Goal: Task Accomplishment & Management: Complete application form

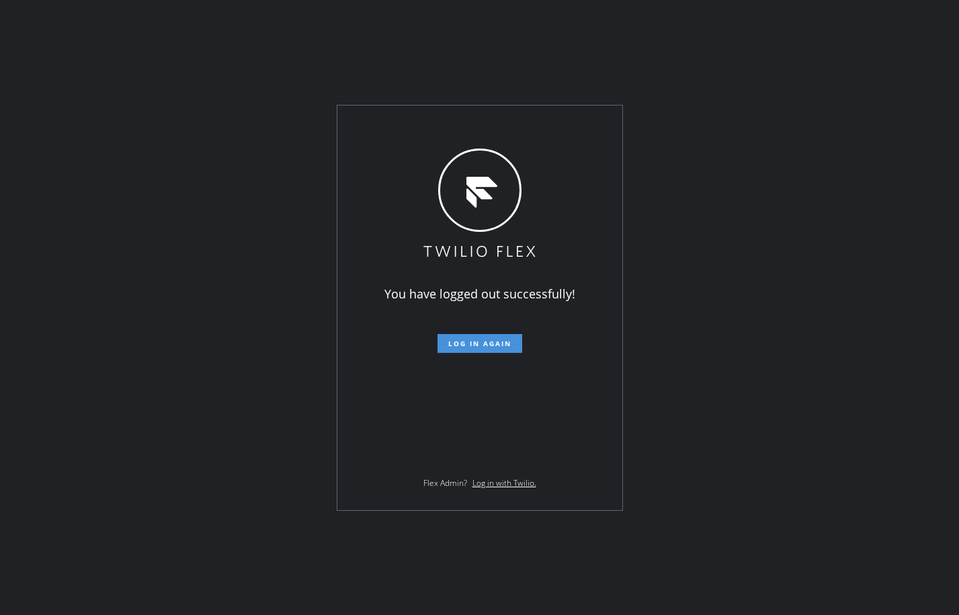
click at [498, 341] on span "Log in again" at bounding box center [479, 343] width 63 height 9
click at [193, 251] on div "You have logged out successfully! Log in again Flex Admin? Log in with Twilio." at bounding box center [479, 307] width 959 height 615
click at [482, 343] on span "Log in again" at bounding box center [479, 343] width 63 height 9
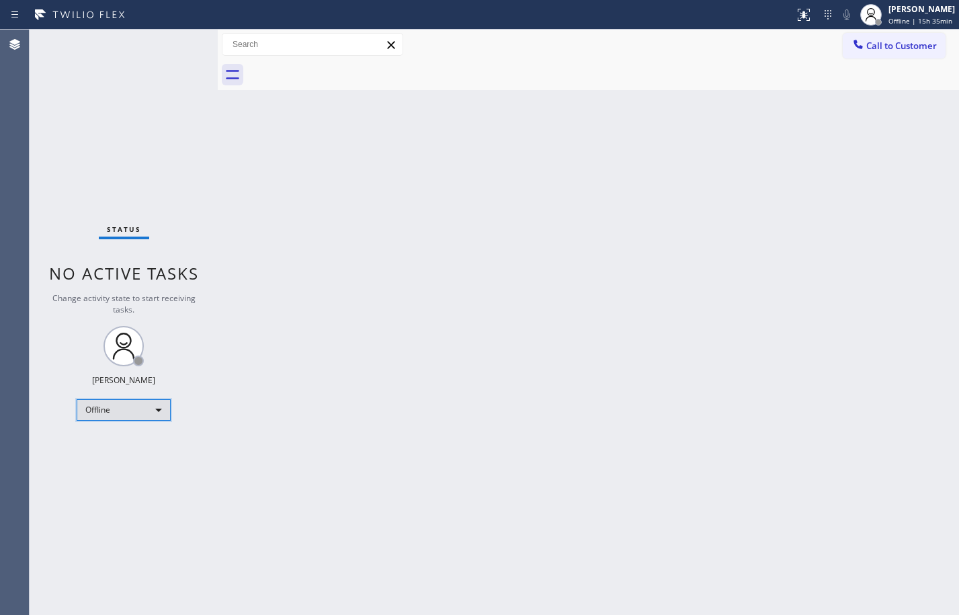
click at [155, 417] on div "Offline" at bounding box center [124, 409] width 94 height 21
click at [150, 449] on li "Available" at bounding box center [122, 445] width 91 height 16
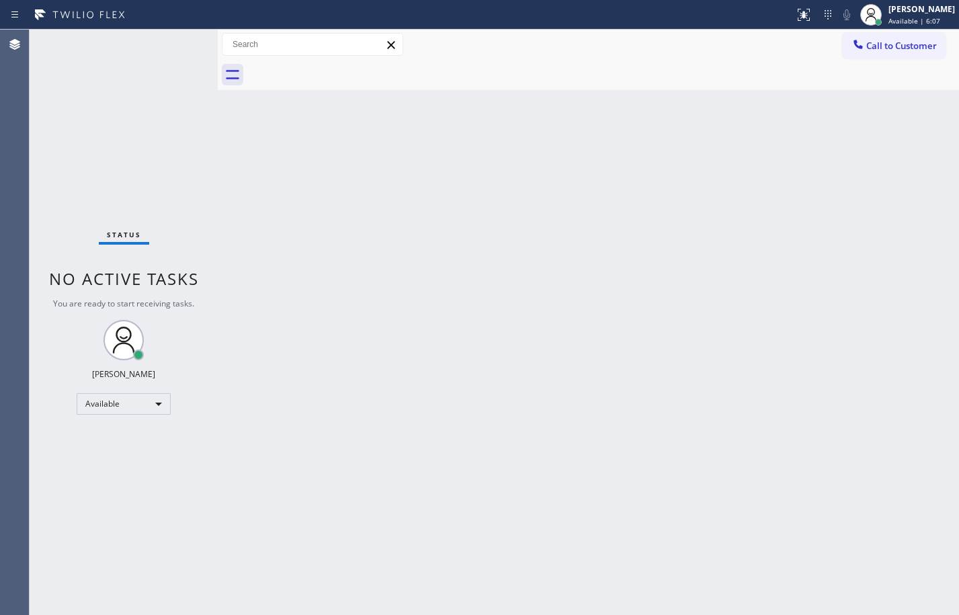
click at [181, 48] on div "Status No active tasks You are ready to start receiving tasks. [PERSON_NAME] Av…" at bounding box center [124, 322] width 188 height 585
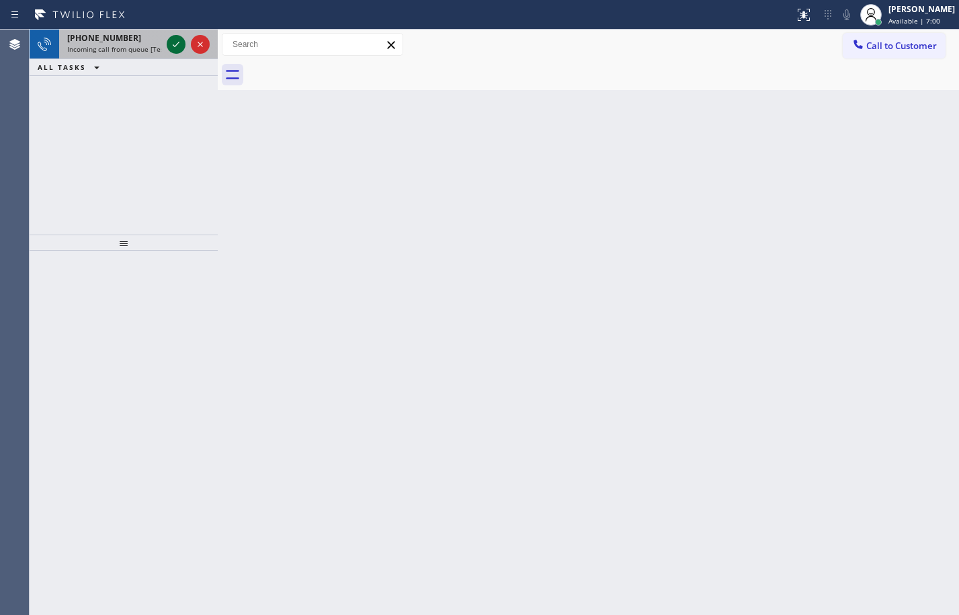
click at [181, 38] on icon at bounding box center [176, 44] width 16 height 16
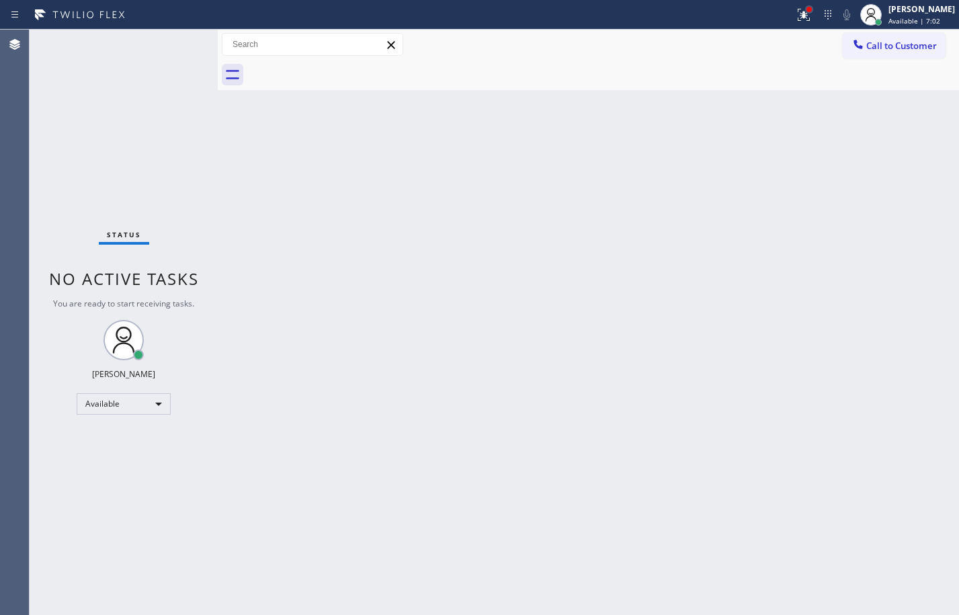
click at [805, 11] on div at bounding box center [809, 9] width 8 height 8
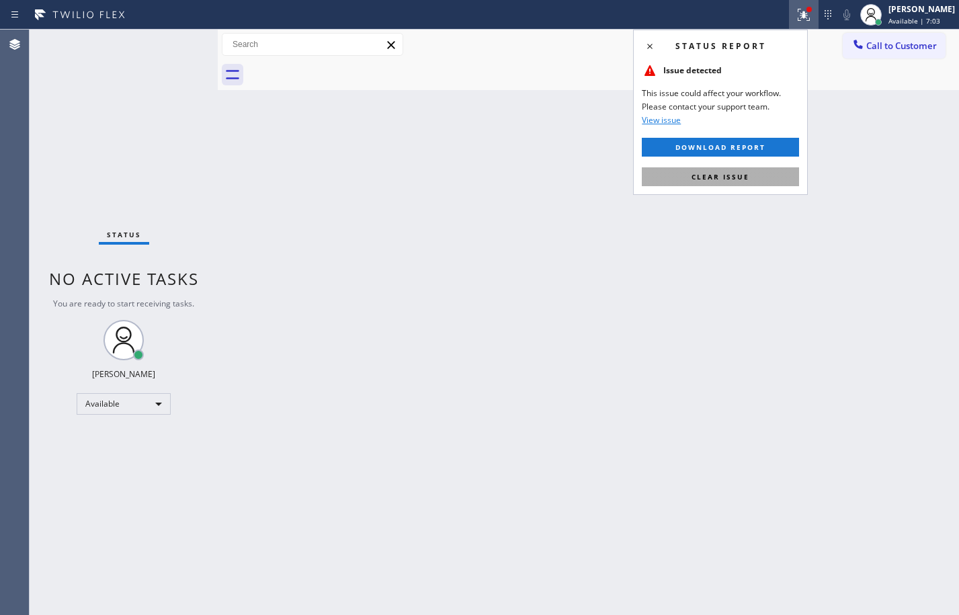
click at [758, 170] on button "Clear issue" at bounding box center [720, 176] width 157 height 19
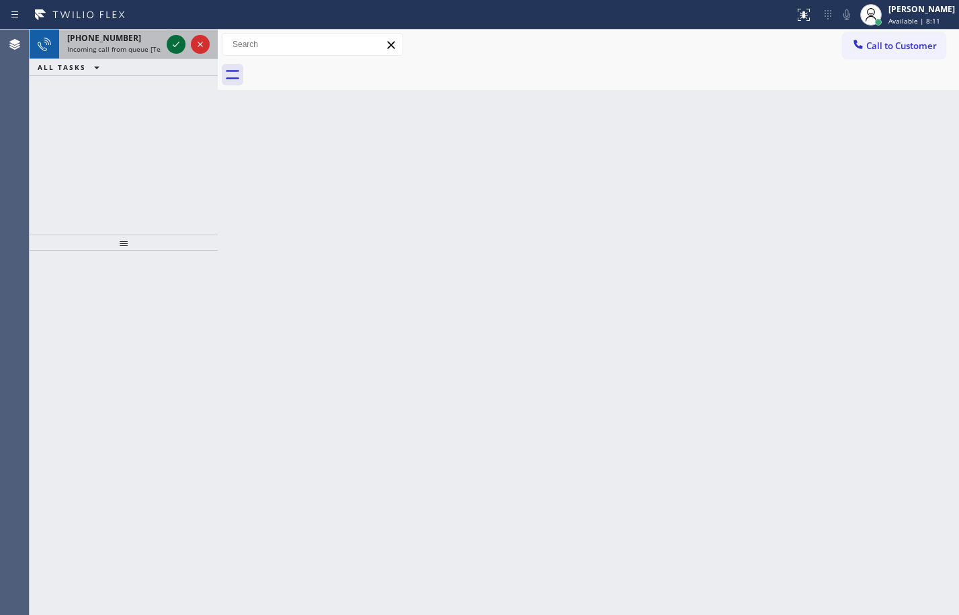
click at [180, 44] on icon at bounding box center [176, 44] width 16 height 16
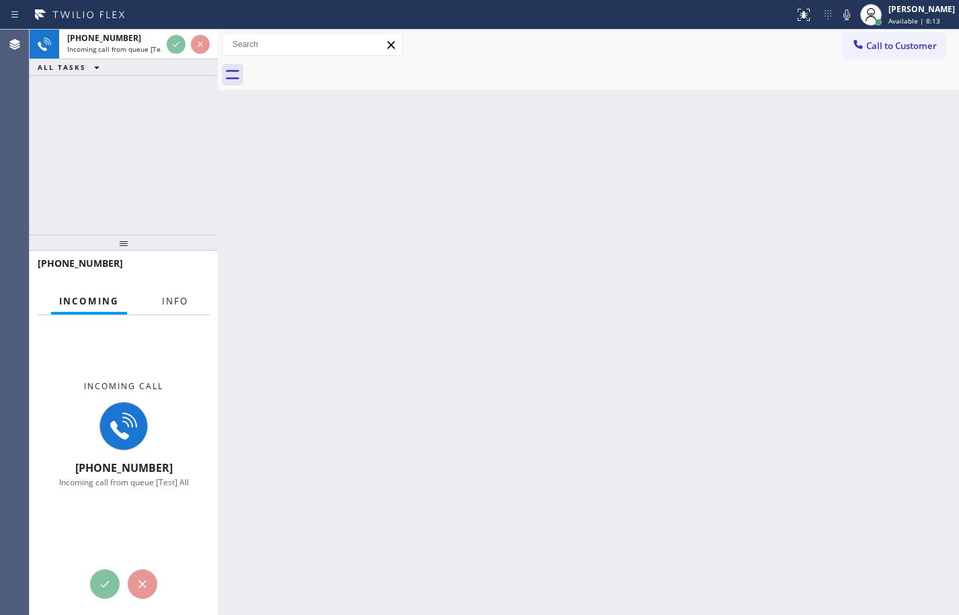
click at [175, 300] on span "Info" at bounding box center [175, 301] width 26 height 12
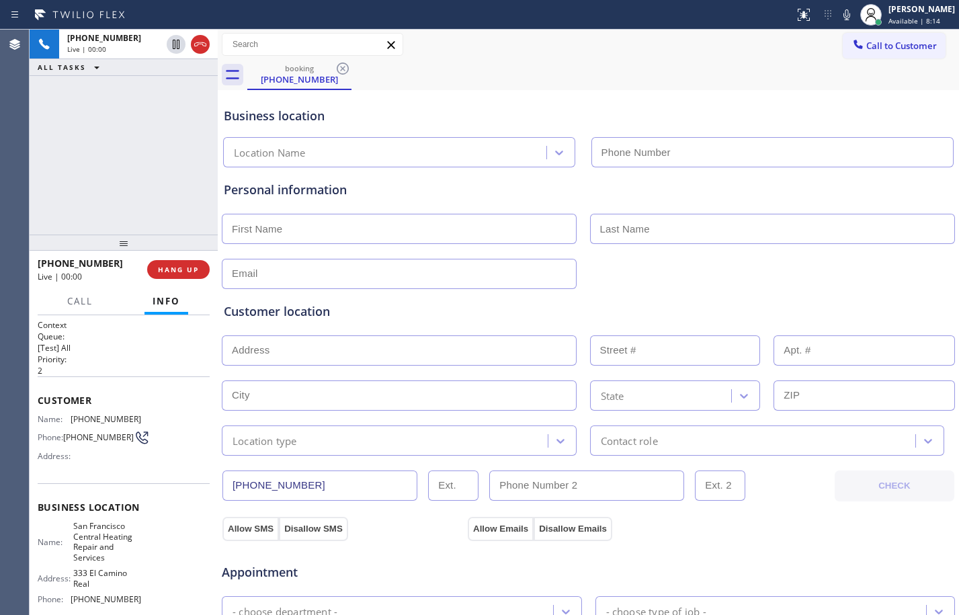
type input "[PHONE_NUMBER]"
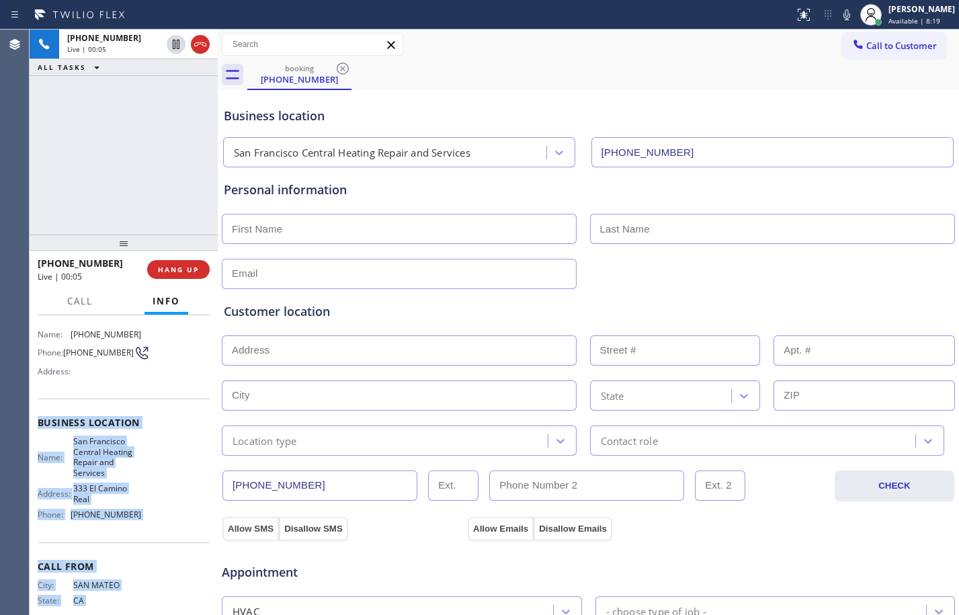
scroll to position [123, 0]
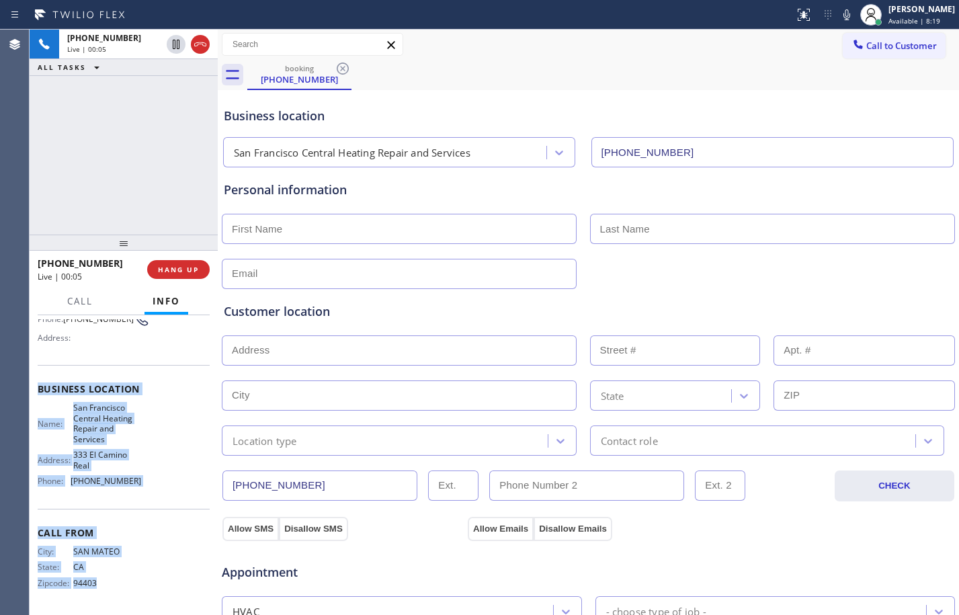
drag, startPoint x: 36, startPoint y: 511, endPoint x: 148, endPoint y: 469, distance: 119.3
click at [152, 500] on div "Context Queue: [Test] All Priority: 2 Customer Name: [PHONE_NUMBER] Phone: [PHO…" at bounding box center [124, 465] width 188 height 300
click at [146, 451] on div "Name: [GEOGRAPHIC_DATA] Central Heating Repair and Services Address: [STREET_AD…" at bounding box center [124, 446] width 172 height 89
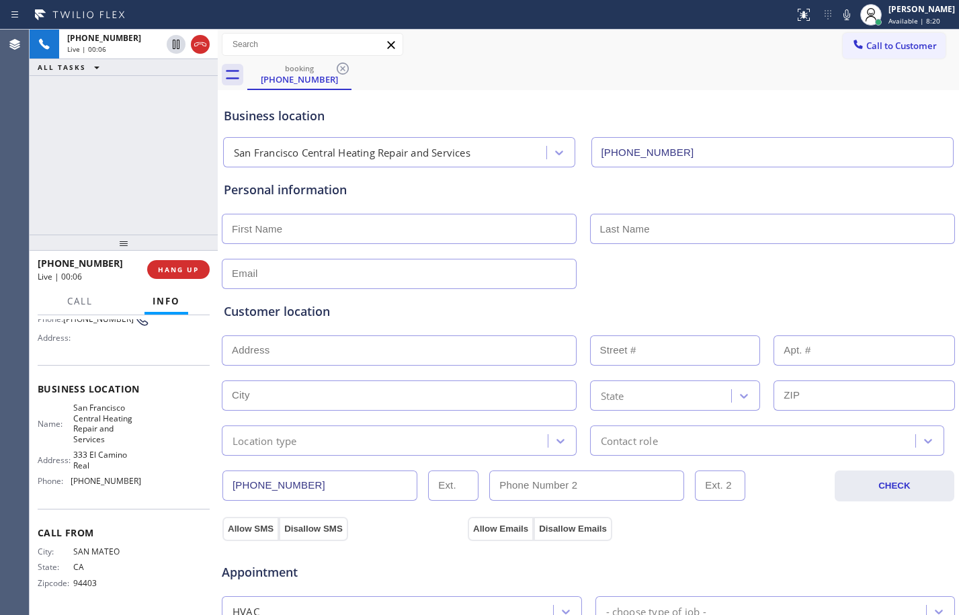
click at [144, 443] on div "Name: [GEOGRAPHIC_DATA] Central Heating Repair and Services Address: [STREET_AD…" at bounding box center [124, 446] width 172 height 89
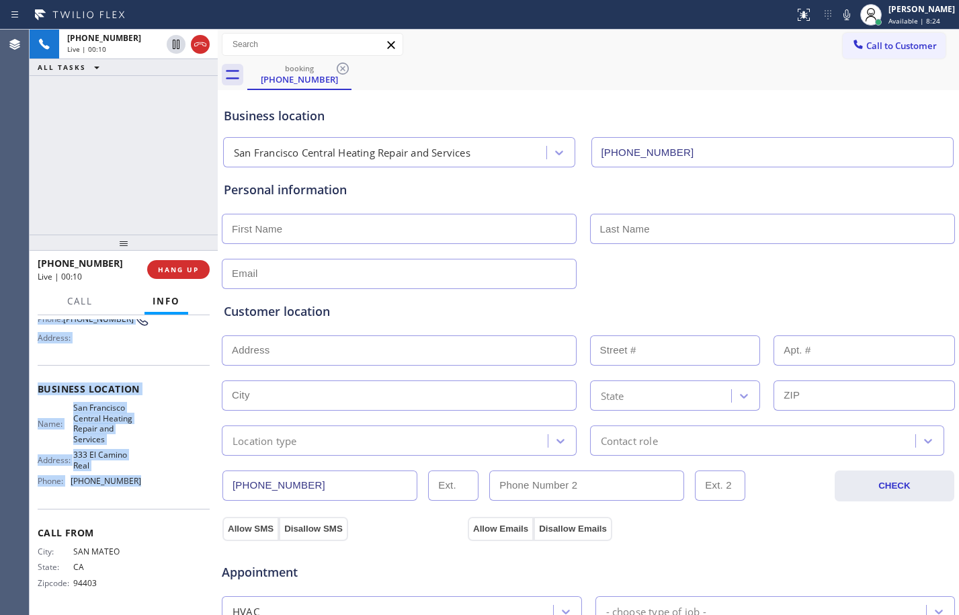
drag, startPoint x: 38, startPoint y: 396, endPoint x: 155, endPoint y: 481, distance: 144.3
click at [155, 481] on div "Context Queue: [Test] All Priority: 2 Customer Name: [PHONE_NUMBER] Phone: [PHO…" at bounding box center [124, 406] width 172 height 410
copy div "Customer Name: [PHONE_NUMBER] Phone: [PHONE_NUMBER] Address: Business location …"
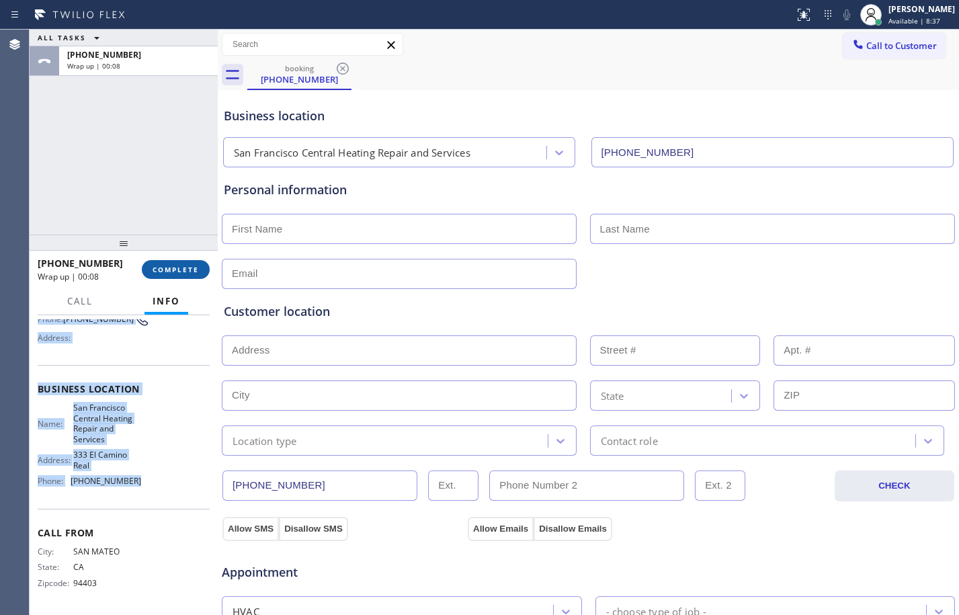
click at [185, 274] on button "COMPLETE" at bounding box center [176, 269] width 68 height 19
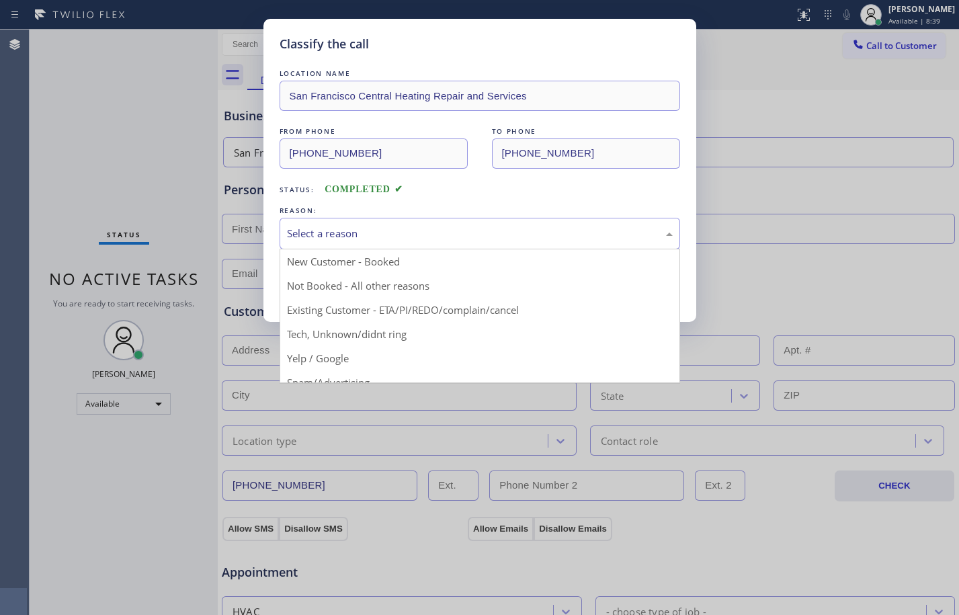
click at [413, 243] on div "Select a reason" at bounding box center [479, 234] width 400 height 32
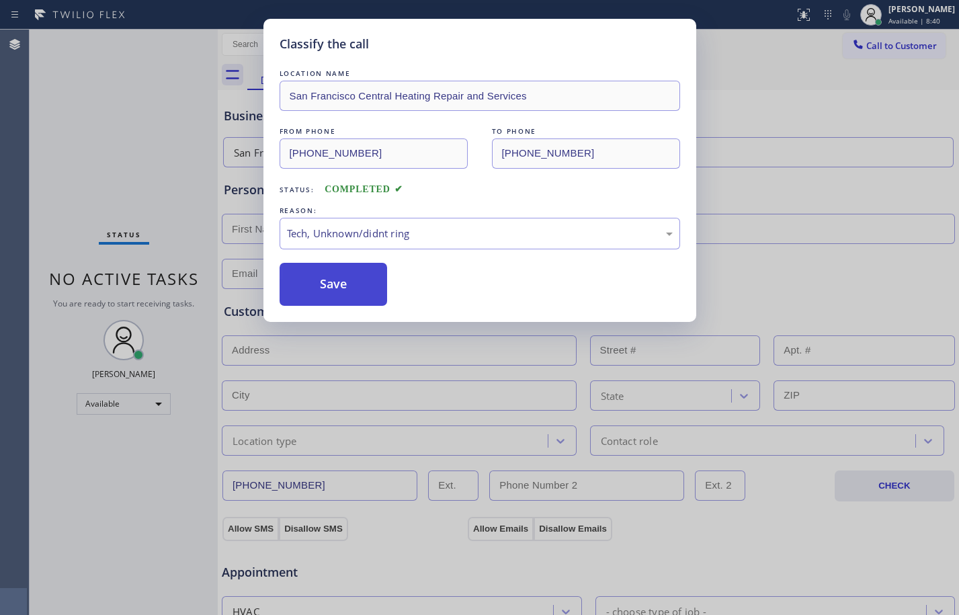
click at [349, 275] on button "Save" at bounding box center [333, 284] width 108 height 43
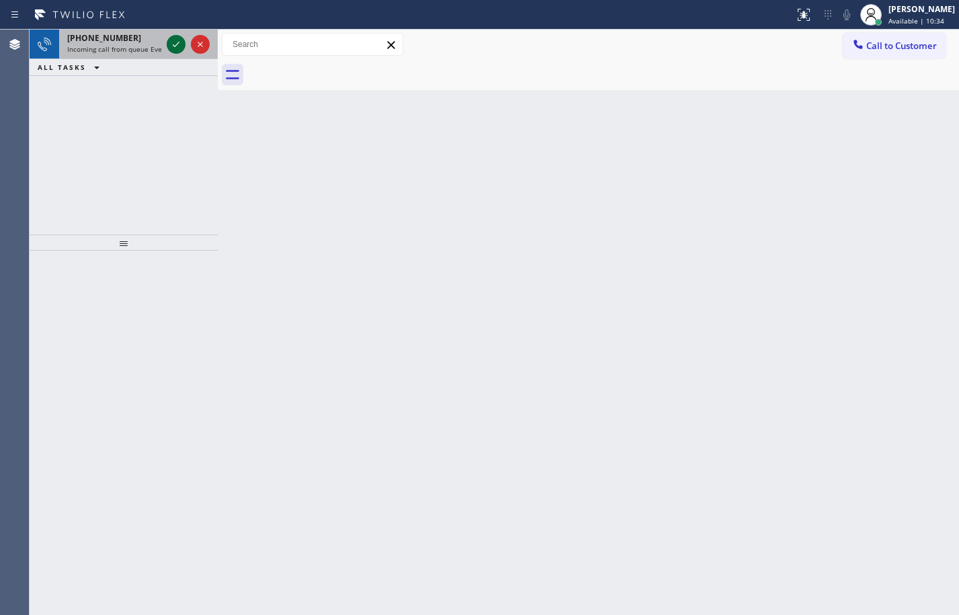
click at [177, 42] on icon at bounding box center [176, 44] width 16 height 16
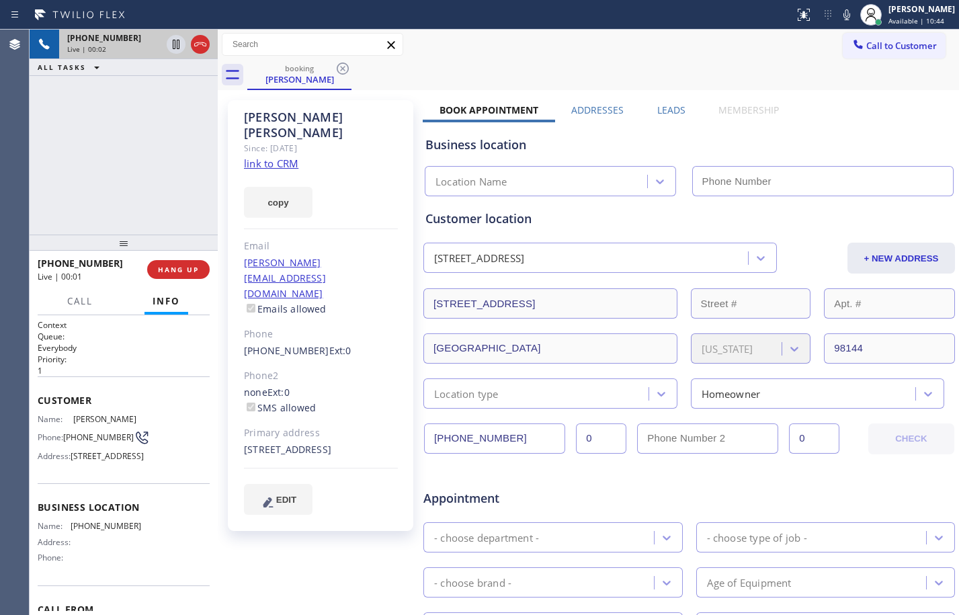
click at [286, 157] on link "link to CRM" at bounding box center [271, 163] width 54 height 13
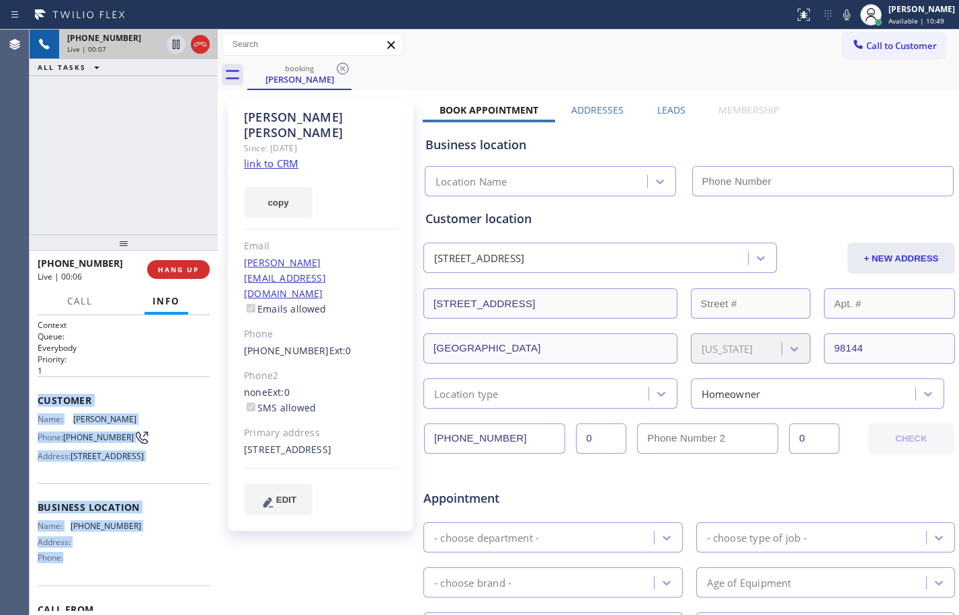
drag, startPoint x: 38, startPoint y: 404, endPoint x: 122, endPoint y: 578, distance: 193.2
click at [122, 578] on div "Context Queue: Everybody Priority: 1 Customer Name: [PERSON_NAME] Phone: [PHONE…" at bounding box center [124, 503] width 172 height 368
copy div "Customer Name: [PERSON_NAME] Phone: [PHONE_NUMBER] Address: [STREET_ADDRESS] Bu…"
click at [171, 48] on icon at bounding box center [176, 44] width 16 height 16
click at [856, 10] on div at bounding box center [871, 15] width 30 height 30
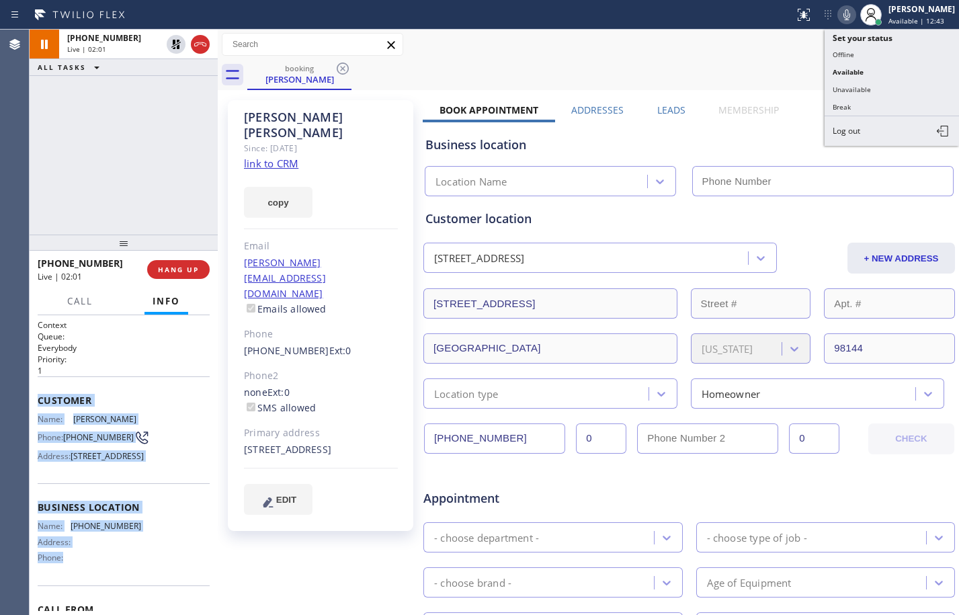
click at [843, 15] on icon at bounding box center [846, 14] width 7 height 11
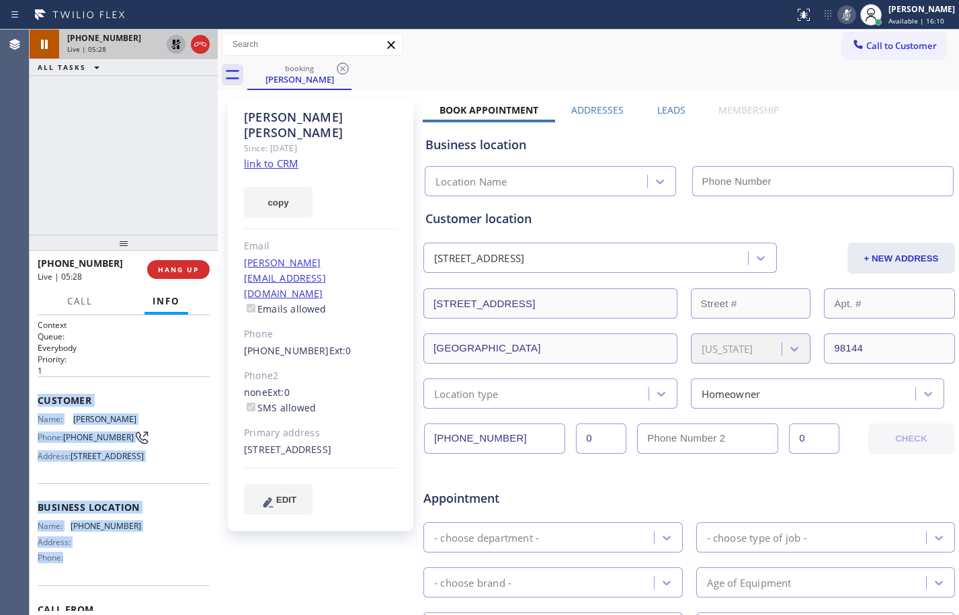
click at [170, 48] on icon at bounding box center [176, 44] width 16 height 16
click at [838, 20] on icon at bounding box center [846, 15] width 16 height 16
click at [180, 270] on span "HANG UP" at bounding box center [178, 269] width 41 height 9
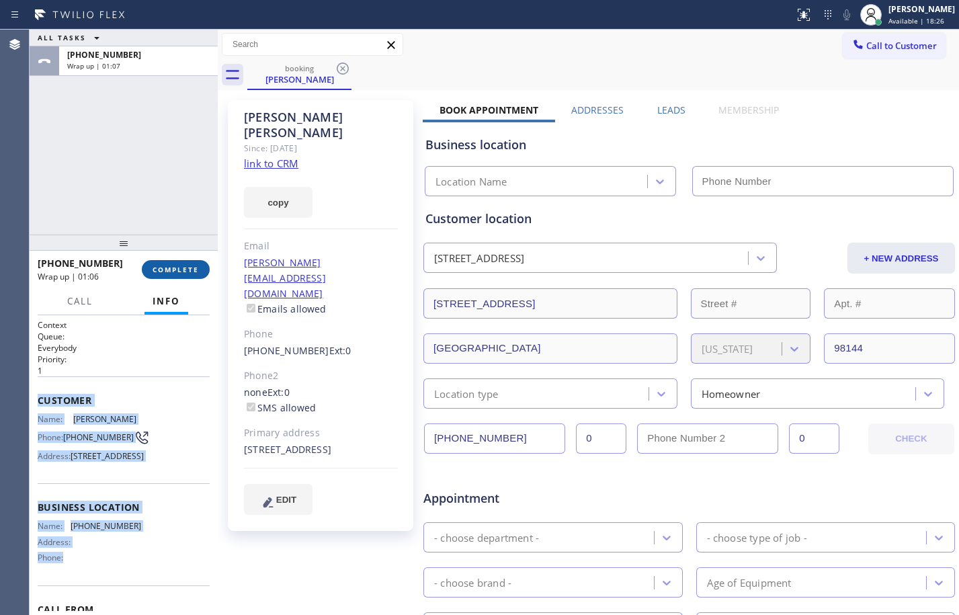
click at [181, 270] on span "COMPLETE" at bounding box center [175, 269] width 46 height 9
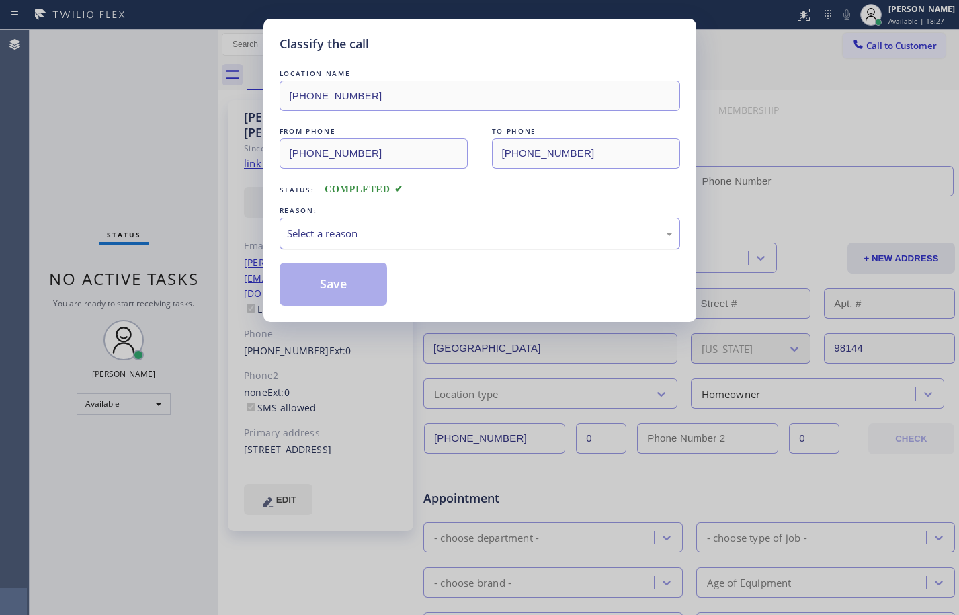
click at [365, 226] on div "Select a reason" at bounding box center [480, 233] width 386 height 15
click at [336, 292] on button "Save" at bounding box center [333, 284] width 108 height 43
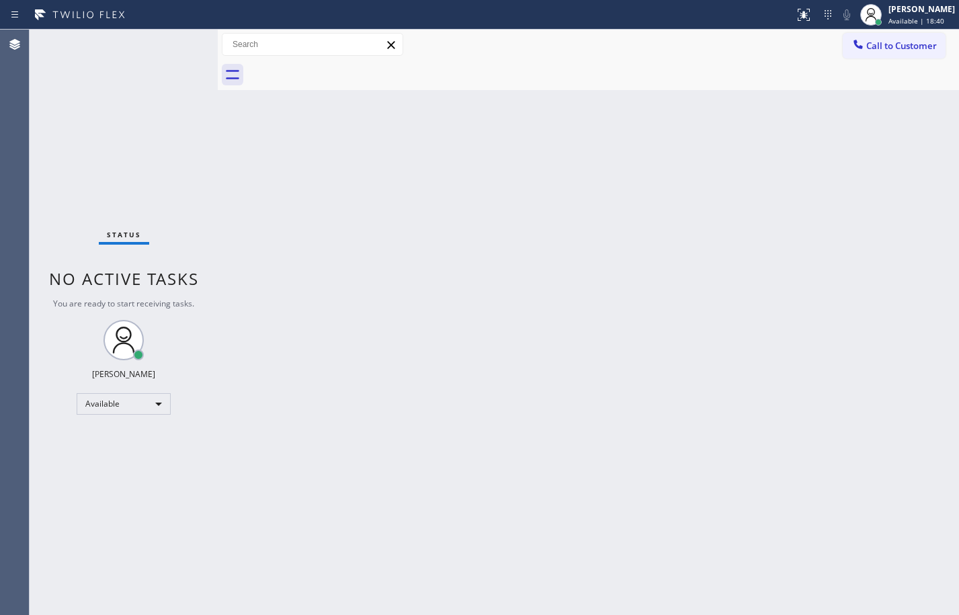
click at [171, 49] on div "Status No active tasks You are ready to start receiving tasks. [PERSON_NAME] Av…" at bounding box center [124, 322] width 188 height 585
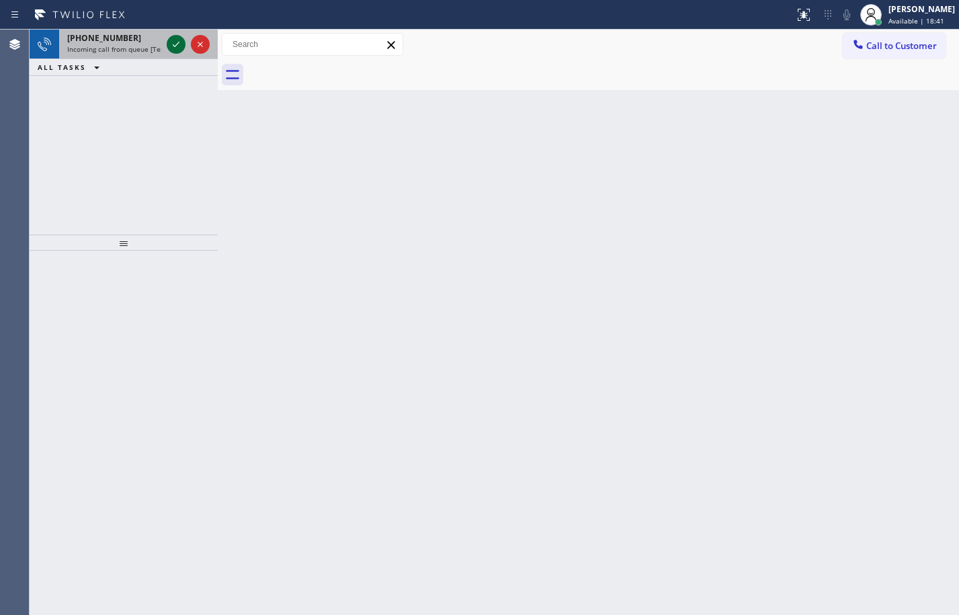
click at [173, 36] on button at bounding box center [176, 44] width 19 height 19
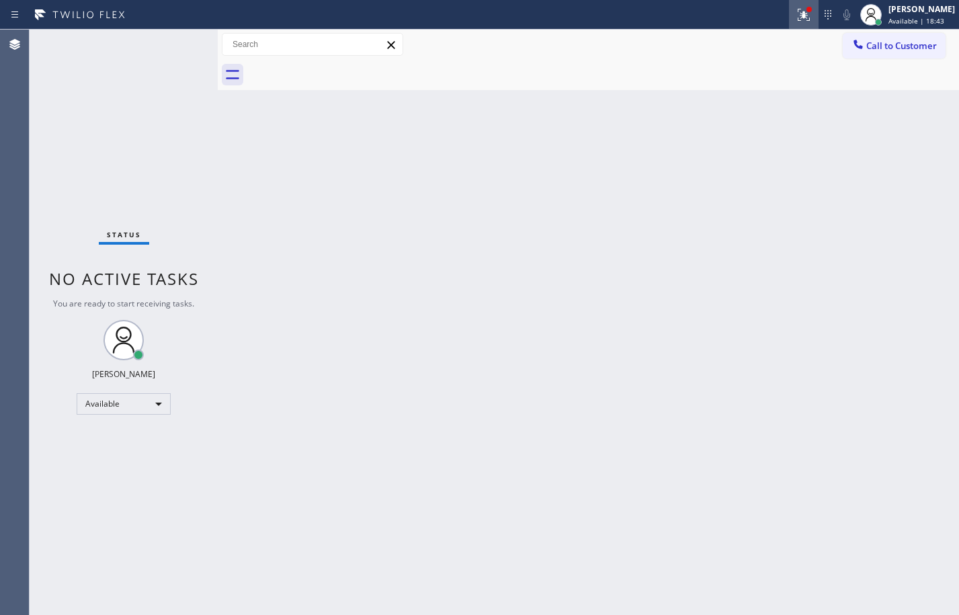
click at [793, 25] on button at bounding box center [804, 15] width 30 height 30
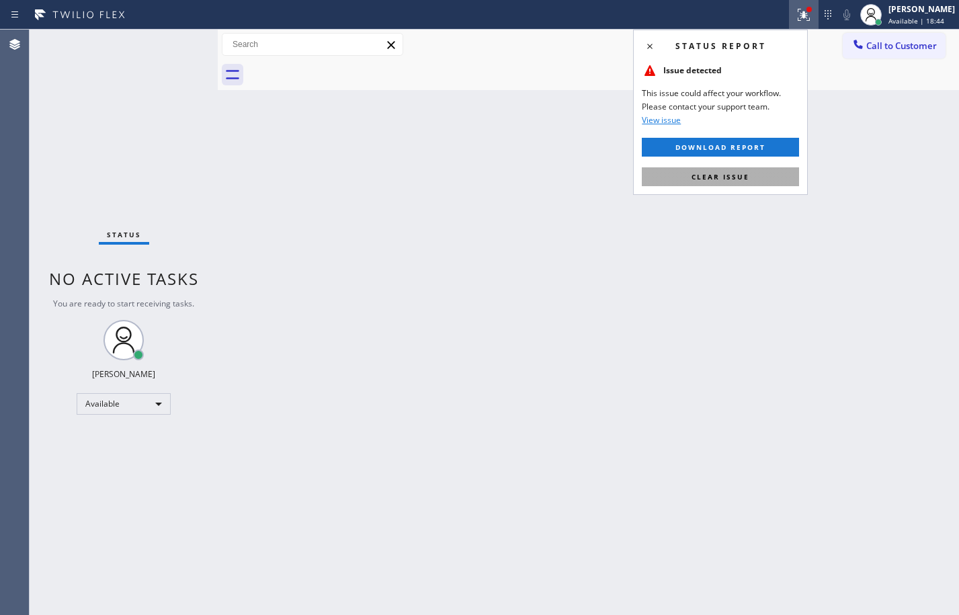
click at [714, 183] on button "Clear issue" at bounding box center [720, 176] width 157 height 19
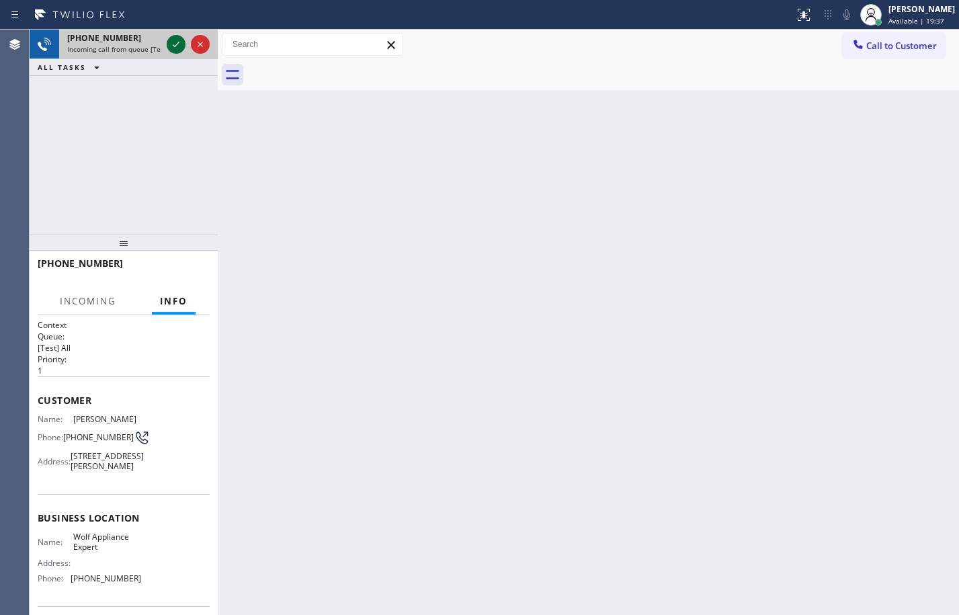
click at [182, 43] on icon at bounding box center [176, 44] width 16 height 16
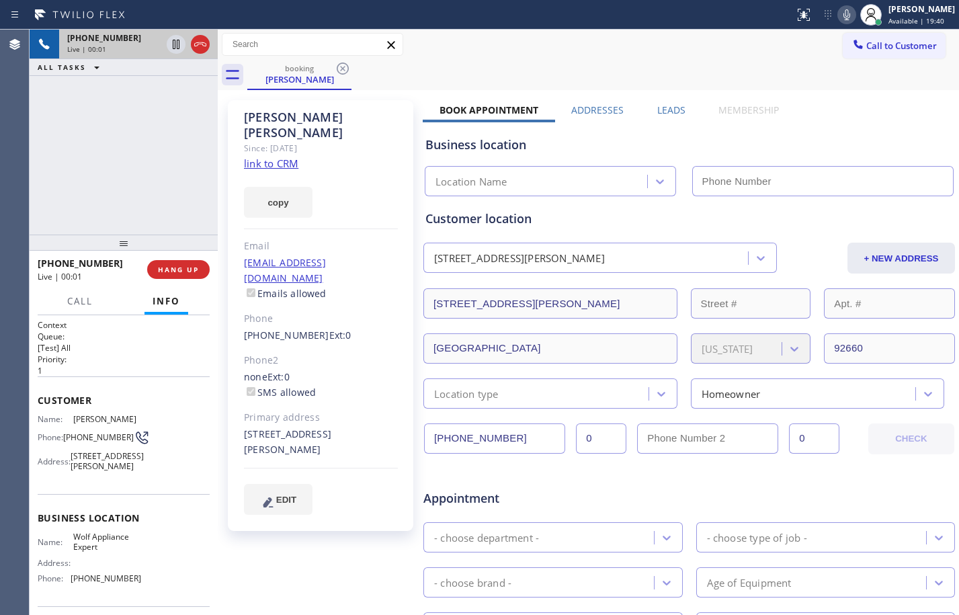
type input "[PHONE_NUMBER]"
click at [279, 157] on link "link to CRM" at bounding box center [271, 163] width 54 height 13
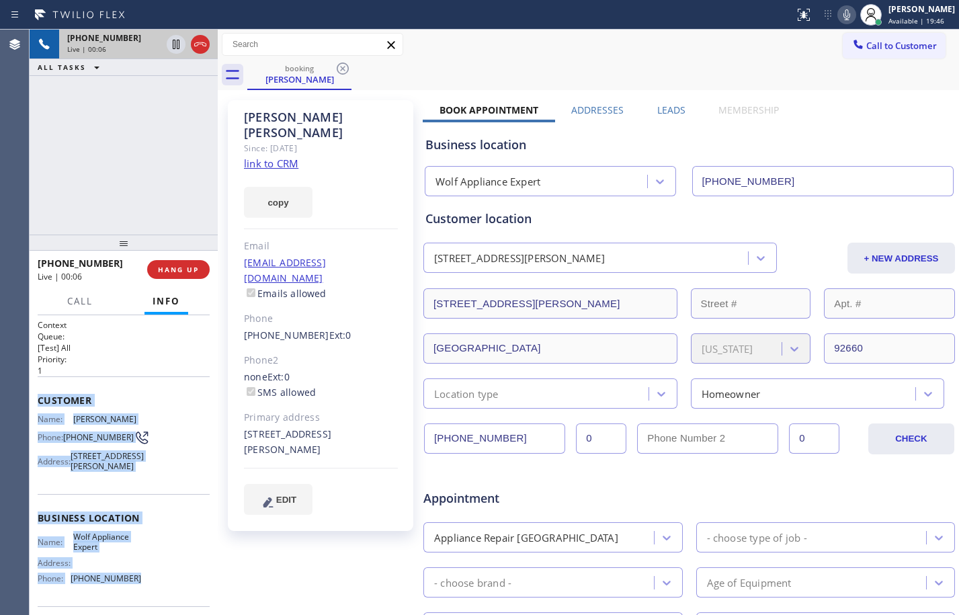
drag, startPoint x: 32, startPoint y: 400, endPoint x: 159, endPoint y: 588, distance: 226.8
click at [159, 588] on div "Context Queue: [Test] All Priority: 1 Customer Name: [PERSON_NAME] Phone: [PHON…" at bounding box center [124, 465] width 188 height 300
copy div "Customer Name: [PERSON_NAME] Phone: [PHONE_NUMBER] Address: [STREET_ADDRESS][PE…"
drag, startPoint x: 177, startPoint y: 50, endPoint x: 288, endPoint y: 60, distance: 111.4
click at [177, 50] on icon at bounding box center [176, 44] width 16 height 16
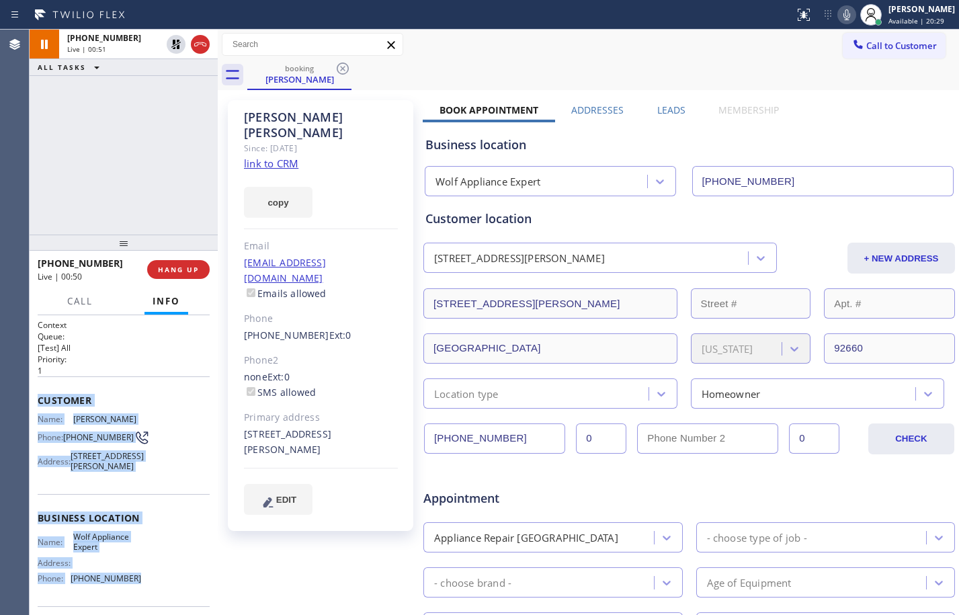
click at [838, 13] on icon at bounding box center [846, 15] width 16 height 16
click at [179, 42] on icon at bounding box center [175, 44] width 9 height 9
click at [838, 11] on icon at bounding box center [846, 15] width 16 height 16
click at [183, 273] on span "HANG UP" at bounding box center [178, 269] width 41 height 9
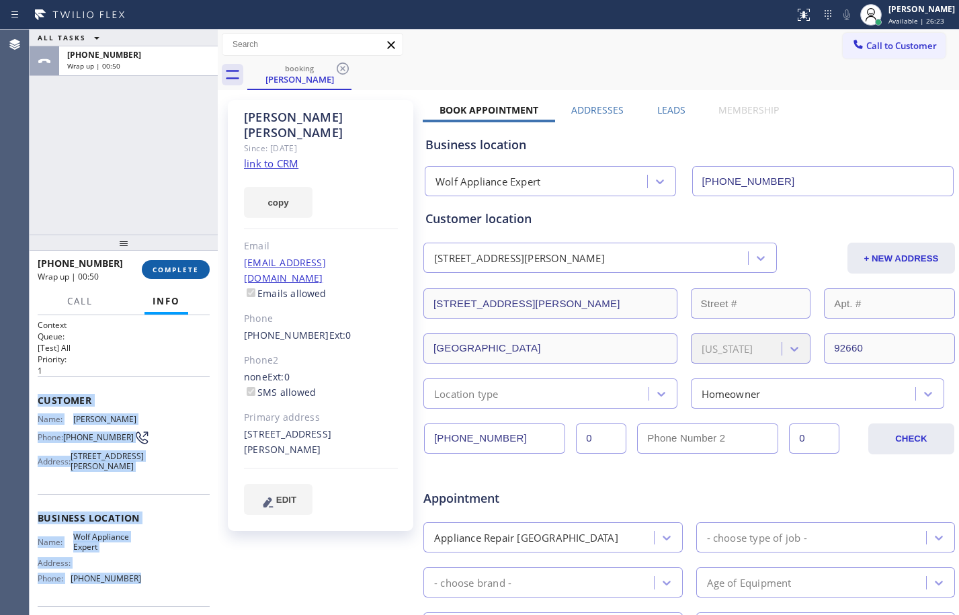
click at [198, 270] on span "COMPLETE" at bounding box center [175, 269] width 46 height 9
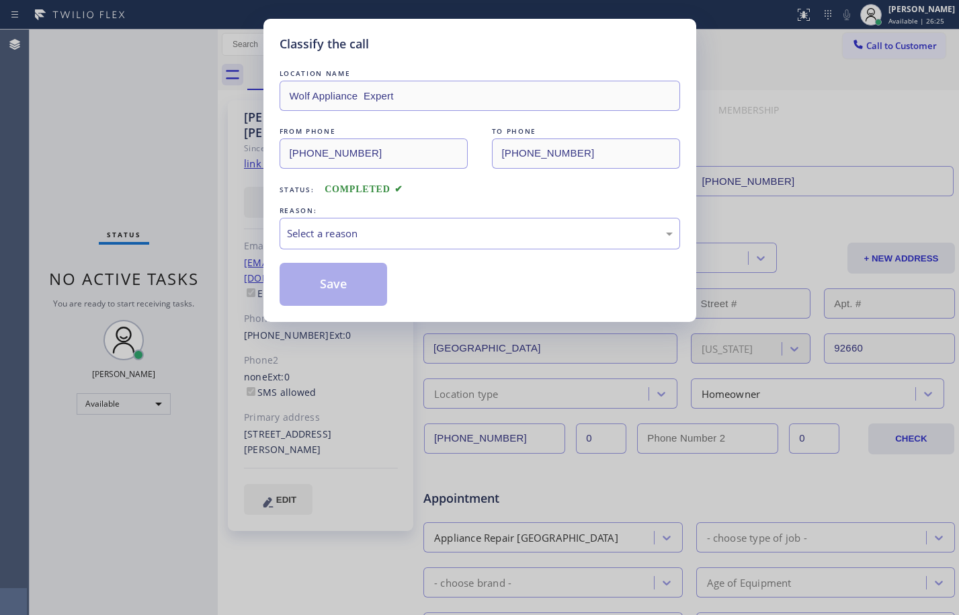
click at [492, 249] on div "LOCATION NAME Wolf Appliance Expert FROM PHONE [PHONE_NUMBER] TO PHONE [PHONE_N…" at bounding box center [479, 186] width 400 height 239
click at [492, 243] on div "Select a reason" at bounding box center [479, 234] width 400 height 32
click at [345, 283] on button "Save" at bounding box center [333, 284] width 108 height 43
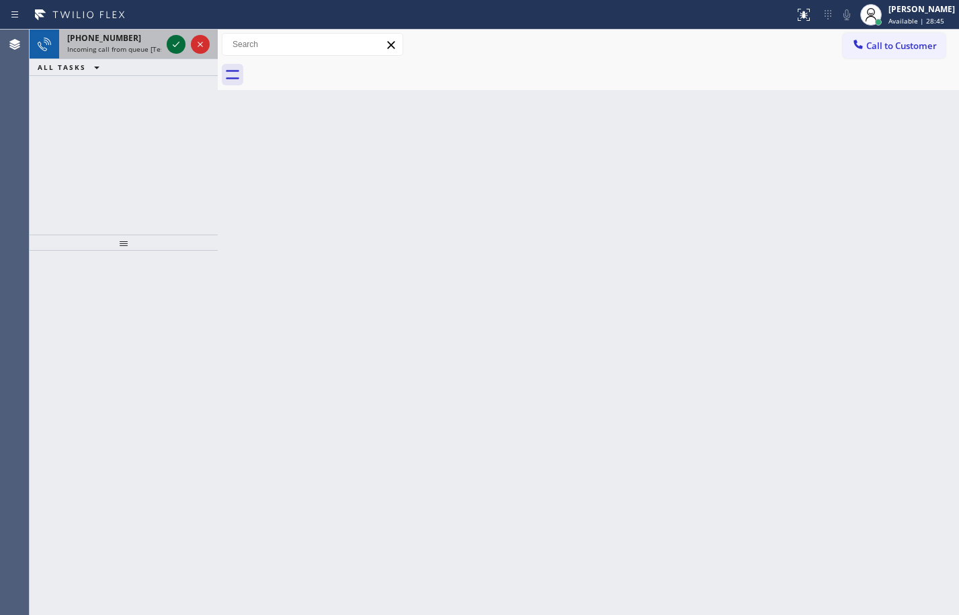
click at [170, 43] on icon at bounding box center [176, 44] width 16 height 16
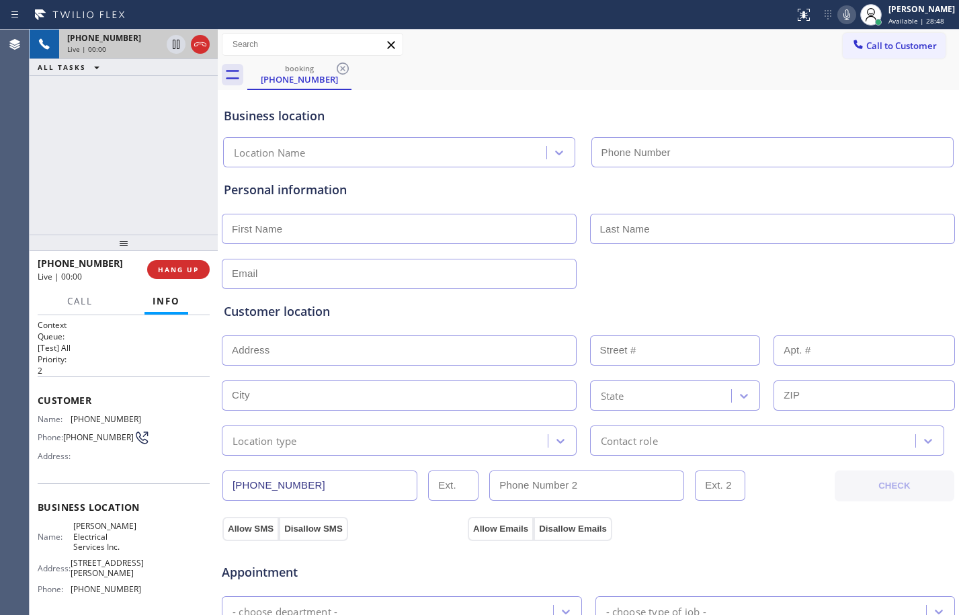
type input "[PHONE_NUMBER]"
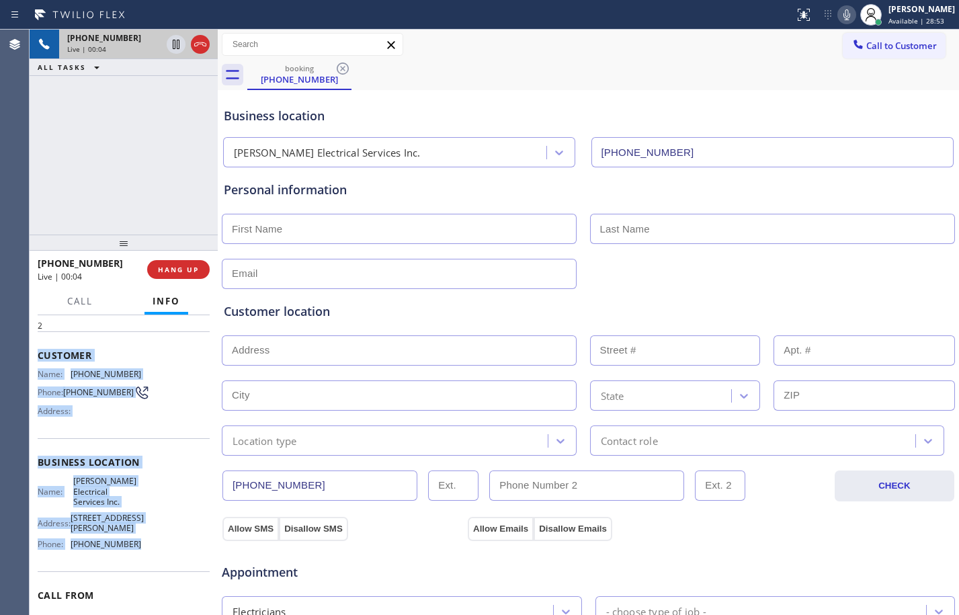
scroll to position [91, 0]
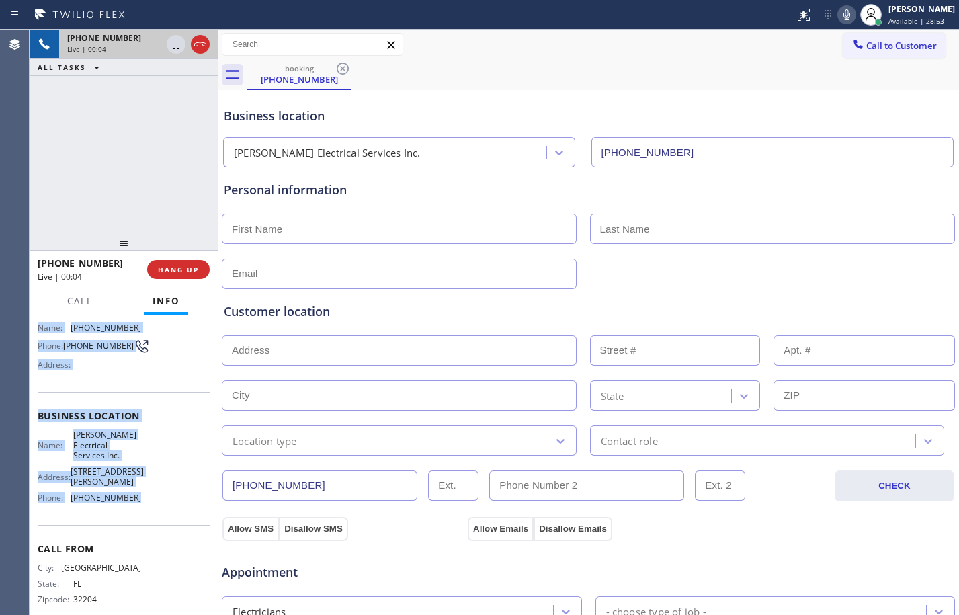
drag, startPoint x: 40, startPoint y: 400, endPoint x: 162, endPoint y: 545, distance: 188.8
click at [162, 545] on div "Context Queue: [Test] All Priority: 2 Customer Name: [PHONE_NUMBER] Phone: [PHO…" at bounding box center [124, 427] width 172 height 399
copy div "Customer Name: [PHONE_NUMBER] Phone: [PHONE_NUMBER] Address: Business location …"
click at [178, 48] on icon at bounding box center [176, 44] width 7 height 9
click at [838, 13] on icon at bounding box center [846, 15] width 16 height 16
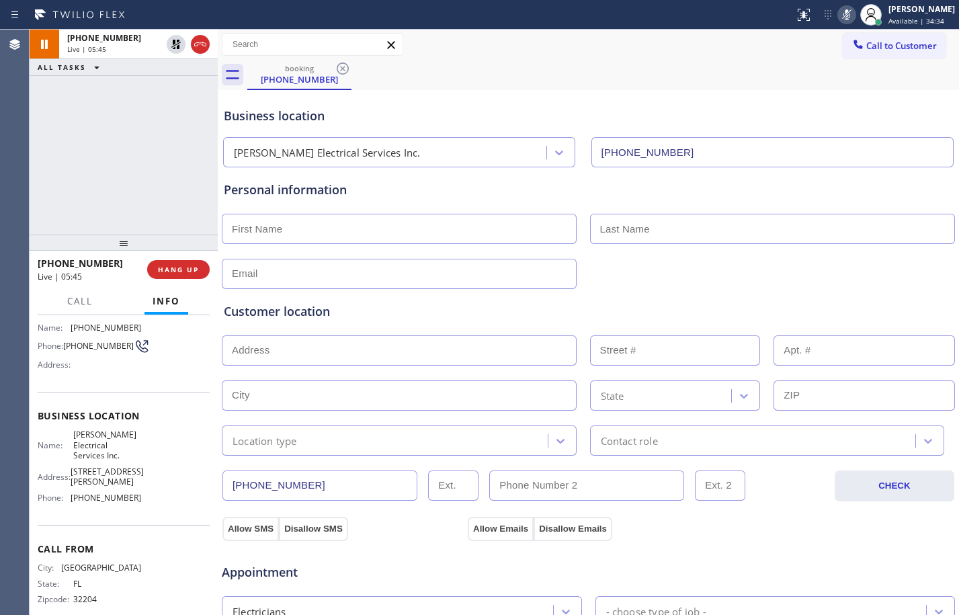
click at [343, 233] on input "text" at bounding box center [399, 229] width 355 height 30
click at [178, 48] on icon at bounding box center [175, 44] width 9 height 9
click at [839, 17] on icon at bounding box center [846, 15] width 16 height 16
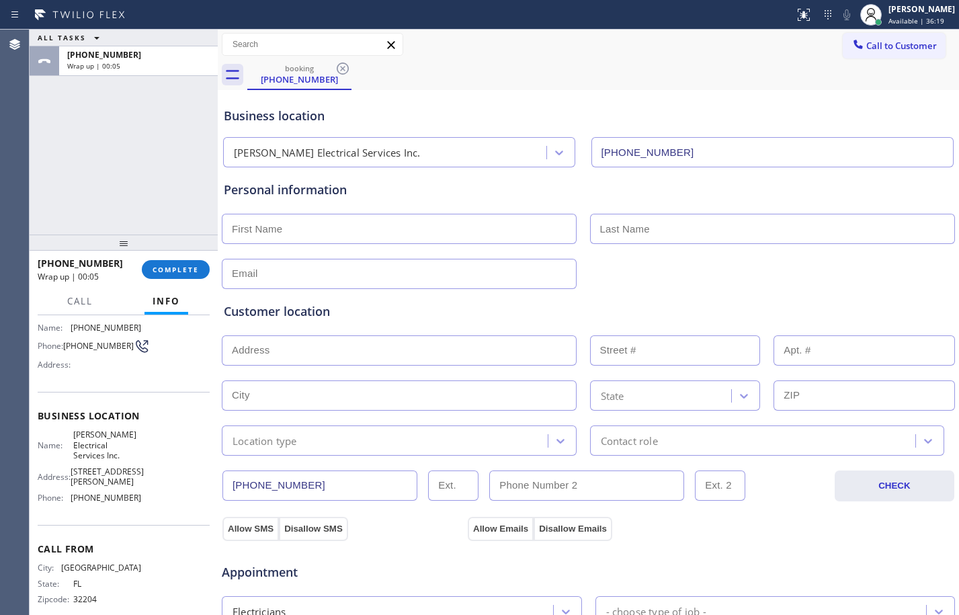
click at [419, 230] on input "text" at bounding box center [399, 229] width 355 height 30
paste input "[PERSON_NAME]"
type input "[PERSON_NAME]"
drag, startPoint x: 732, startPoint y: 216, endPoint x: 664, endPoint y: 226, distance: 69.2
click at [732, 216] on input "text" at bounding box center [772, 229] width 365 height 30
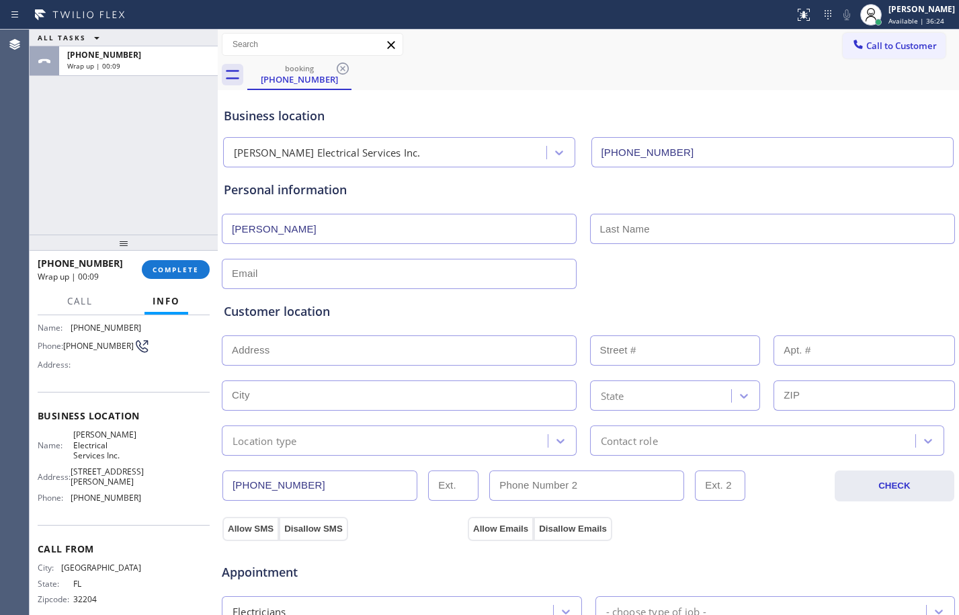
paste input "[PERSON_NAME]"
click at [592, 232] on input "[PERSON_NAME]" at bounding box center [772, 229] width 365 height 30
type input "[PERSON_NAME]"
click at [501, 273] on input "text" at bounding box center [399, 274] width 355 height 30
type input "[EMAIL_ADDRESS][DOMAIN_NAME]"
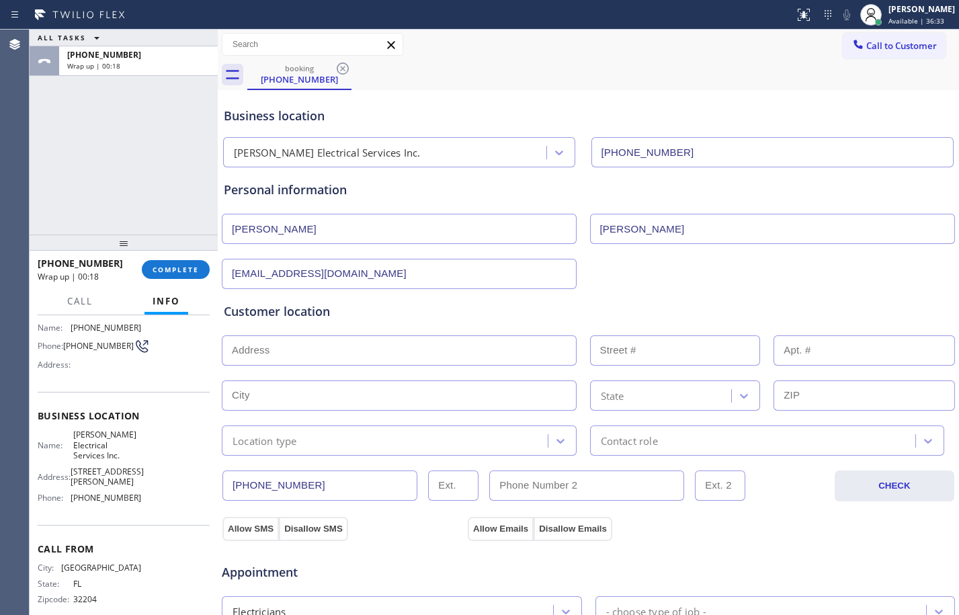
click at [494, 350] on input "text" at bounding box center [399, 350] width 355 height 30
type input "1"
click at [515, 401] on input "text" at bounding box center [399, 395] width 355 height 30
click at [421, 381] on input "text" at bounding box center [399, 395] width 355 height 30
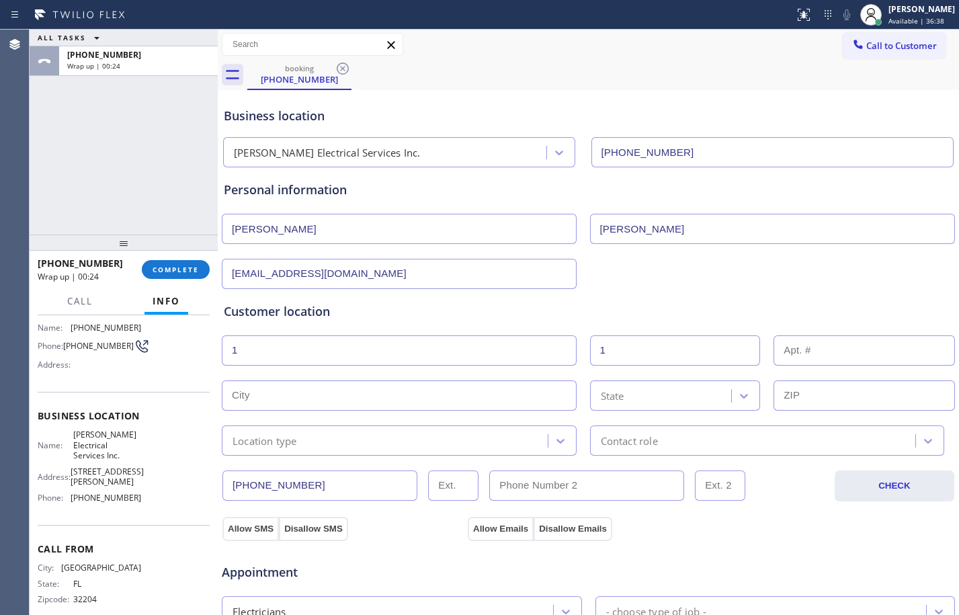
paste input "[GEOGRAPHIC_DATA]"
click at [222, 398] on input "[GEOGRAPHIC_DATA]" at bounding box center [399, 395] width 355 height 30
type input "[GEOGRAPHIC_DATA]"
click at [681, 394] on div "State" at bounding box center [663, 396] width 138 height 24
paste input "FL"
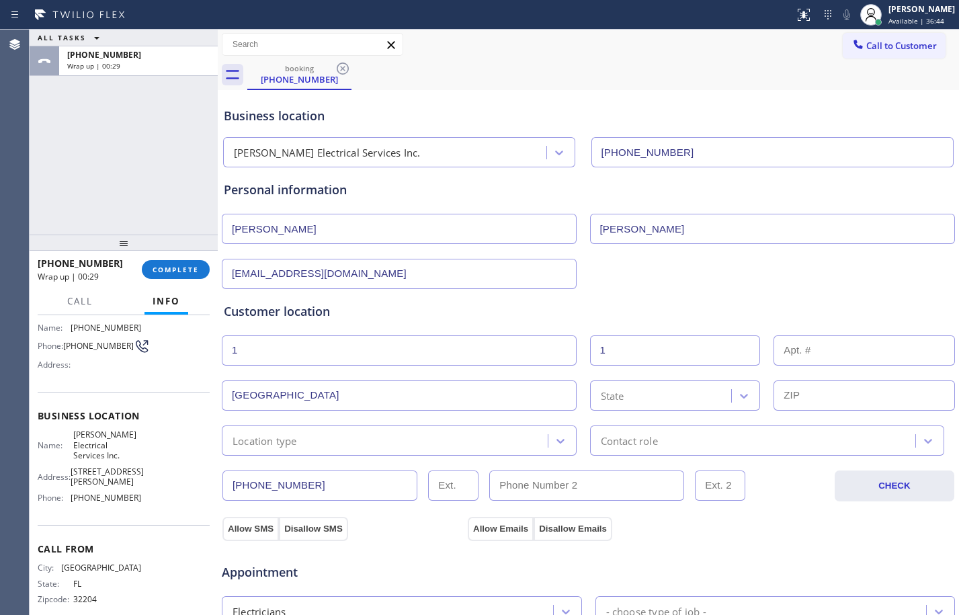
type input "FL"
click at [644, 421] on div "[US_STATE]" at bounding box center [675, 424] width 171 height 24
click at [795, 398] on input "text" at bounding box center [863, 395] width 181 height 30
paste input "32222"
type input "32222"
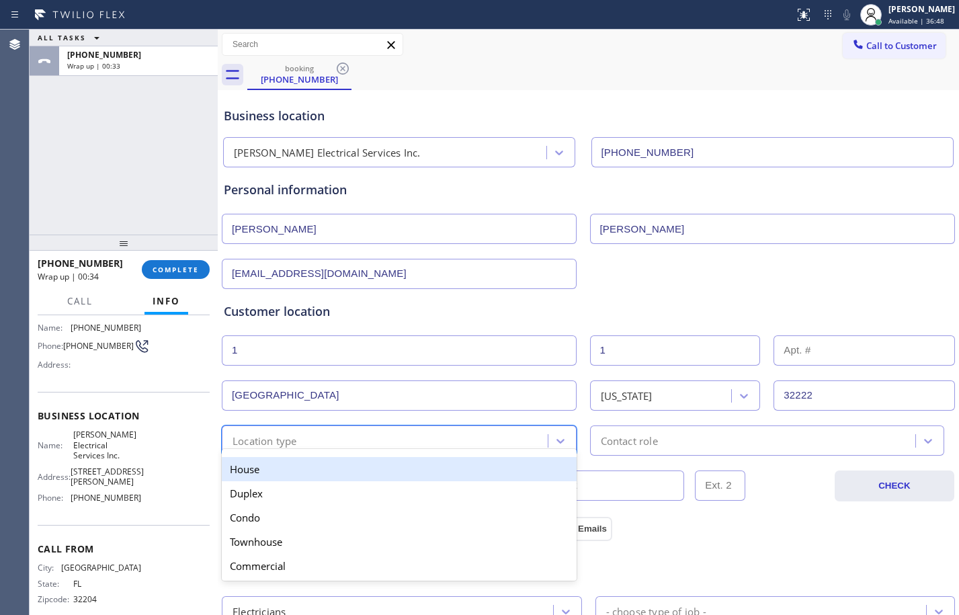
click at [294, 449] on div "option House focused, 1 of 5. 5 results available. Use Up and Down to choose op…" at bounding box center [399, 440] width 355 height 30
click at [283, 476] on div "House" at bounding box center [399, 469] width 355 height 24
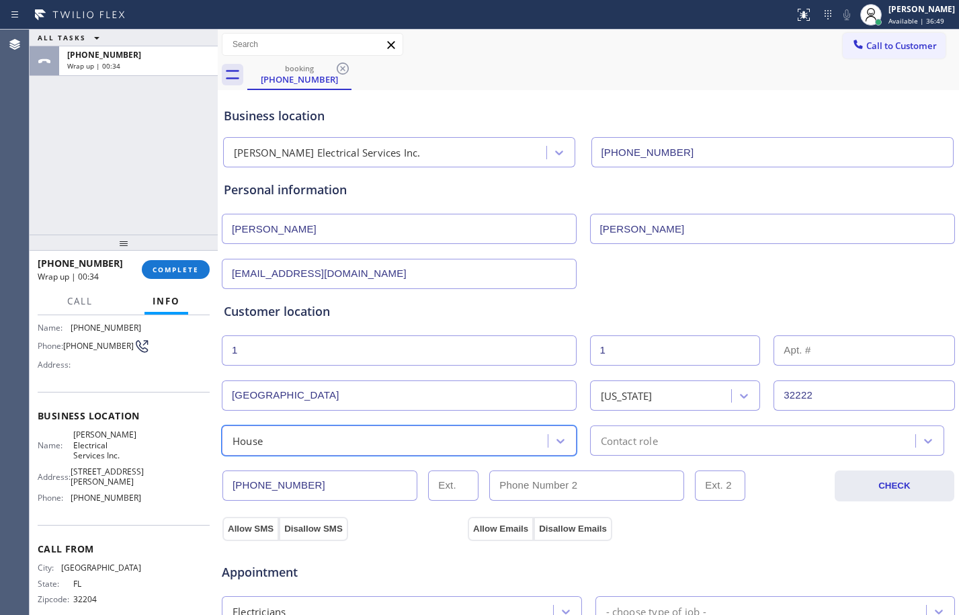
click at [687, 429] on div "Contact role" at bounding box center [755, 441] width 322 height 24
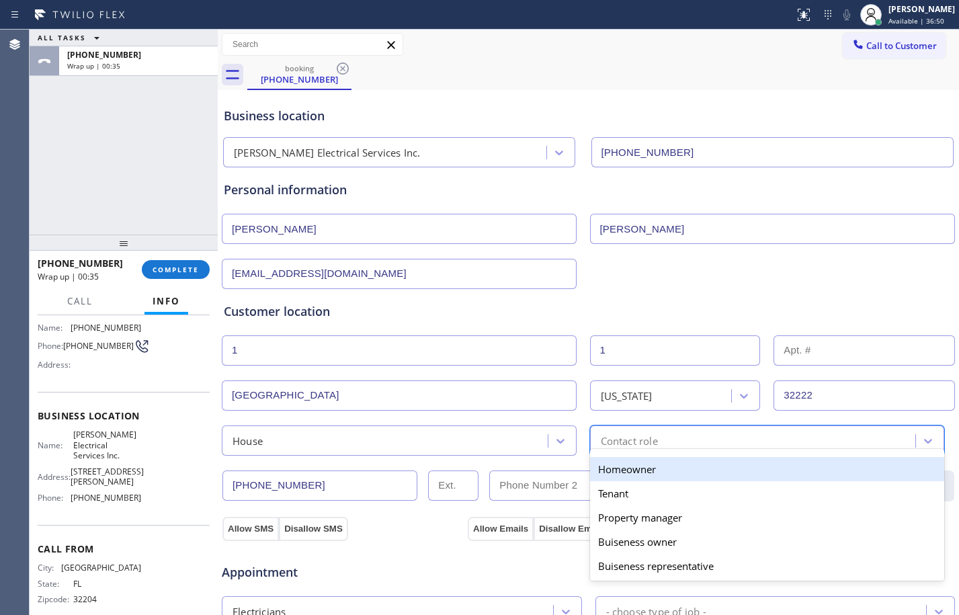
click at [640, 472] on div "Homeowner" at bounding box center [767, 469] width 355 height 24
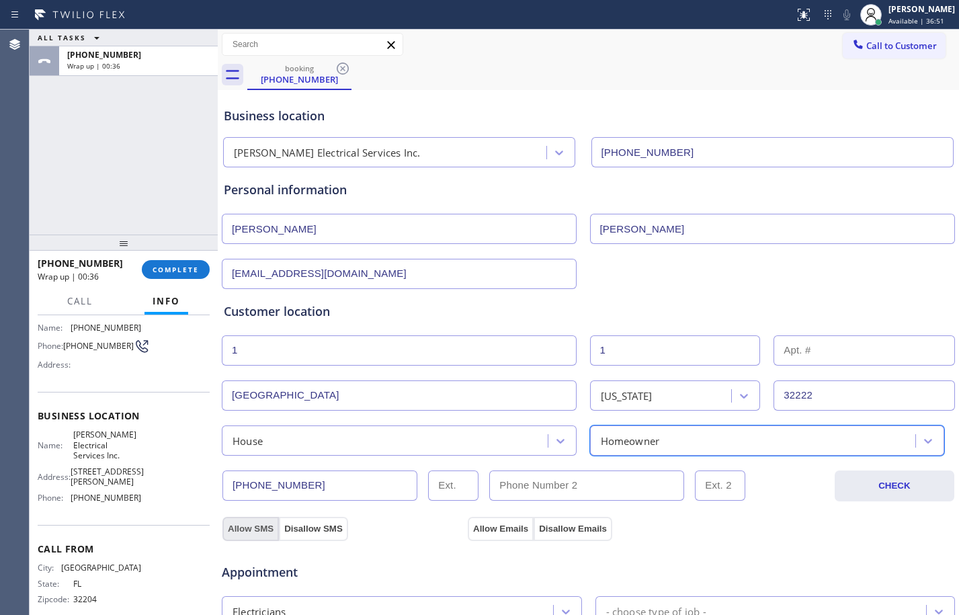
click at [264, 529] on button "Allow SMS" at bounding box center [250, 529] width 56 height 24
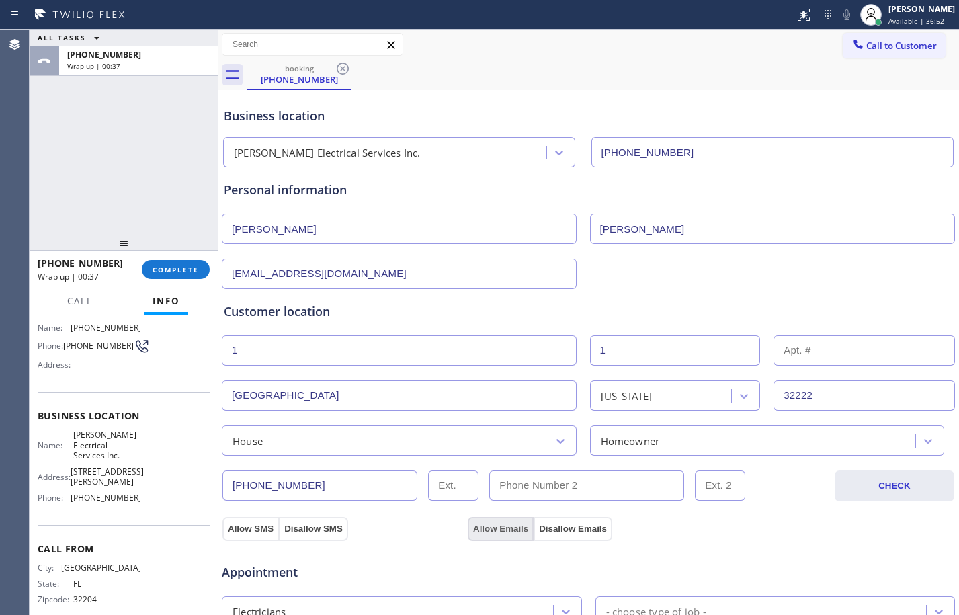
click at [493, 527] on button "Allow Emails" at bounding box center [501, 529] width 66 height 24
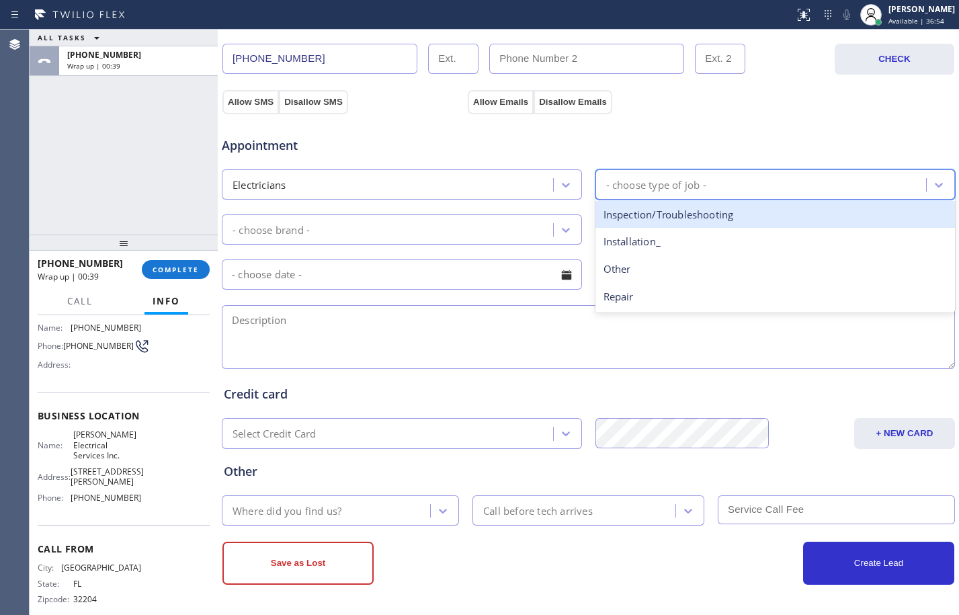
click at [713, 184] on div "- choose type of job -" at bounding box center [762, 185] width 327 height 24
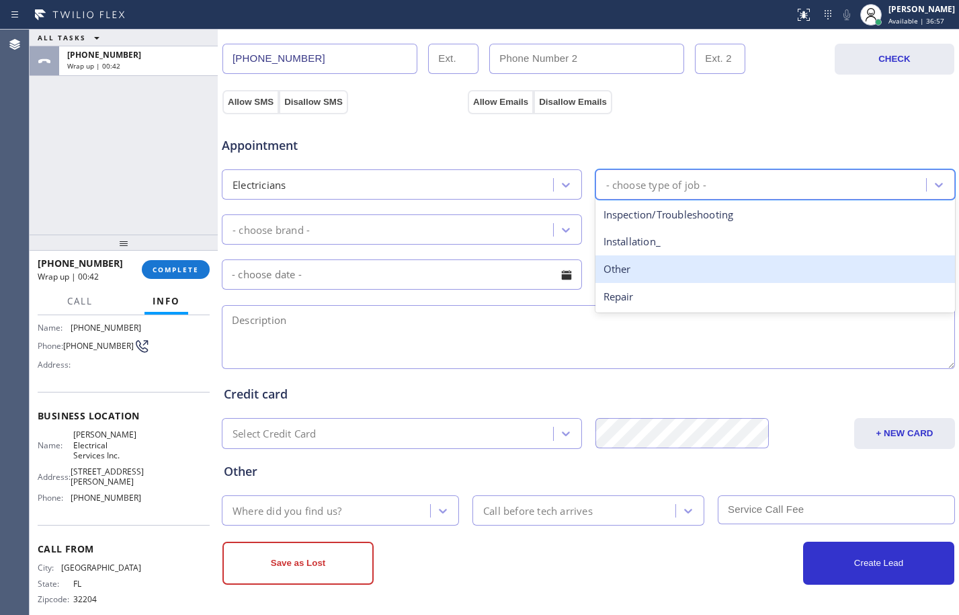
click at [617, 261] on div "Other" at bounding box center [775, 269] width 360 height 28
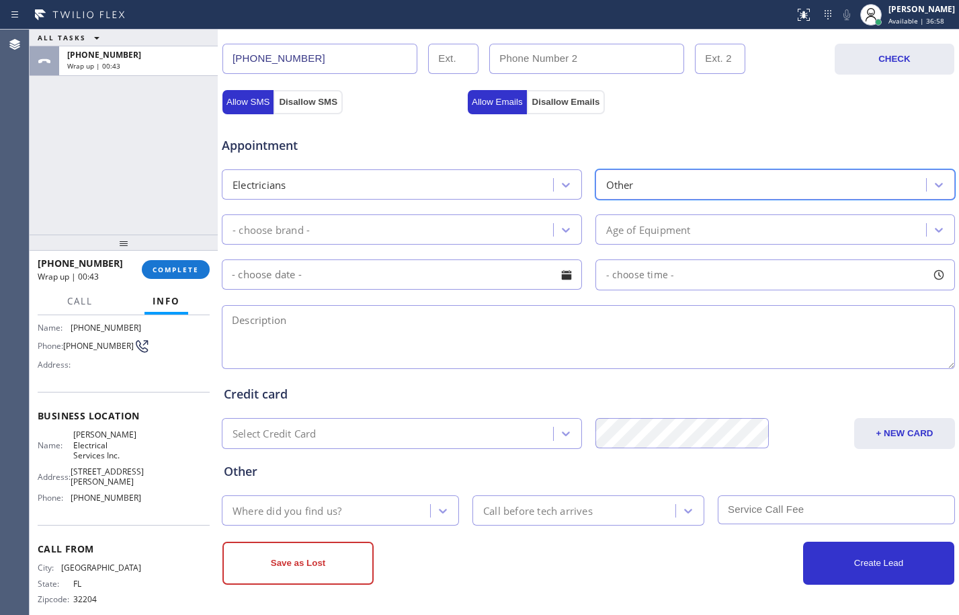
click at [461, 224] on div "- choose brand -" at bounding box center [389, 230] width 327 height 24
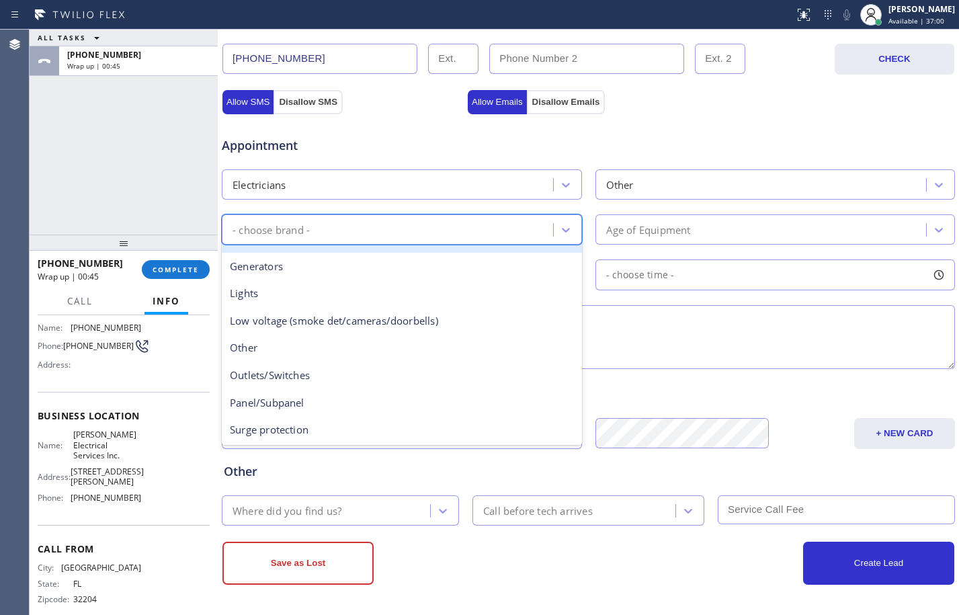
scroll to position [103, 0]
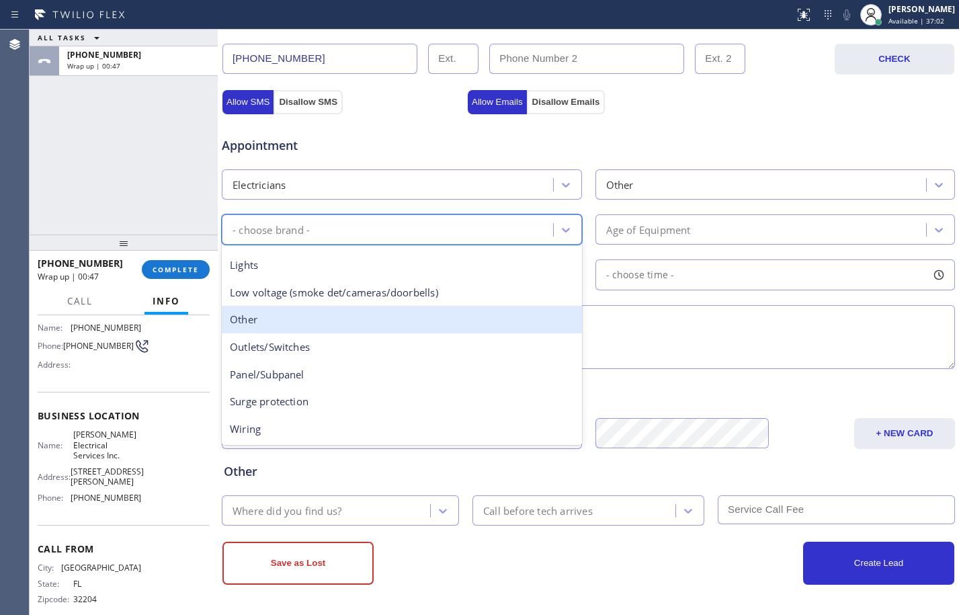
click at [280, 322] on div "Other" at bounding box center [402, 320] width 360 height 28
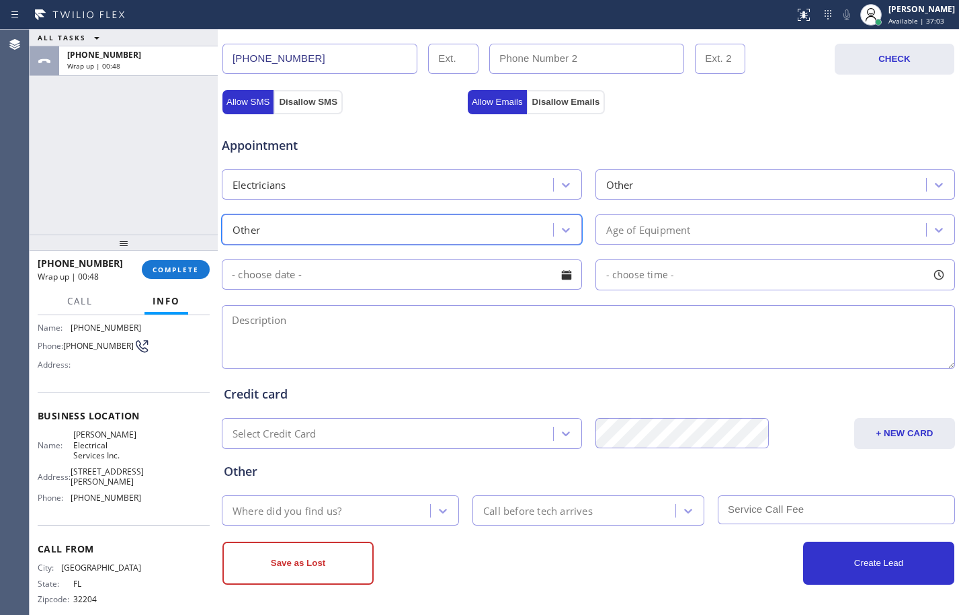
click at [732, 237] on div "Age of Equipment" at bounding box center [762, 230] width 327 height 24
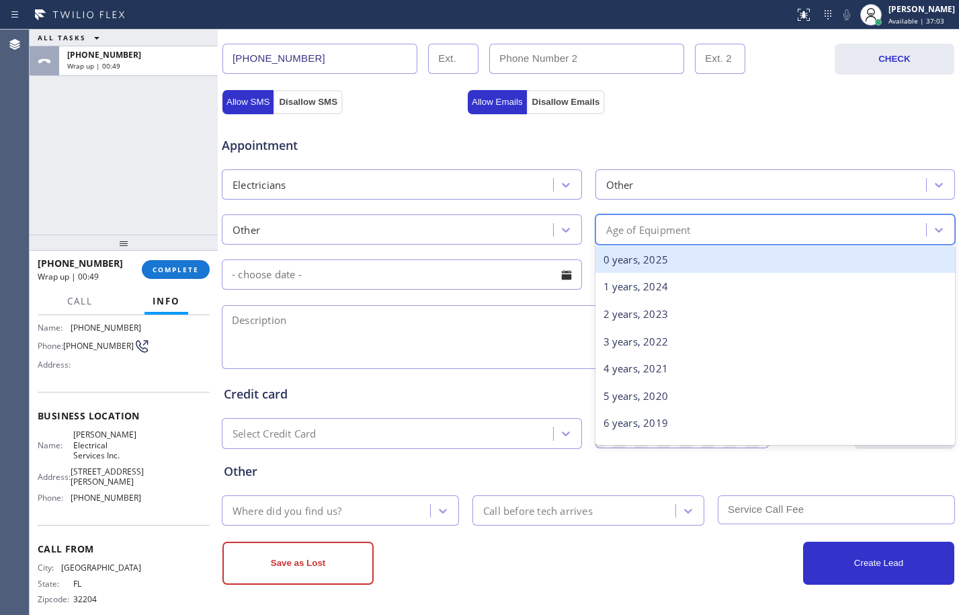
click at [660, 270] on div "0 years, 2025" at bounding box center [775, 260] width 360 height 28
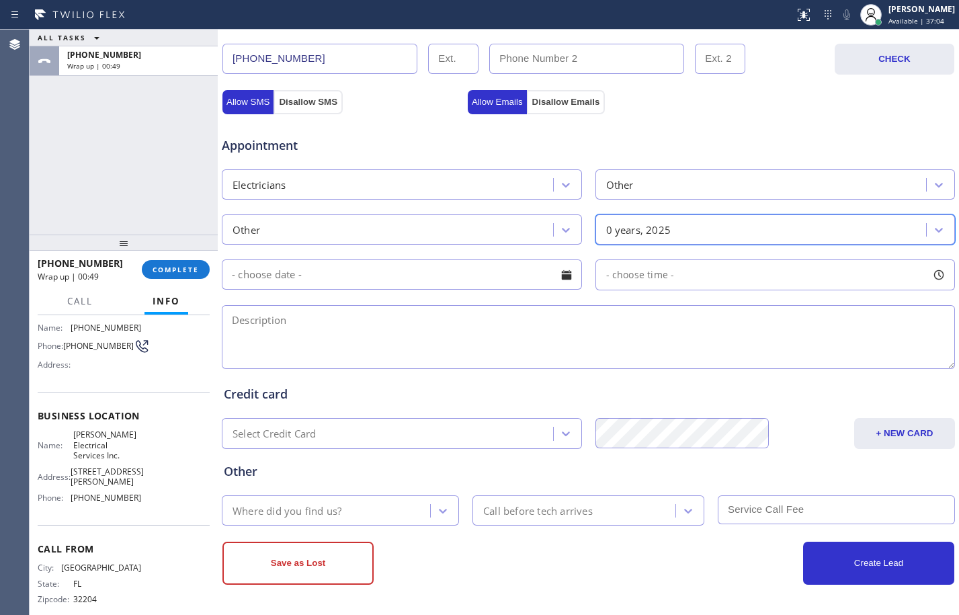
click at [313, 351] on textarea at bounding box center [588, 337] width 733 height 64
click at [460, 347] on textarea at bounding box center [588, 337] width 733 height 64
paste textarea "flood light with a ring camera on there/existing flood light need to move to an…"
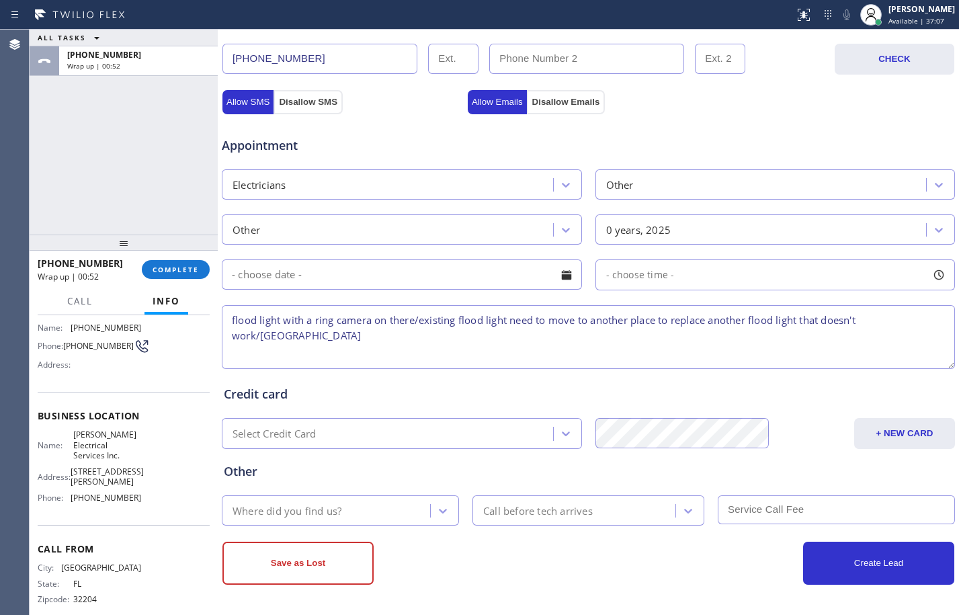
click at [518, 329] on textarea "flood light with a ring camera on there/existing flood light need to move to an…" at bounding box center [588, 337] width 733 height 64
click at [479, 340] on textarea "flood light with a ring camera on there/existing flood light need to move to an…" at bounding box center [588, 337] width 733 height 64
paste textarea "[PERSON_NAME] Electrical Services Inc."
click at [535, 333] on textarea "flood light with a ring camera on there/existing flood light need to move to an…" at bounding box center [588, 337] width 733 height 64
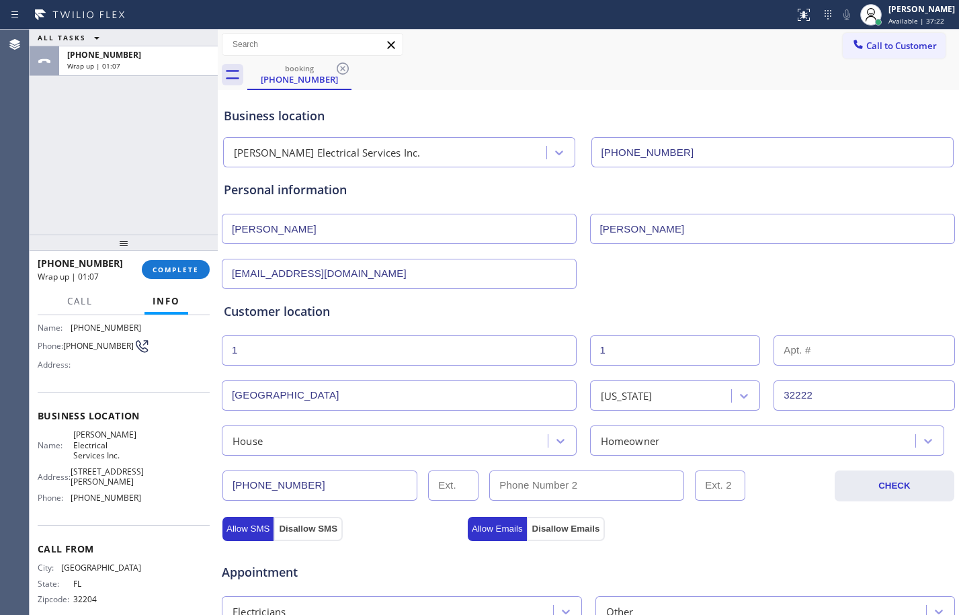
scroll to position [427, 0]
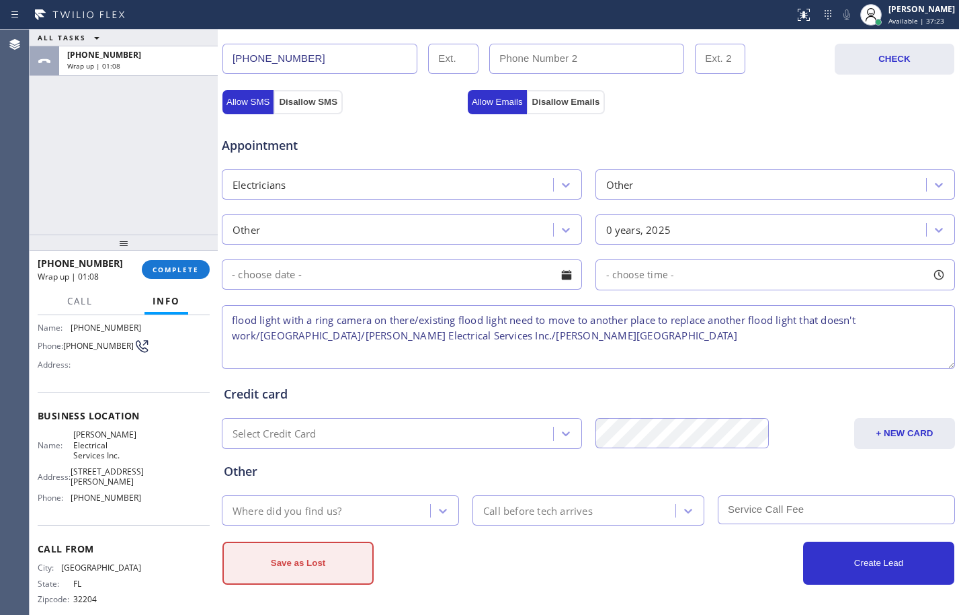
type textarea "flood light with a ring camera on there/existing flood light need to move to an…"
click at [341, 574] on button "Save as Lost" at bounding box center [297, 562] width 151 height 43
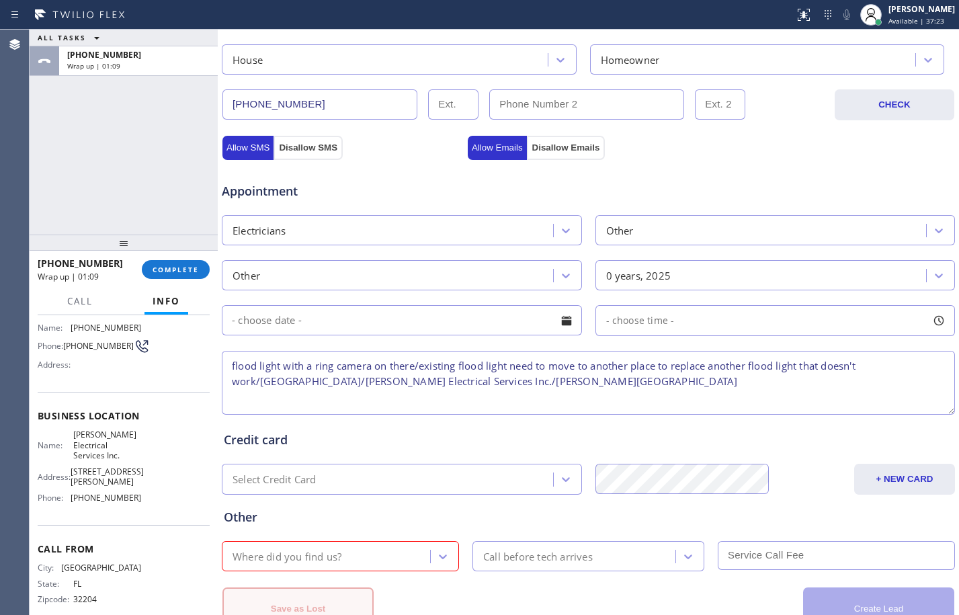
scroll to position [472, 0]
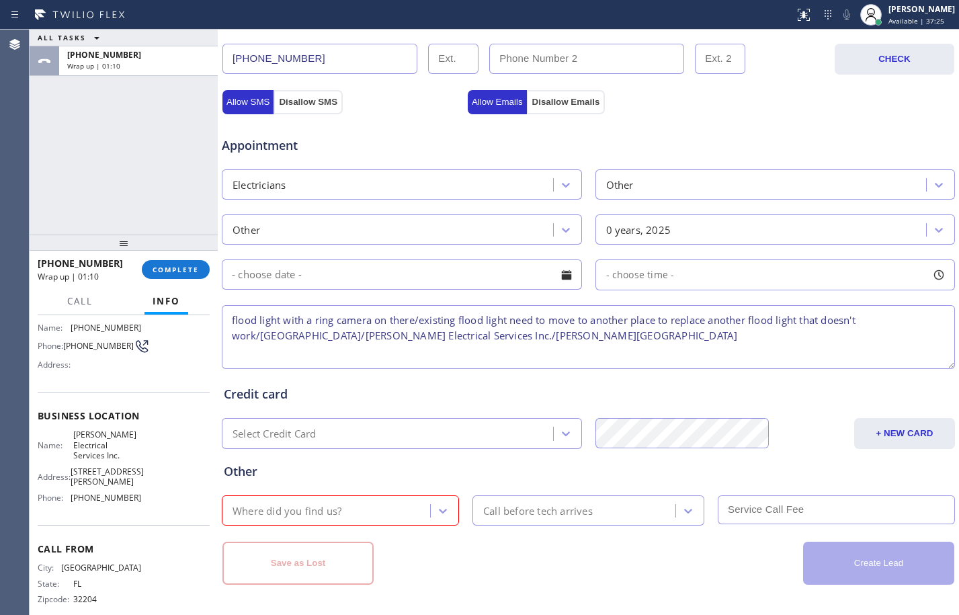
click at [327, 523] on div "Where did you find us?" at bounding box center [340, 510] width 237 height 30
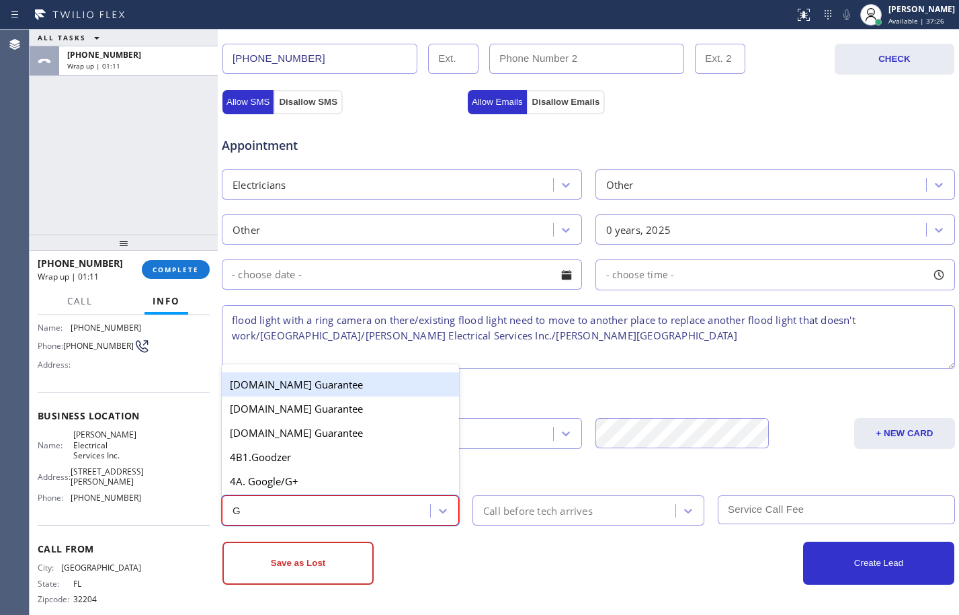
type input "GO"
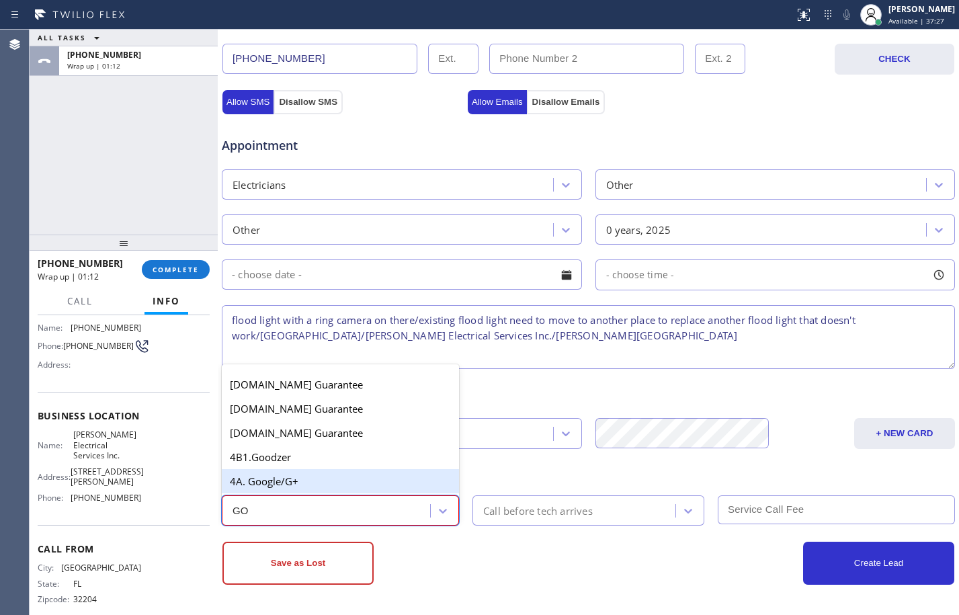
click at [314, 490] on div "4A. Google/G+" at bounding box center [340, 481] width 237 height 24
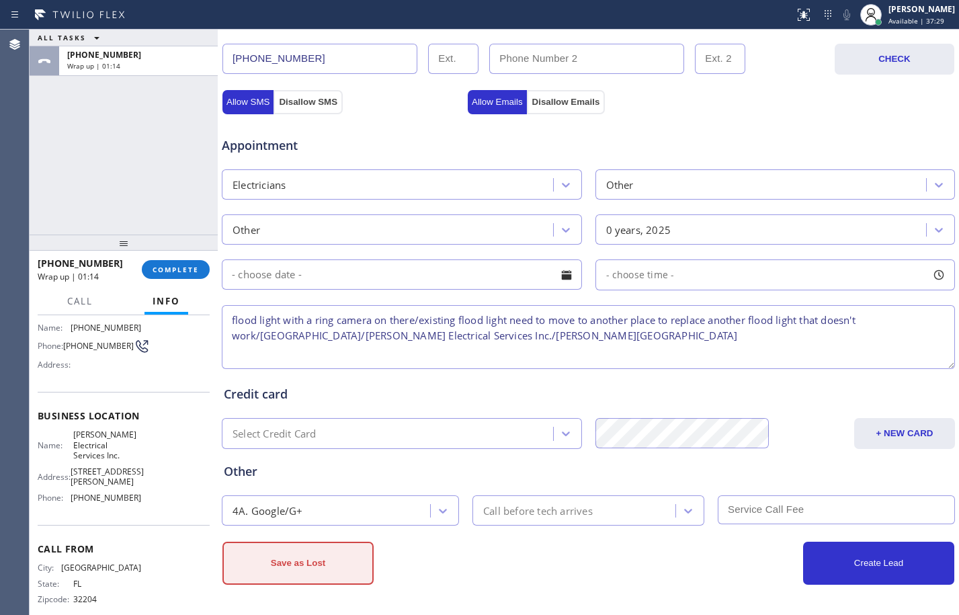
click at [310, 561] on button "Save as Lost" at bounding box center [297, 562] width 151 height 43
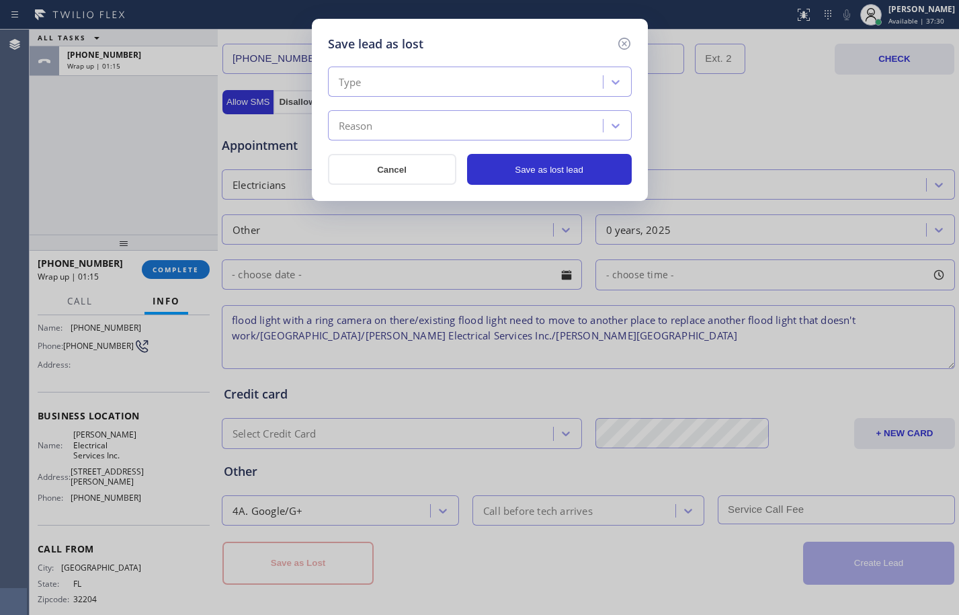
click at [486, 80] on div "Type" at bounding box center [467, 83] width 271 height 24
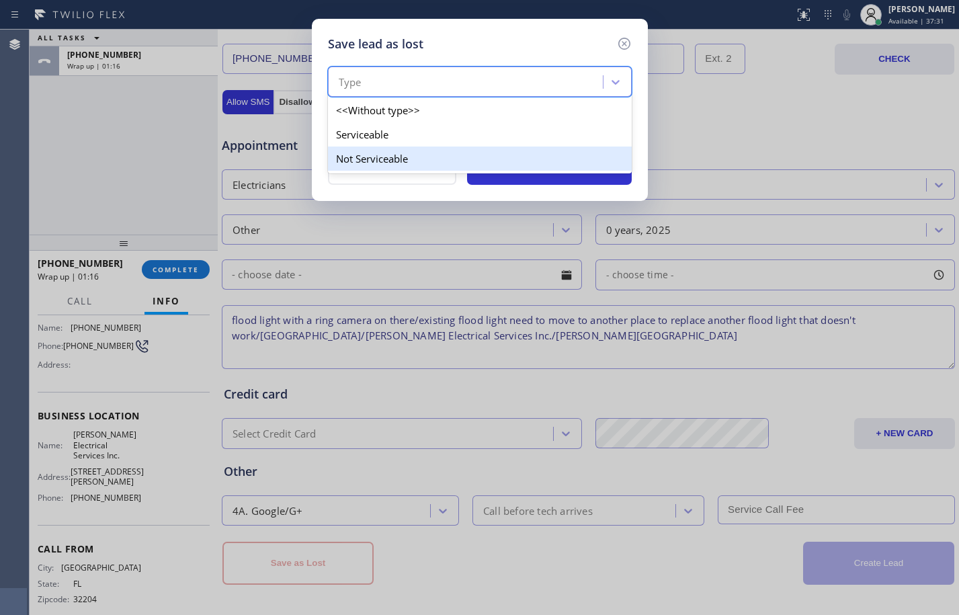
click at [440, 155] on div "Not Serviceable" at bounding box center [480, 158] width 304 height 24
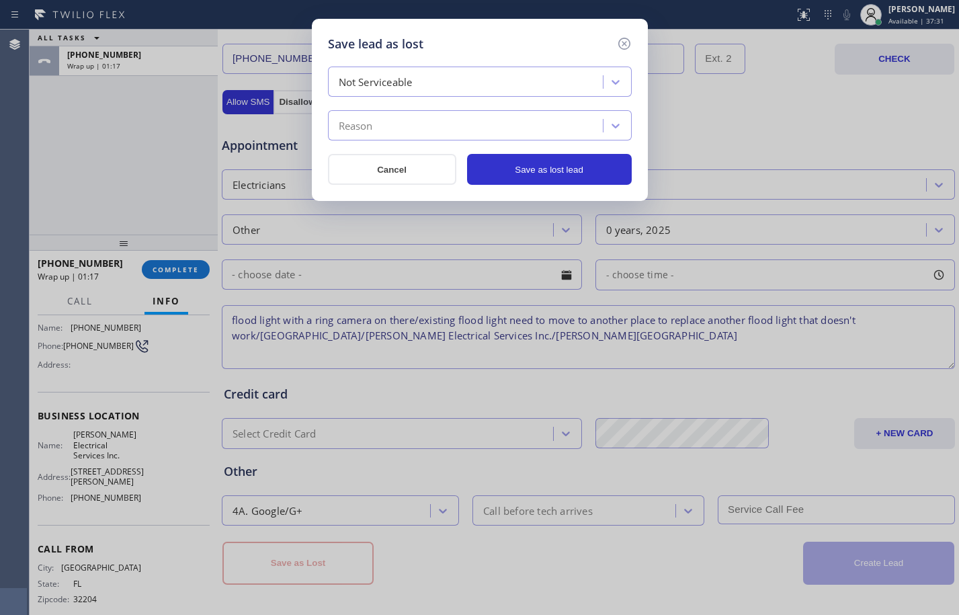
click at [428, 120] on div "Reason" at bounding box center [467, 126] width 271 height 24
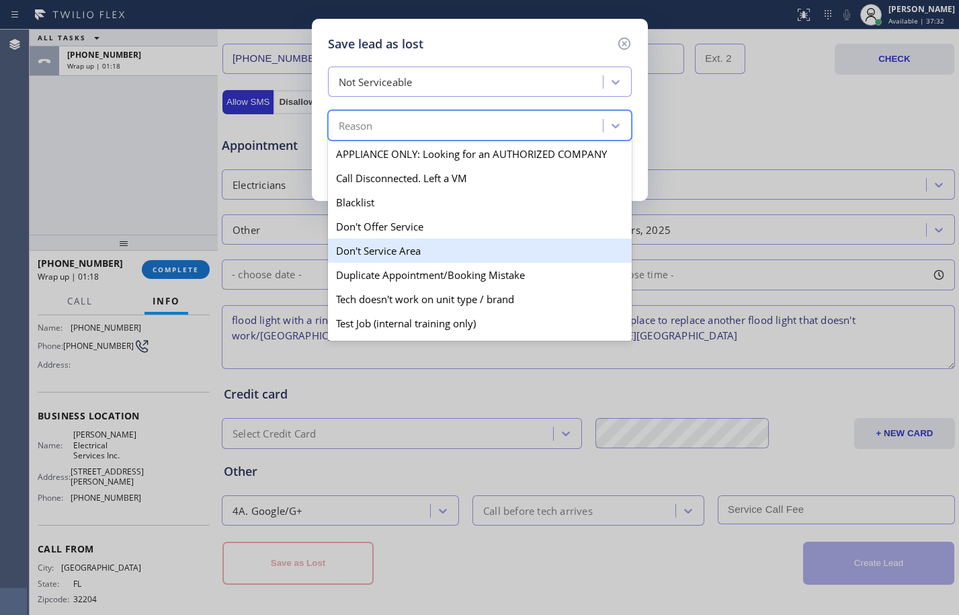
click at [404, 250] on div "Don't Service Area" at bounding box center [480, 250] width 304 height 24
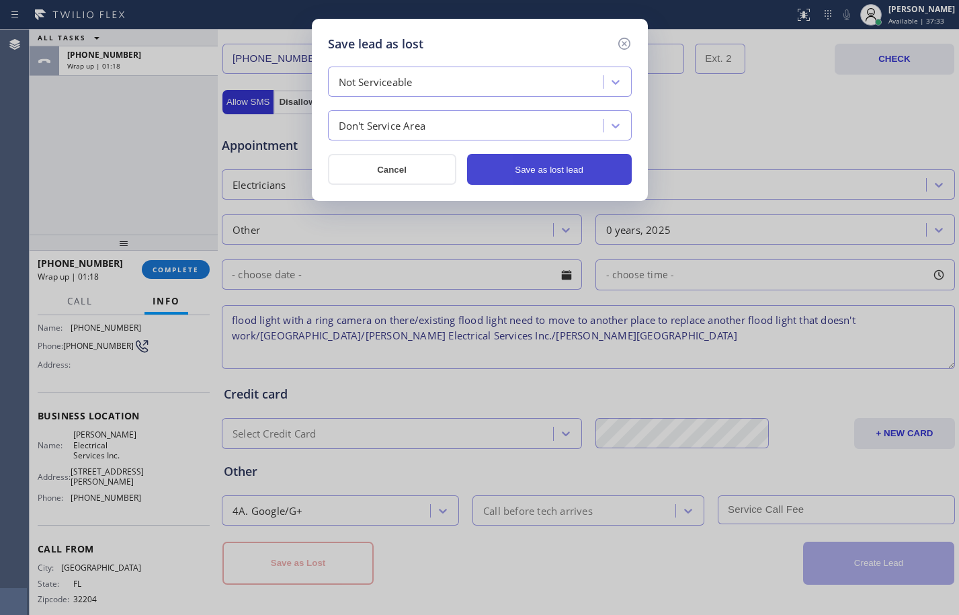
click at [564, 179] on button "Save as lost lead" at bounding box center [549, 169] width 165 height 31
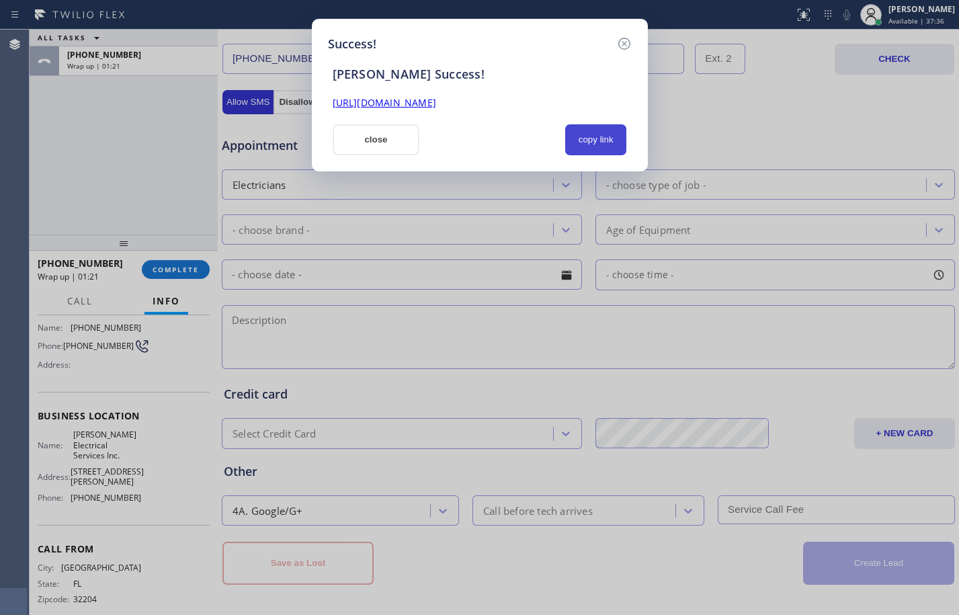
click at [581, 130] on button "copy link" at bounding box center [596, 139] width 62 height 31
click at [436, 97] on link "[URL][DOMAIN_NAME]" at bounding box center [384, 102] width 103 height 13
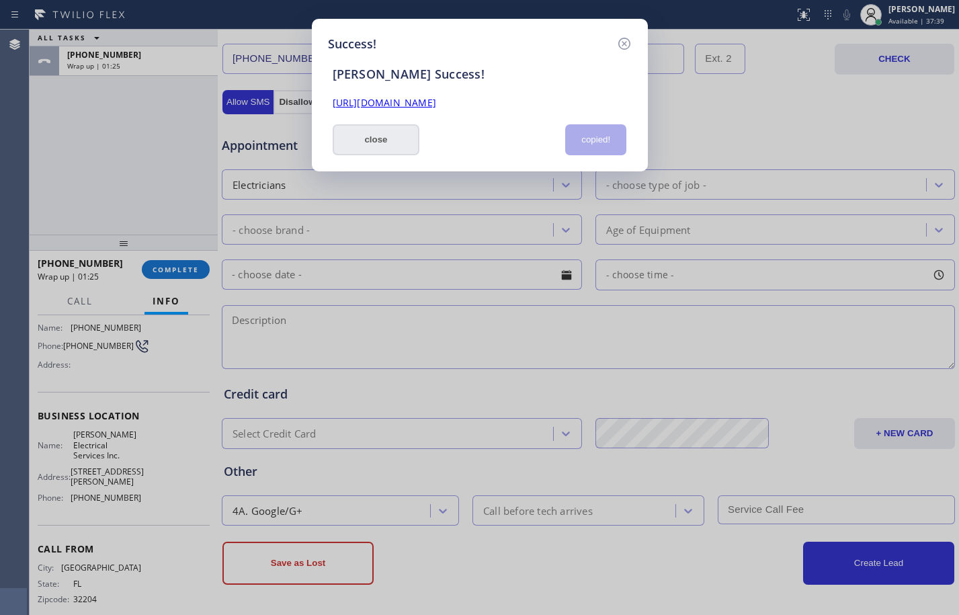
click at [376, 135] on button "close" at bounding box center [376, 139] width 87 height 31
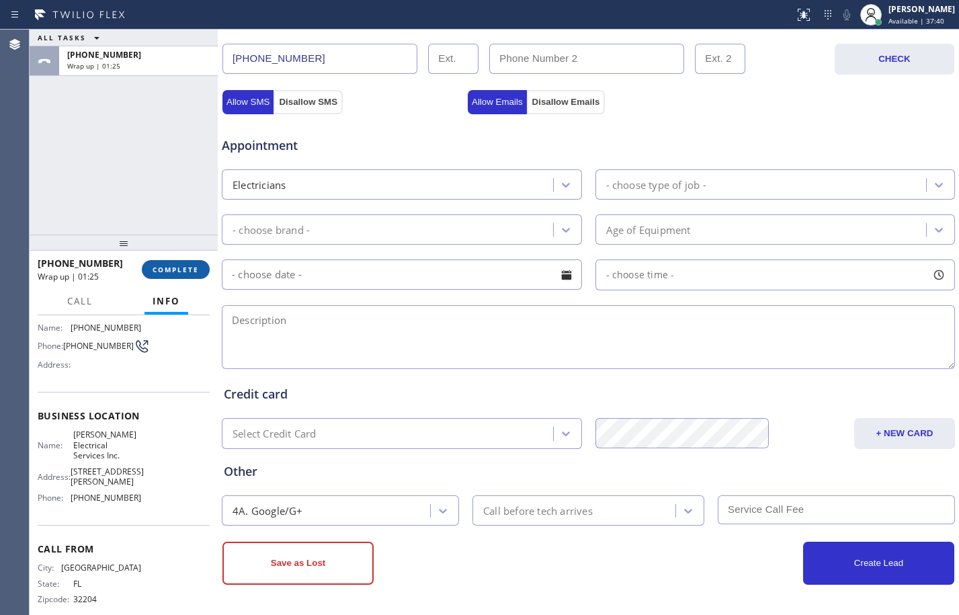
click at [200, 264] on button "COMPLETE" at bounding box center [176, 269] width 68 height 19
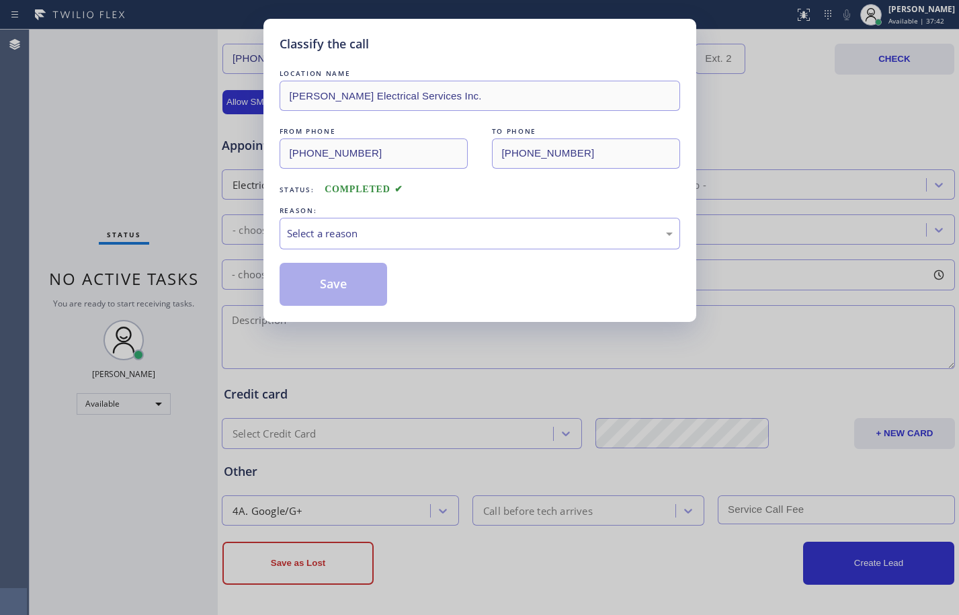
click at [436, 252] on div "LOCATION NAME [PERSON_NAME] Electrical Services Inc. FROM PHONE [PHONE_NUMBER] …" at bounding box center [479, 186] width 400 height 239
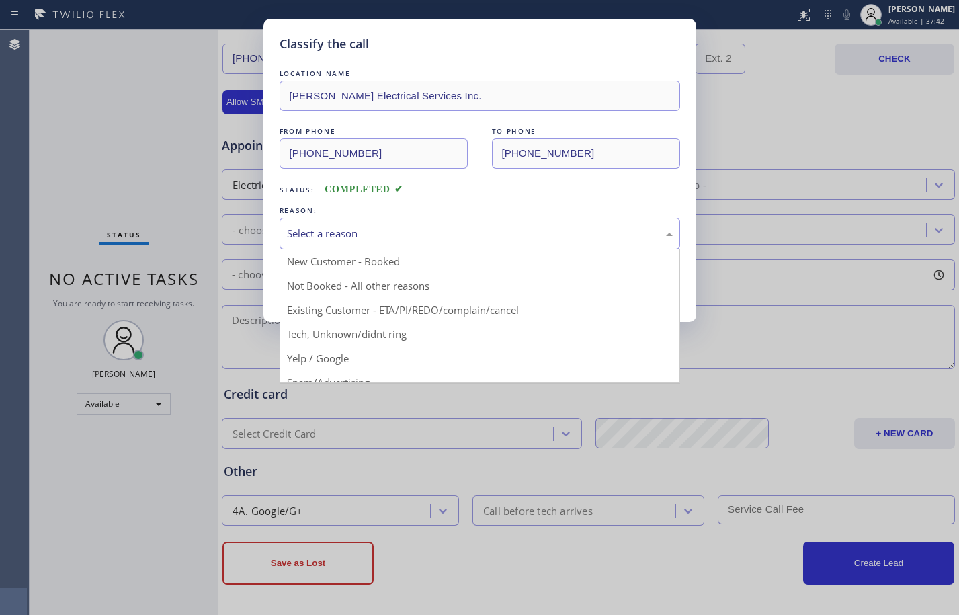
click at [390, 219] on div "Select a reason" at bounding box center [479, 234] width 400 height 32
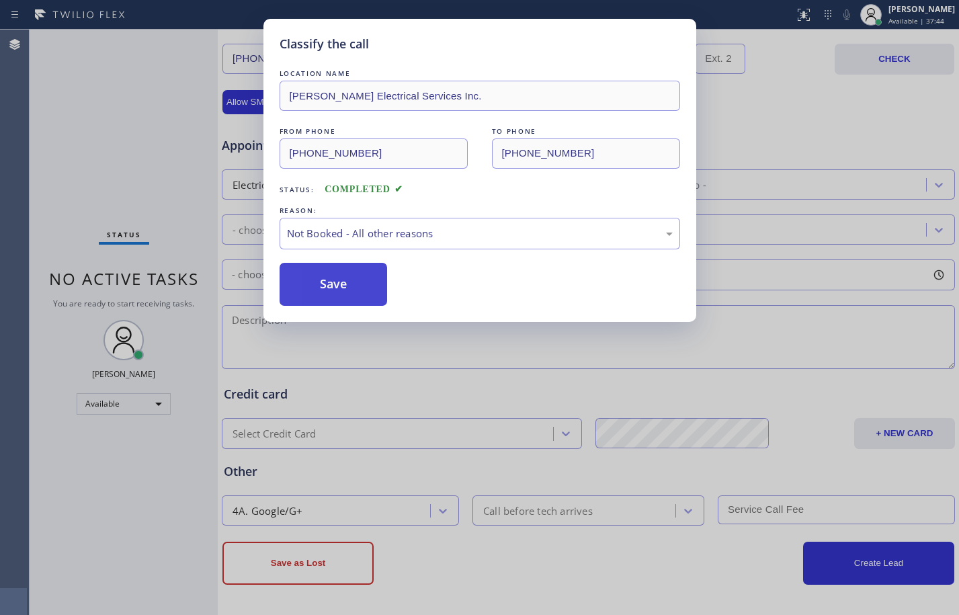
click at [372, 281] on button "Save" at bounding box center [333, 284] width 108 height 43
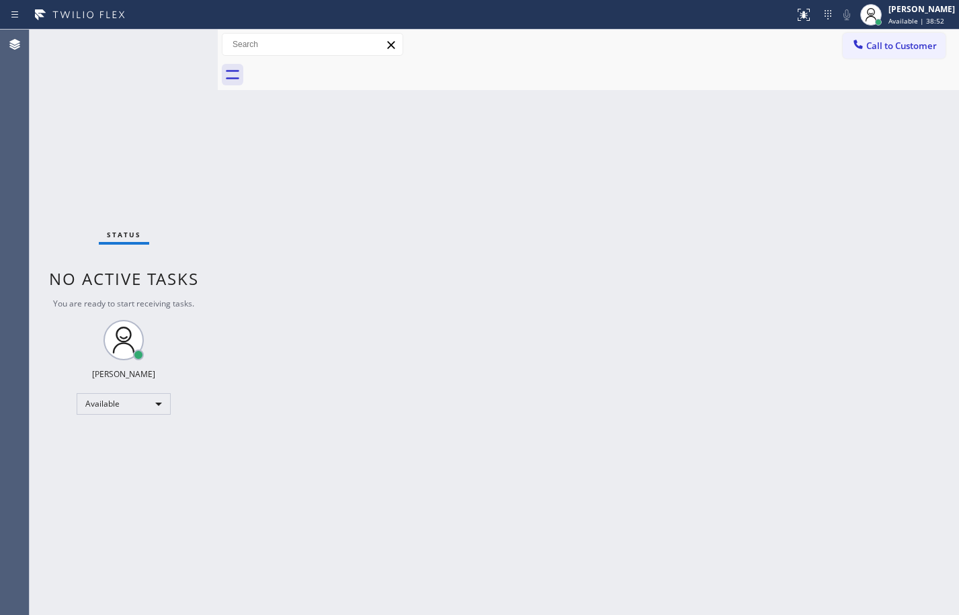
click at [222, 112] on div "Back to Dashboard Change Sender ID Customers Technicians Select a contact Outbo…" at bounding box center [588, 322] width 741 height 585
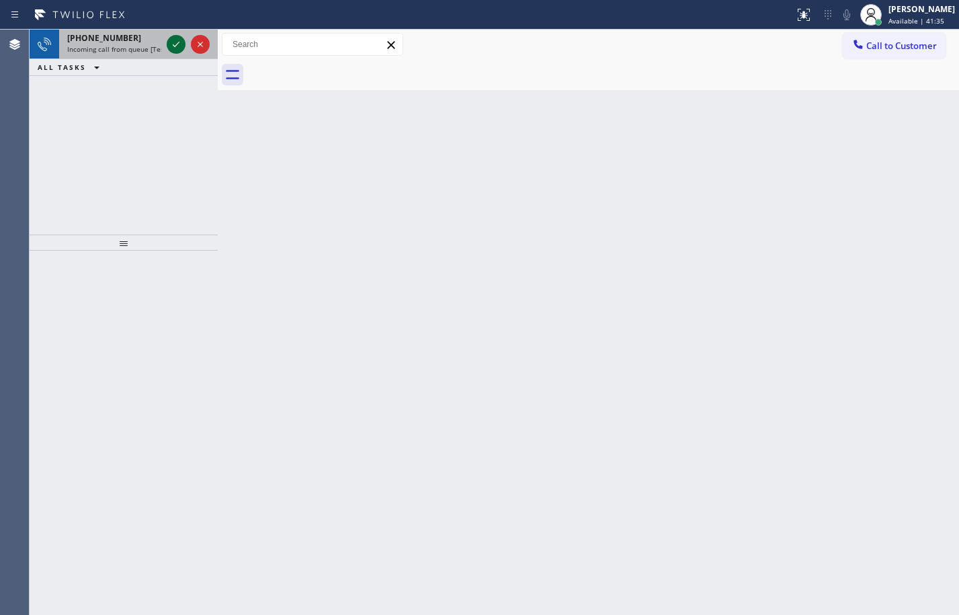
click at [179, 43] on icon at bounding box center [176, 44] width 16 height 16
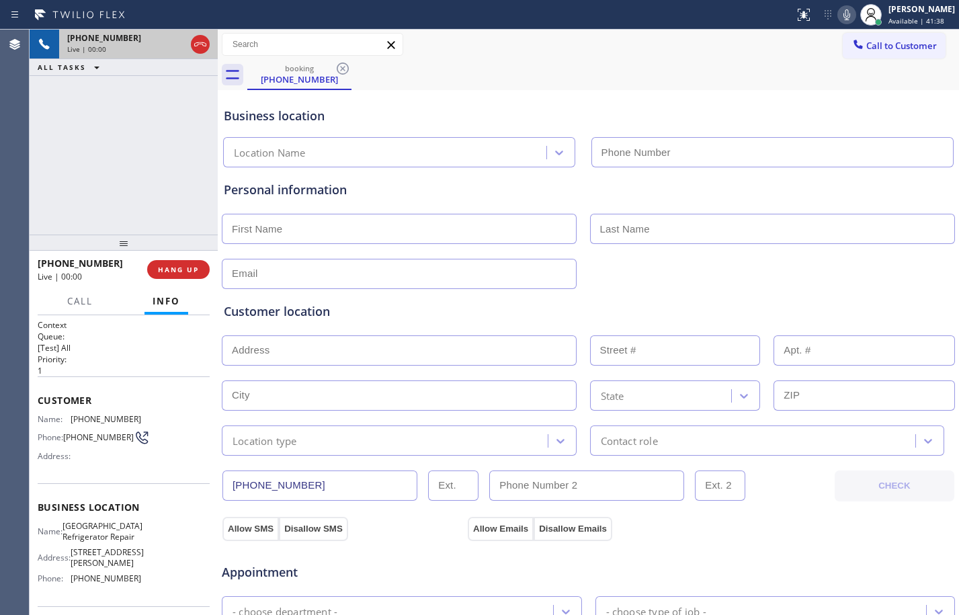
type input "[PHONE_NUMBER]"
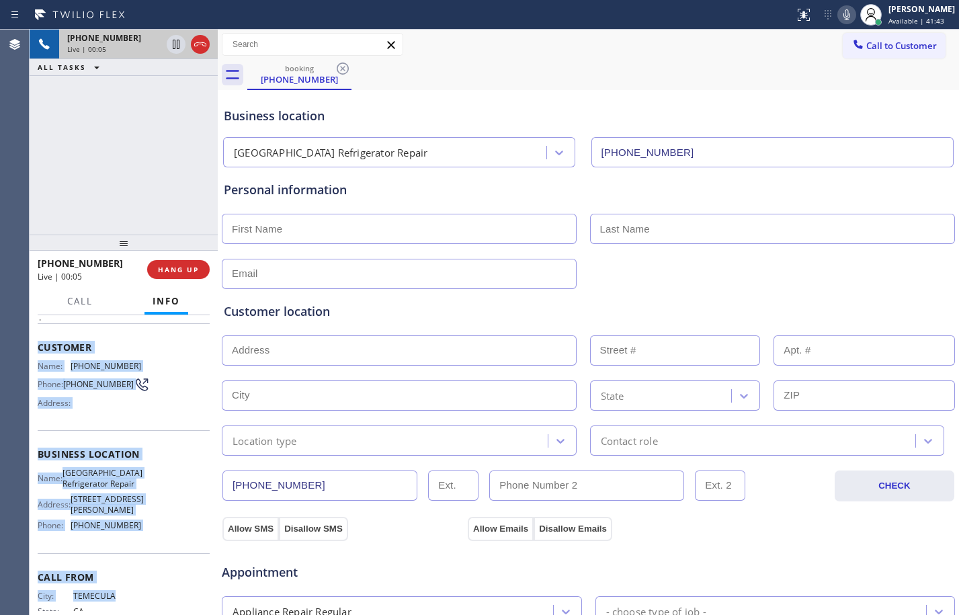
scroll to position [112, 0]
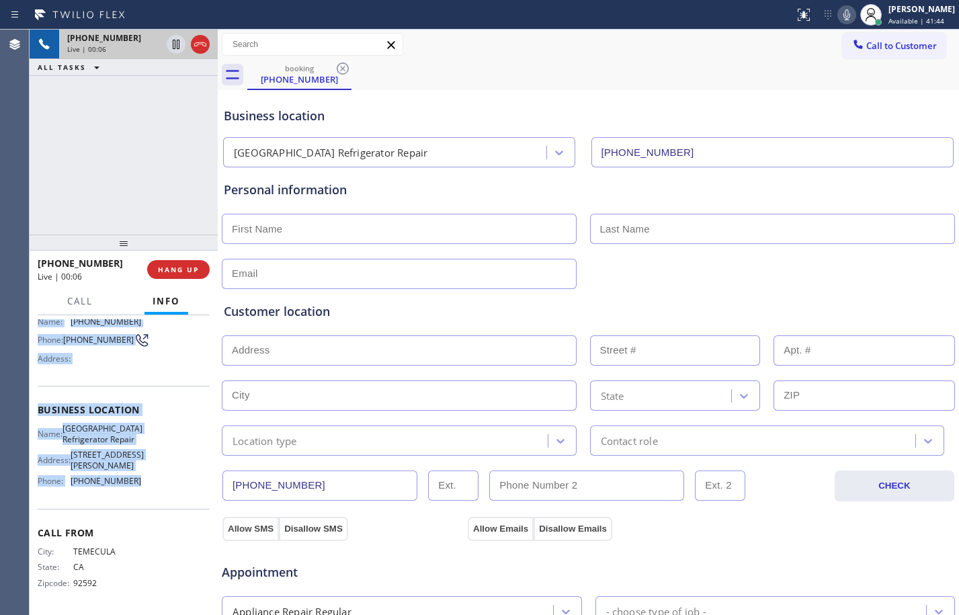
drag, startPoint x: 37, startPoint y: 399, endPoint x: 159, endPoint y: 507, distance: 162.8
click at [159, 507] on div "Context Queue: [Test] All Priority: 1 Customer Name: [PHONE_NUMBER] Phone: [PHO…" at bounding box center [124, 465] width 188 height 300
copy div "Customer Name: [PHONE_NUMBER] Phone: [PHONE_NUMBER] Address: Business location …"
click at [122, 234] on div at bounding box center [124, 242] width 188 height 16
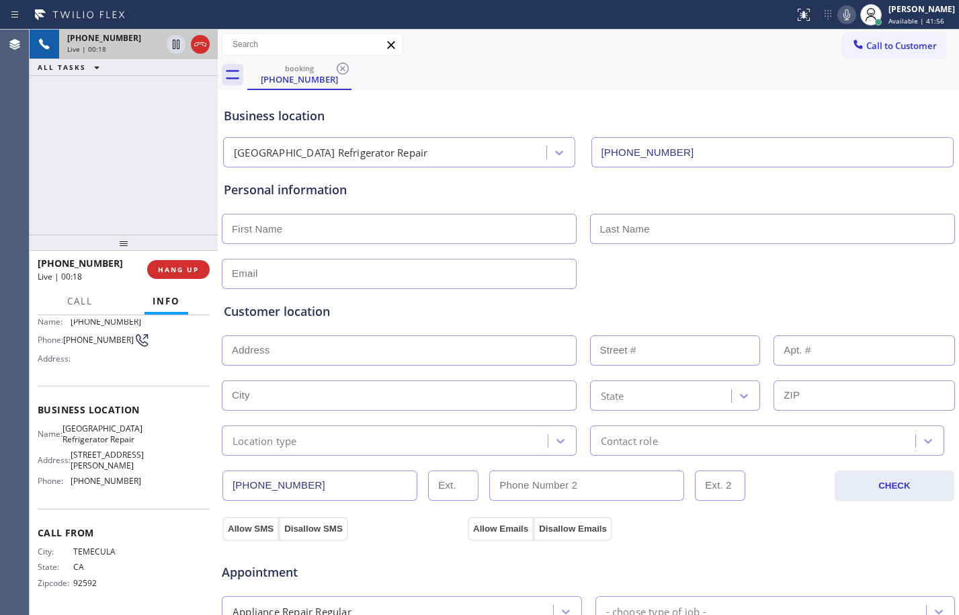
click at [120, 168] on div "[PHONE_NUMBER] Live | 00:18 ALL TASKS ALL TASKS ACTIVE TASKS TASKS IN WRAP UP" at bounding box center [124, 132] width 188 height 205
click at [202, 273] on button "HANG UP" at bounding box center [178, 269] width 62 height 19
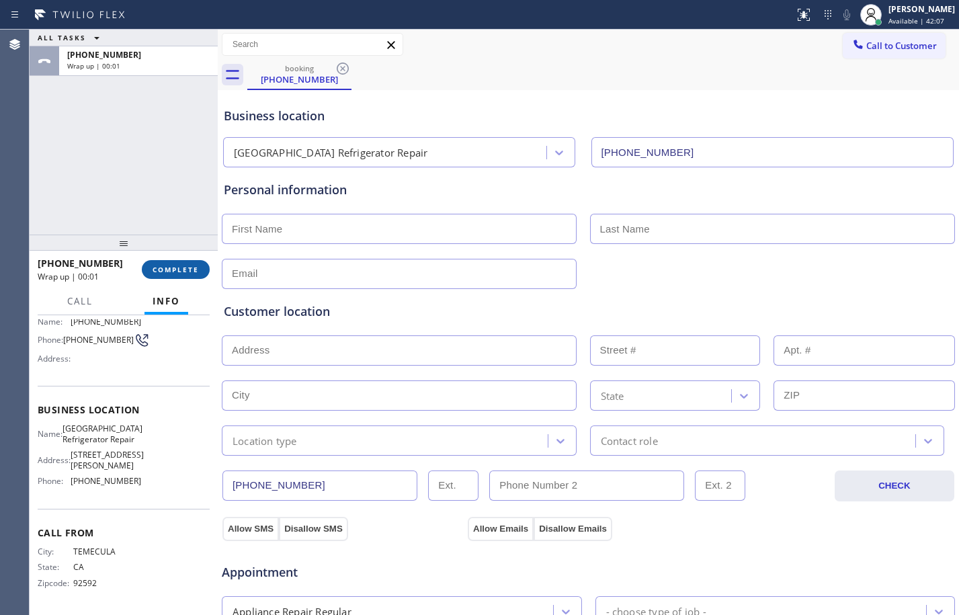
click at [166, 274] on button "COMPLETE" at bounding box center [176, 269] width 68 height 19
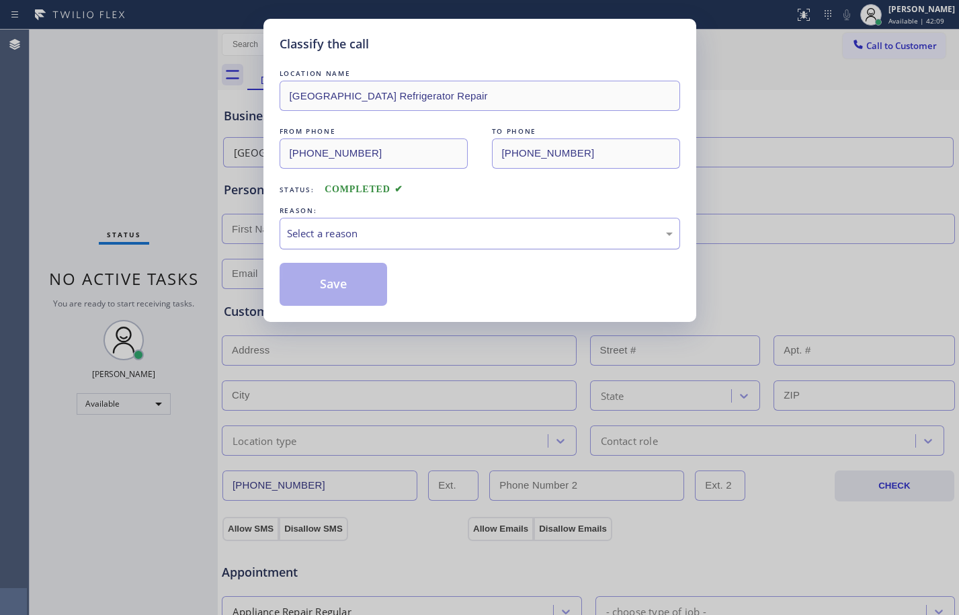
click at [410, 238] on div "Select a reason" at bounding box center [480, 233] width 386 height 15
click at [349, 294] on button "Save" at bounding box center [333, 284] width 108 height 43
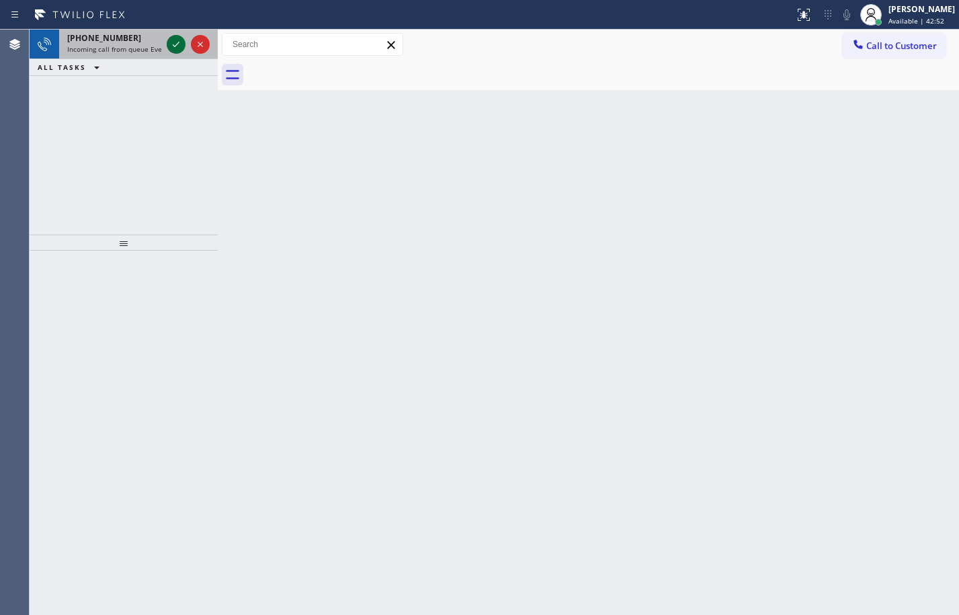
click at [168, 39] on icon at bounding box center [176, 44] width 16 height 16
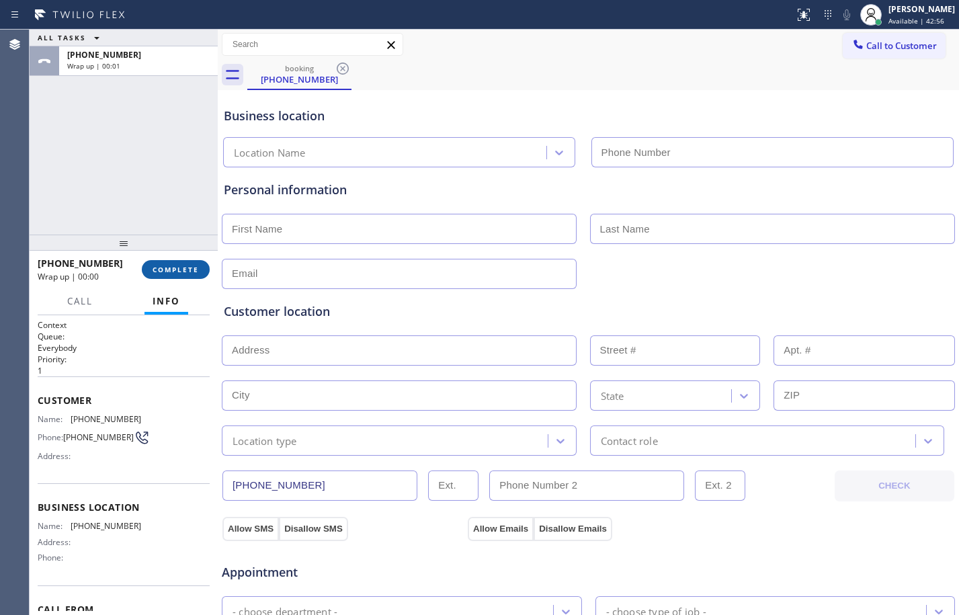
click at [176, 269] on span "COMPLETE" at bounding box center [175, 269] width 46 height 9
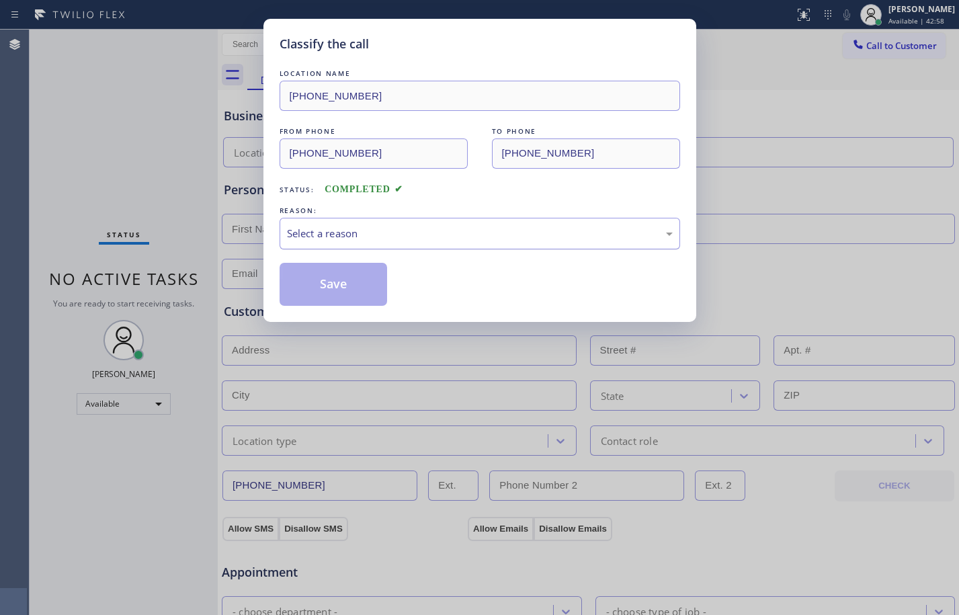
click at [449, 242] on div "Select a reason" at bounding box center [479, 234] width 400 height 32
click at [339, 281] on button "Save" at bounding box center [333, 284] width 108 height 43
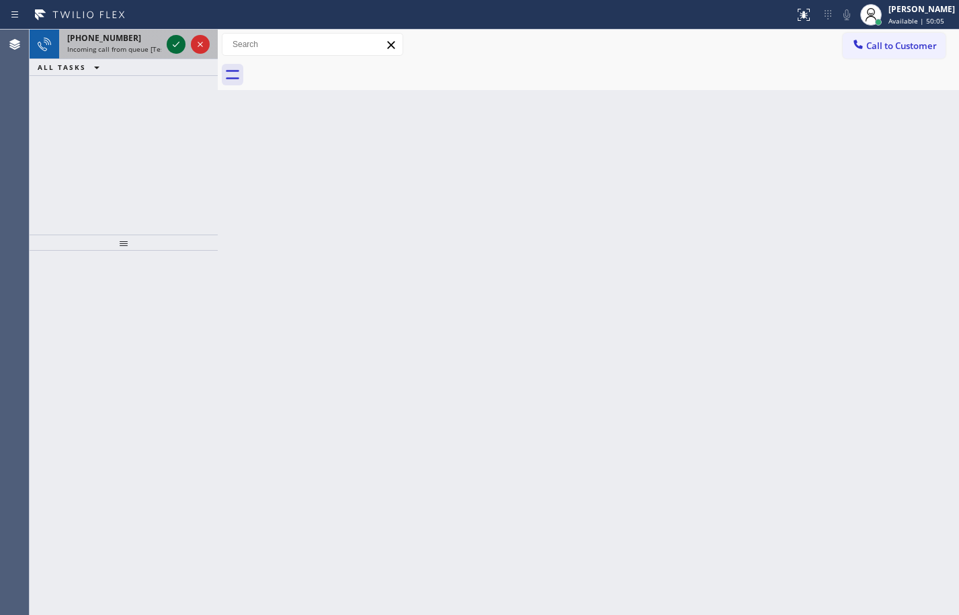
click at [177, 50] on icon at bounding box center [176, 44] width 16 height 16
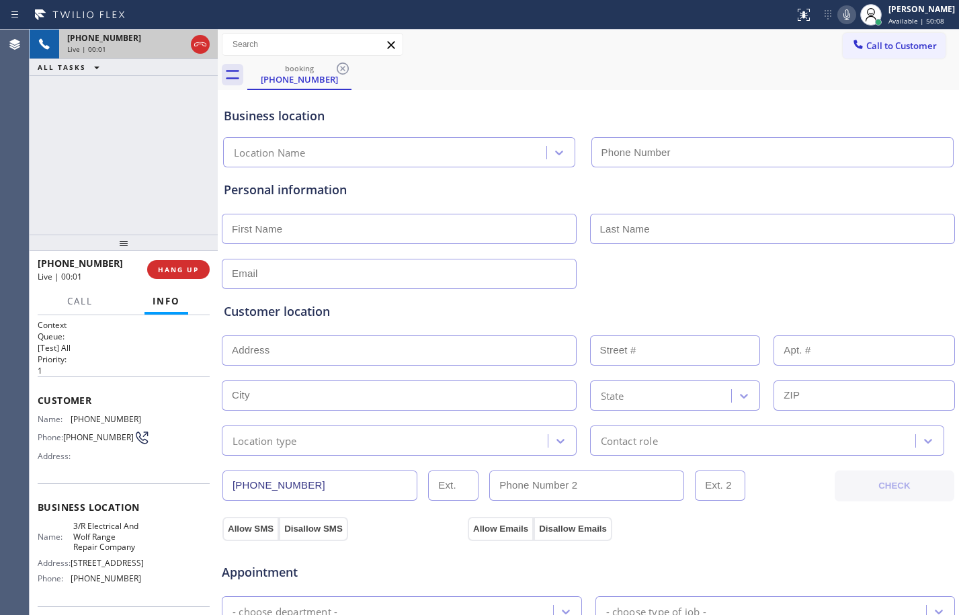
type input "[PHONE_NUMBER]"
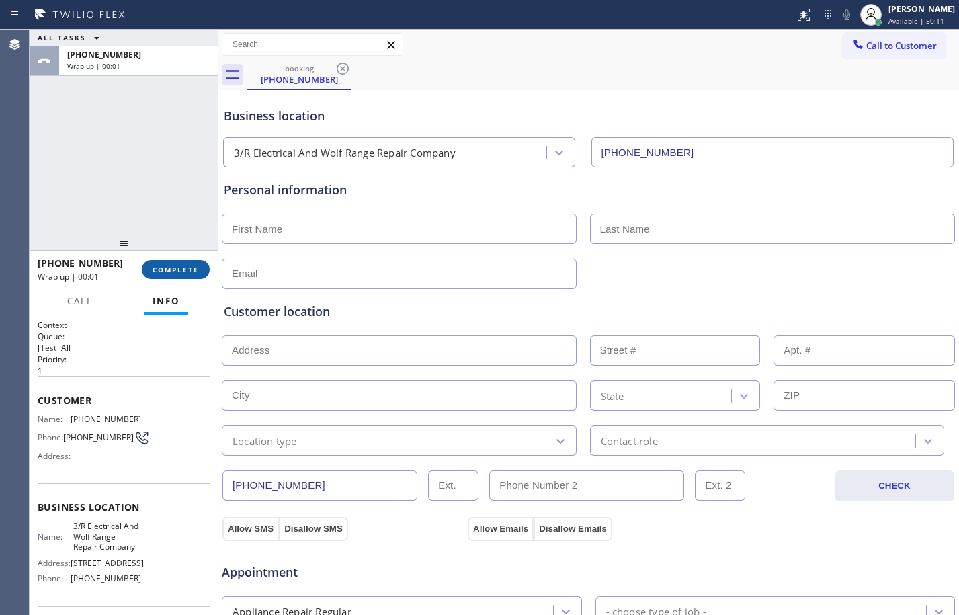
click at [176, 267] on span "COMPLETE" at bounding box center [175, 269] width 46 height 9
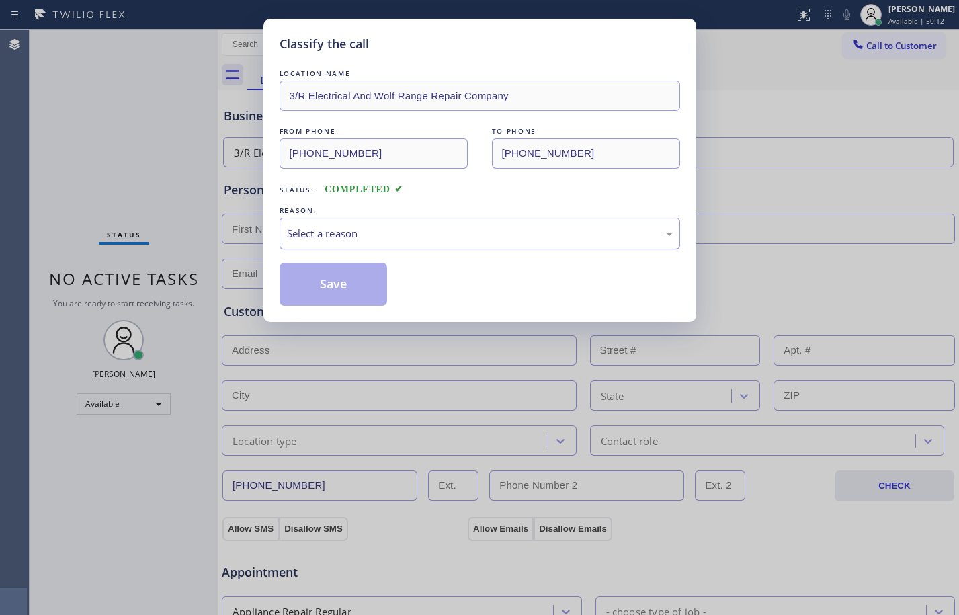
click at [405, 229] on div "Select a reason" at bounding box center [480, 233] width 386 height 15
click at [357, 279] on button "Save" at bounding box center [333, 284] width 108 height 43
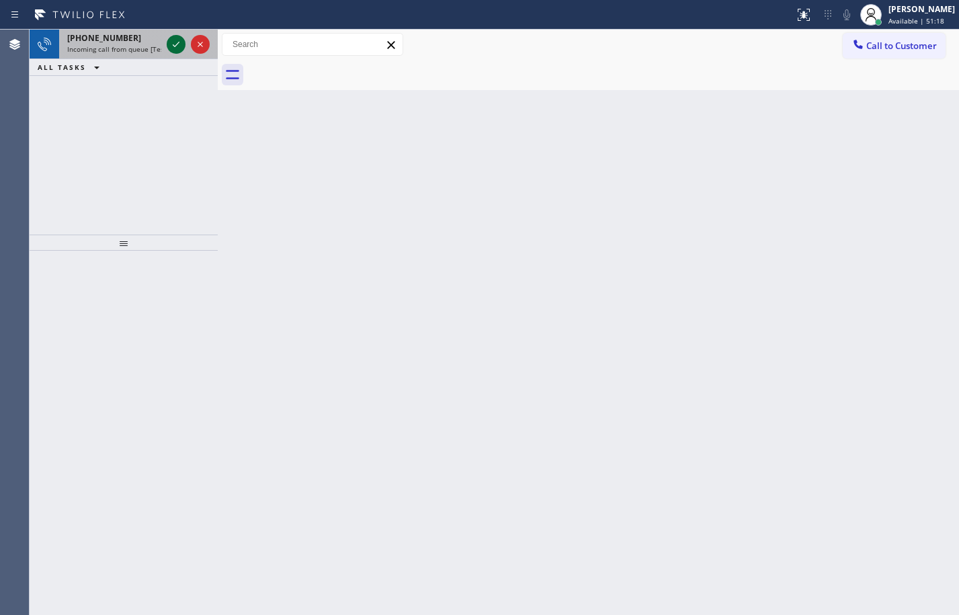
click at [172, 41] on icon at bounding box center [176, 44] width 16 height 16
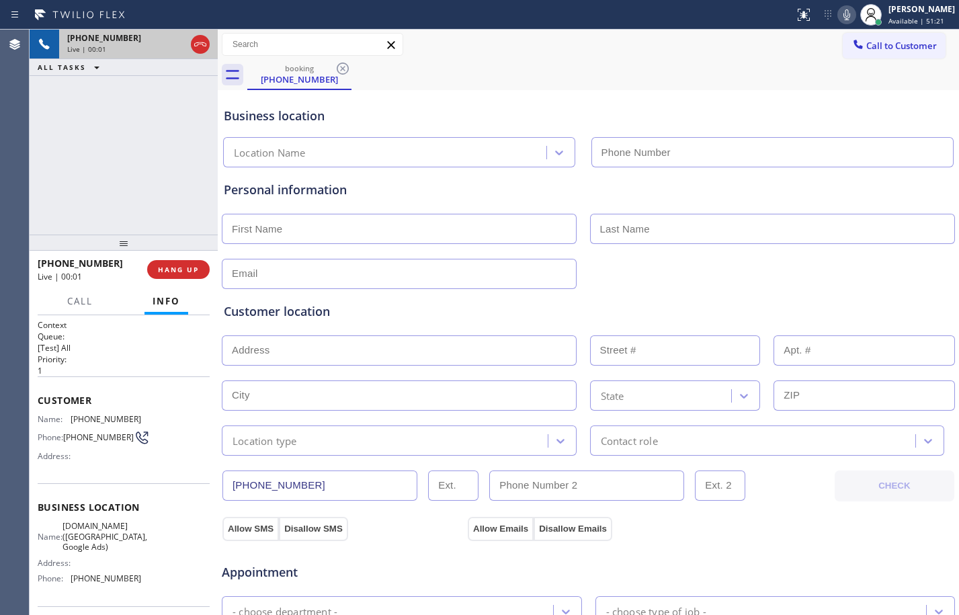
type input "[PHONE_NUMBER]"
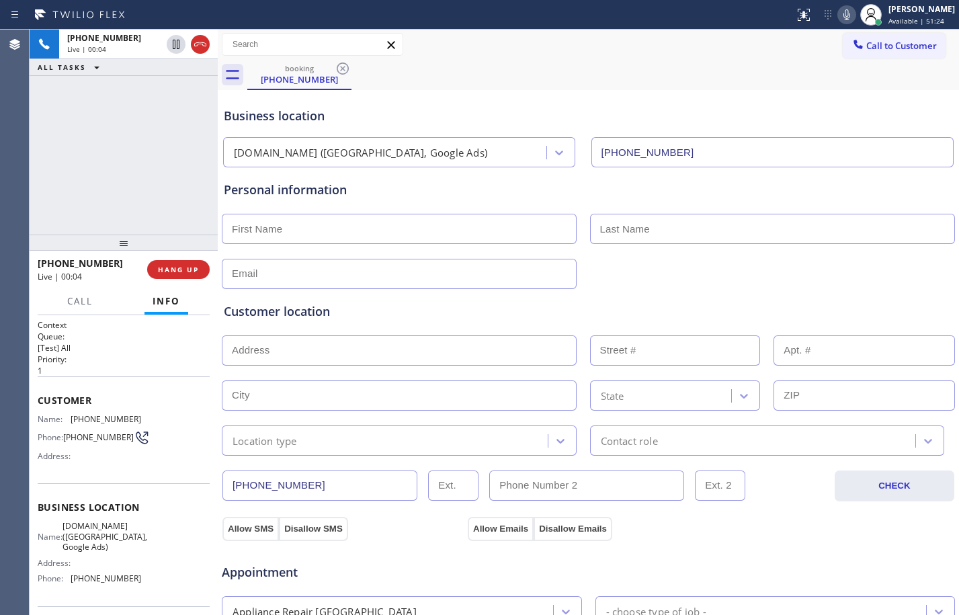
scroll to position [101, 0]
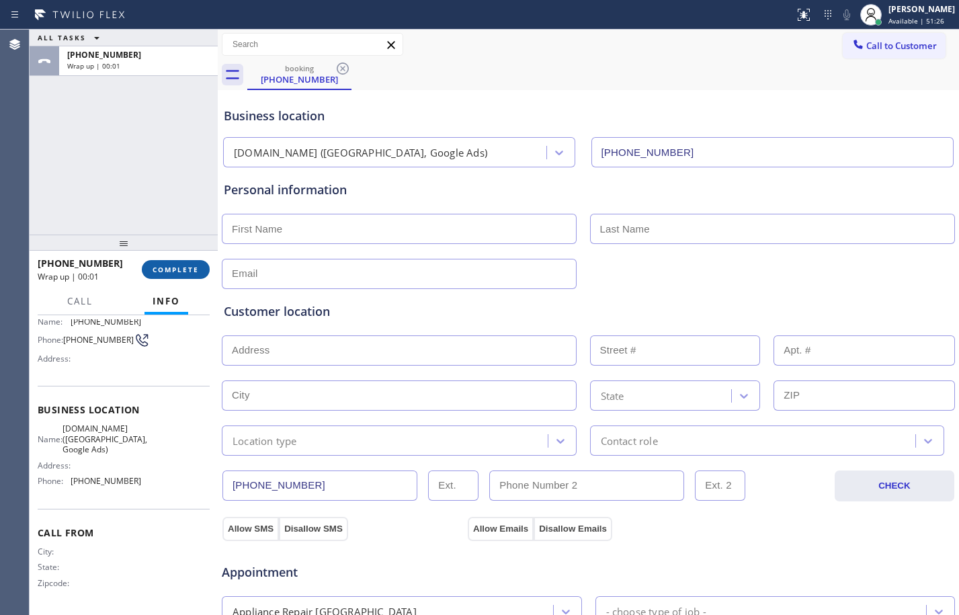
click at [180, 276] on button "COMPLETE" at bounding box center [176, 269] width 68 height 19
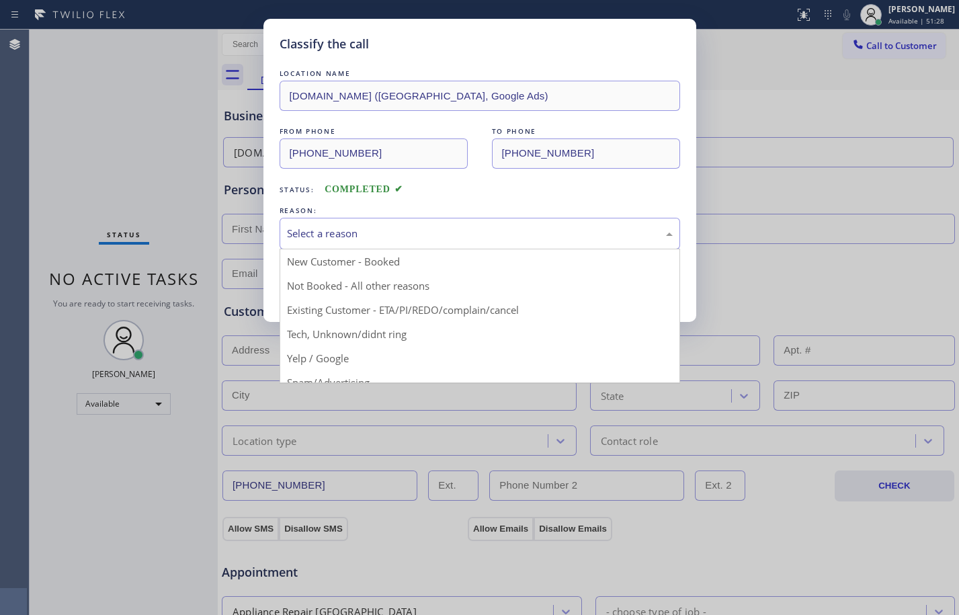
click at [477, 220] on div "Select a reason" at bounding box center [479, 234] width 400 height 32
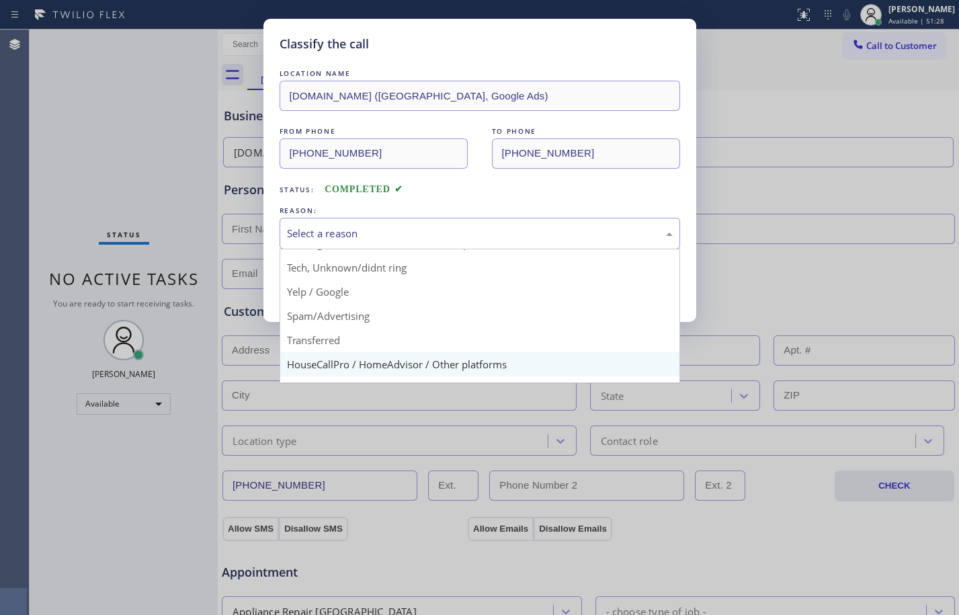
scroll to position [85, 0]
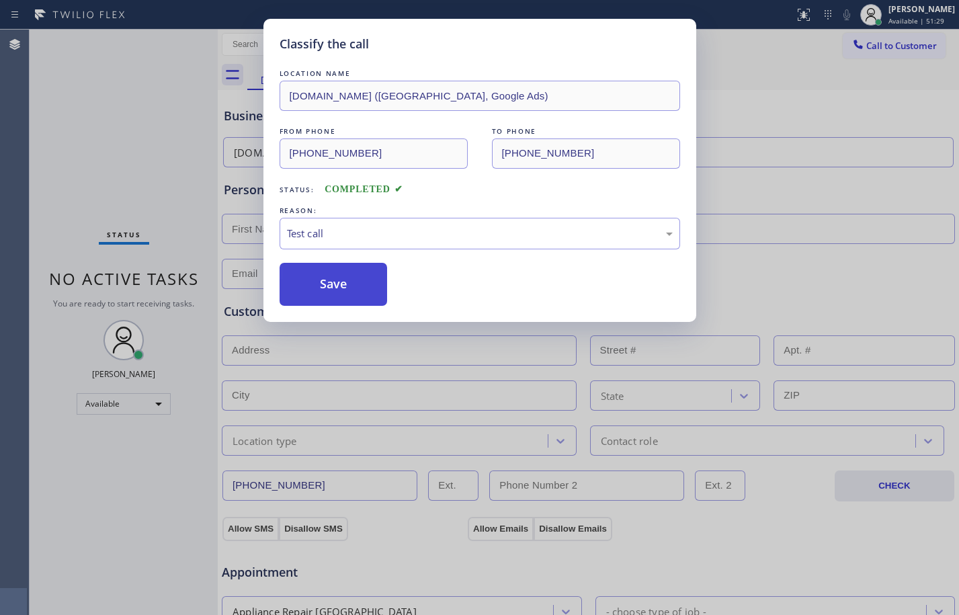
click at [342, 300] on button "Save" at bounding box center [333, 284] width 108 height 43
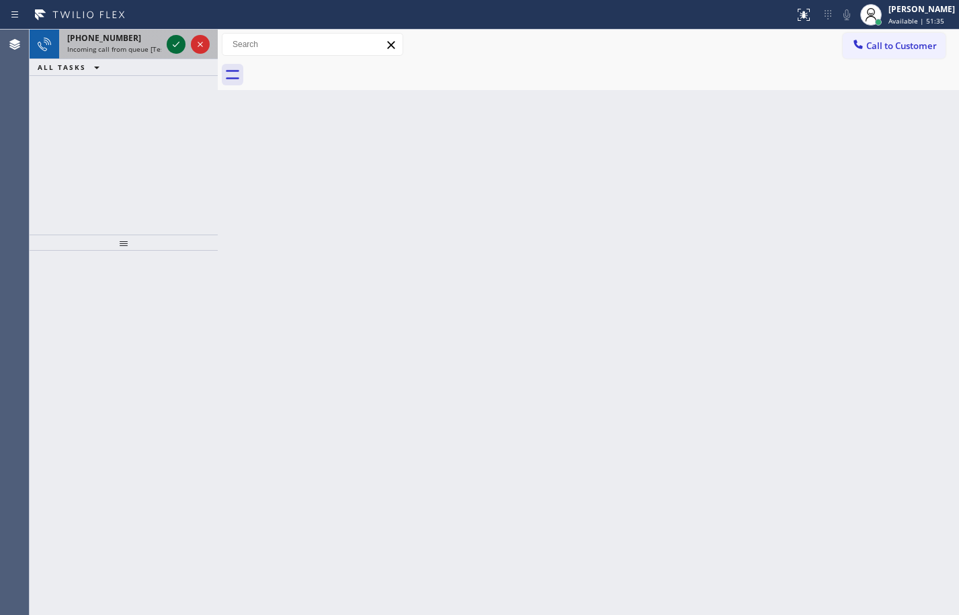
click at [184, 45] on div at bounding box center [176, 44] width 19 height 16
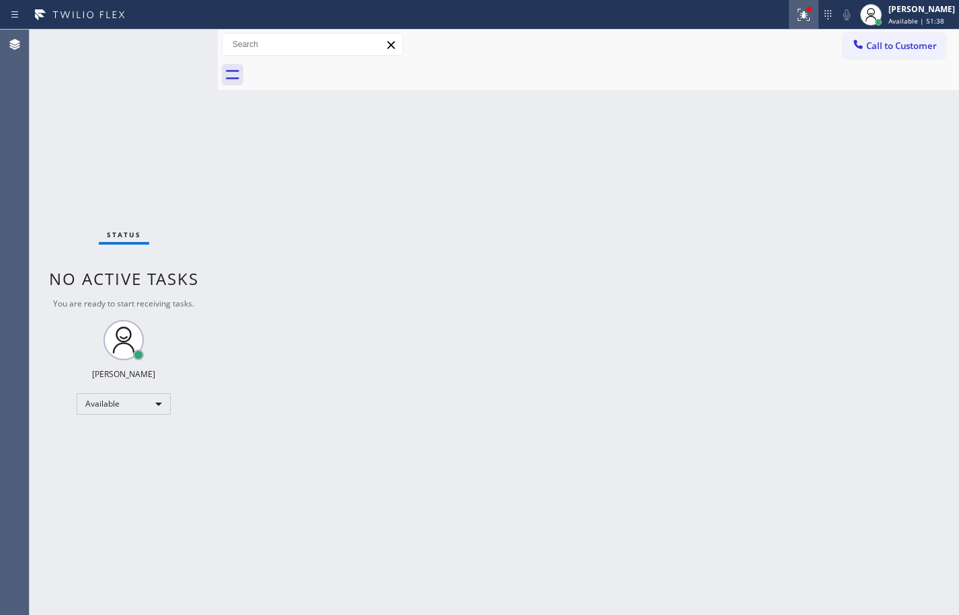
click at [803, 3] on button at bounding box center [804, 15] width 30 height 30
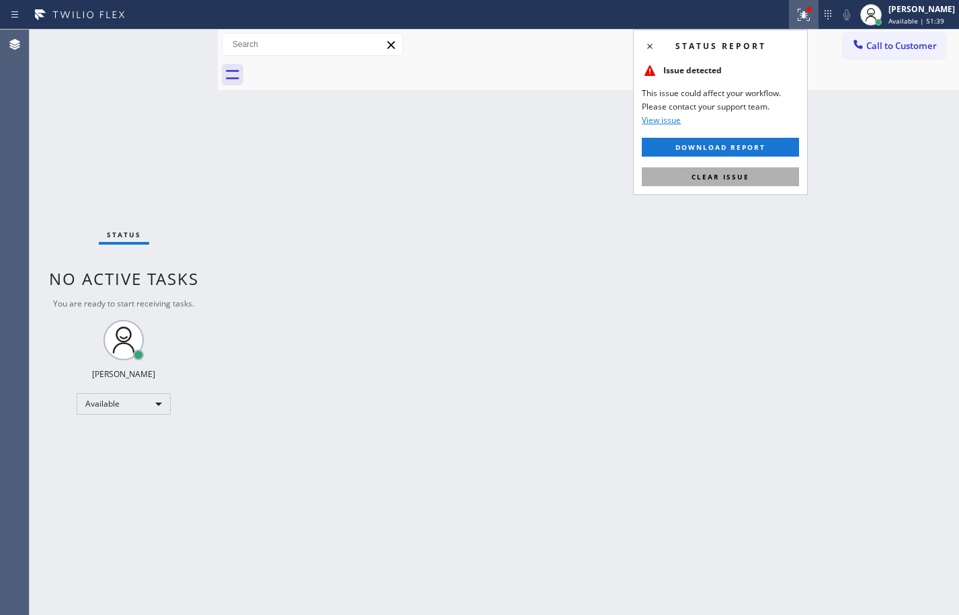
click at [755, 183] on button "Clear issue" at bounding box center [720, 176] width 157 height 19
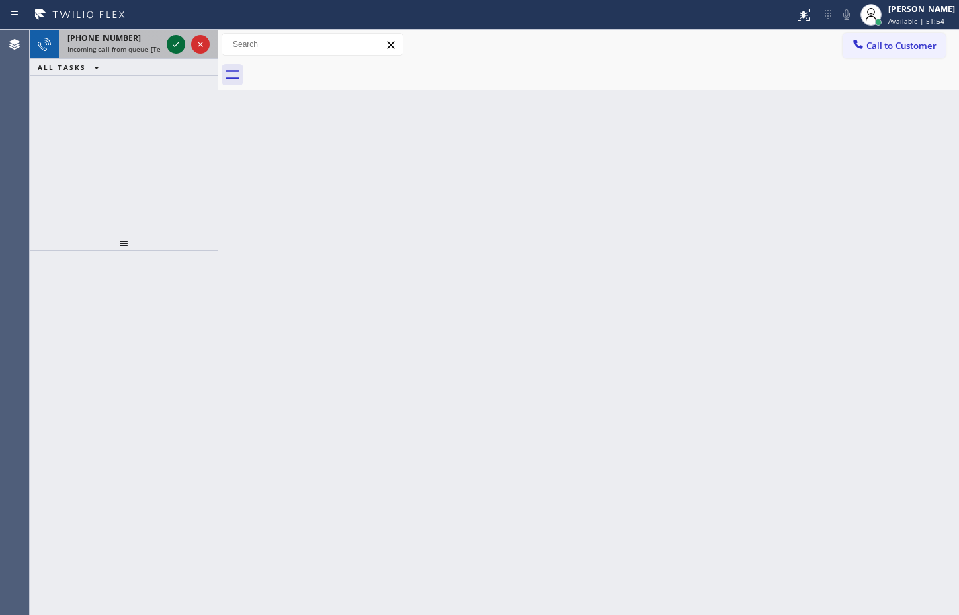
click at [183, 38] on icon at bounding box center [176, 44] width 16 height 16
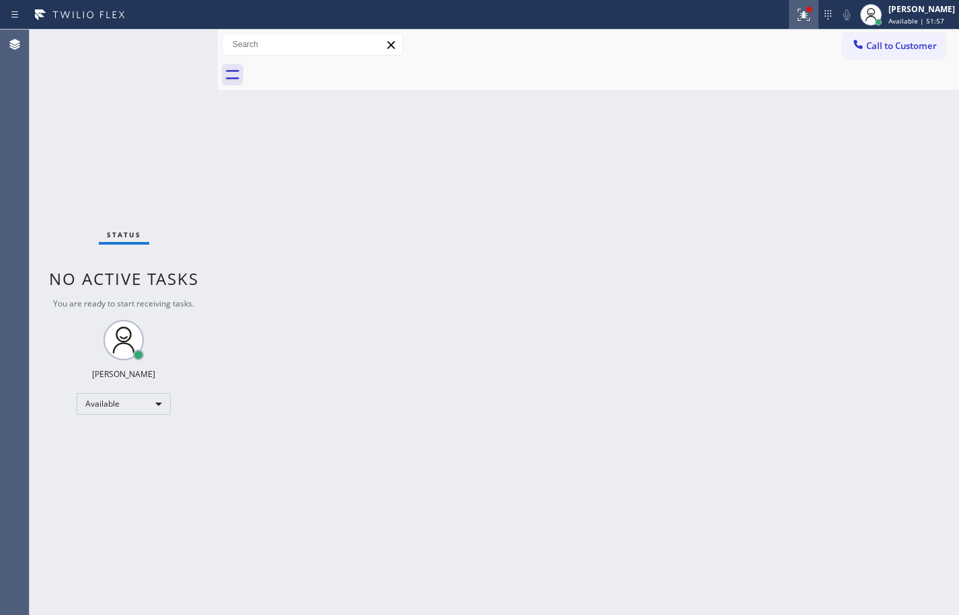
click at [799, 18] on icon at bounding box center [803, 15] width 16 height 16
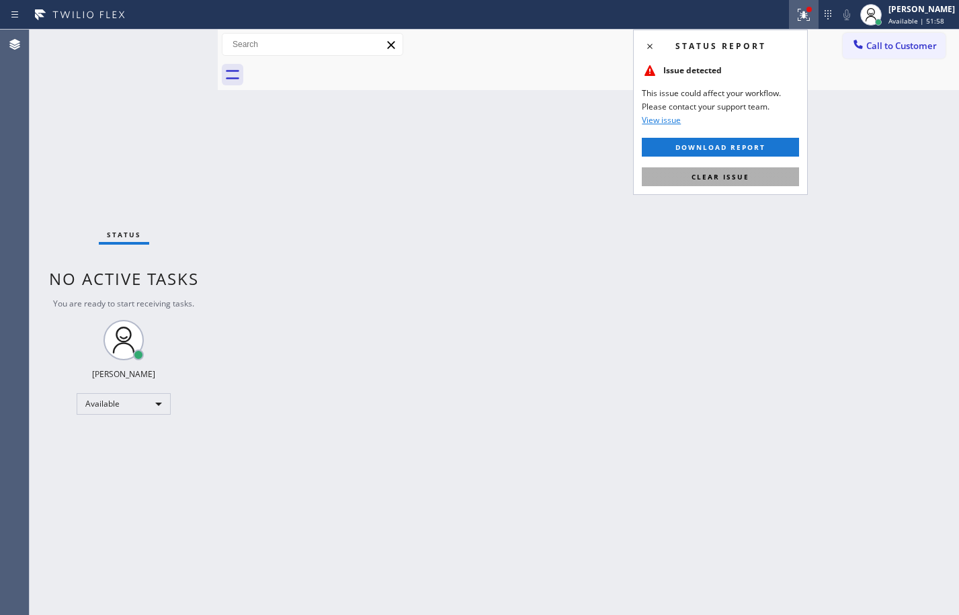
click at [751, 176] on button "Clear issue" at bounding box center [720, 176] width 157 height 19
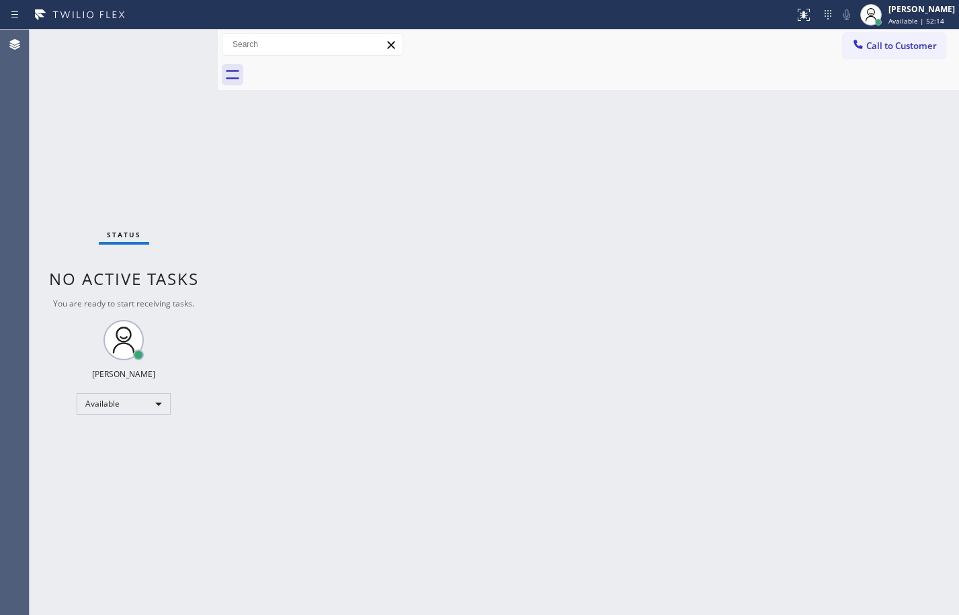
drag, startPoint x: 76, startPoint y: 93, endPoint x: 126, endPoint y: 86, distance: 50.9
click at [76, 93] on div "Status No active tasks You are ready to start receiving tasks. [PERSON_NAME] Av…" at bounding box center [124, 322] width 188 height 585
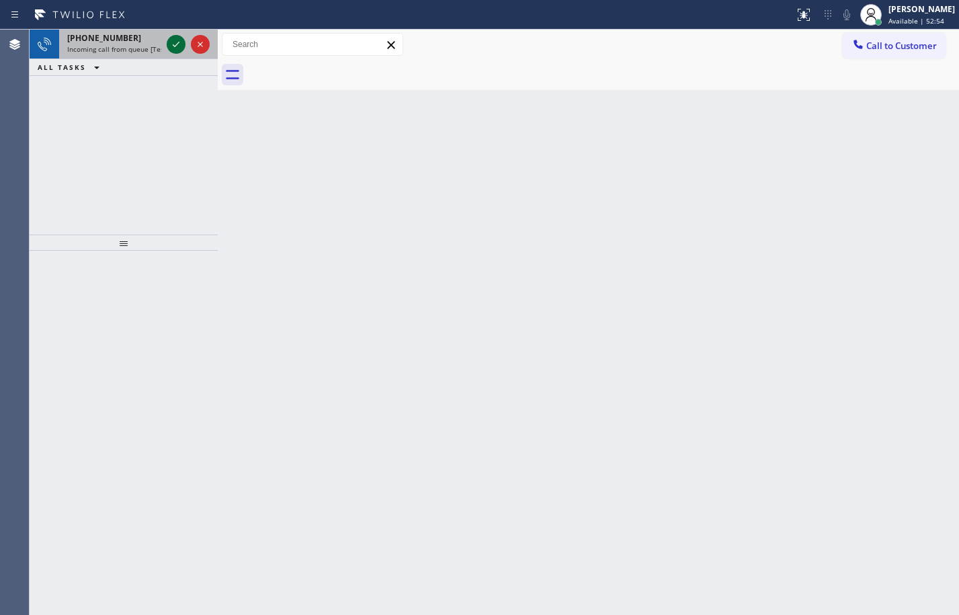
click at [182, 39] on icon at bounding box center [176, 44] width 16 height 16
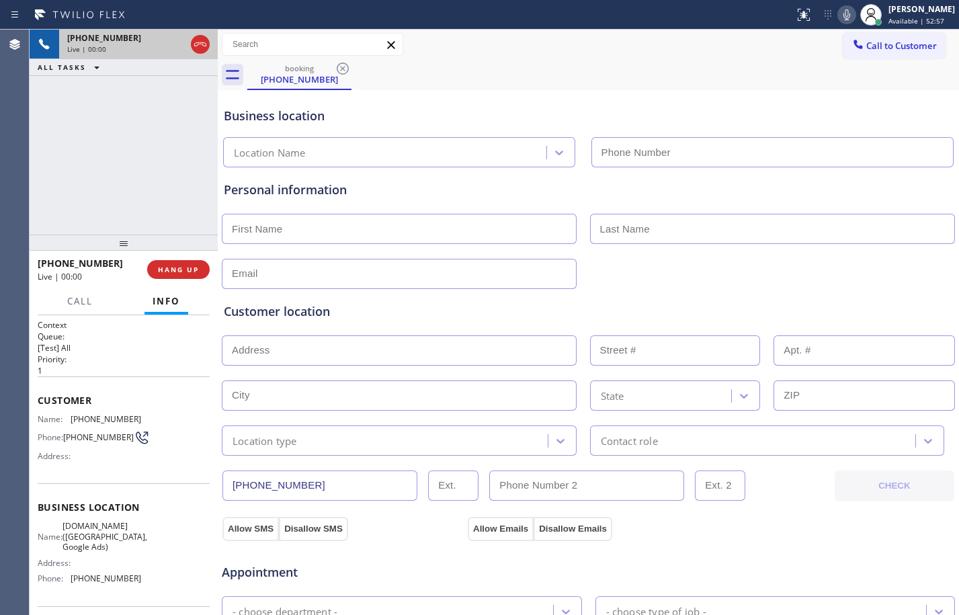
type input "[PHONE_NUMBER]"
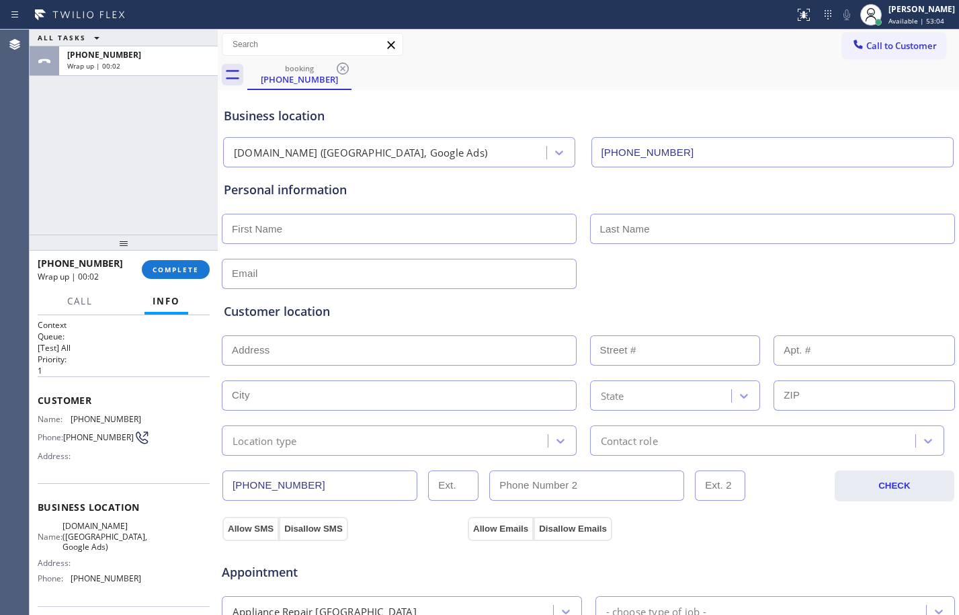
click at [189, 259] on div "[PHONE_NUMBER] Wrap up | 00:02 COMPLETE" at bounding box center [124, 269] width 172 height 35
click at [189, 267] on span "COMPLETE" at bounding box center [175, 269] width 46 height 9
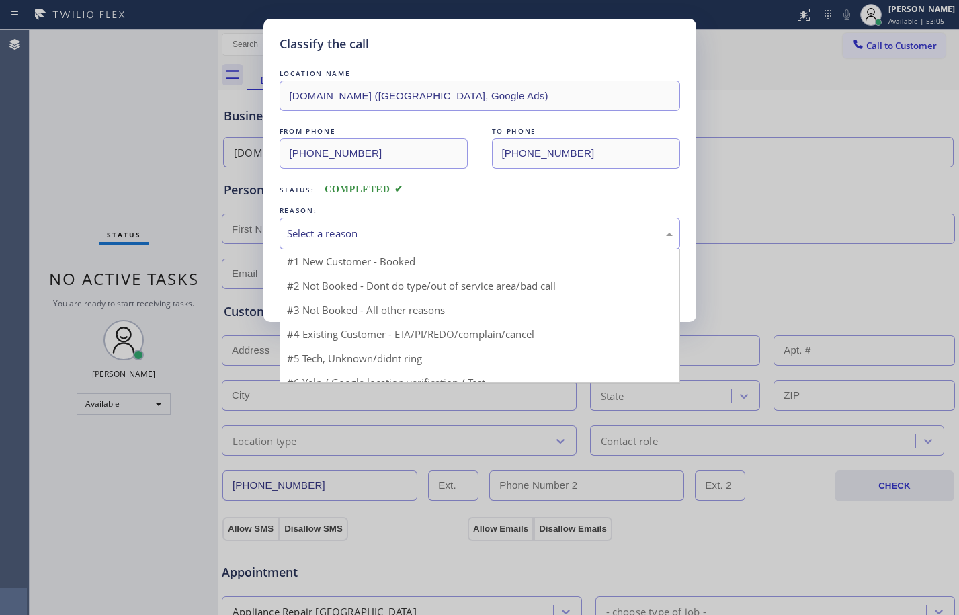
drag, startPoint x: 313, startPoint y: 234, endPoint x: 315, endPoint y: 245, distance: 11.6
click at [315, 238] on div "Select a reason" at bounding box center [480, 233] width 386 height 15
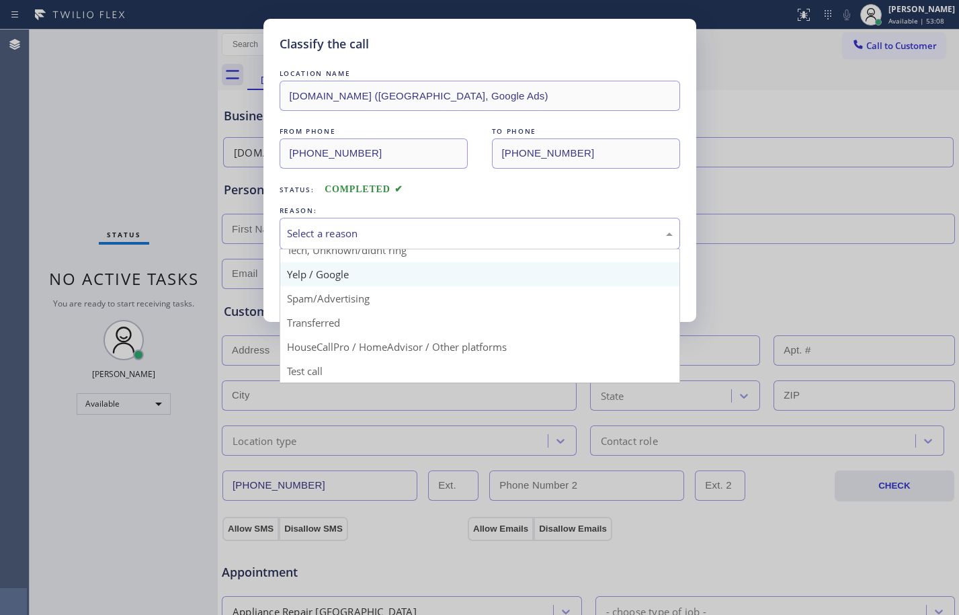
scroll to position [85, 0]
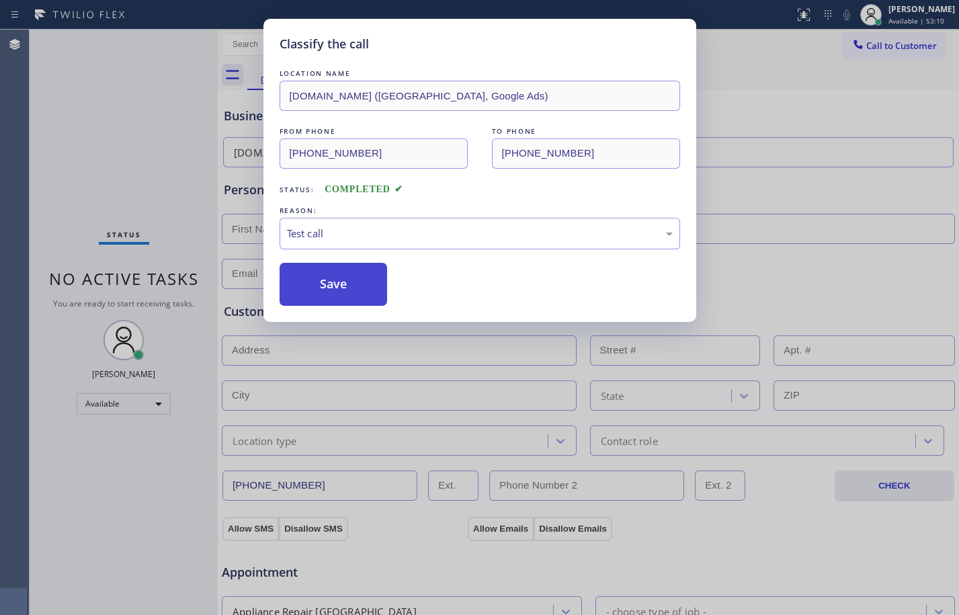
click at [337, 284] on button "Save" at bounding box center [333, 284] width 108 height 43
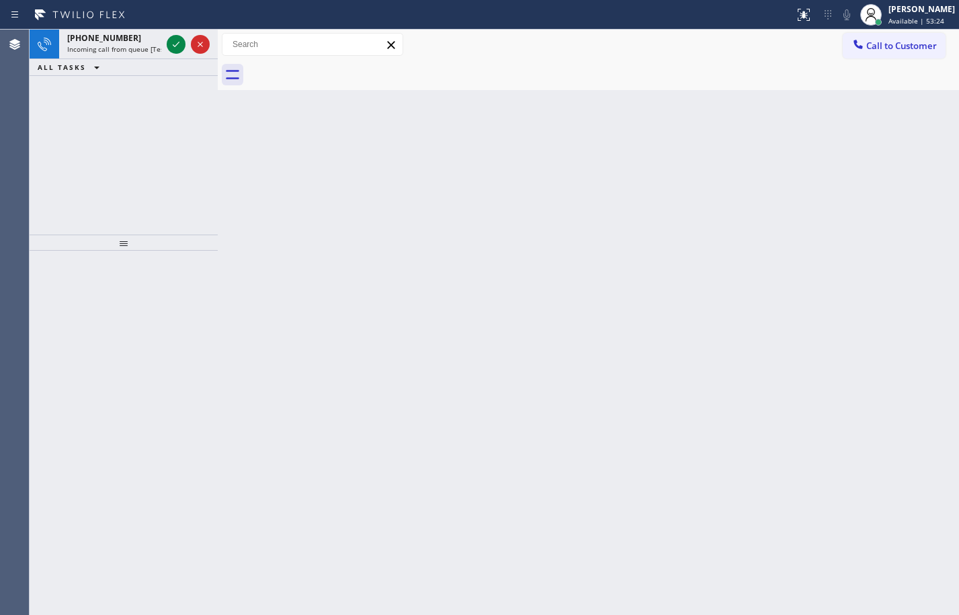
click at [185, 38] on div at bounding box center [188, 45] width 48 height 30
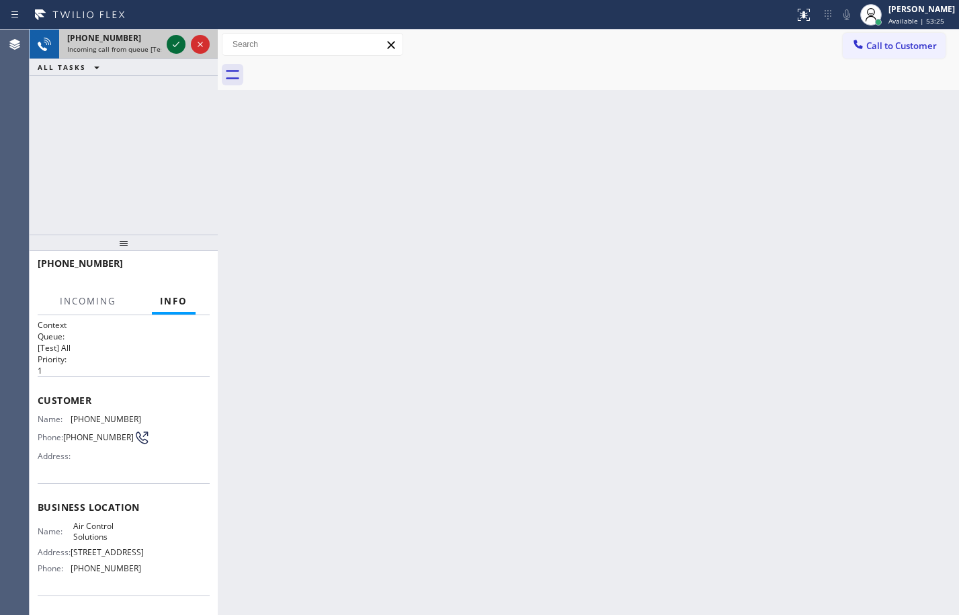
click at [177, 48] on icon at bounding box center [176, 44] width 16 height 16
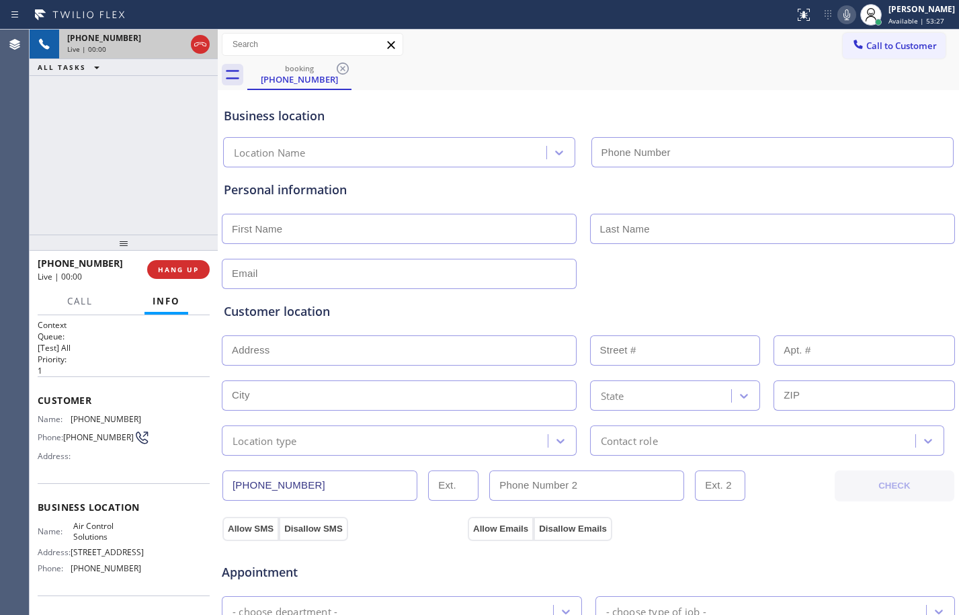
type input "[PHONE_NUMBER]"
click at [189, 268] on span "HANG UP" at bounding box center [178, 269] width 41 height 9
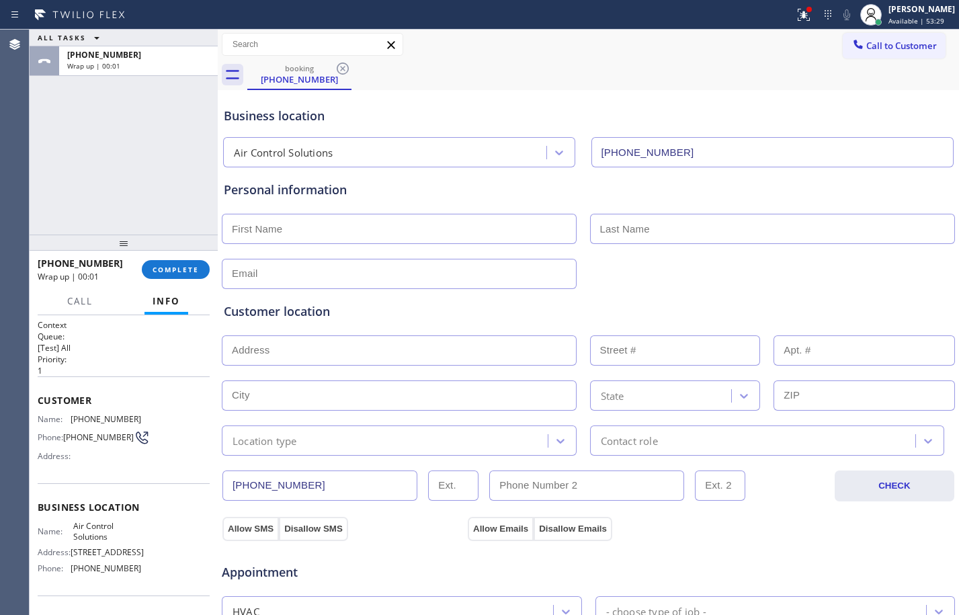
click at [175, 279] on div "[PHONE_NUMBER] Wrap up | 00:01 COMPLETE" at bounding box center [124, 269] width 172 height 35
click at [187, 271] on span "COMPLETE" at bounding box center [175, 269] width 46 height 9
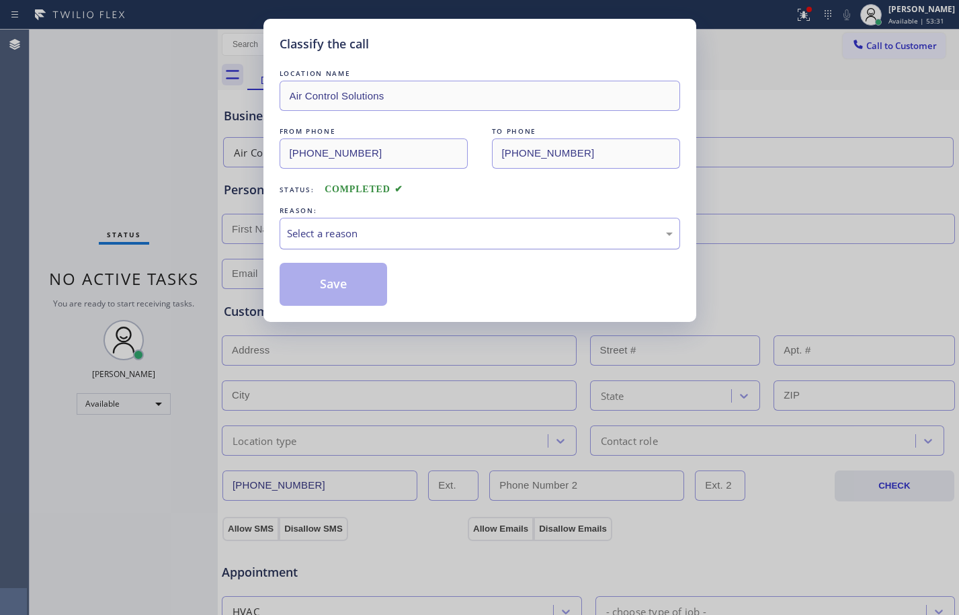
click at [378, 245] on div "Select a reason" at bounding box center [479, 234] width 400 height 32
click at [340, 283] on button "Save" at bounding box center [333, 284] width 108 height 43
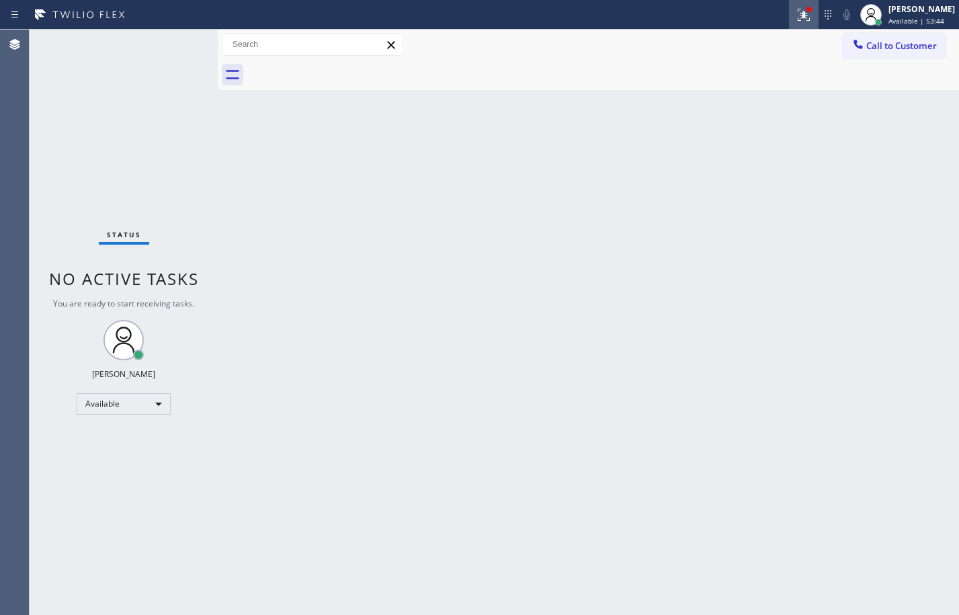
click at [791, 23] on button at bounding box center [804, 15] width 30 height 30
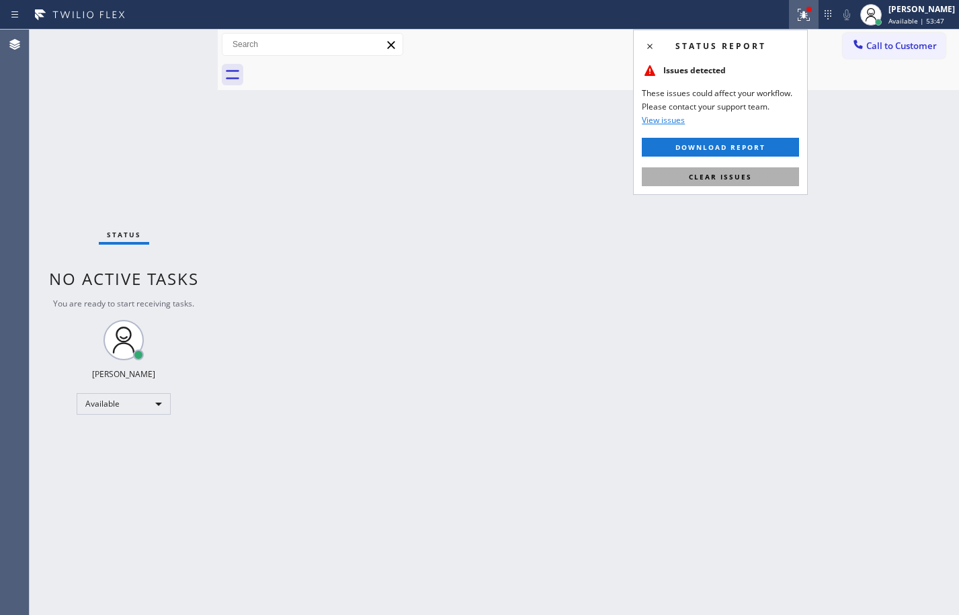
click at [736, 183] on button "Clear issues" at bounding box center [720, 176] width 157 height 19
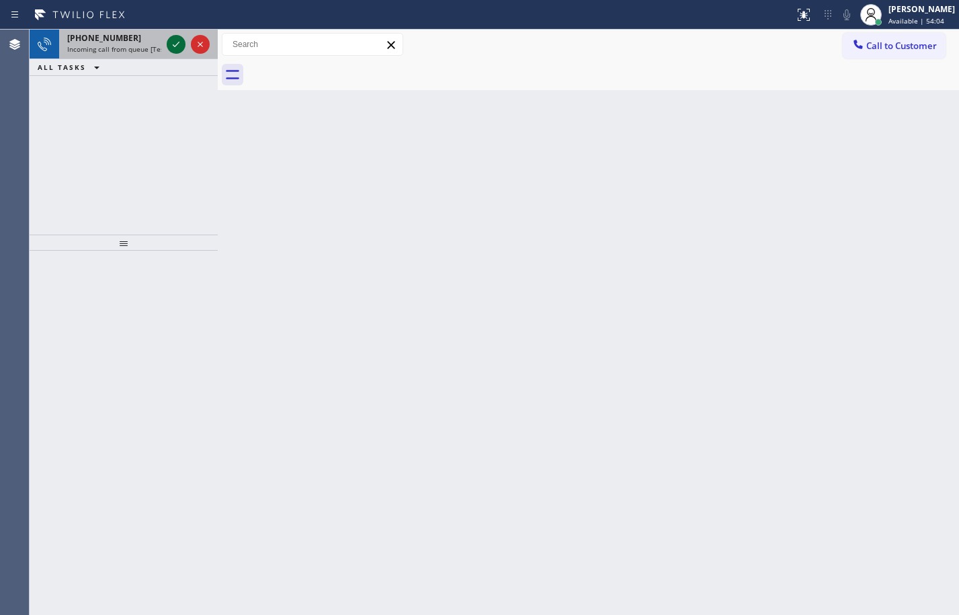
click at [177, 50] on icon at bounding box center [176, 44] width 16 height 16
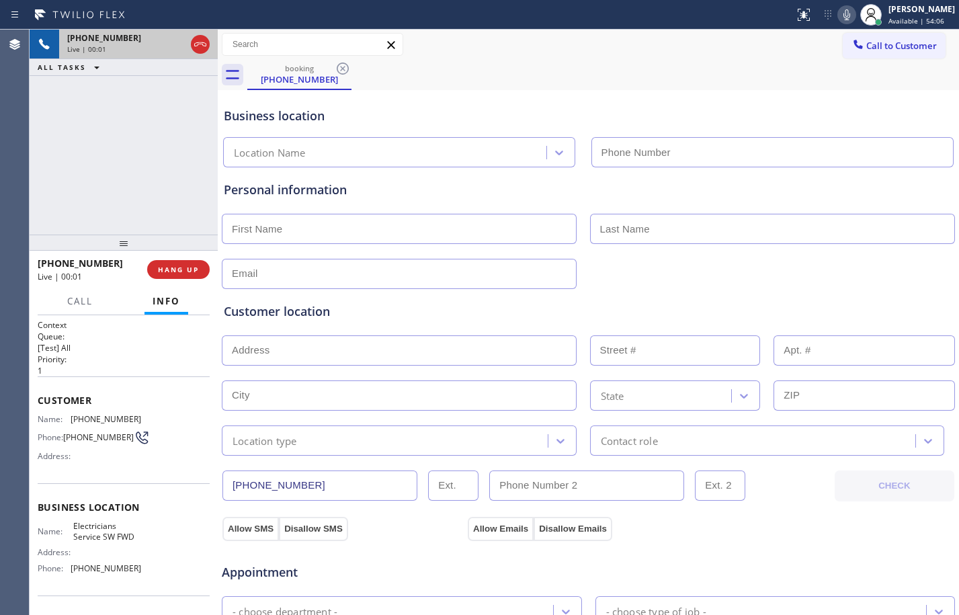
type input "[PHONE_NUMBER]"
click at [165, 261] on button "HANG UP" at bounding box center [178, 269] width 62 height 19
click at [171, 269] on span "HANG UP" at bounding box center [178, 269] width 41 height 9
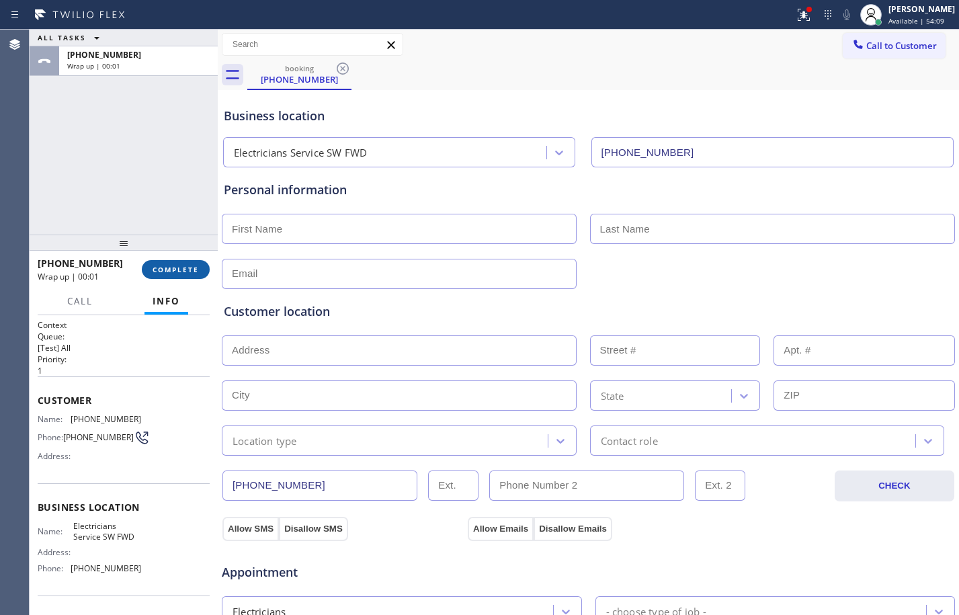
click at [171, 269] on span "COMPLETE" at bounding box center [175, 269] width 46 height 9
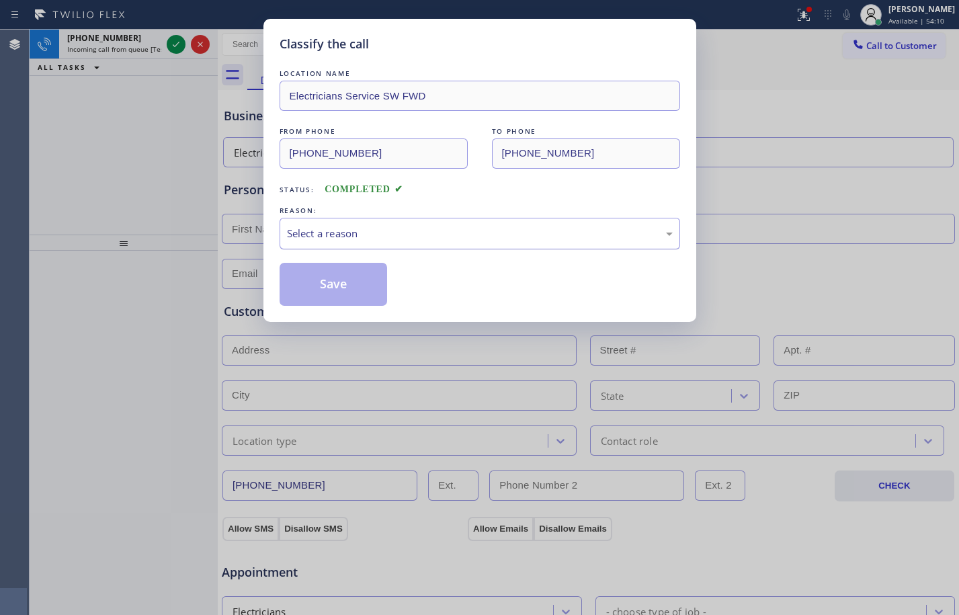
click at [447, 239] on div "Select a reason" at bounding box center [480, 233] width 386 height 15
click at [314, 294] on button "Save" at bounding box center [333, 284] width 108 height 43
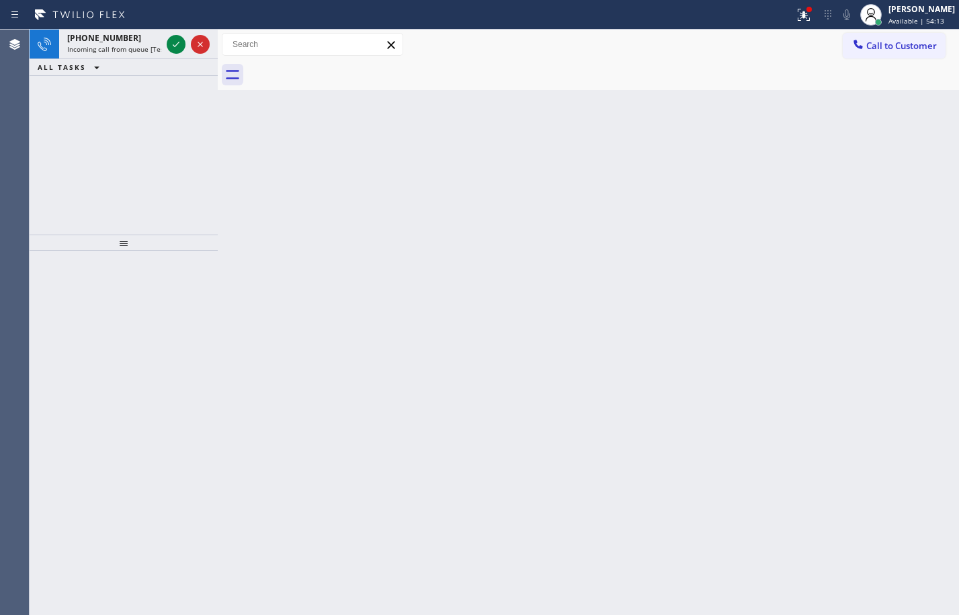
click at [181, 48] on icon at bounding box center [176, 44] width 16 height 16
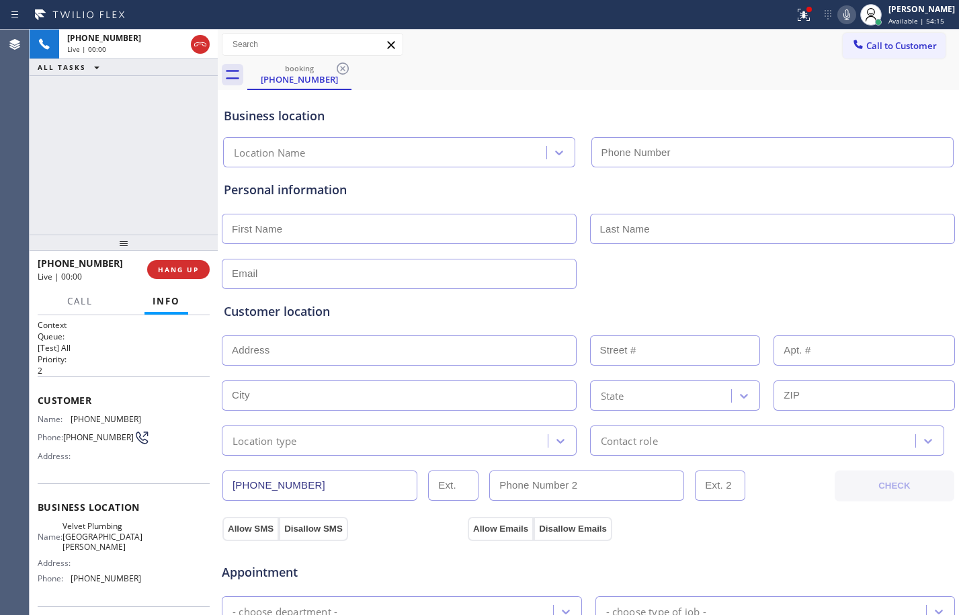
type input "[PHONE_NUMBER]"
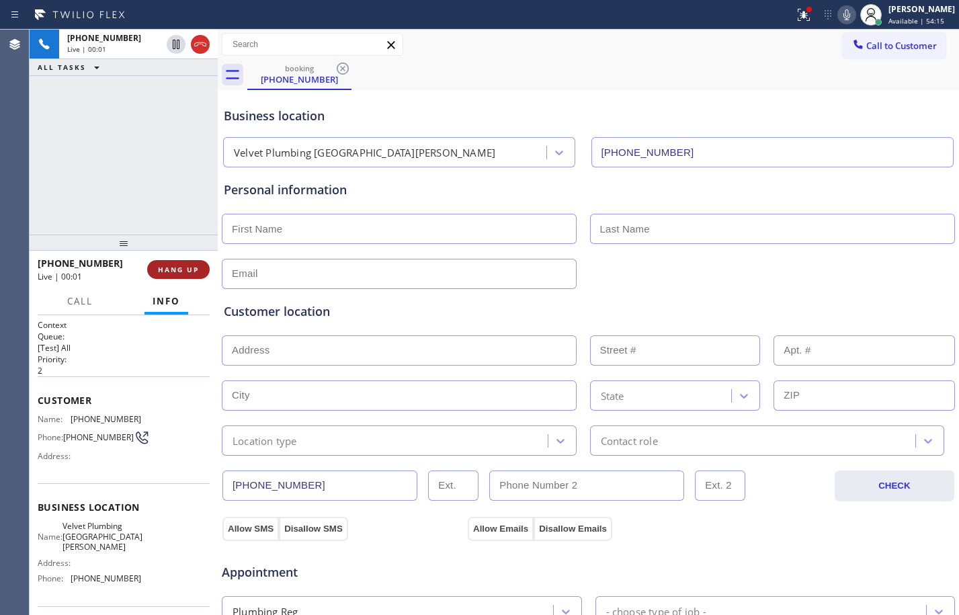
click at [172, 265] on span "HANG UP" at bounding box center [178, 269] width 41 height 9
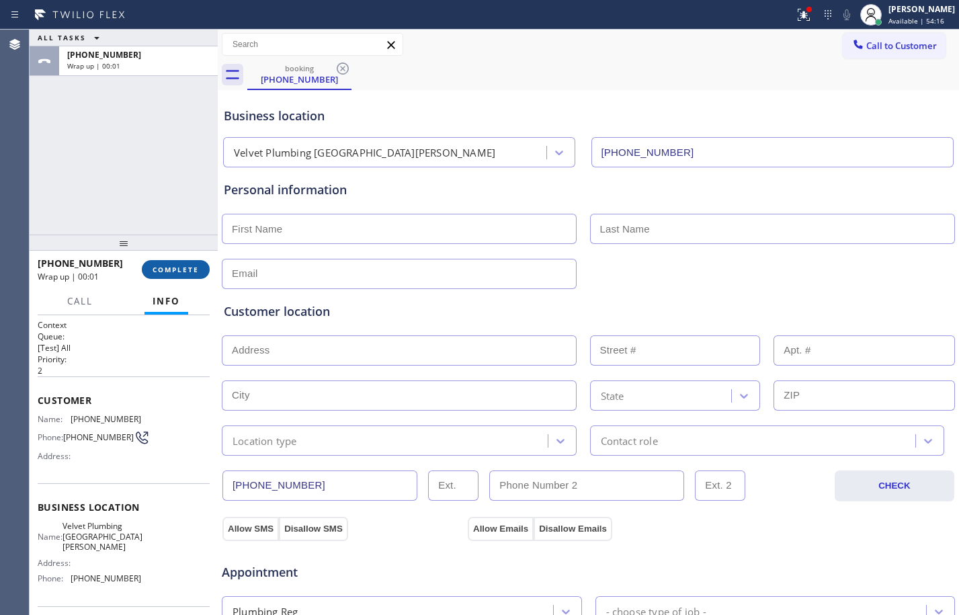
click at [172, 265] on span "COMPLETE" at bounding box center [175, 269] width 46 height 9
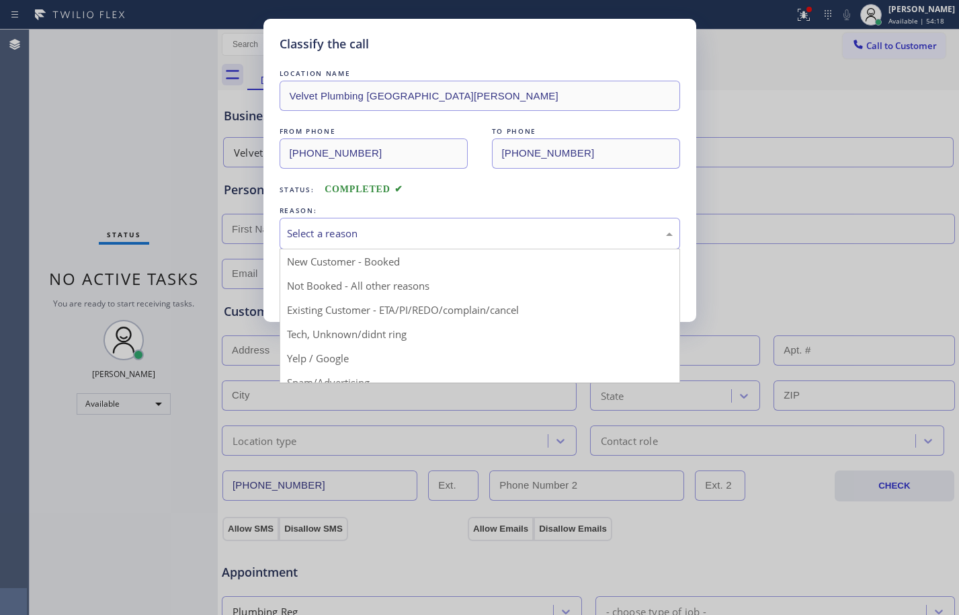
click at [473, 246] on div "Select a reason" at bounding box center [479, 234] width 400 height 32
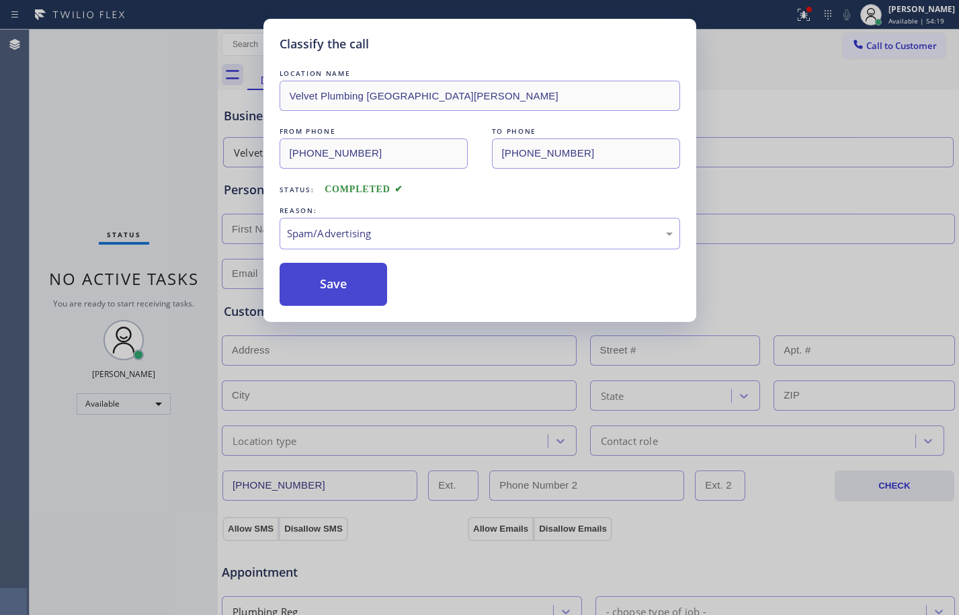
click at [310, 284] on button "Save" at bounding box center [333, 284] width 108 height 43
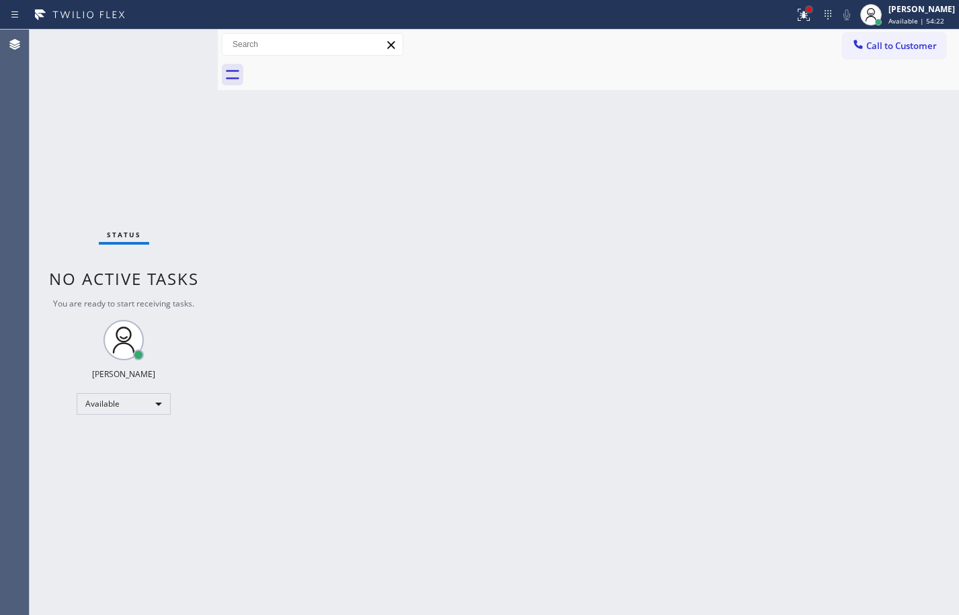
click at [805, 6] on div at bounding box center [809, 9] width 8 height 8
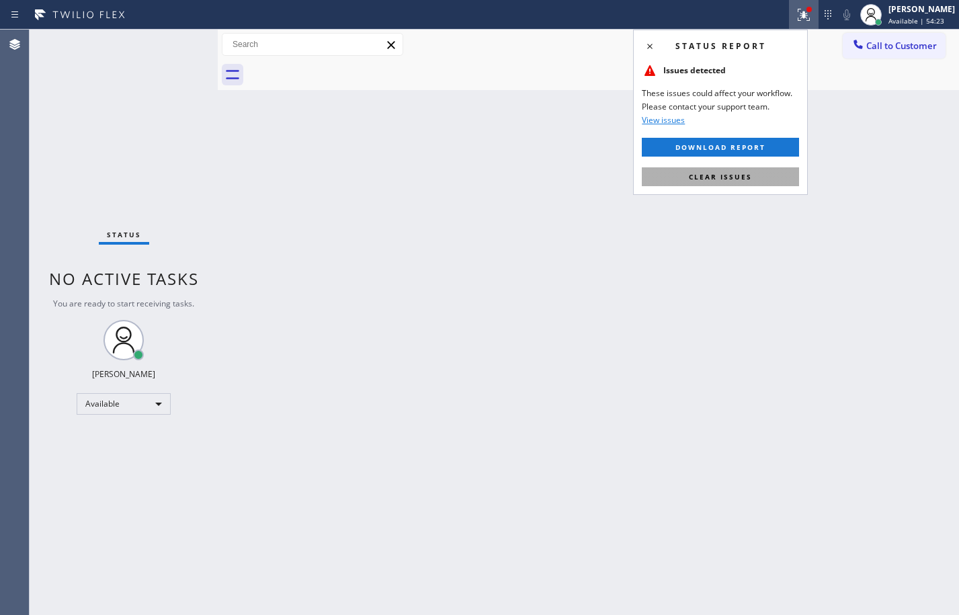
click at [726, 184] on button "Clear issues" at bounding box center [720, 176] width 157 height 19
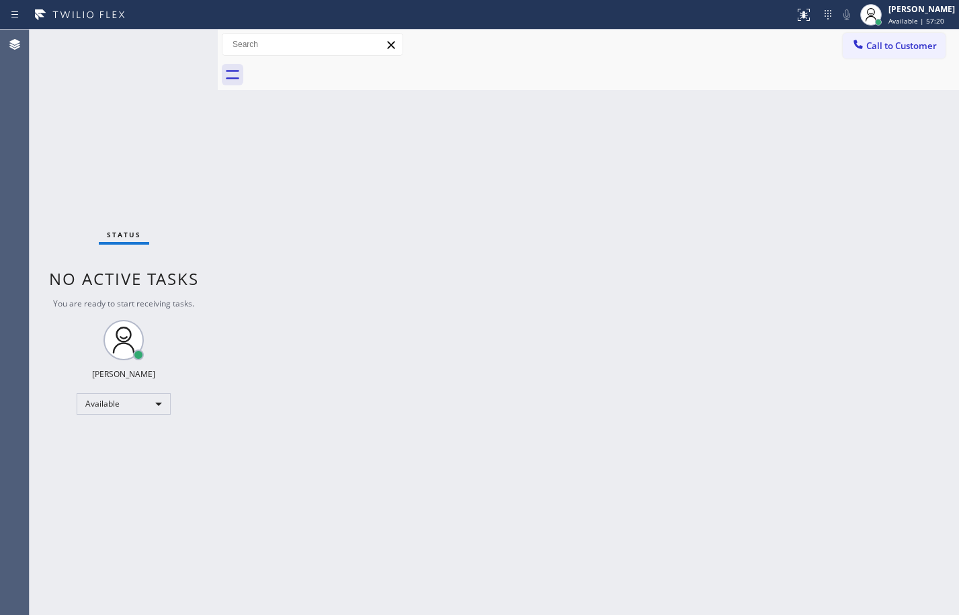
drag, startPoint x: 183, startPoint y: 55, endPoint x: 175, endPoint y: 38, distance: 18.9
click at [175, 38] on div "Status No active tasks You are ready to start receiving tasks. [PERSON_NAME] Av…" at bounding box center [124, 322] width 188 height 585
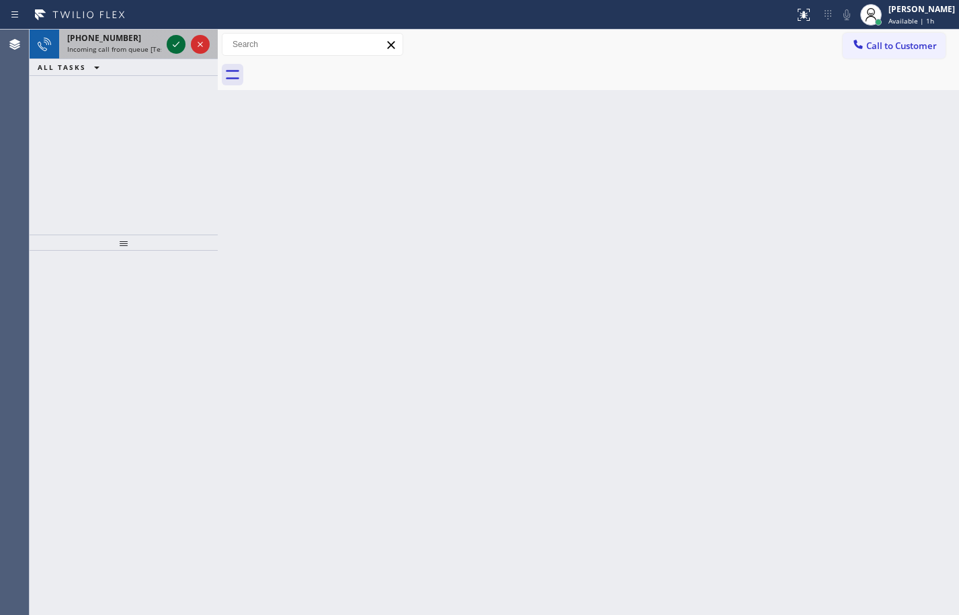
click at [179, 40] on icon at bounding box center [176, 44] width 16 height 16
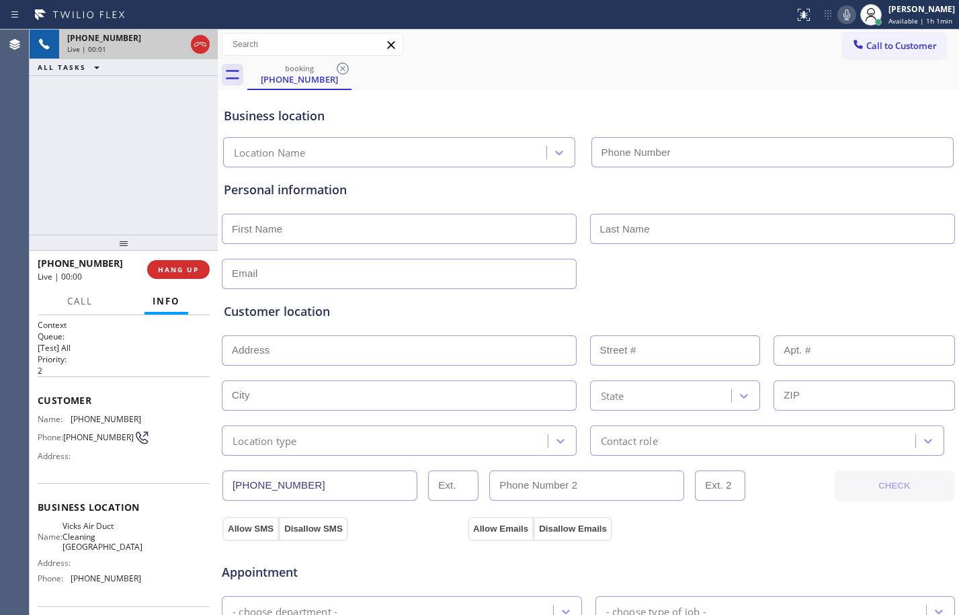
type input "[PHONE_NUMBER]"
click at [183, 265] on span "HANG UP" at bounding box center [178, 269] width 41 height 9
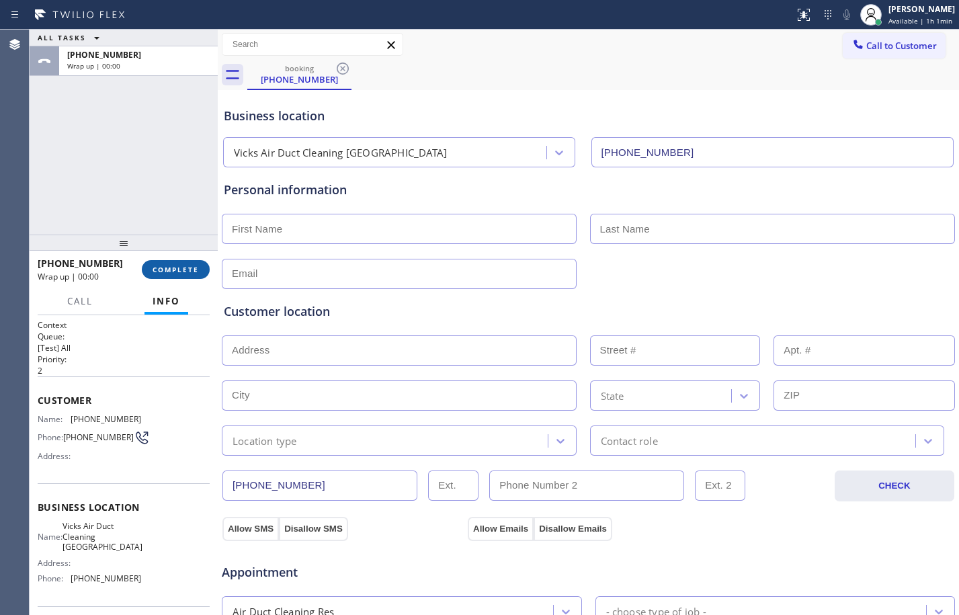
click at [180, 269] on span "COMPLETE" at bounding box center [175, 269] width 46 height 9
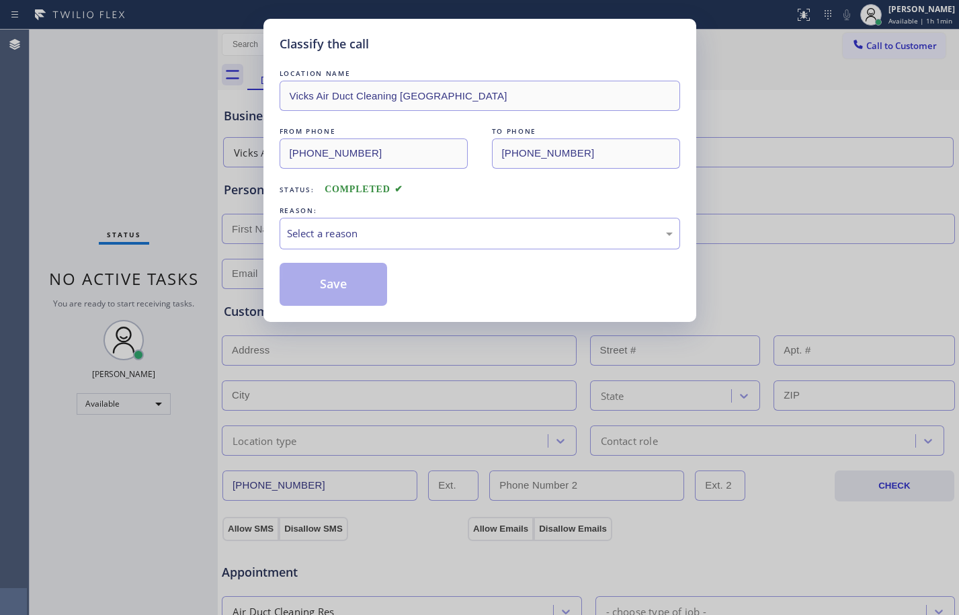
click at [379, 228] on div "Select a reason" at bounding box center [480, 233] width 386 height 15
click at [333, 278] on button "Save" at bounding box center [333, 284] width 108 height 43
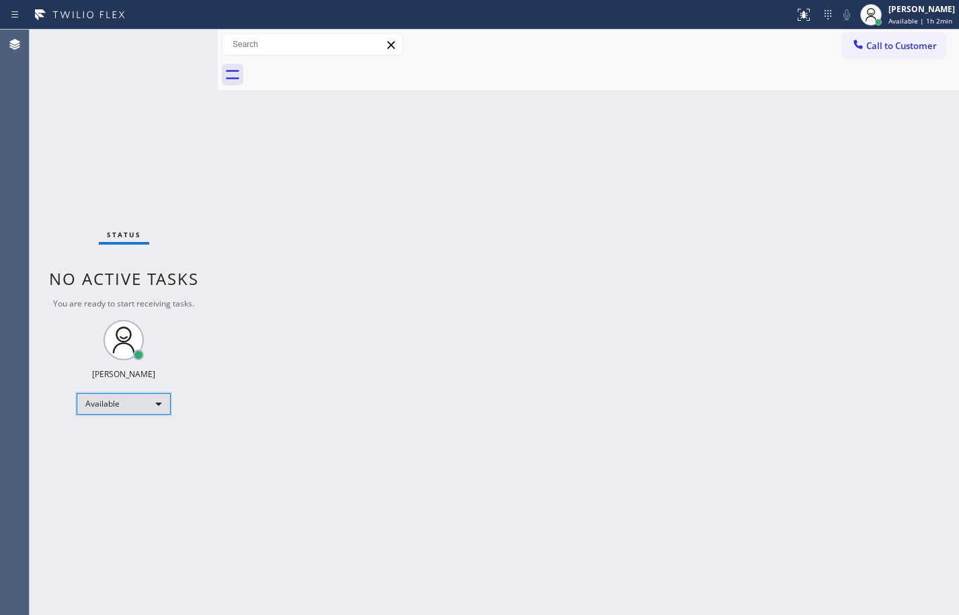
click at [123, 398] on div "Available" at bounding box center [124, 403] width 94 height 21
click at [101, 466] on li "Break" at bounding box center [122, 473] width 91 height 16
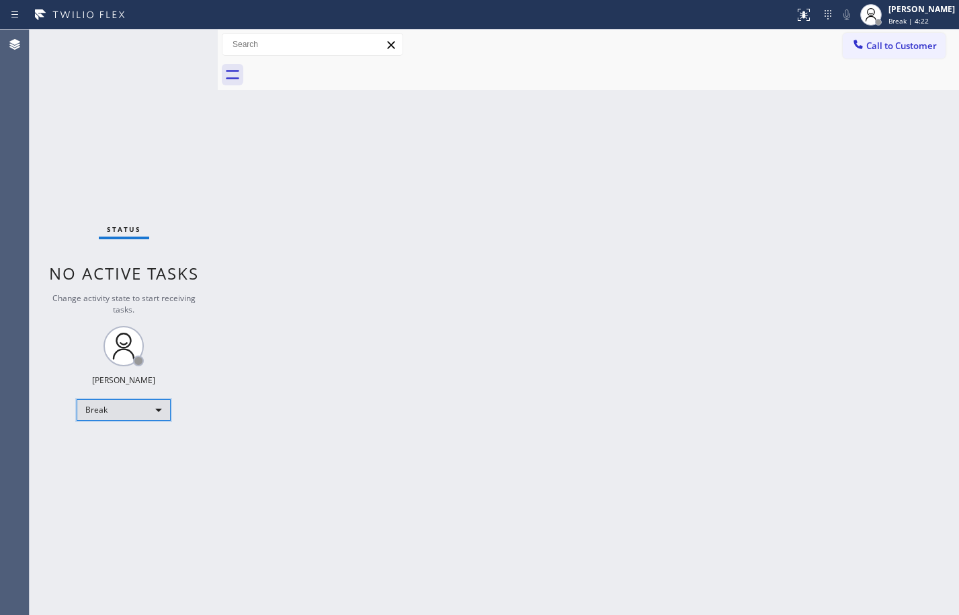
click at [123, 419] on div "Break" at bounding box center [124, 409] width 94 height 21
click at [126, 445] on li "Available" at bounding box center [122, 445] width 91 height 16
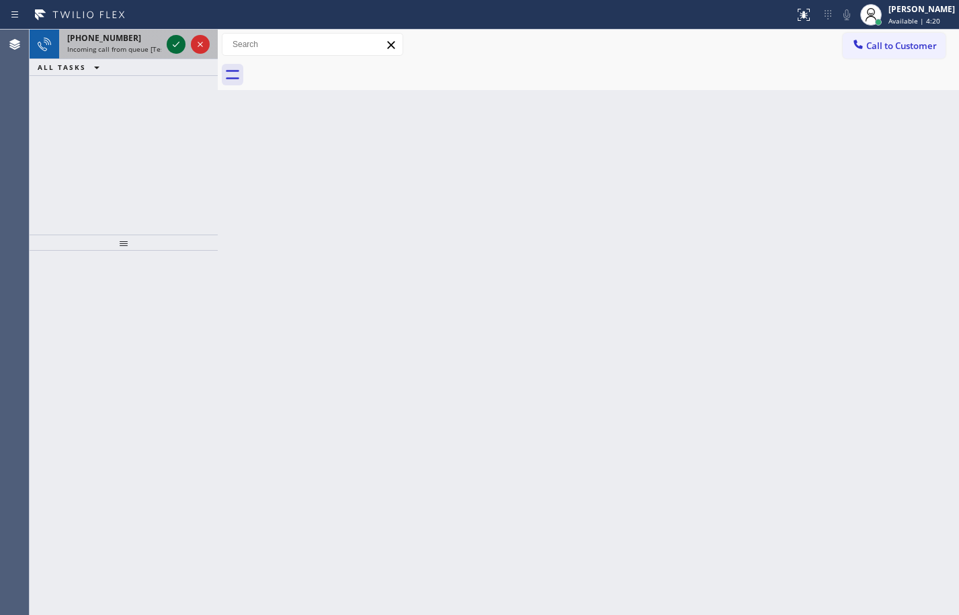
click at [175, 40] on icon at bounding box center [176, 44] width 16 height 16
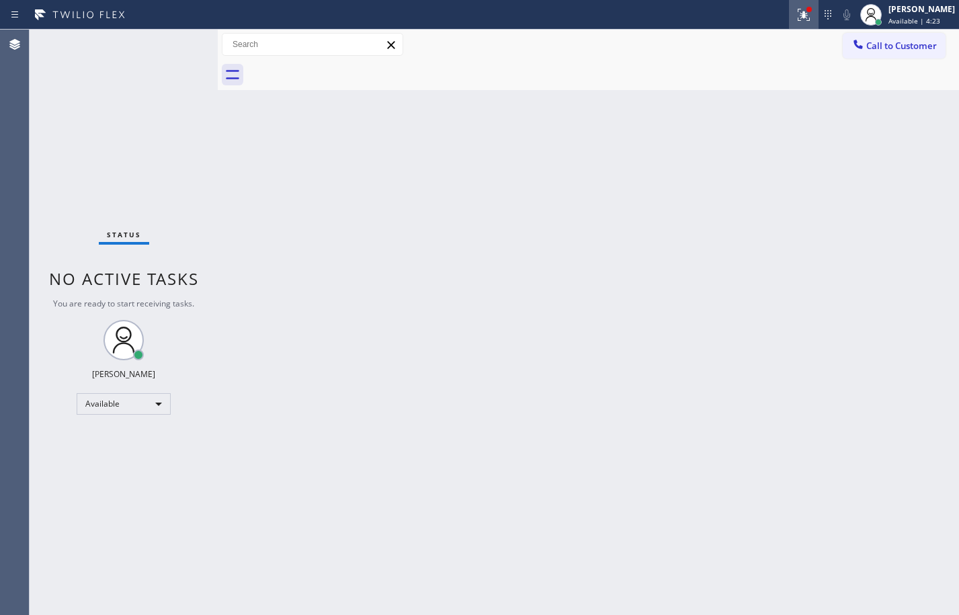
click at [789, 22] on div at bounding box center [804, 15] width 30 height 16
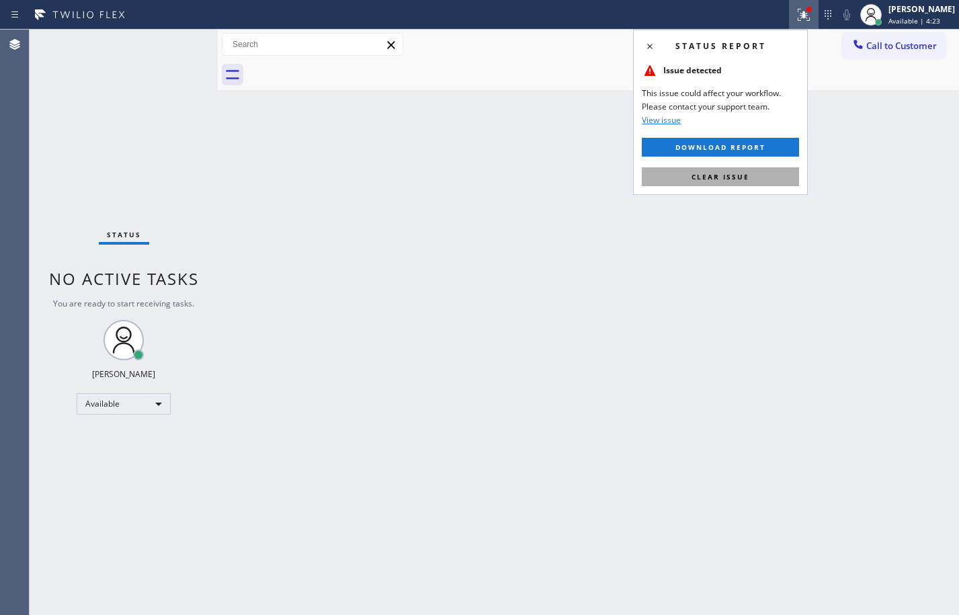
click at [770, 178] on button "Clear issue" at bounding box center [720, 176] width 157 height 19
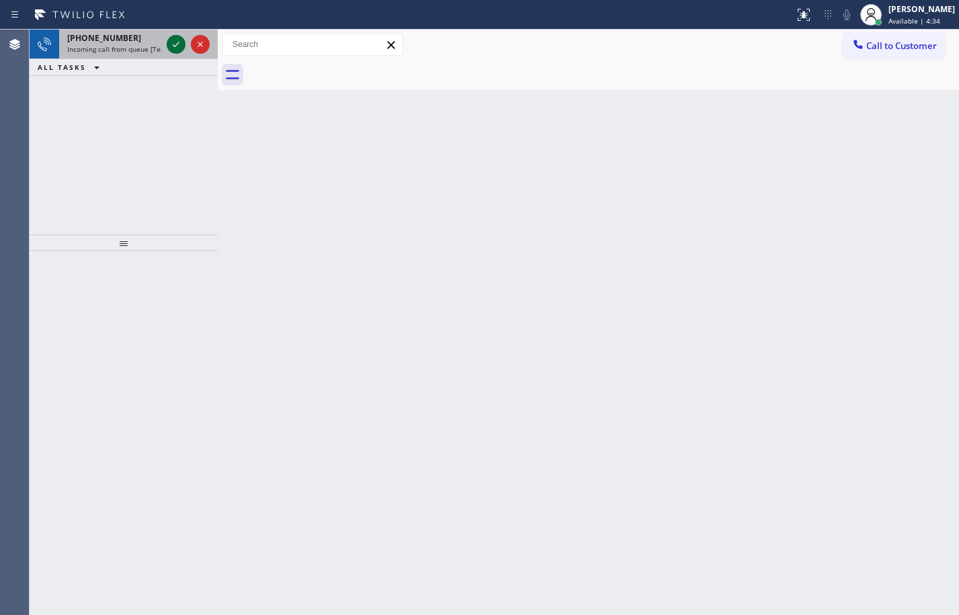
click at [181, 39] on icon at bounding box center [176, 44] width 16 height 16
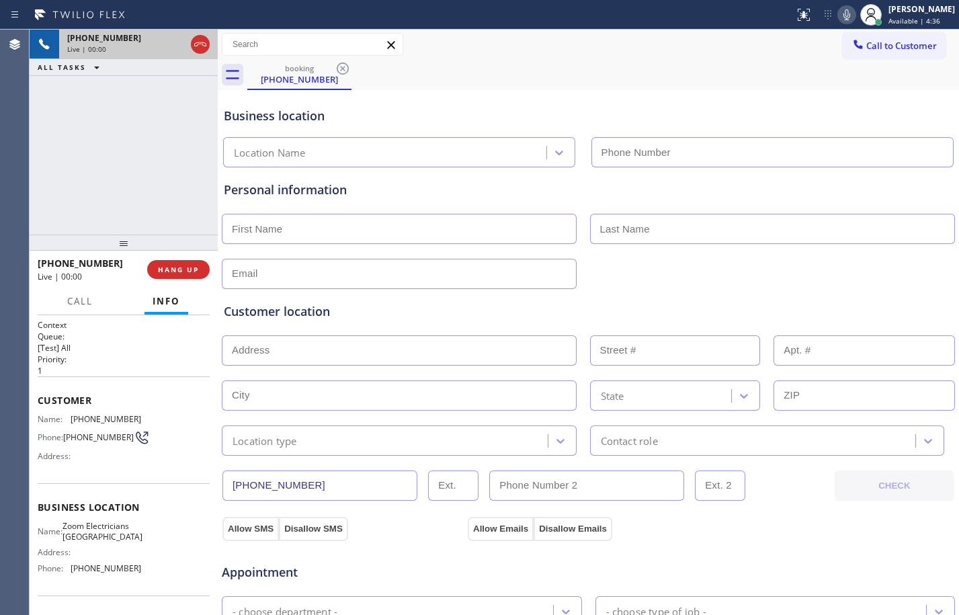
type input "[PHONE_NUMBER]"
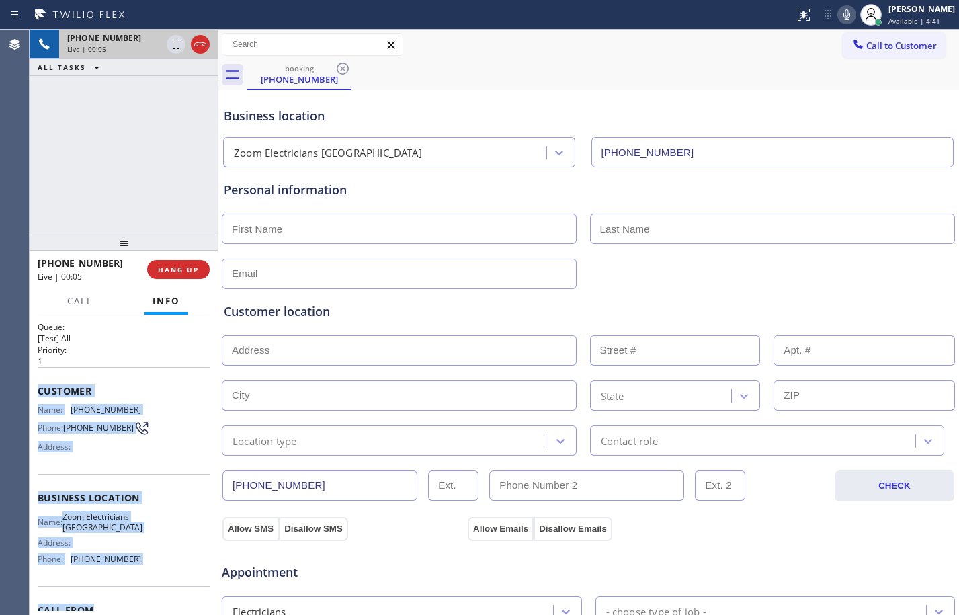
scroll to position [21, 0]
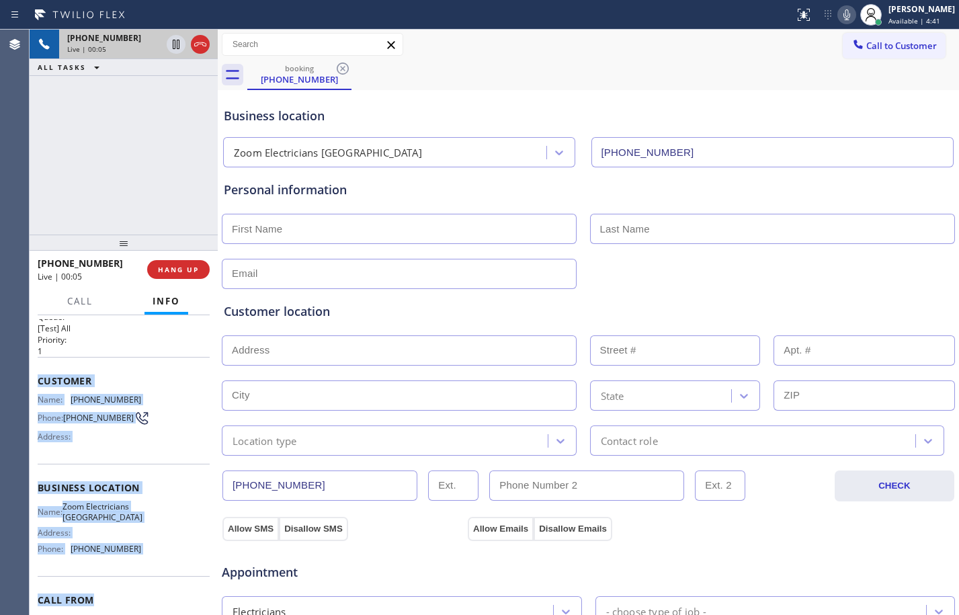
drag, startPoint x: 35, startPoint y: 395, endPoint x: 142, endPoint y: 598, distance: 229.6
click at [142, 598] on div "Context Queue: [Test] All Priority: 1 Customer Name: [PHONE_NUMBER] Phone: [PHO…" at bounding box center [124, 465] width 188 height 300
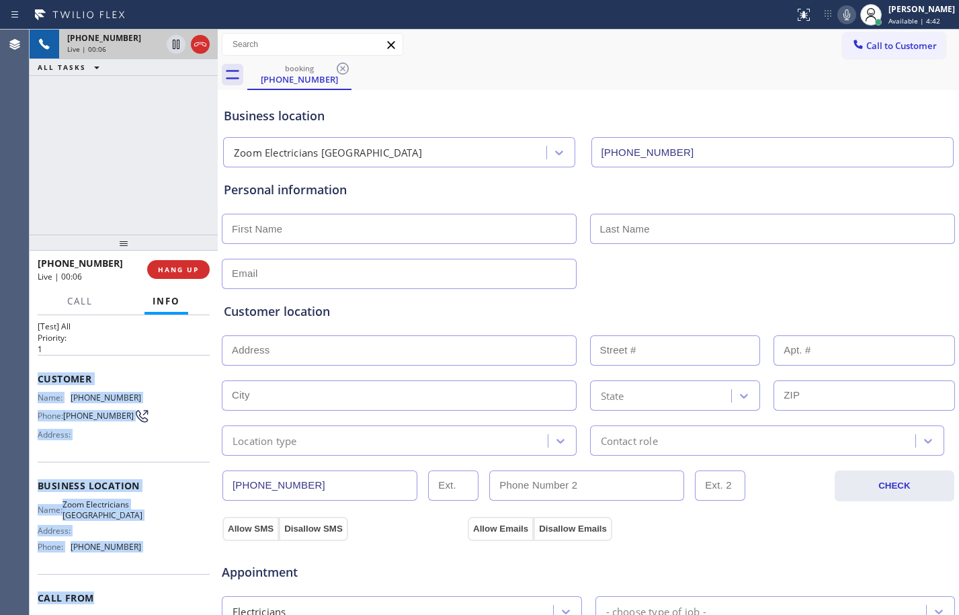
copy div "Customer Name: [PHONE_NUMBER] Phone: [PHONE_NUMBER] Address: Business location …"
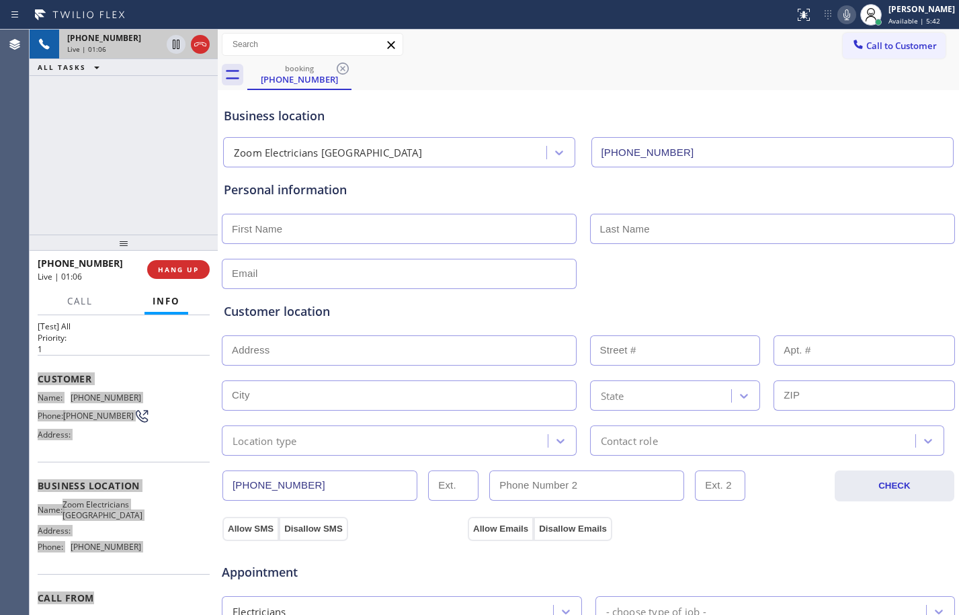
scroll to position [427, 0]
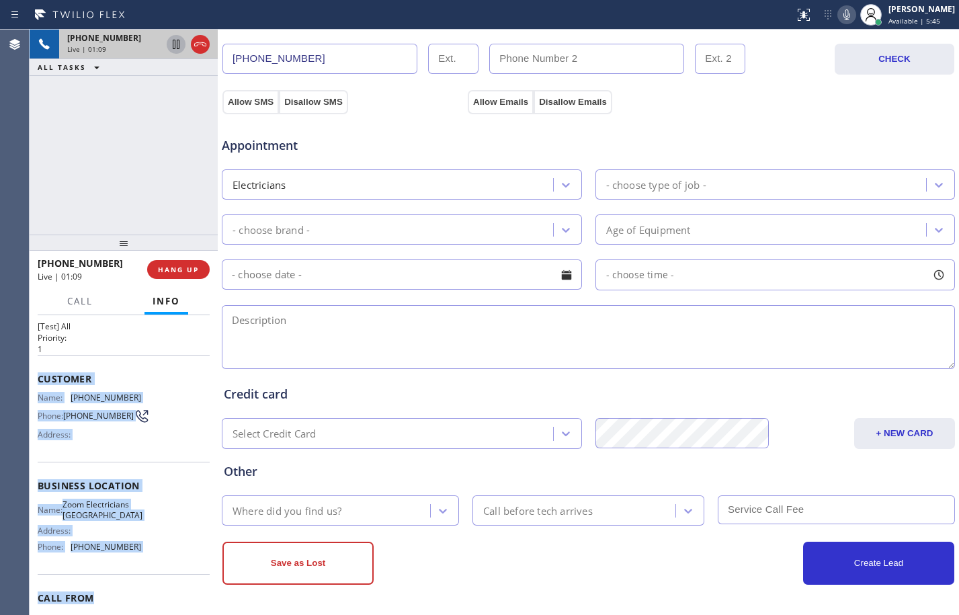
click at [173, 47] on icon at bounding box center [176, 44] width 7 height 9
click at [842, 19] on icon at bounding box center [846, 15] width 16 height 16
click at [179, 44] on icon at bounding box center [175, 44] width 9 height 9
click at [843, 15] on icon at bounding box center [846, 14] width 7 height 11
click at [180, 265] on span "HANG UP" at bounding box center [178, 269] width 41 height 9
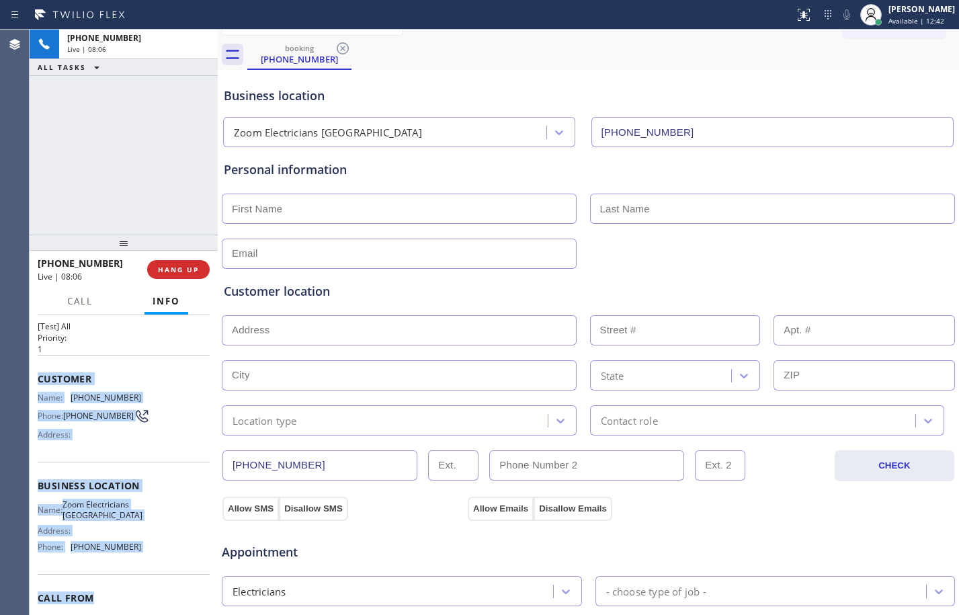
scroll to position [0, 0]
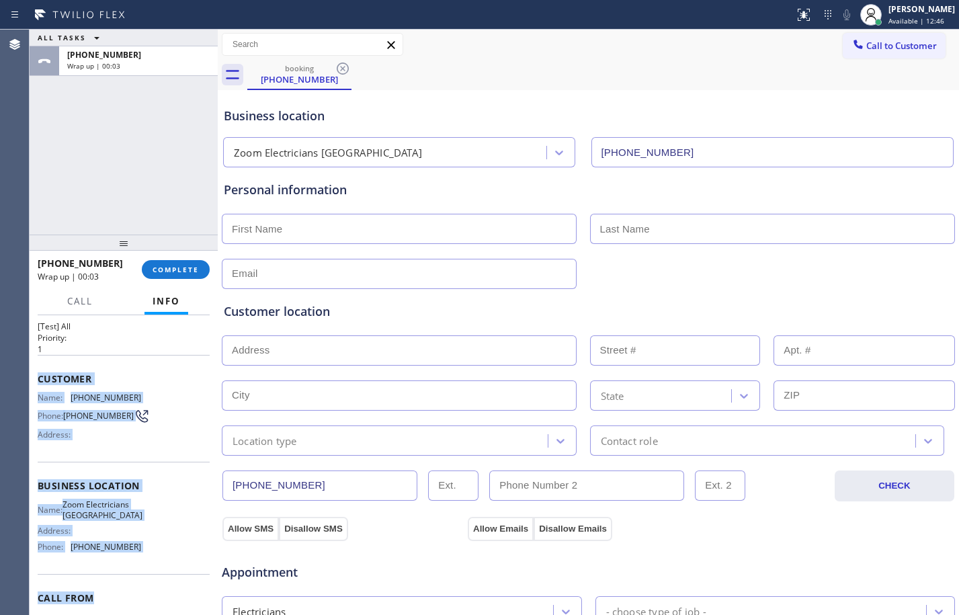
click at [295, 234] on input "text" at bounding box center [399, 229] width 355 height 30
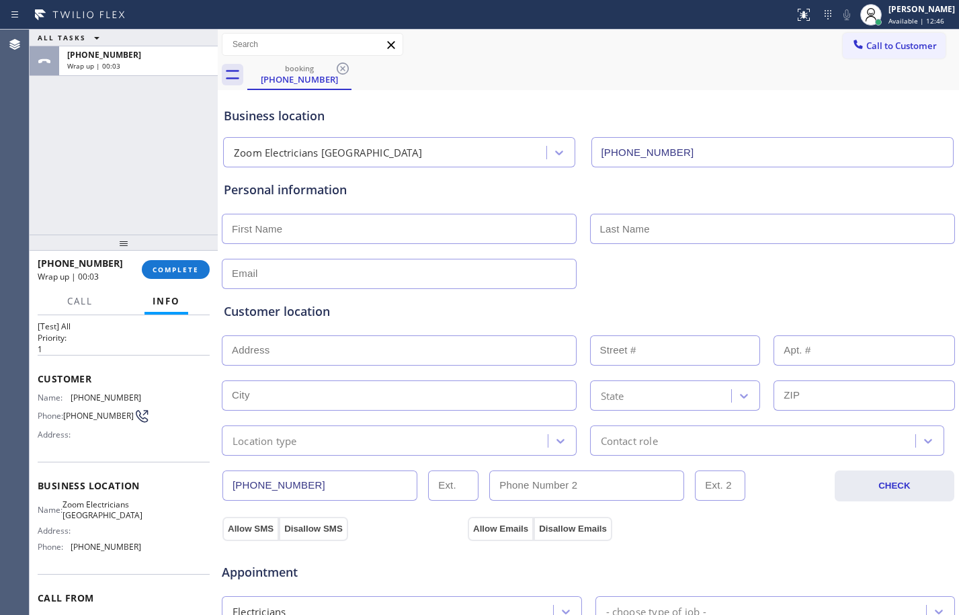
paste input "Zeel"
type input "Zeel"
click at [718, 216] on input "text" at bounding box center [772, 229] width 365 height 30
paste input "[PERSON_NAME]"
type input "[PERSON_NAME]"
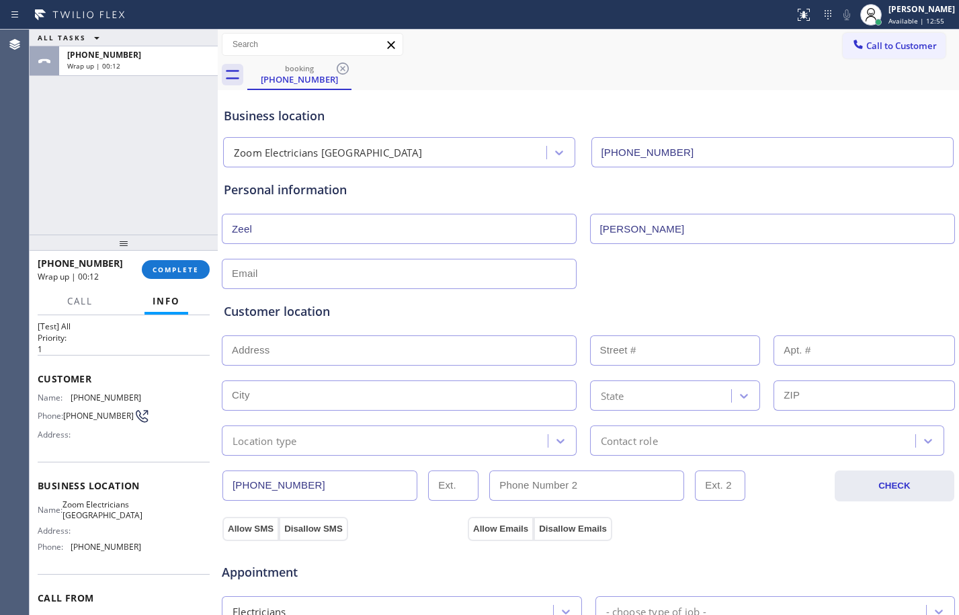
click at [331, 268] on input "text" at bounding box center [399, 274] width 355 height 30
paste input "[EMAIL_ADDRESS][DOMAIN_NAME]"
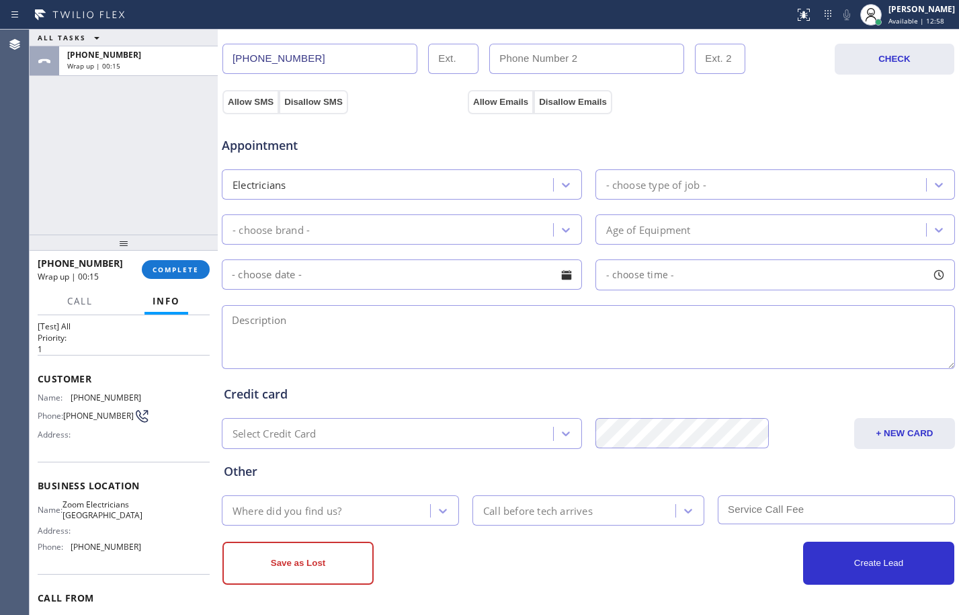
type input "[EMAIL_ADDRESS][DOMAIN_NAME]"
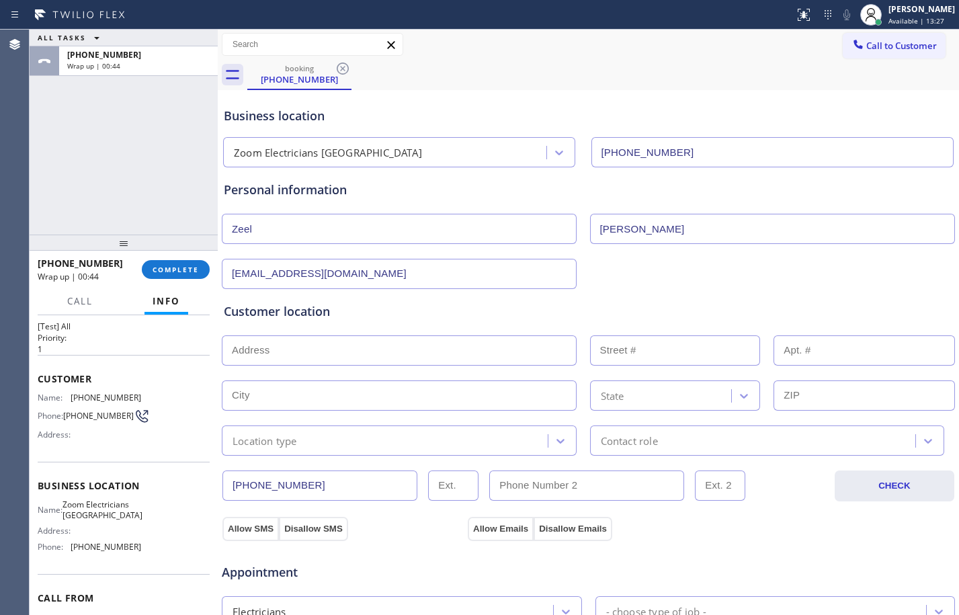
click at [351, 334] on div at bounding box center [588, 349] width 736 height 33
click at [353, 351] on input "text" at bounding box center [399, 350] width 355 height 30
paste input "[STREET_ADDRESS][PERSON_NAME]"
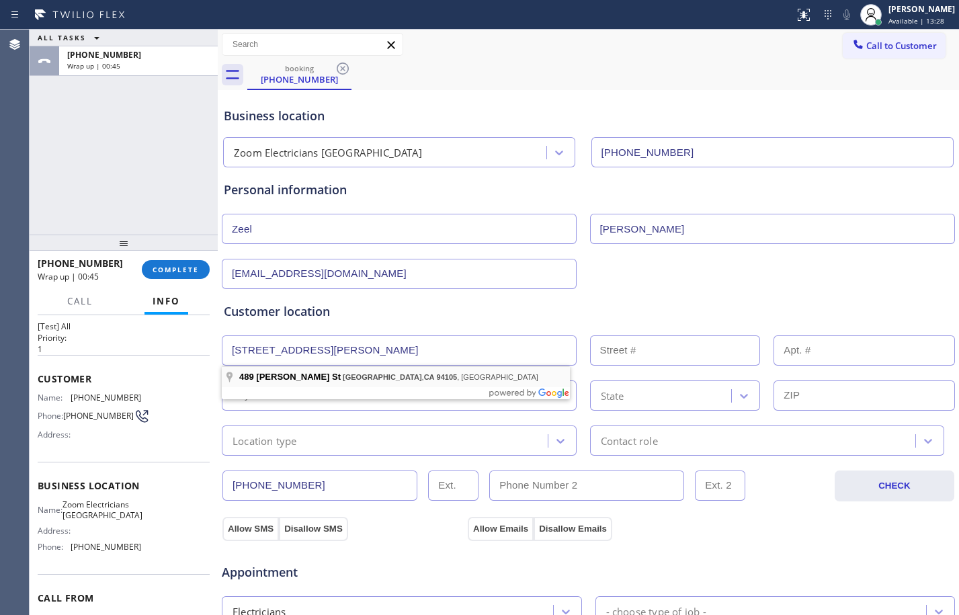
type input "[STREET_ADDRESS][PERSON_NAME]"
type input "489"
type input "[GEOGRAPHIC_DATA]"
type input "94105"
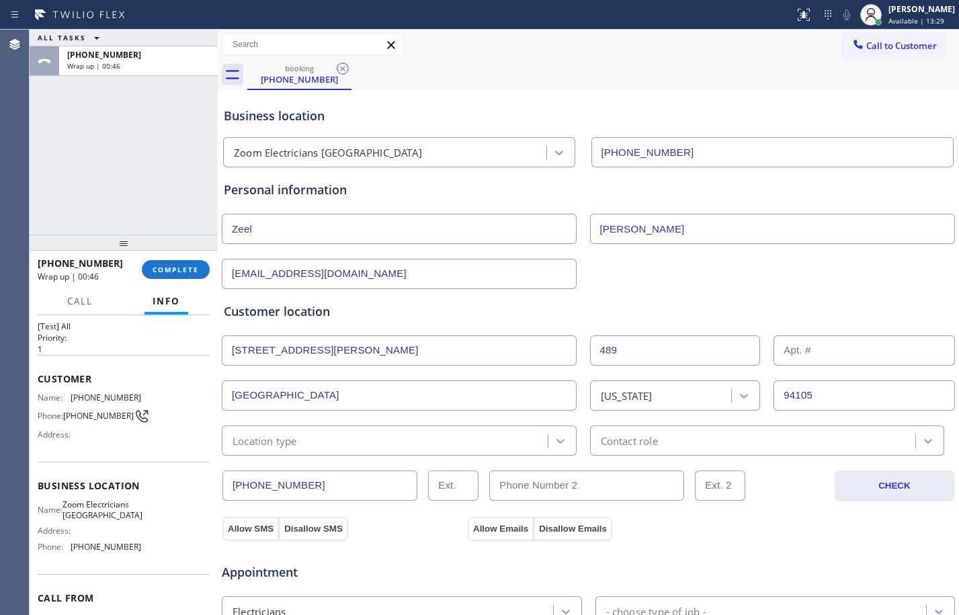
click at [849, 349] on input "text" at bounding box center [863, 350] width 181 height 30
click at [853, 355] on input "text" at bounding box center [863, 350] width 181 height 30
paste input "506"
type input "506"
click at [281, 421] on div "Customer location >> ADD NEW ADDRESS << + NEW ADDRESS [STREET_ADDRESS][PERSON_N…" at bounding box center [588, 378] width 729 height 153
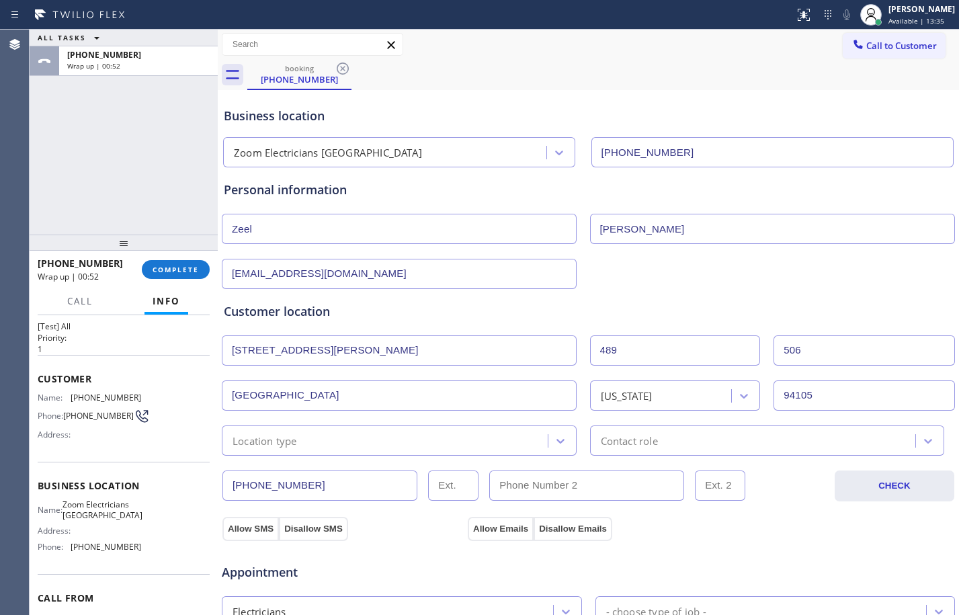
click at [294, 441] on div "Location type" at bounding box center [264, 440] width 64 height 15
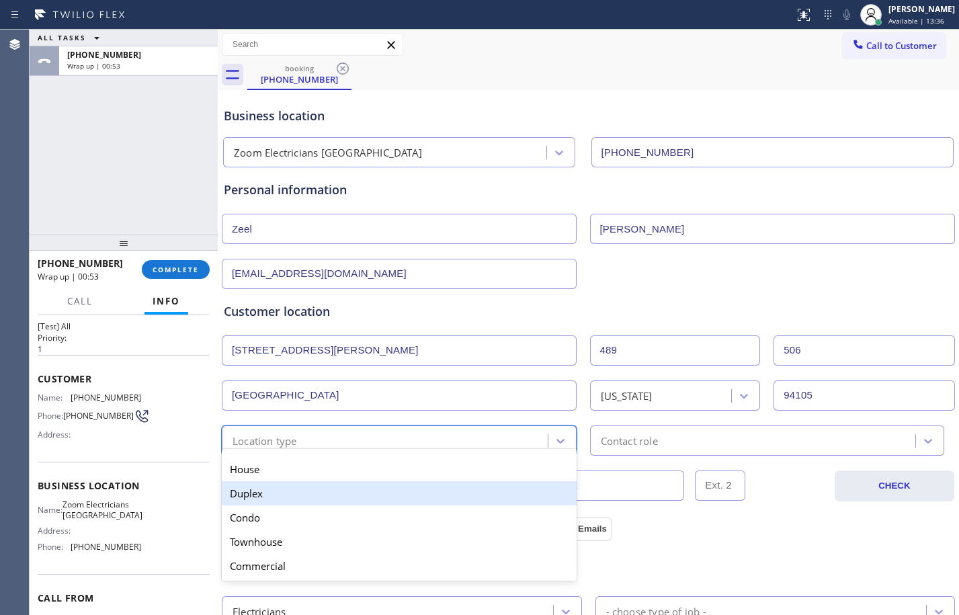
click at [291, 494] on div "Duplex" at bounding box center [399, 493] width 355 height 24
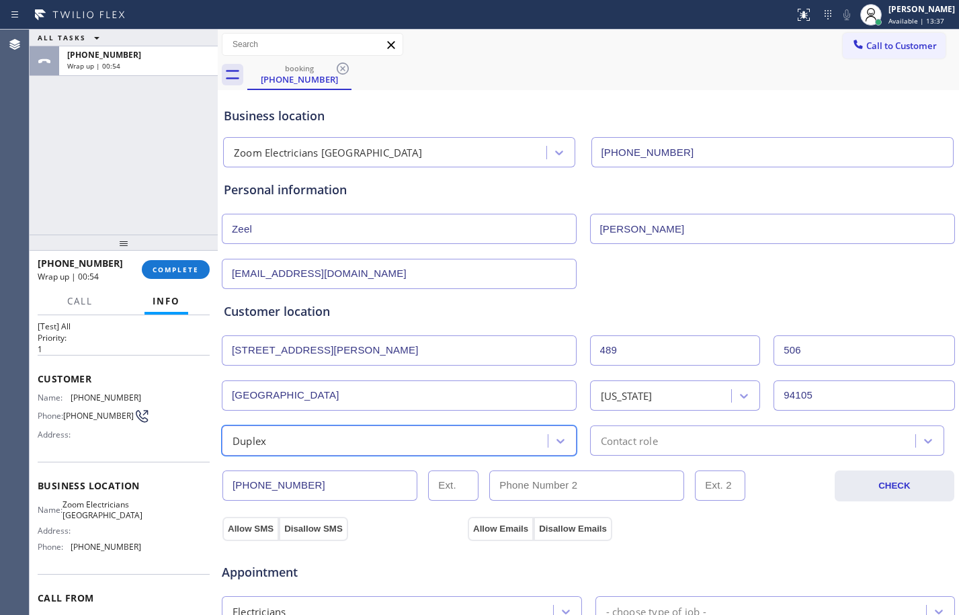
click at [615, 444] on div "Contact role" at bounding box center [629, 440] width 57 height 15
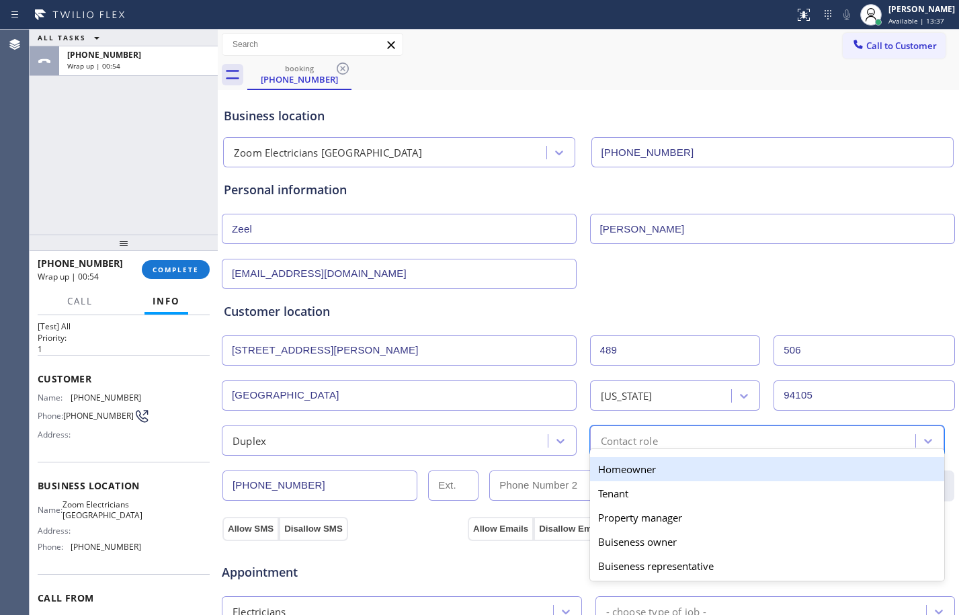
drag, startPoint x: 613, startPoint y: 470, endPoint x: 431, endPoint y: 470, distance: 181.4
click at [613, 472] on div "Homeowner" at bounding box center [767, 469] width 355 height 24
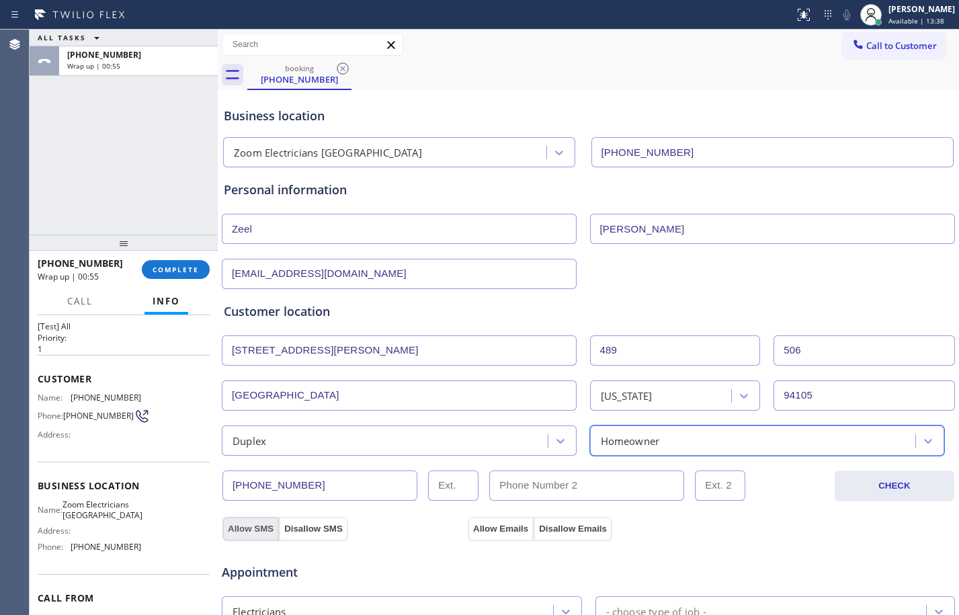
click at [245, 531] on button "Allow SMS" at bounding box center [250, 529] width 56 height 24
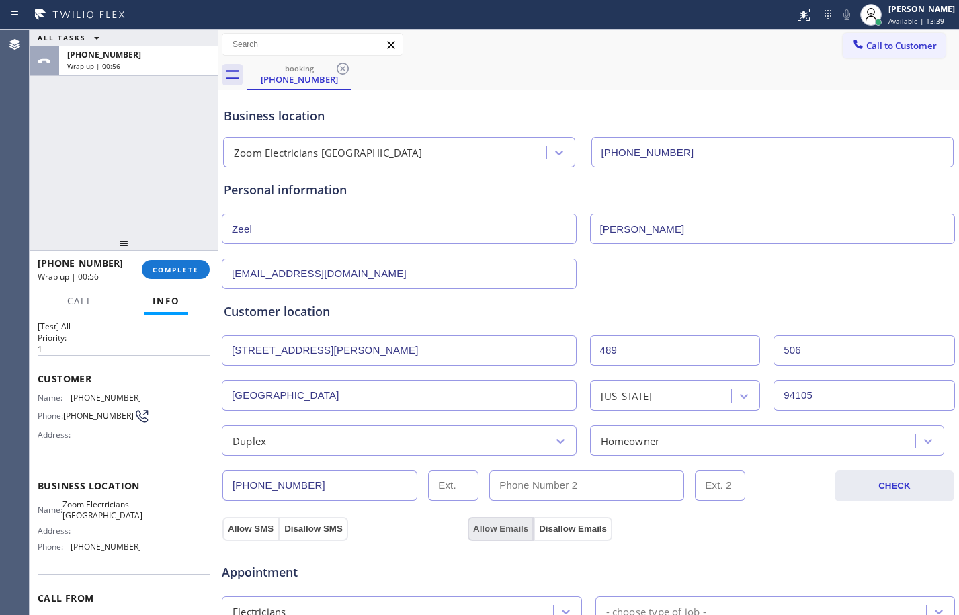
click at [497, 533] on button "Allow Emails" at bounding box center [501, 529] width 66 height 24
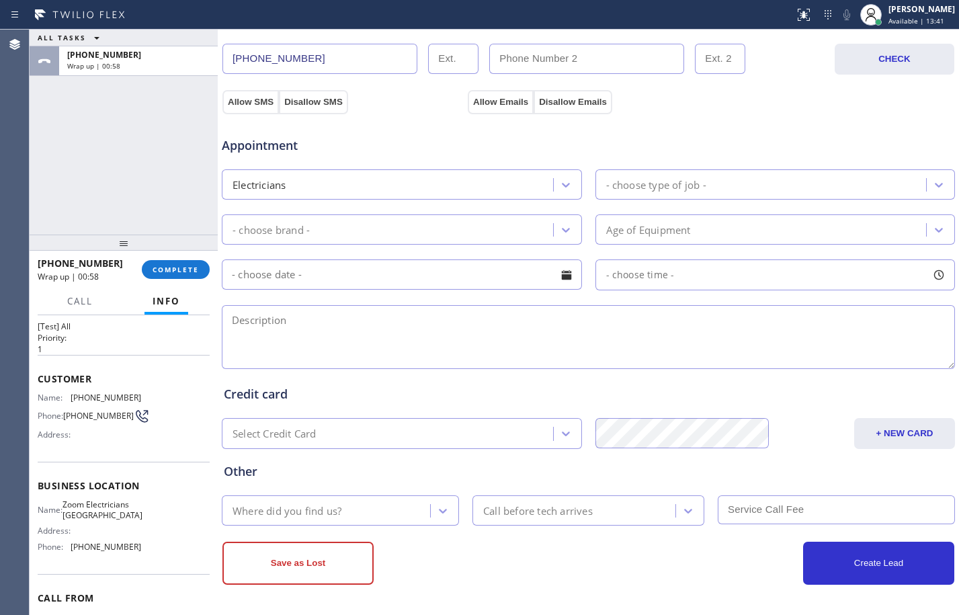
click at [750, 184] on div "- choose type of job -" at bounding box center [762, 185] width 327 height 24
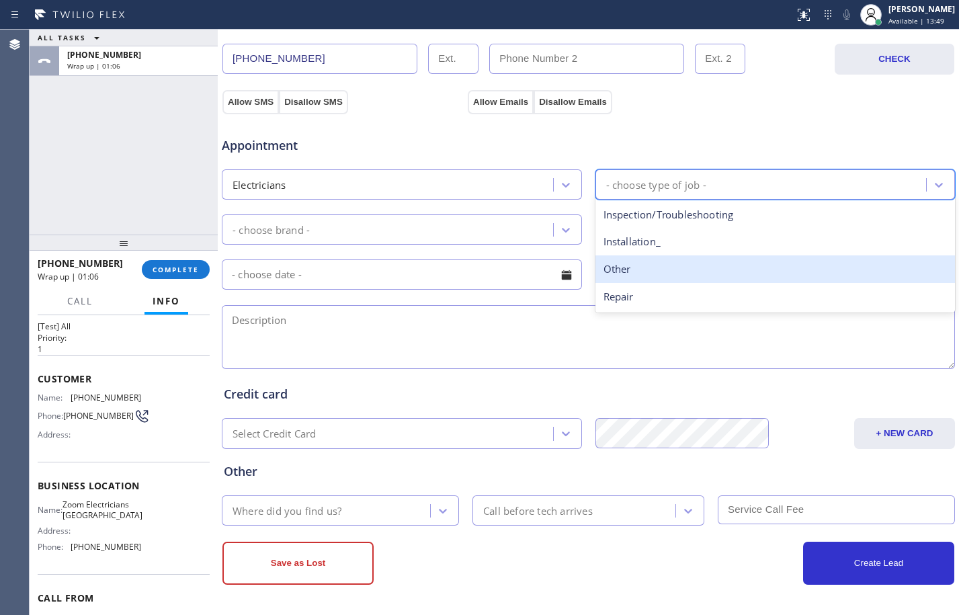
click at [626, 267] on div "Other" at bounding box center [775, 269] width 360 height 28
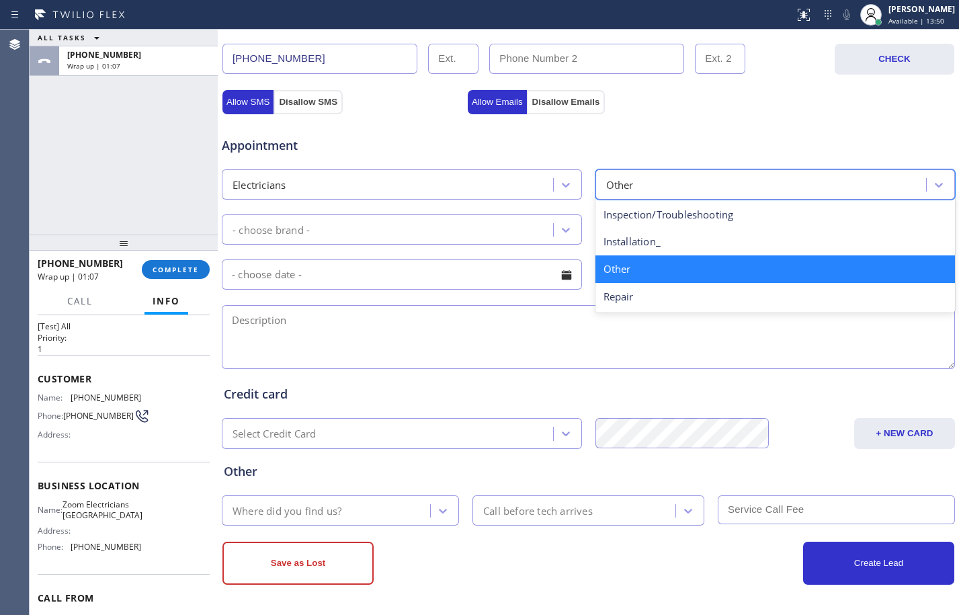
click at [644, 193] on div "Other" at bounding box center [762, 185] width 327 height 24
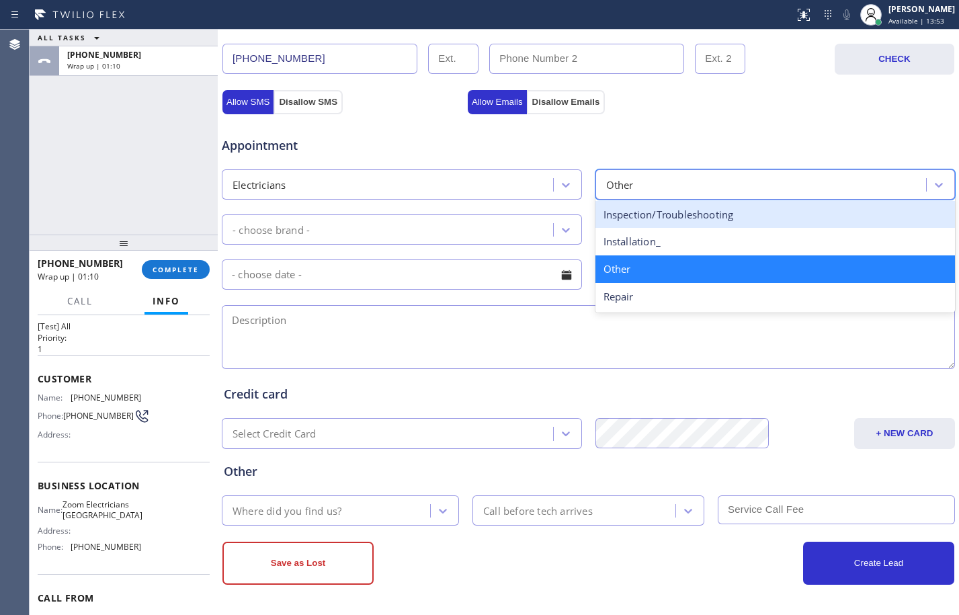
click at [653, 214] on div "Inspection/Troubleshooting" at bounding box center [775, 215] width 360 height 28
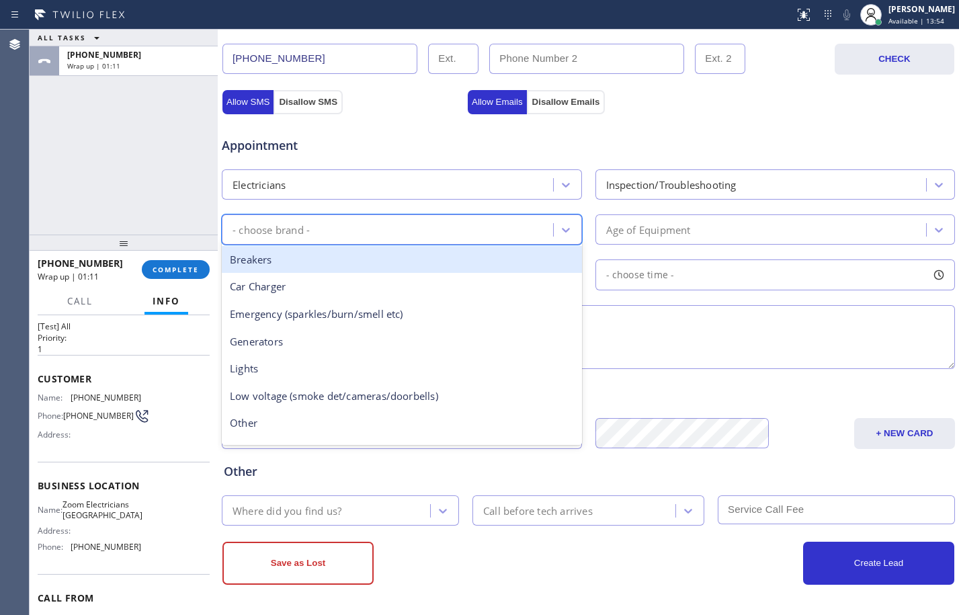
click at [467, 239] on div "- choose brand -" at bounding box center [389, 230] width 327 height 24
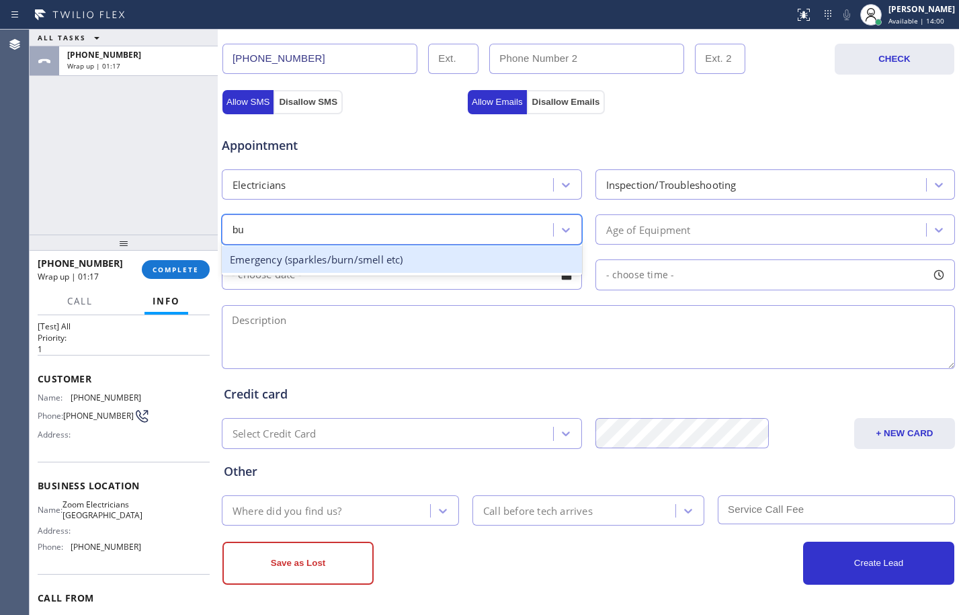
type input "b"
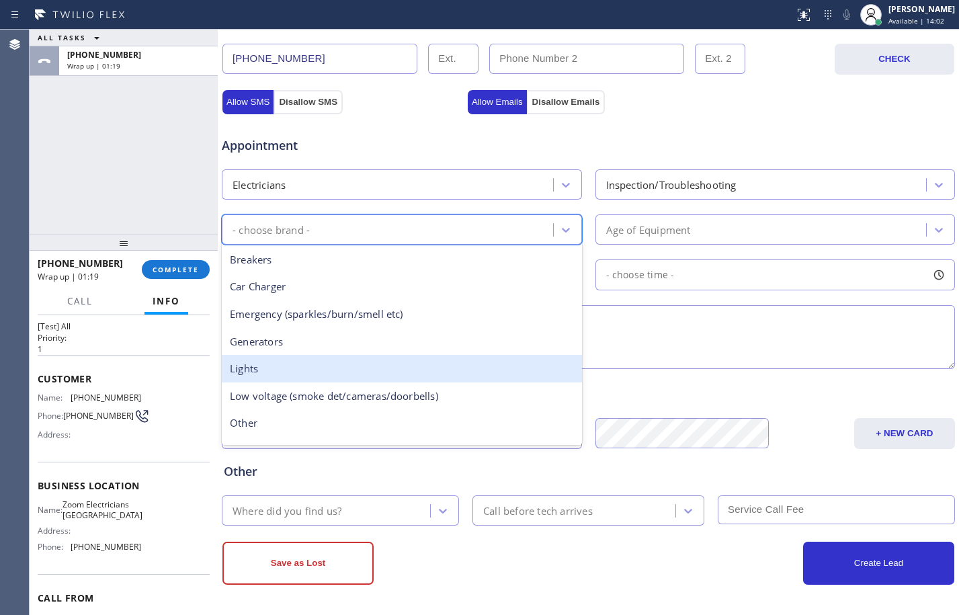
click at [286, 368] on div "Lights" at bounding box center [402, 369] width 360 height 28
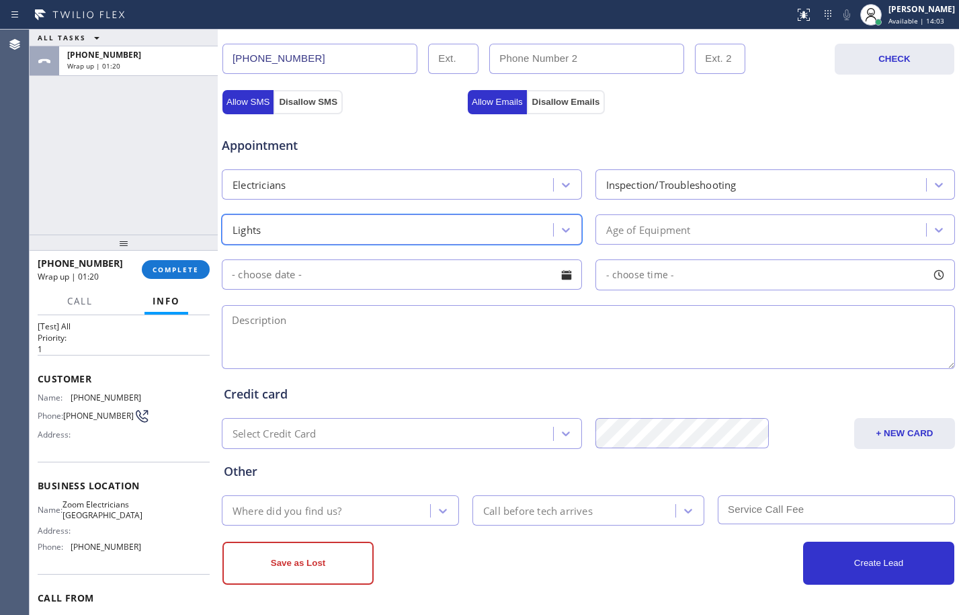
click at [620, 234] on div "Age of Equipment" at bounding box center [648, 229] width 85 height 15
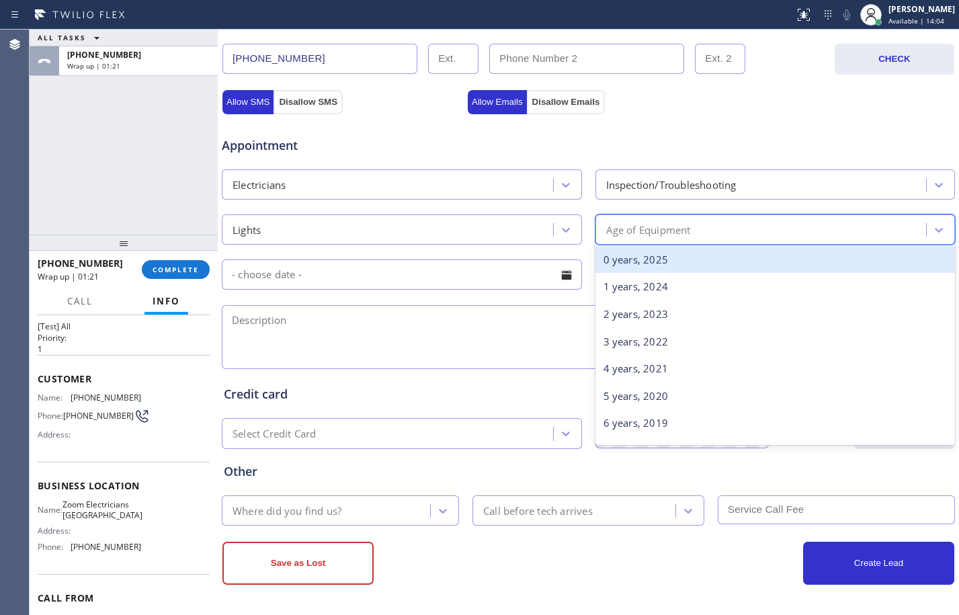
click at [641, 257] on div "0 years, 2025" at bounding box center [775, 260] width 360 height 28
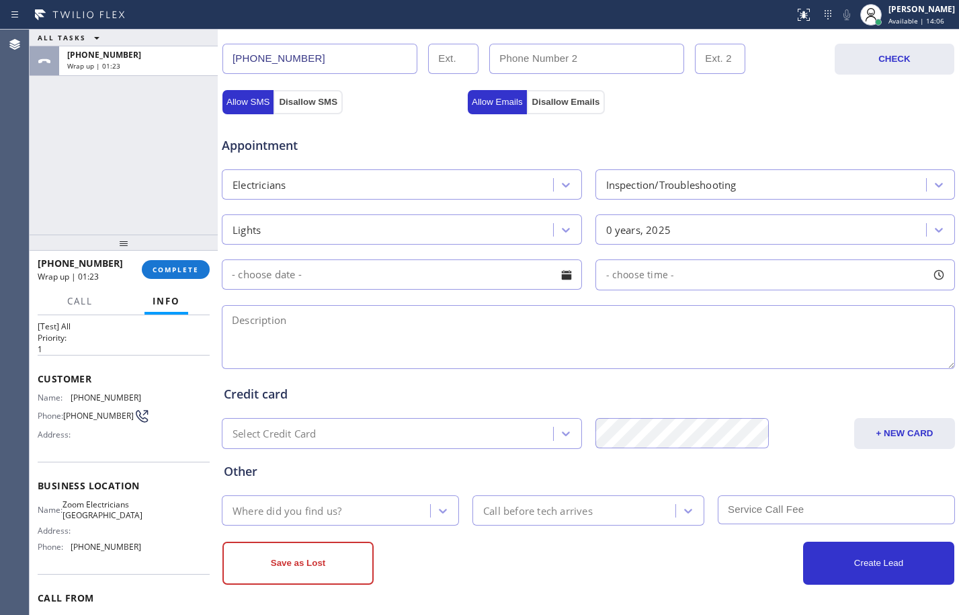
click at [402, 286] on input "text" at bounding box center [402, 274] width 360 height 30
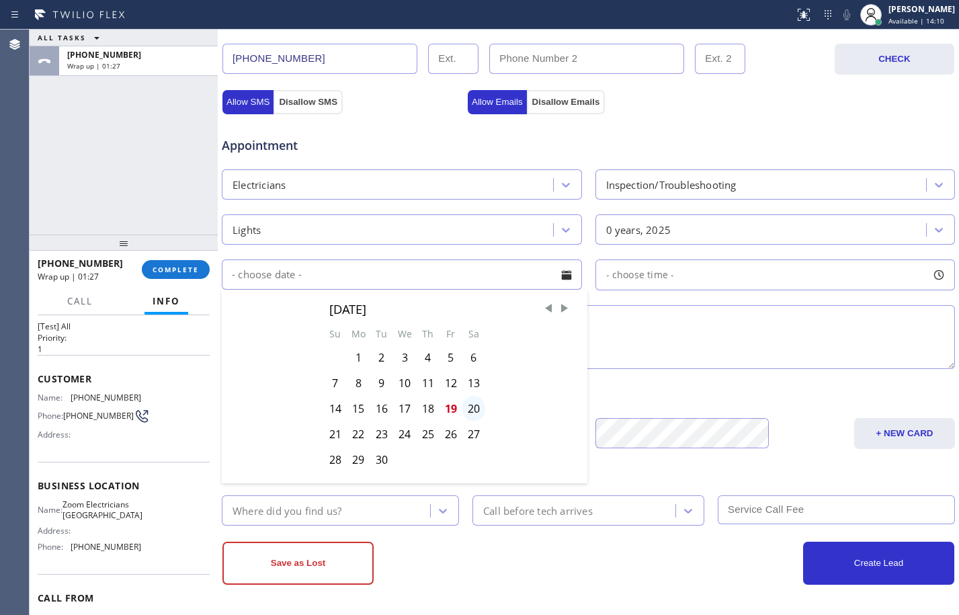
click at [467, 406] on div "20" at bounding box center [473, 409] width 23 height 26
type input "[DATE]"
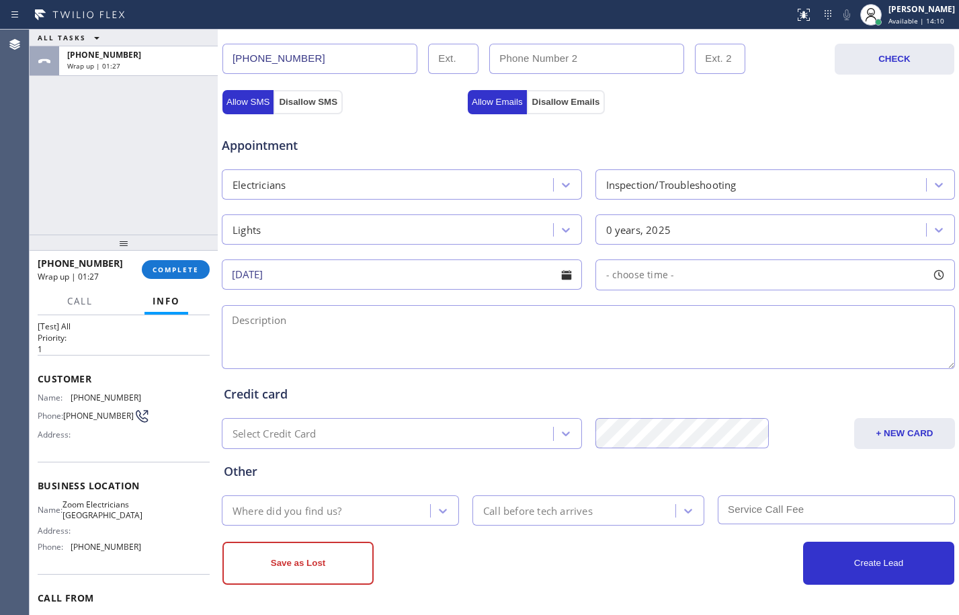
click at [646, 279] on span "- choose time -" at bounding box center [640, 274] width 69 height 13
drag, startPoint x: 605, startPoint y: 361, endPoint x: 703, endPoint y: 365, distance: 98.2
click at [703, 365] on div at bounding box center [711, 357] width 16 height 28
drag, startPoint x: 604, startPoint y: 359, endPoint x: 625, endPoint y: 363, distance: 22.0
click at [626, 363] on div at bounding box center [634, 357] width 16 height 28
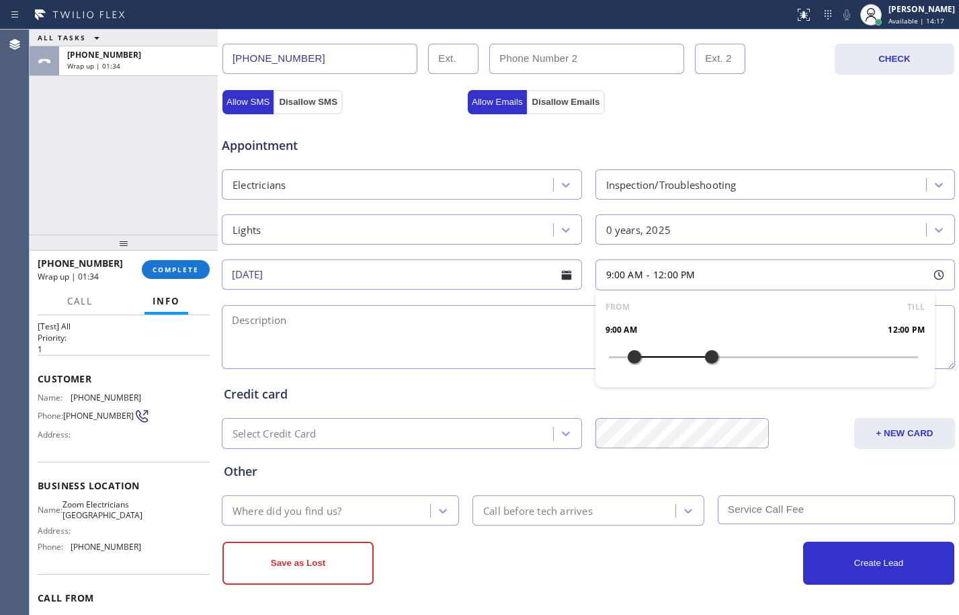
click at [292, 307] on textarea at bounding box center [588, 337] width 733 height 64
drag, startPoint x: 122, startPoint y: 178, endPoint x: 152, endPoint y: 193, distance: 33.7
click at [122, 178] on div "ALL TASKS ALL TASKS ACTIVE TASKS TASKS IN WRAP UP [PHONE_NUMBER] Wrap up | 02:15" at bounding box center [124, 132] width 188 height 205
click at [396, 325] on textarea "9-12/free scf/" at bounding box center [588, 337] width 733 height 64
paste textarea "cx have some light bulbs and LED switch LED strip that needs rewiring for her a…"
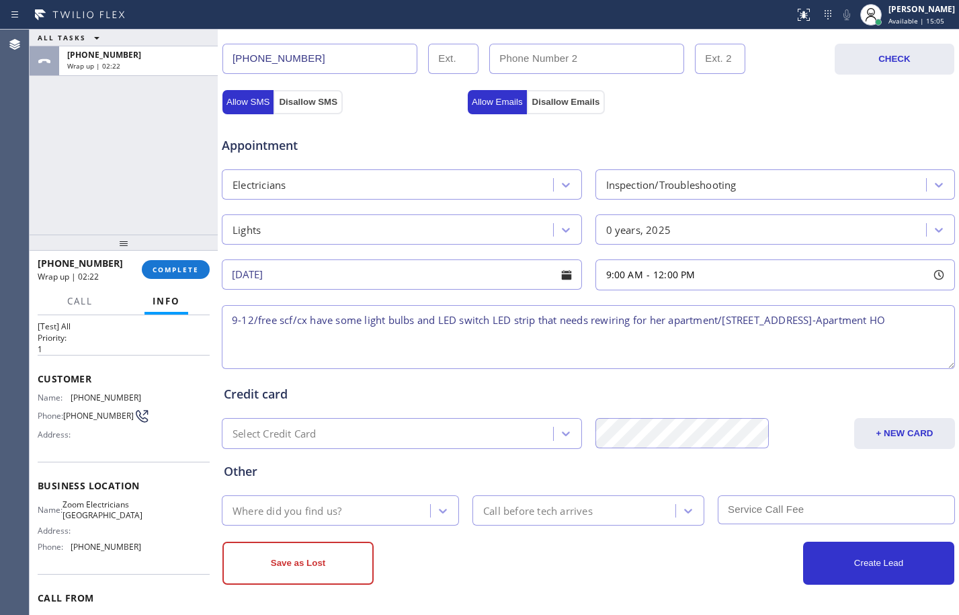
drag, startPoint x: 757, startPoint y: 318, endPoint x: 820, endPoint y: 46, distance: 278.5
click at [813, 24] on div "Status report No issues detected If you experience an issue, please download th…" at bounding box center [874, 15] width 170 height 30
click at [800, 345] on textarea "9-12/free scf/cx have some light bulbs and LED switch LED strip that needs rewi…" at bounding box center [588, 337] width 733 height 64
drag, startPoint x: 727, startPoint y: 322, endPoint x: 267, endPoint y: 336, distance: 460.4
click at [267, 336] on textarea "9-12/free scf/cx have some light bulbs and LED switch LED strip that needs rewi…" at bounding box center [588, 337] width 733 height 64
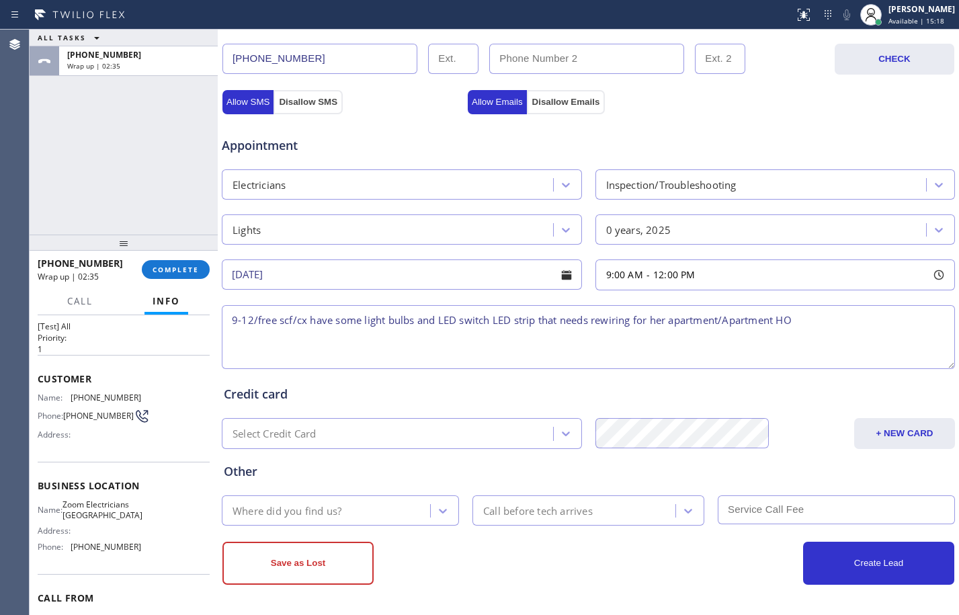
click at [785, 318] on textarea "9-12/free scf/cx have some light bulbs and LED switch LED strip that needs rewi…" at bounding box center [588, 337] width 733 height 64
click at [814, 311] on textarea "9-12/free scf/cx have some light bulbs and LED switch LED strip that needs rewi…" at bounding box center [588, 337] width 733 height 64
paste textarea "[STREET_ADDRESS][PERSON_NAME]"
click at [875, 317] on textarea "9-12/free scf/cx have some light bulbs and LED switch LED strip that needs rewi…" at bounding box center [588, 337] width 733 height 64
click at [528, 353] on textarea "9-12/free scf/cx have some light bulbs and LED switch LED strip that needs rewi…" at bounding box center [588, 337] width 733 height 64
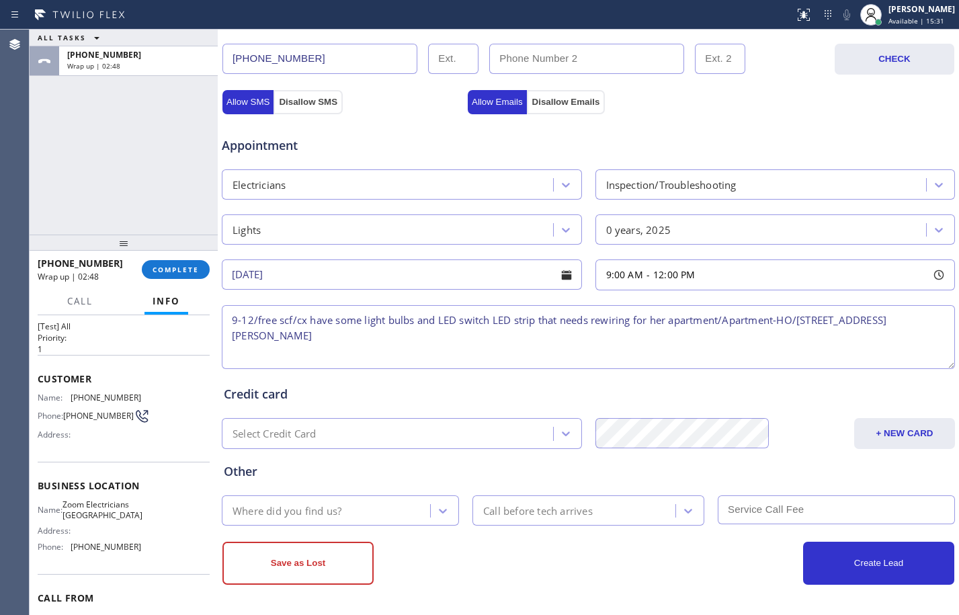
click at [436, 328] on textarea "9-12/free scf/cx have some light bulbs and LED switch LED strip that needs rewi…" at bounding box center [588, 337] width 733 height 64
click at [402, 337] on textarea "9-12/free scf/cx have some light bulbs and LED switch LED strip that needs rewi…" at bounding box center [588, 337] width 733 height 64
click at [445, 326] on textarea "9-12/free scf/cx have some light bulbs and LED switch LED strip that needs rewi…" at bounding box center [588, 337] width 733 height 64
paste textarea "Zoom Electricians [GEOGRAPHIC_DATA]"
click at [419, 345] on textarea "9-12/free scf/cx have some light bulbs and LED switch LED strip that needs rewi…" at bounding box center [588, 337] width 733 height 64
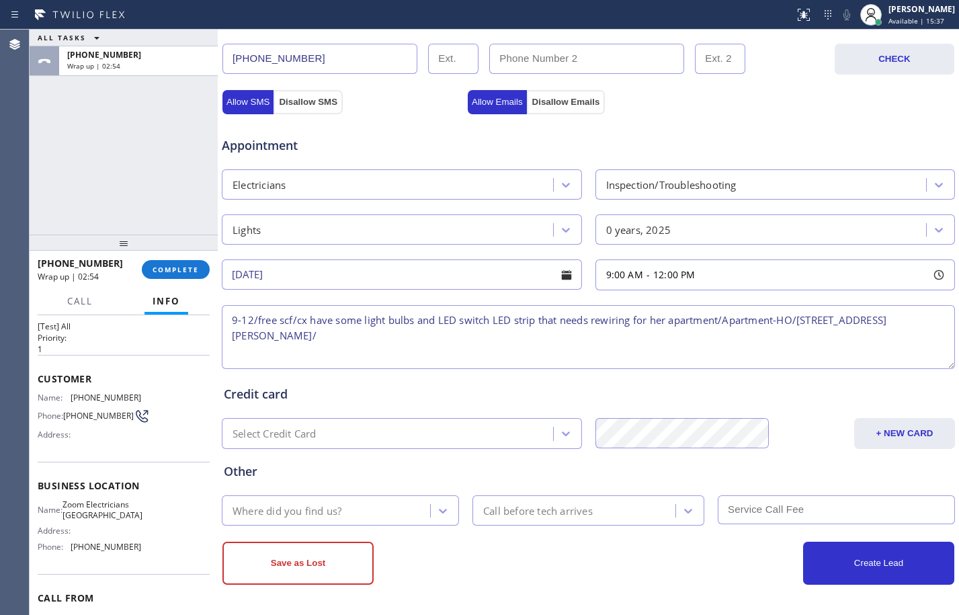
click at [408, 337] on textarea "9-12/free scf/cx have some light bulbs and LED switch LED strip that needs rewi…" at bounding box center [588, 337] width 733 height 64
paste textarea "Zoom Electricians [GEOGRAPHIC_DATA]"
paste textarea "Please call customer 30 minutes prior to arrival"
click at [512, 330] on textarea "9-12/free scf/cx have some light bulbs and LED switch LED strip that needs rewi…" at bounding box center [588, 337] width 733 height 64
click at [766, 349] on textarea "9-12/free scf/cx have some light bulbs and LED switch LED strip that needs rewi…" at bounding box center [588, 337] width 733 height 64
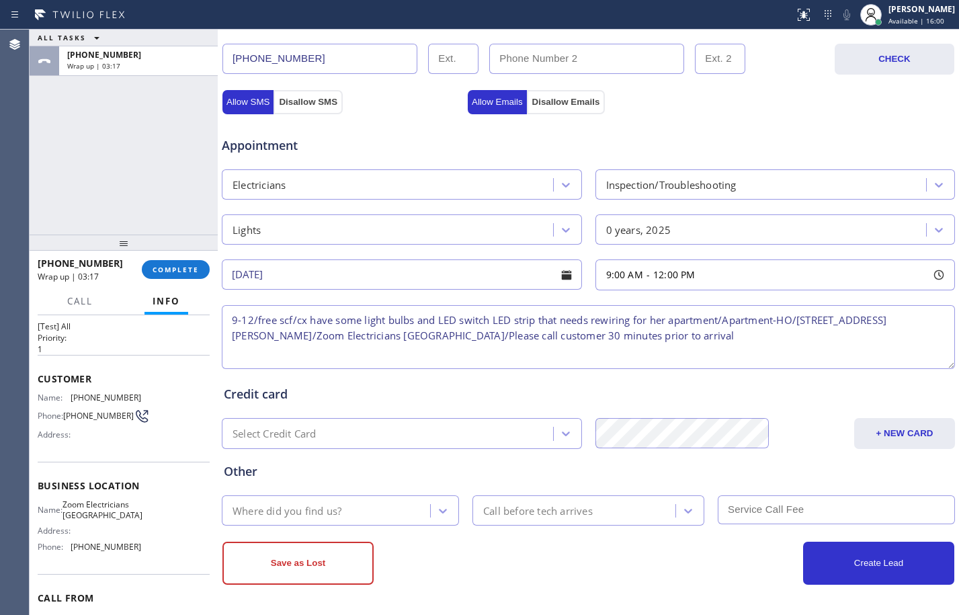
type textarea "9-12/free scf/cx have some light bulbs and LED switch LED strip that needs rewi…"
click at [349, 507] on div "Where did you find us?" at bounding box center [328, 510] width 204 height 24
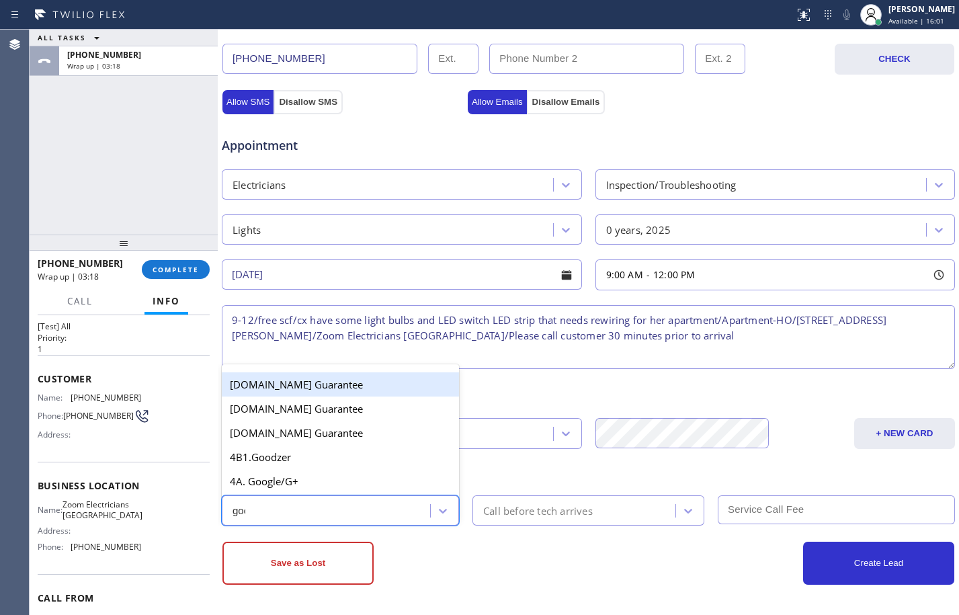
type input "goog"
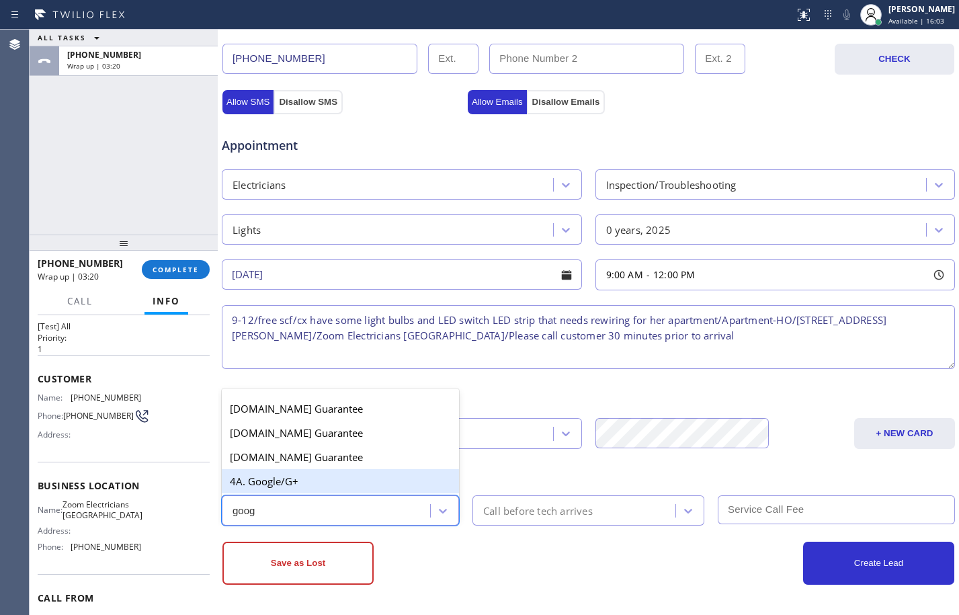
click at [353, 481] on div "4A. Google/G+" at bounding box center [340, 481] width 237 height 24
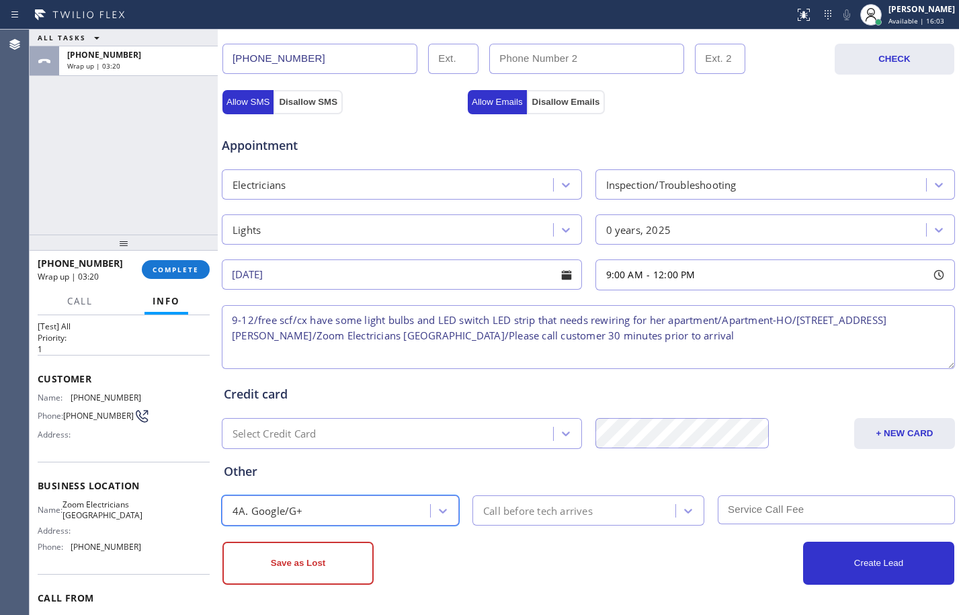
click at [517, 517] on div "Call before tech arrives" at bounding box center [538, 510] width 110 height 15
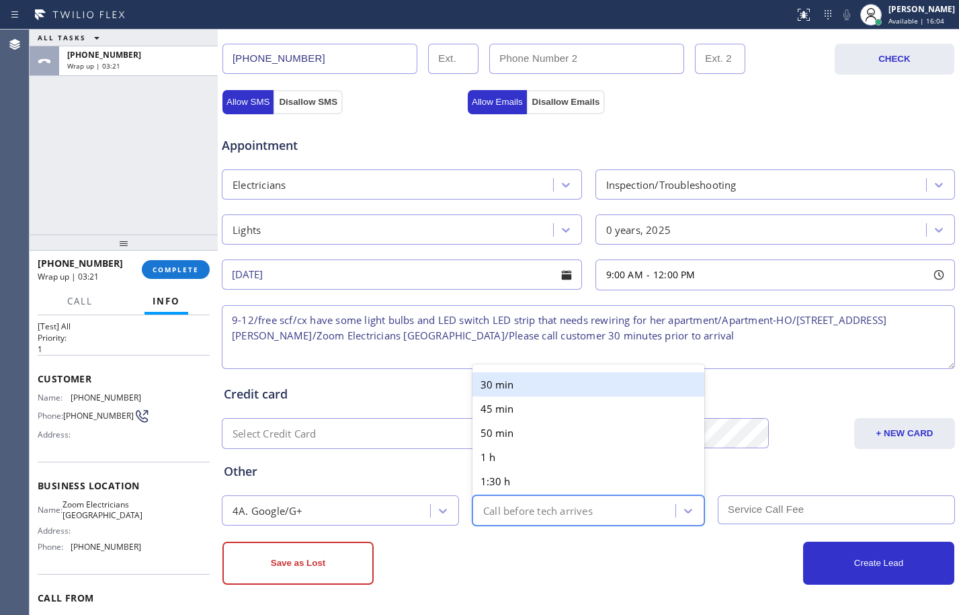
click at [535, 382] on div "30 min" at bounding box center [588, 384] width 232 height 24
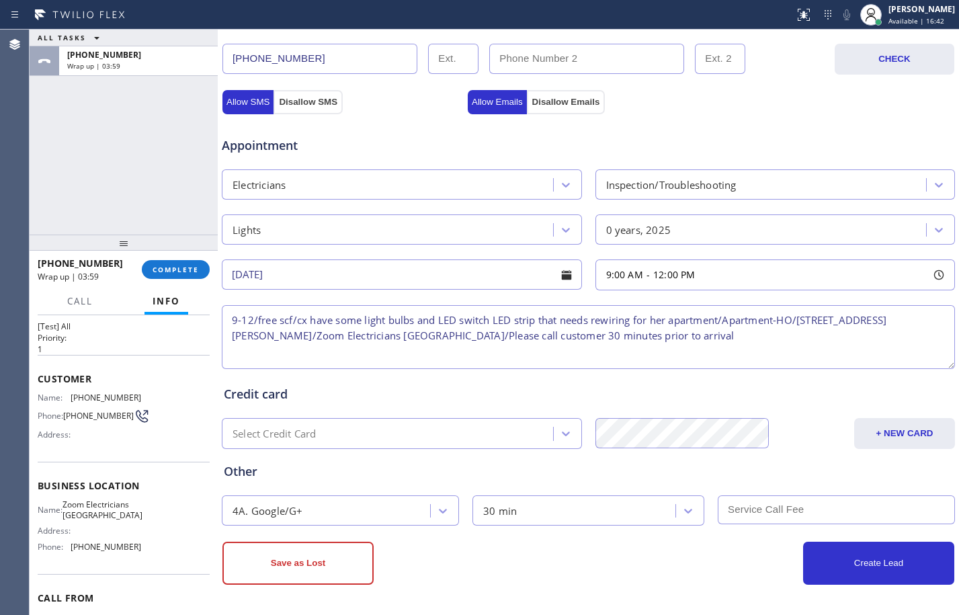
click at [116, 171] on div "ALL TASKS ALL TASKS ACTIVE TASKS TASKS IN WRAP UP [PHONE_NUMBER] Wrap up | 03:59" at bounding box center [124, 132] width 188 height 205
click at [826, 560] on button "Create Lead" at bounding box center [878, 562] width 151 height 43
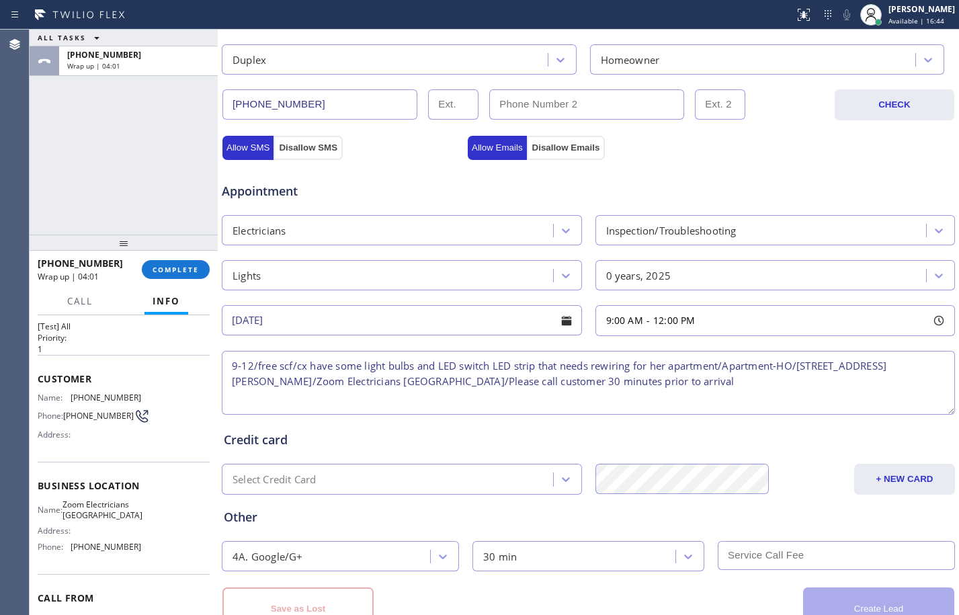
scroll to position [472, 0]
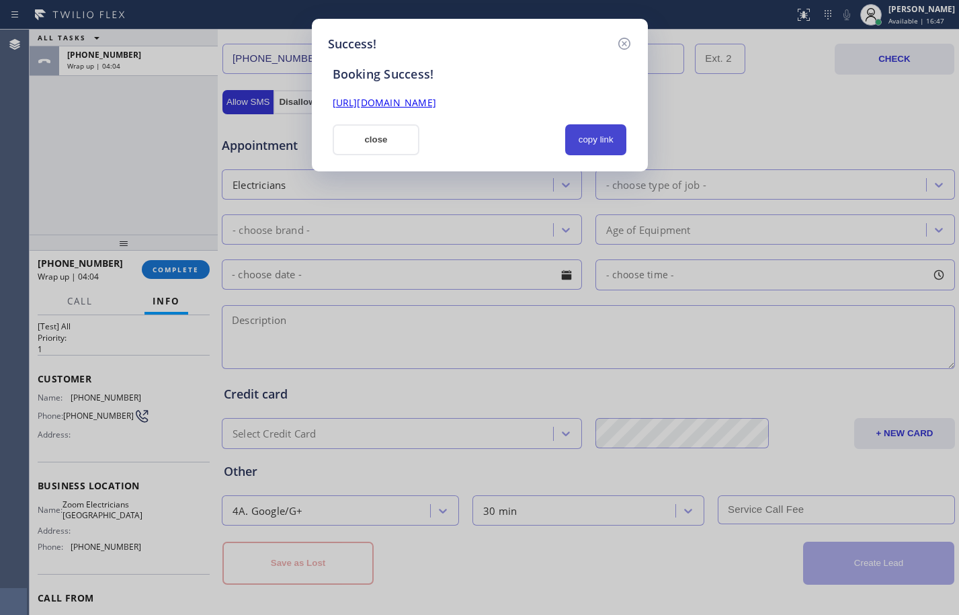
click at [613, 145] on button "copy link" at bounding box center [596, 139] width 62 height 31
click at [436, 105] on link "[URL][DOMAIN_NAME]" at bounding box center [384, 102] width 103 height 13
click at [374, 136] on button "close" at bounding box center [376, 139] width 87 height 31
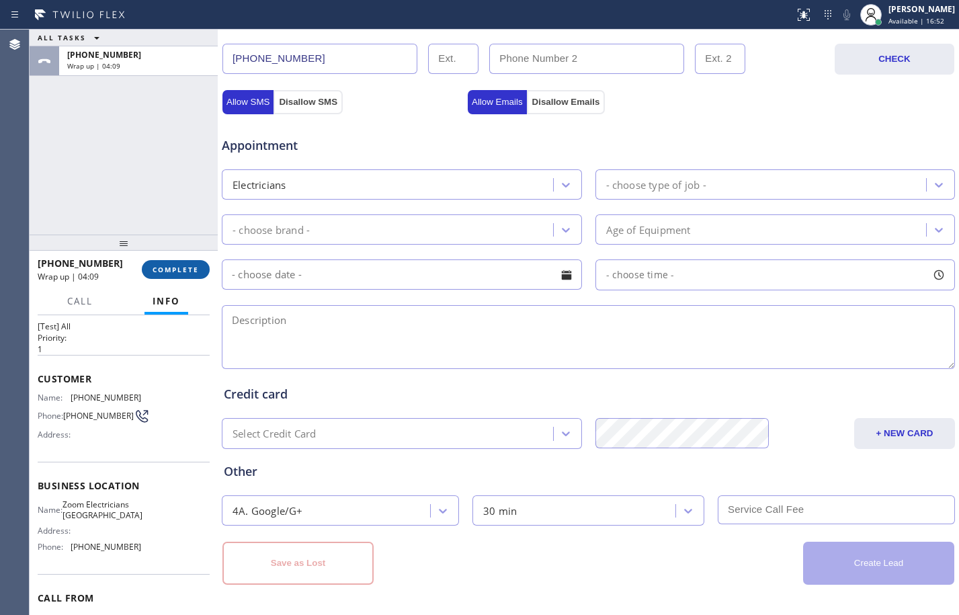
click at [196, 277] on button "COMPLETE" at bounding box center [176, 269] width 68 height 19
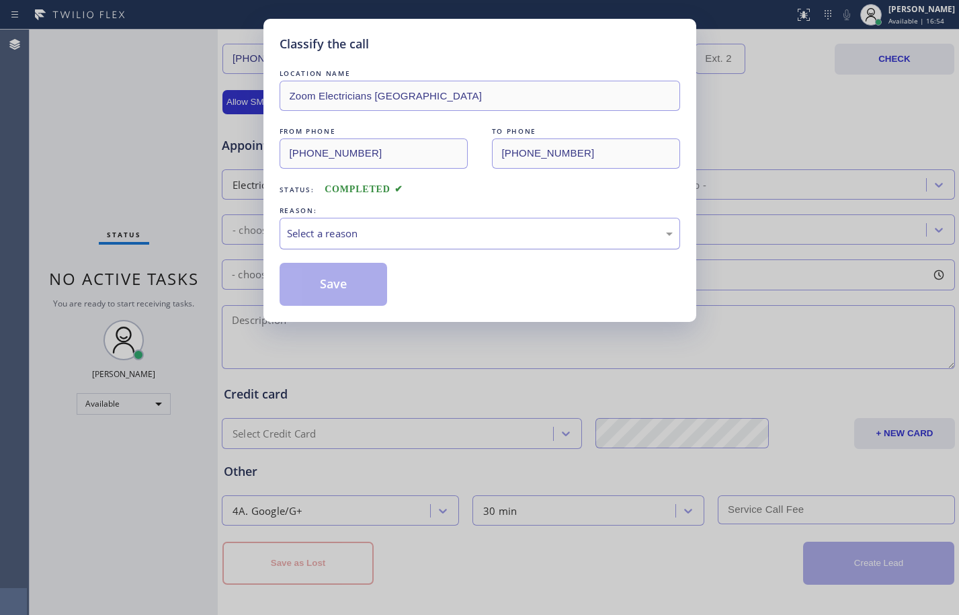
click at [434, 233] on div "Select a reason" at bounding box center [480, 233] width 386 height 15
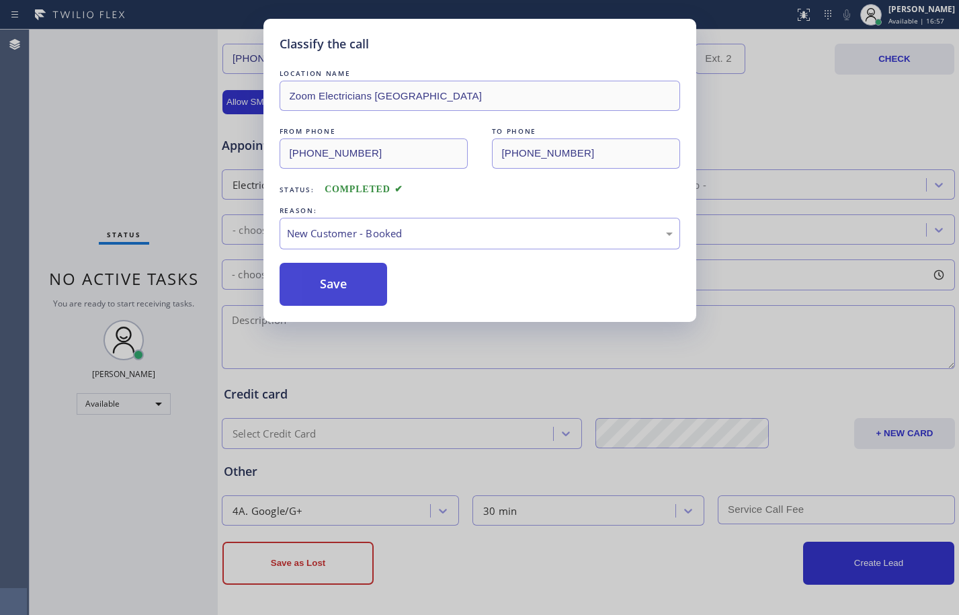
click at [340, 283] on button "Save" at bounding box center [333, 284] width 108 height 43
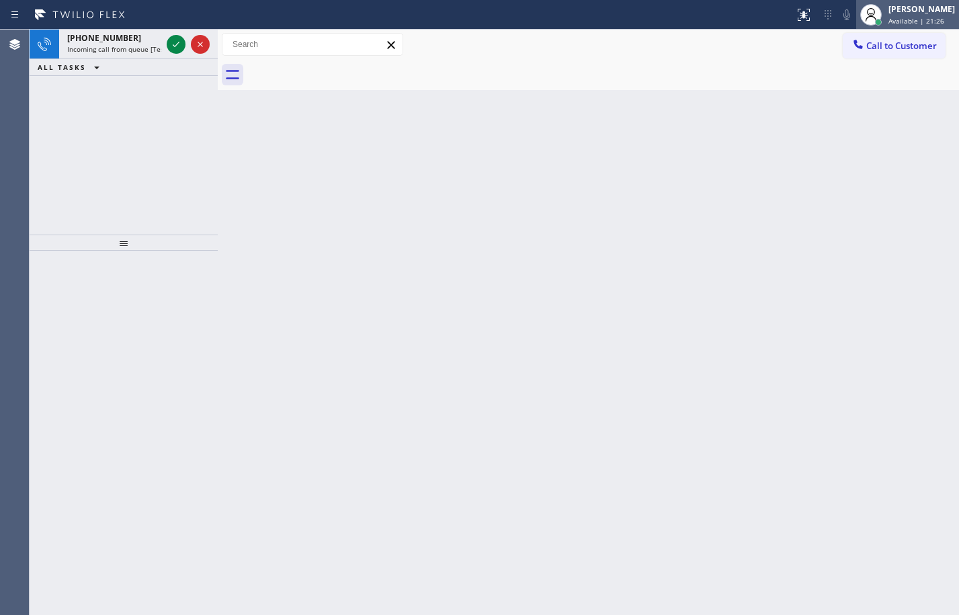
click at [885, 26] on div "[PERSON_NAME] Available | 21:26" at bounding box center [921, 15] width 73 height 24
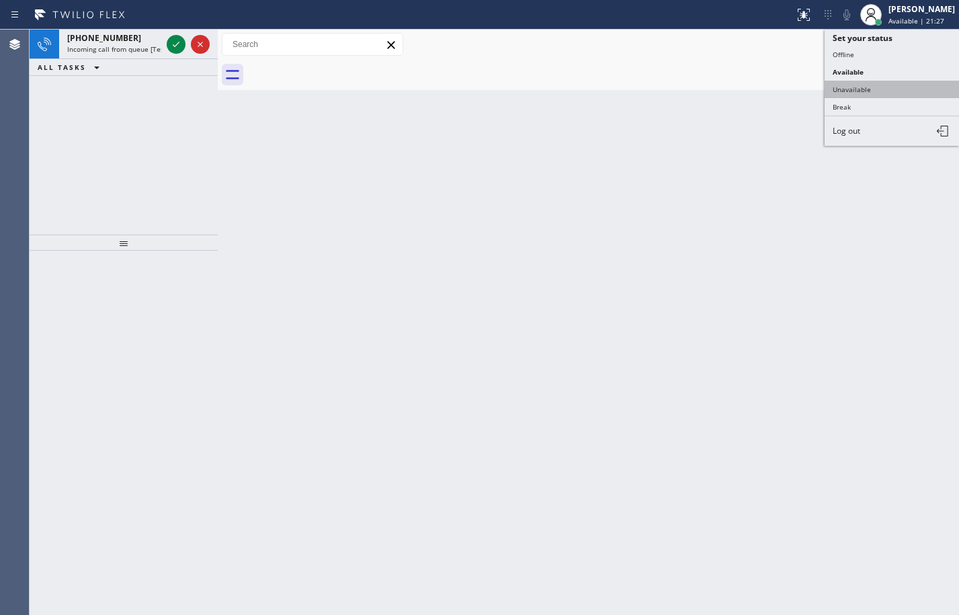
click at [859, 91] on button "Unavailable" at bounding box center [891, 89] width 134 height 17
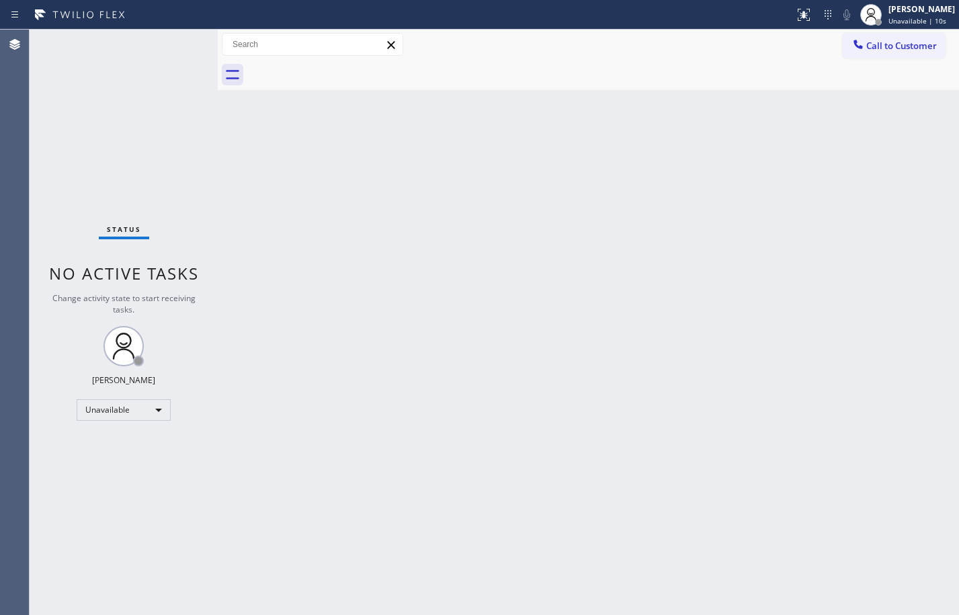
drag, startPoint x: 230, startPoint y: 138, endPoint x: 260, endPoint y: 138, distance: 30.2
click at [230, 138] on div "Back to Dashboard Change Sender ID Customers Technicians Select a contact Outbo…" at bounding box center [588, 322] width 741 height 585
click at [871, 44] on span "Call to Customer" at bounding box center [901, 46] width 71 height 12
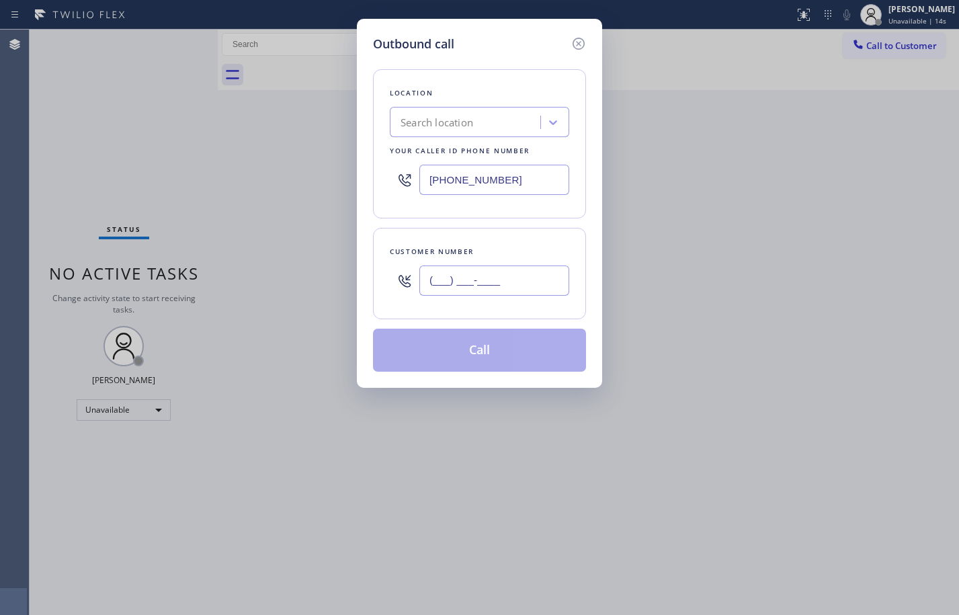
click at [536, 288] on input "(___) ___-____" at bounding box center [494, 280] width 150 height 30
paste input "510) 390-7544"
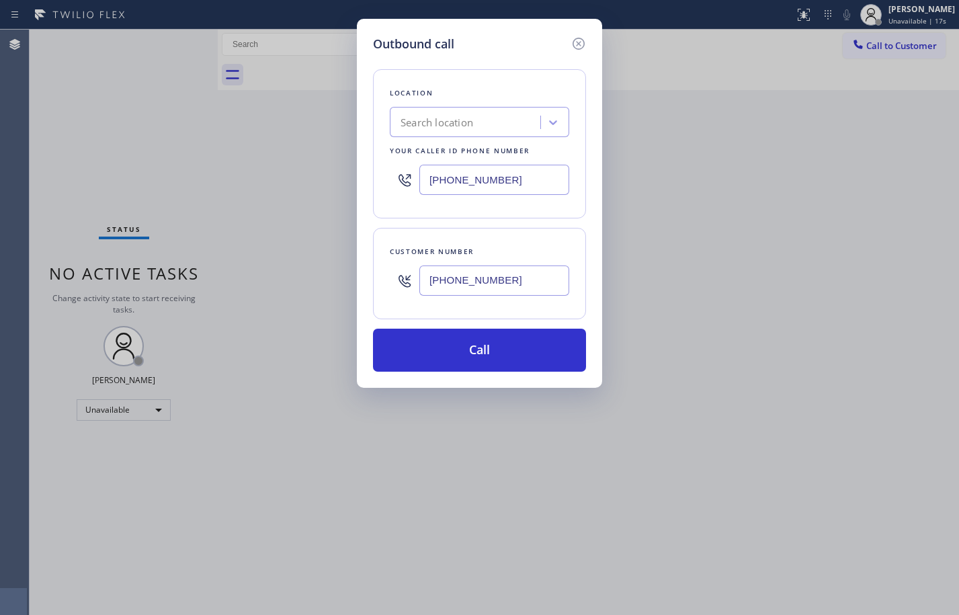
drag, startPoint x: 557, startPoint y: 278, endPoint x: 320, endPoint y: 266, distance: 237.5
click at [323, 270] on div "Outbound call Location Search location Your caller id phone number [PHONE_NUMBE…" at bounding box center [479, 307] width 959 height 615
type input "(___) ___-____"
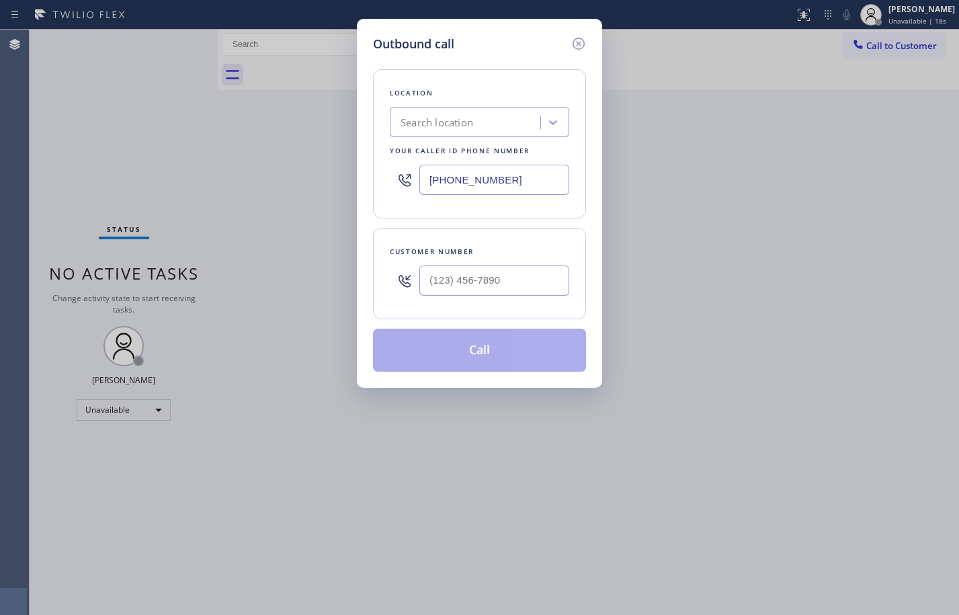
click at [518, 175] on input "[PHONE_NUMBER]" at bounding box center [494, 180] width 150 height 30
drag, startPoint x: 518, startPoint y: 175, endPoint x: 243, endPoint y: 156, distance: 275.4
click at [243, 156] on div "Outbound call Location Search location Your caller id phone number [PHONE_NUMBE…" at bounding box center [479, 307] width 959 height 615
paste input "510) 390-7544"
type input "[PHONE_NUMBER]"
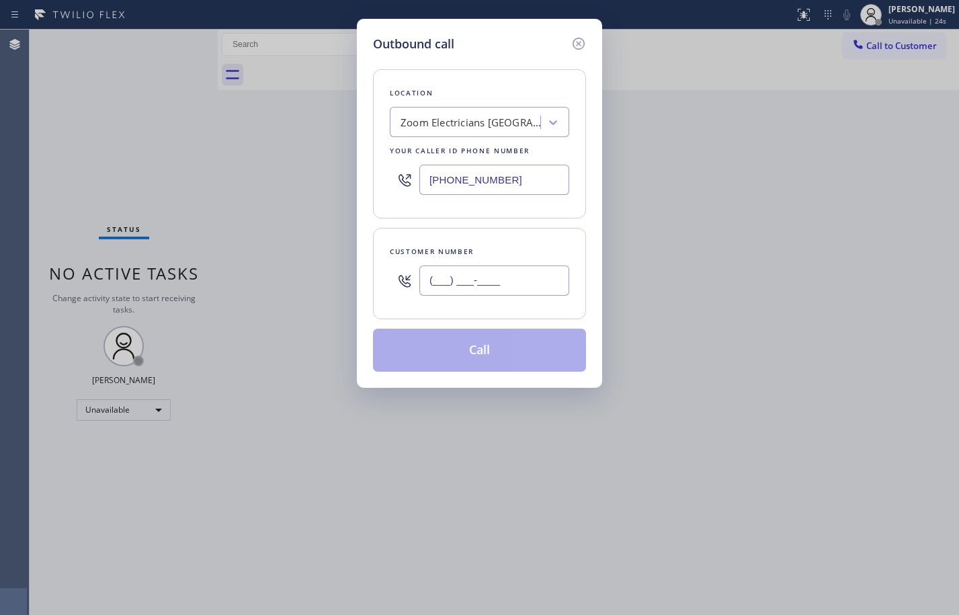
click at [555, 285] on input "(___) ___-____" at bounding box center [494, 280] width 150 height 30
paste input "825) 488-3619"
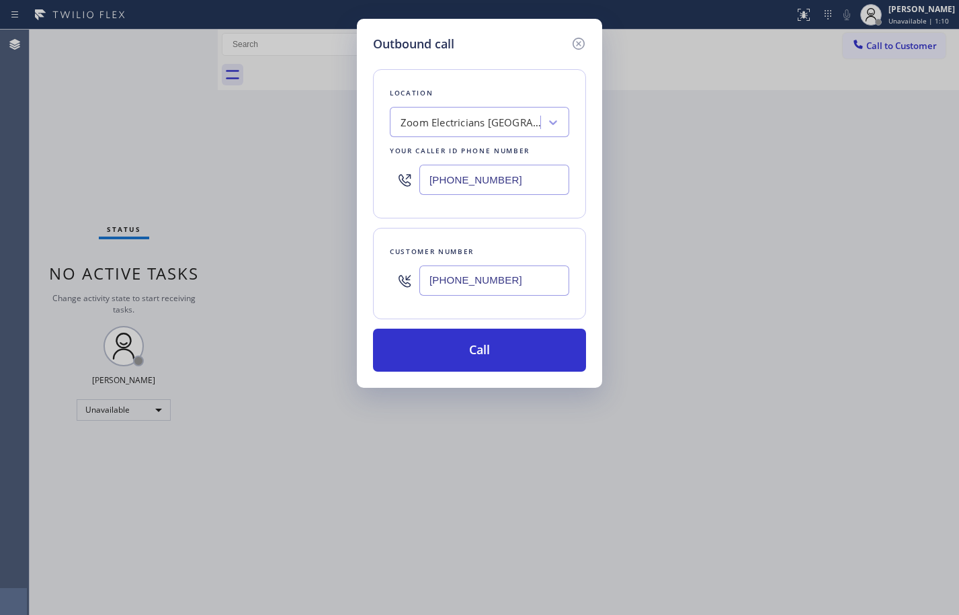
click at [71, 230] on div "Outbound call Location Zoom Electricians [GEOGRAPHIC_DATA] Your caller id phone…" at bounding box center [479, 307] width 959 height 615
click at [578, 41] on icon at bounding box center [578, 44] width 16 height 16
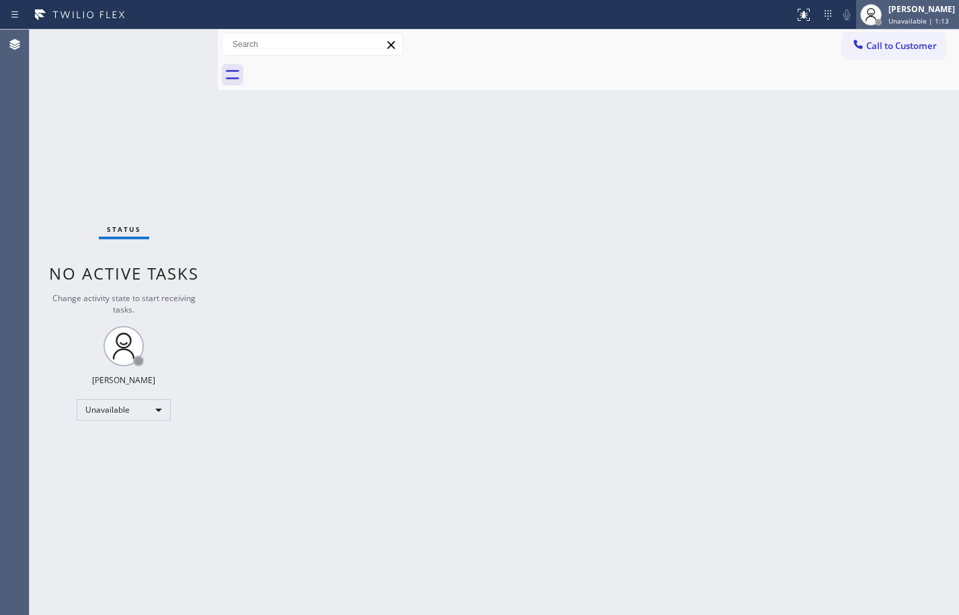
click at [946, 23] on div "Unavailable | 1:13" at bounding box center [921, 20] width 67 height 9
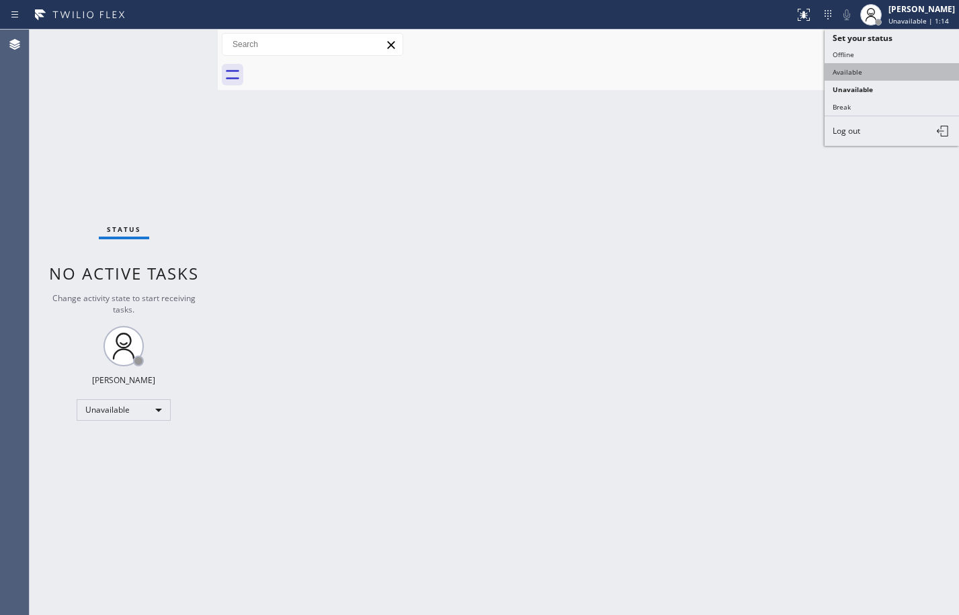
click at [872, 77] on button "Available" at bounding box center [891, 71] width 134 height 17
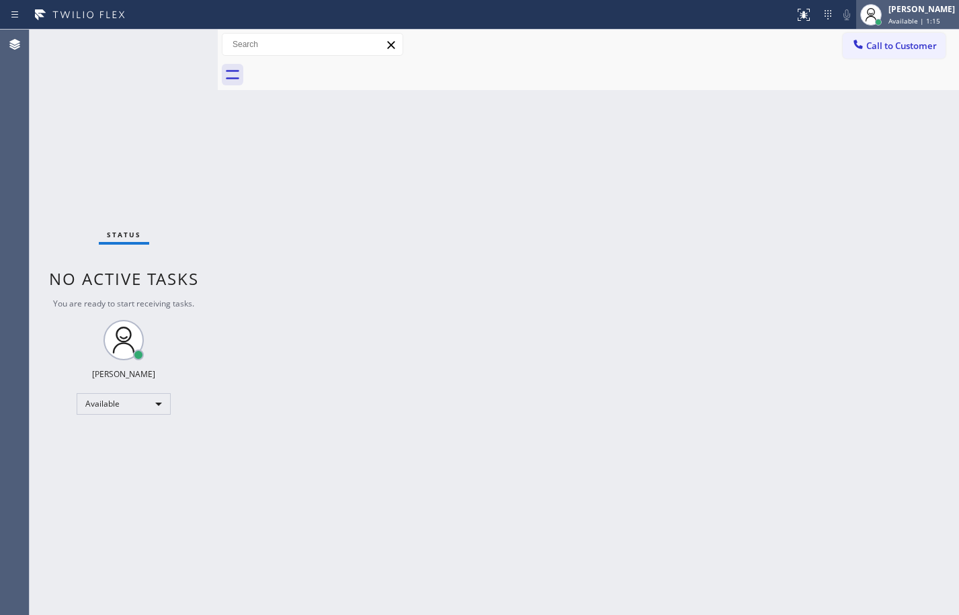
click at [896, 22] on span "Available | 1:15" at bounding box center [914, 20] width 52 height 9
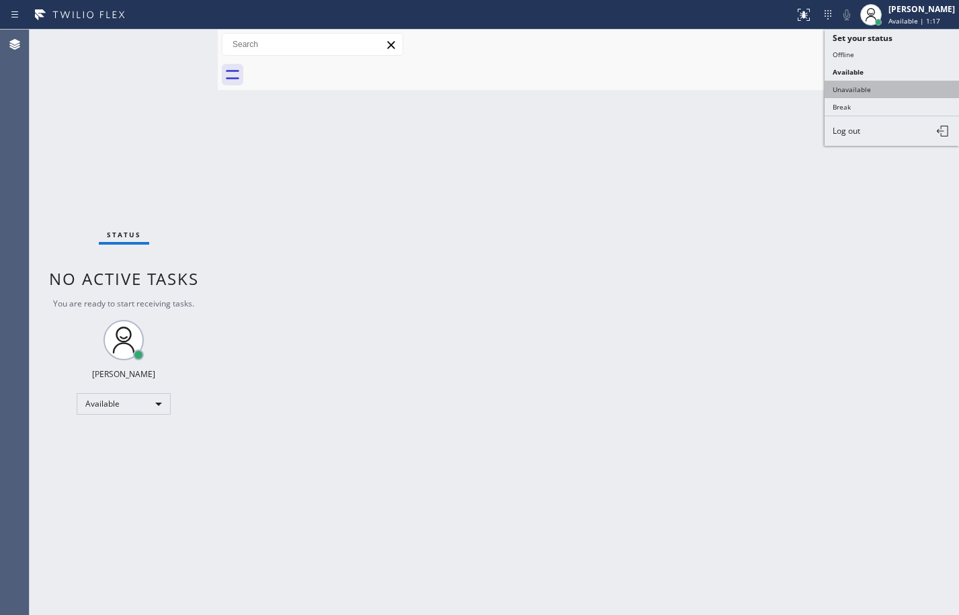
click at [883, 87] on button "Unavailable" at bounding box center [891, 89] width 134 height 17
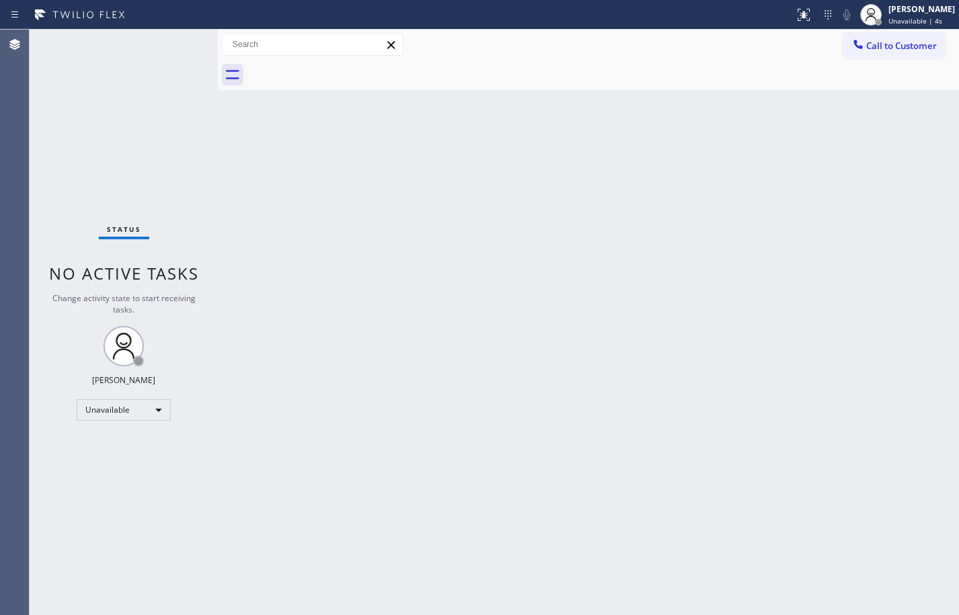
drag, startPoint x: 890, startPoint y: 42, endPoint x: 866, endPoint y: 61, distance: 31.1
click at [890, 42] on span "Call to Customer" at bounding box center [901, 46] width 71 height 12
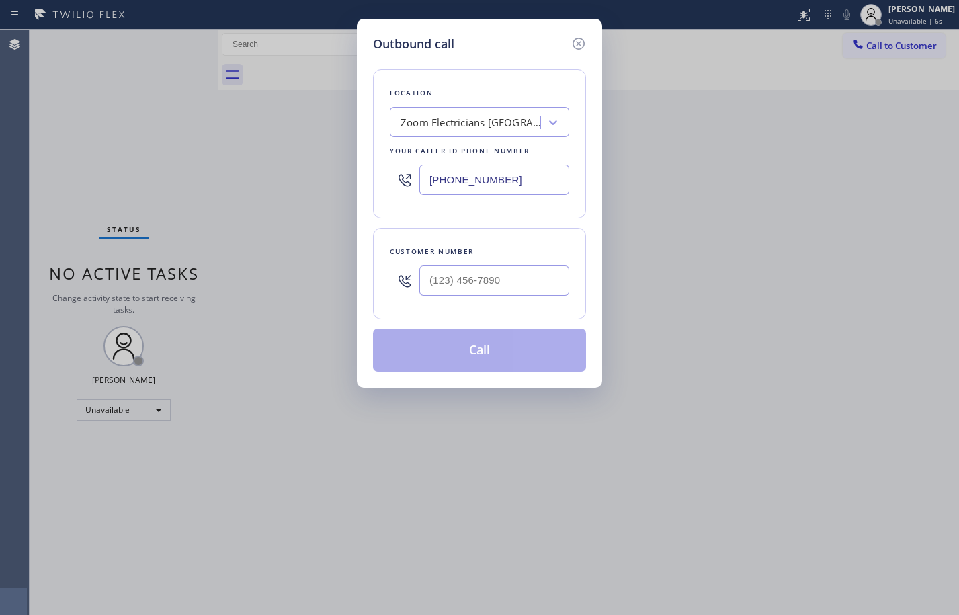
drag, startPoint x: 521, startPoint y: 160, endPoint x: 192, endPoint y: 175, distance: 329.5
click at [192, 175] on div "Outbound call Location Zoom Electricians [GEOGRAPHIC_DATA] Your caller id phone…" at bounding box center [479, 307] width 959 height 615
click at [562, 281] on input "(___) ___-____" at bounding box center [494, 280] width 150 height 30
paste input "825) 488-3619"
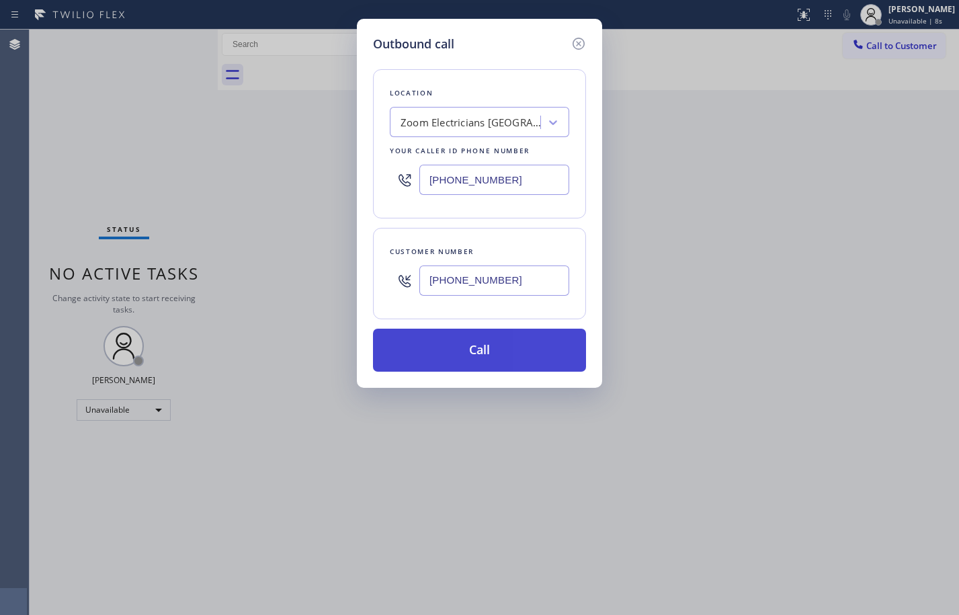
type input "[PHONE_NUMBER]"
click at [505, 355] on button "Call" at bounding box center [479, 350] width 213 height 43
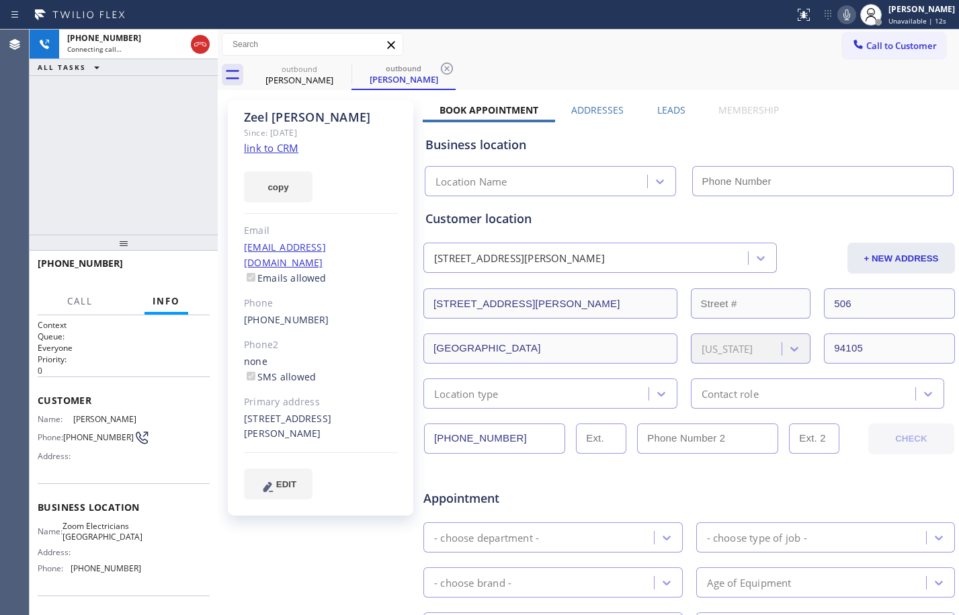
type input "[PHONE_NUMBER]"
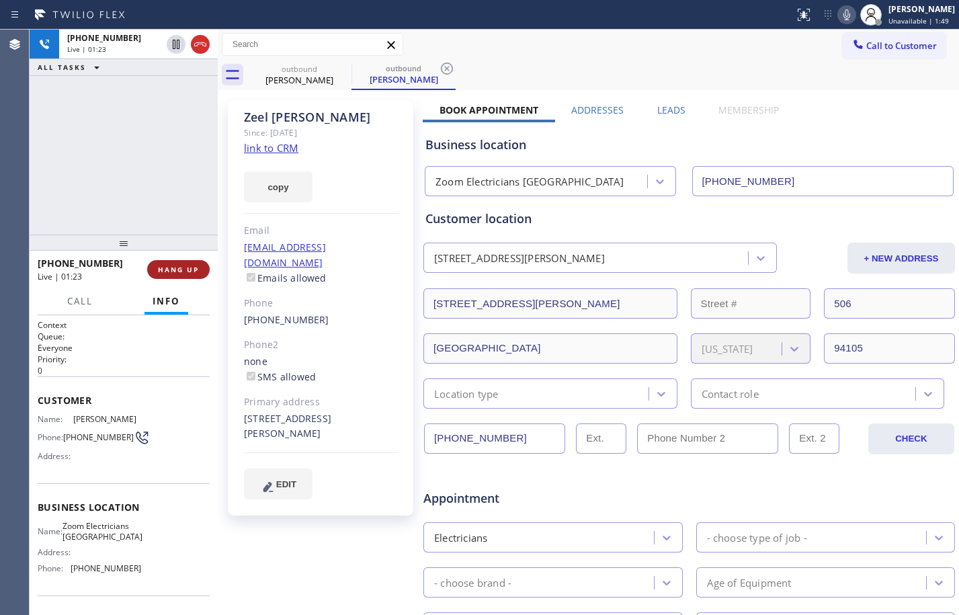
click at [185, 269] on span "HANG UP" at bounding box center [178, 269] width 41 height 9
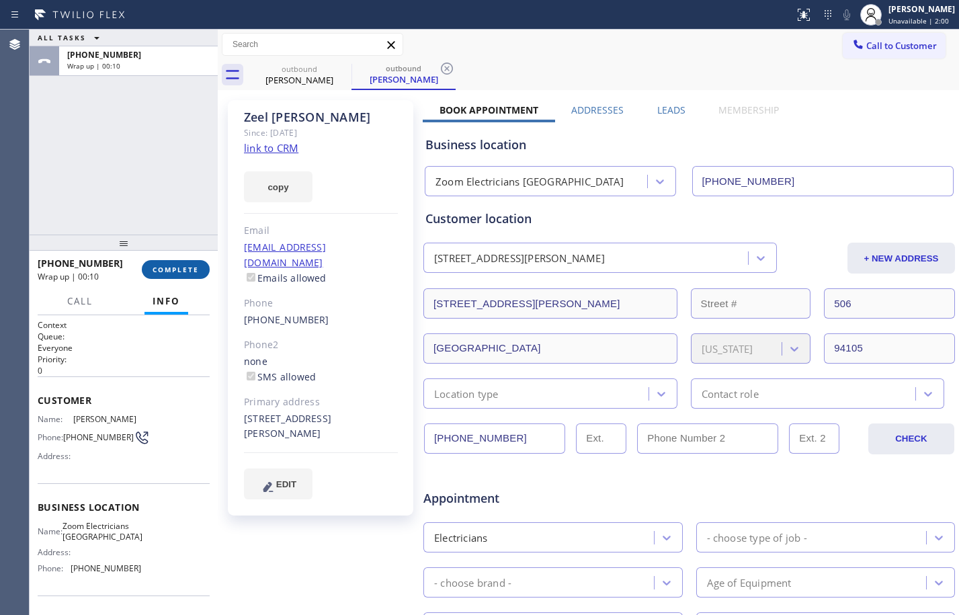
click at [175, 268] on span "COMPLETE" at bounding box center [175, 269] width 46 height 9
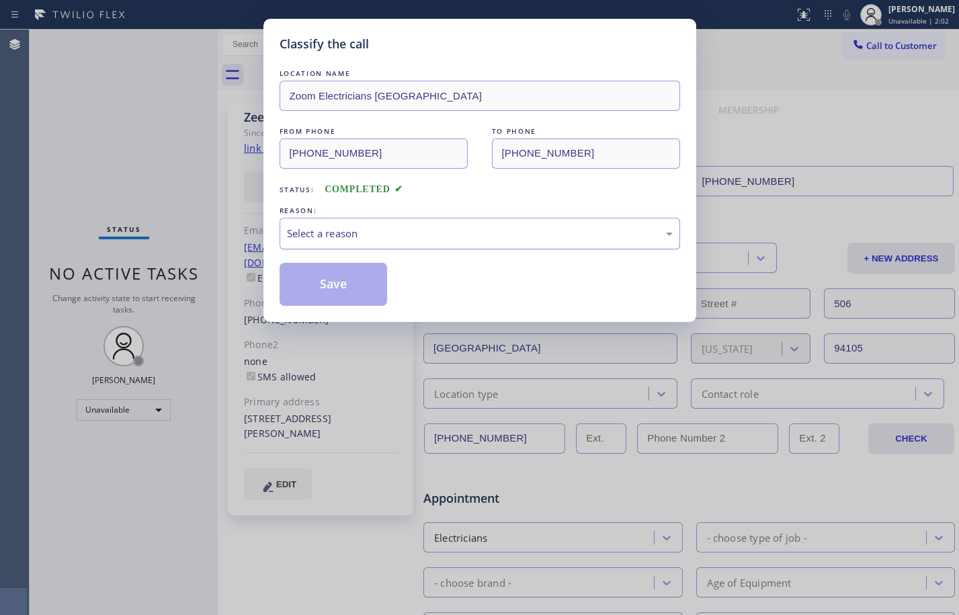
click at [443, 237] on div "Select a reason" at bounding box center [480, 233] width 386 height 15
click at [334, 284] on button "Save" at bounding box center [333, 284] width 108 height 43
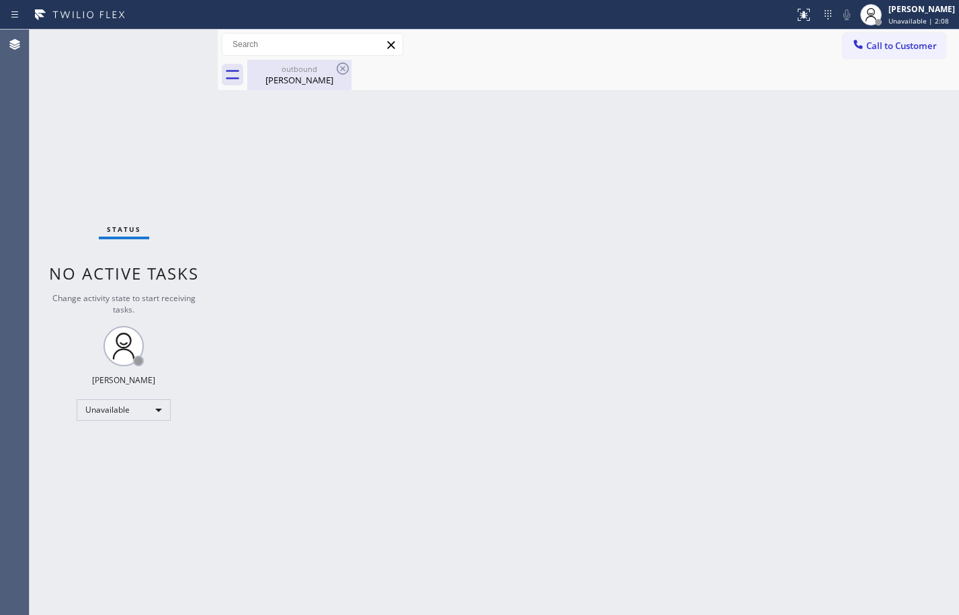
click at [294, 81] on div "[PERSON_NAME]" at bounding box center [299, 80] width 101 height 12
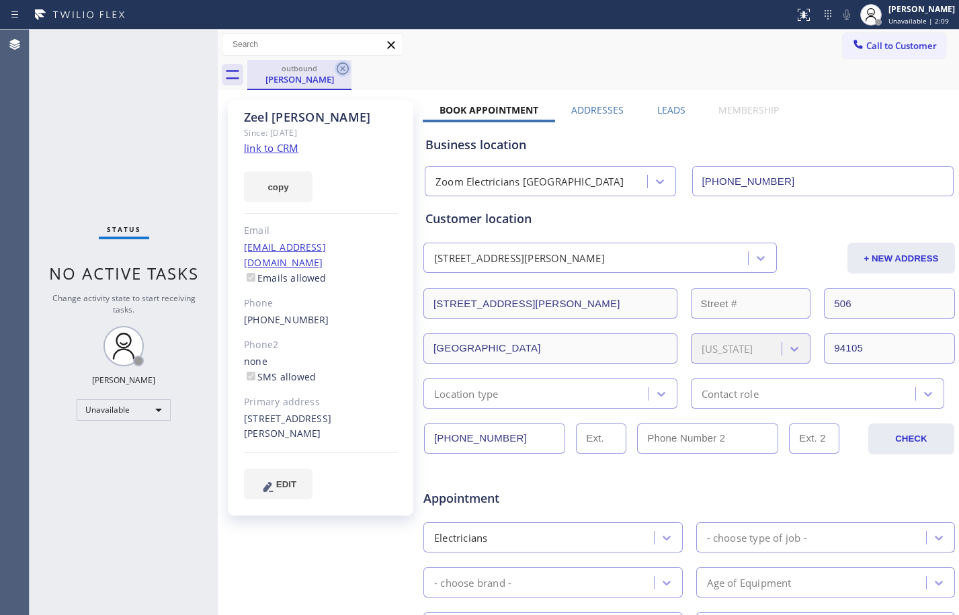
click at [339, 70] on icon at bounding box center [343, 68] width 16 height 16
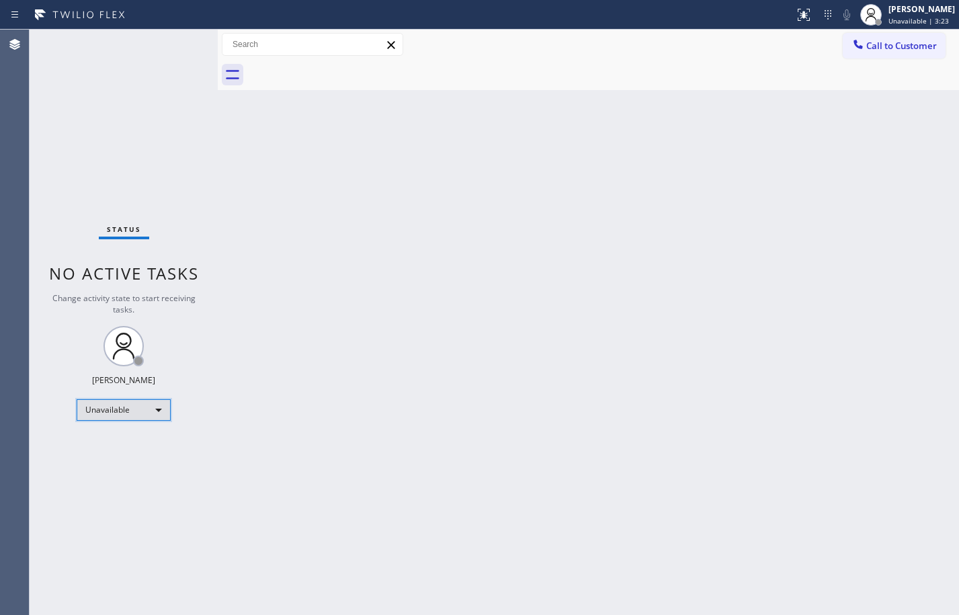
click at [136, 410] on div "Unavailable" at bounding box center [124, 409] width 94 height 21
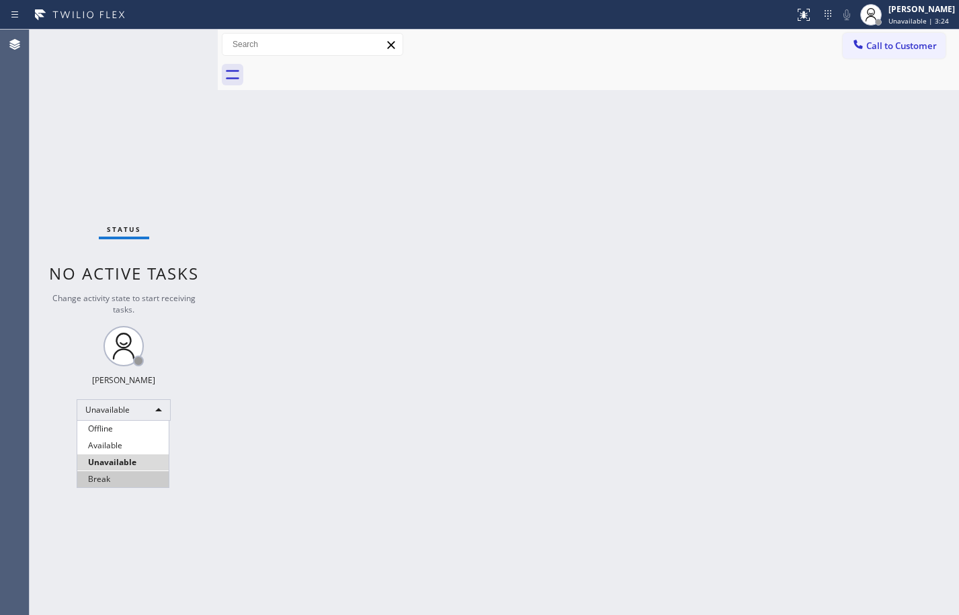
click at [122, 474] on li "Break" at bounding box center [122, 479] width 91 height 16
click at [218, 162] on div at bounding box center [218, 322] width 0 height 585
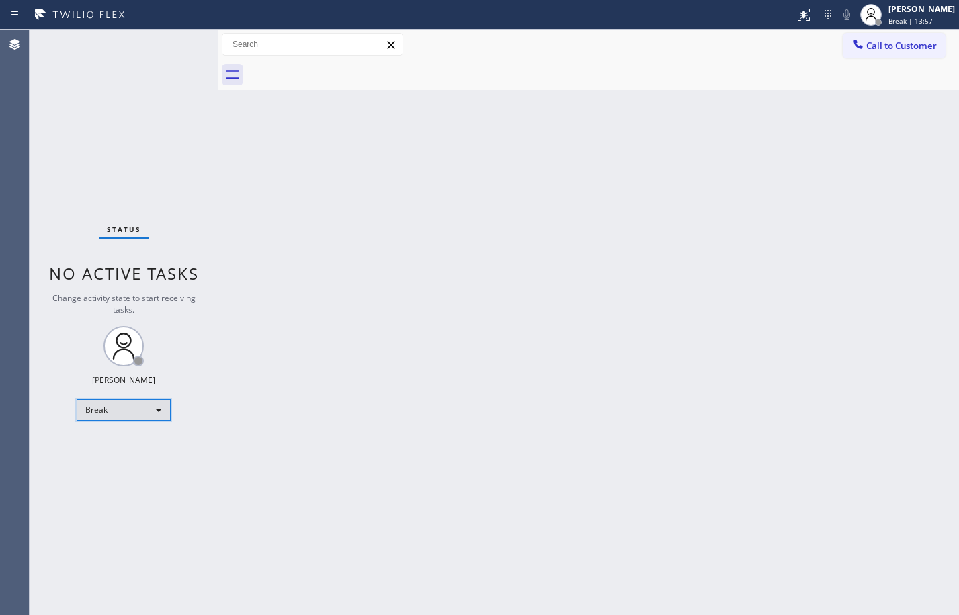
click at [145, 416] on div "Break" at bounding box center [124, 409] width 94 height 21
click at [107, 444] on li "Available" at bounding box center [122, 445] width 91 height 16
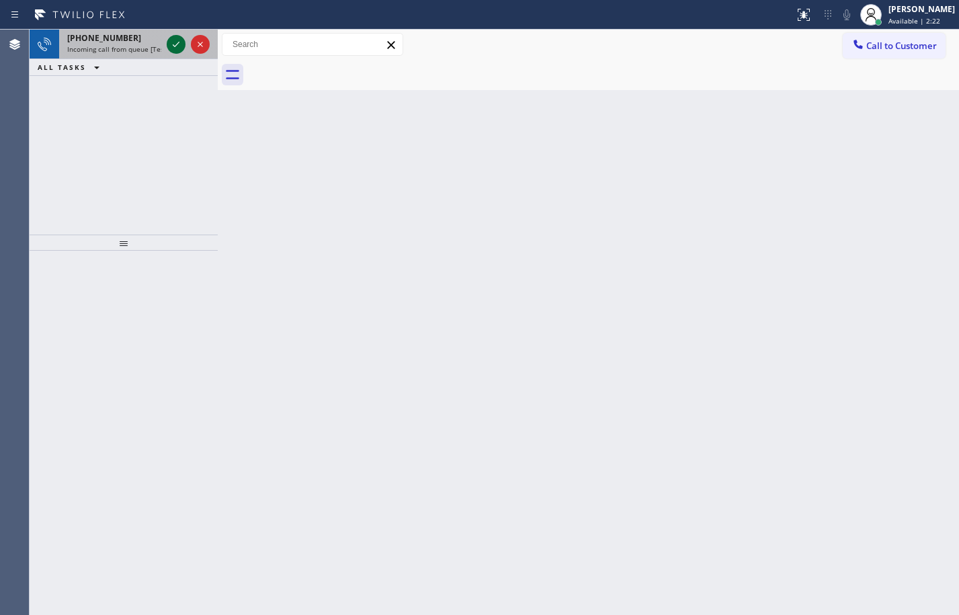
click at [179, 37] on icon at bounding box center [176, 44] width 16 height 16
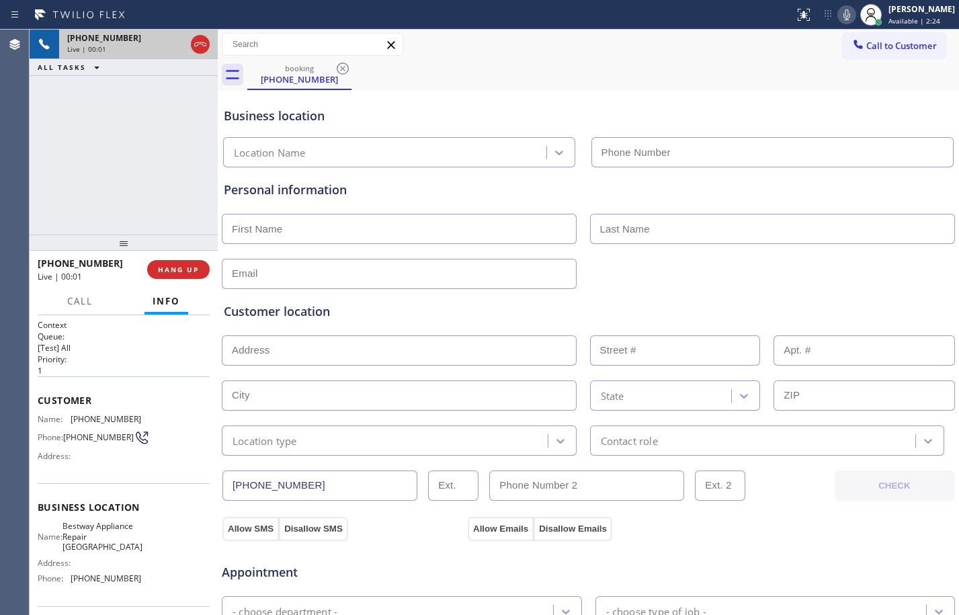
type input "[PHONE_NUMBER]"
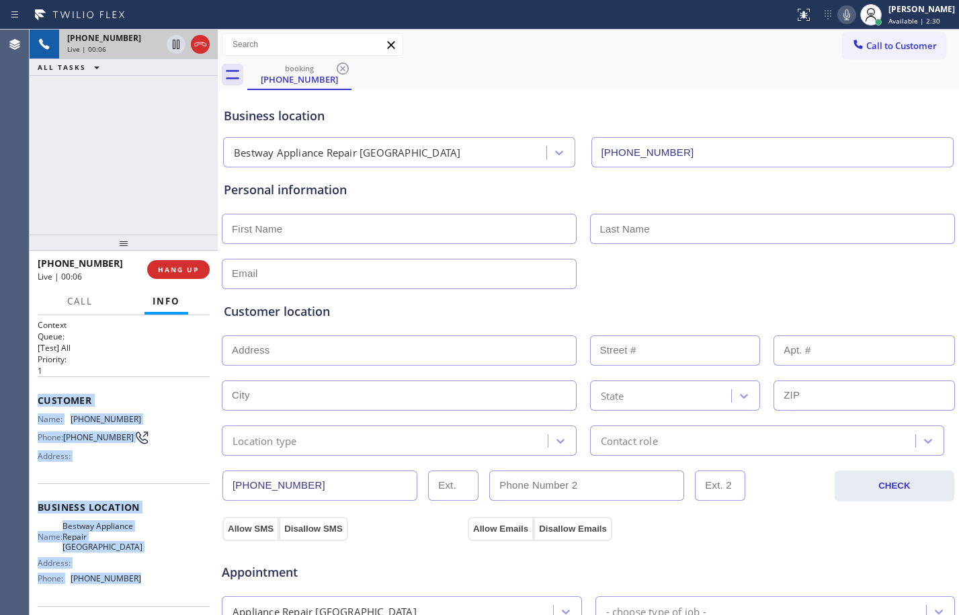
drag, startPoint x: 39, startPoint y: 395, endPoint x: 161, endPoint y: 597, distance: 236.0
click at [161, 597] on div "Context Queue: [Test] All Priority: 1 Customer Name: [PHONE_NUMBER] Phone: [PHO…" at bounding box center [124, 513] width 172 height 389
copy div "Customer Name: [PHONE_NUMBER] Phone: [PHONE_NUMBER] Address: Business location …"
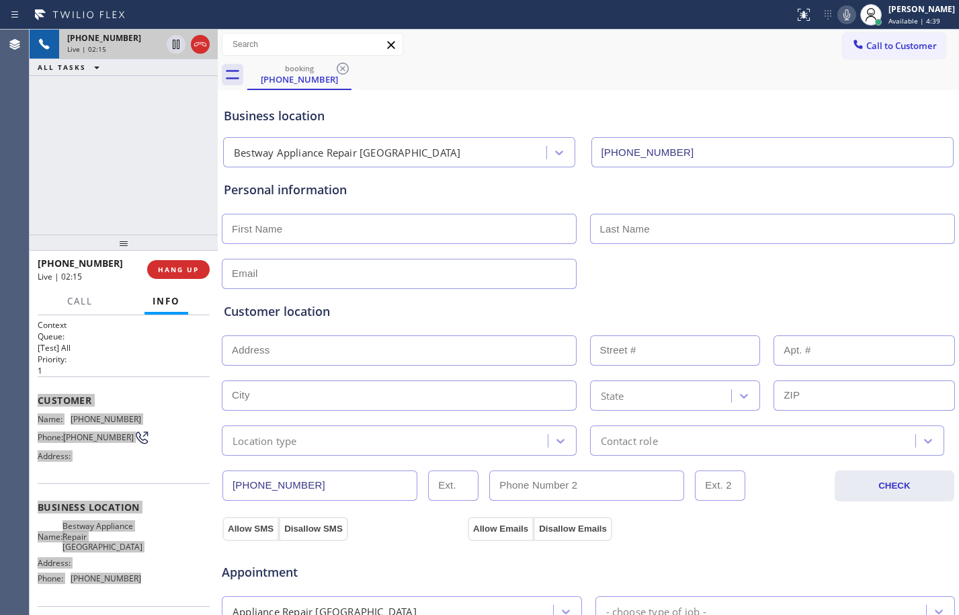
scroll to position [427, 0]
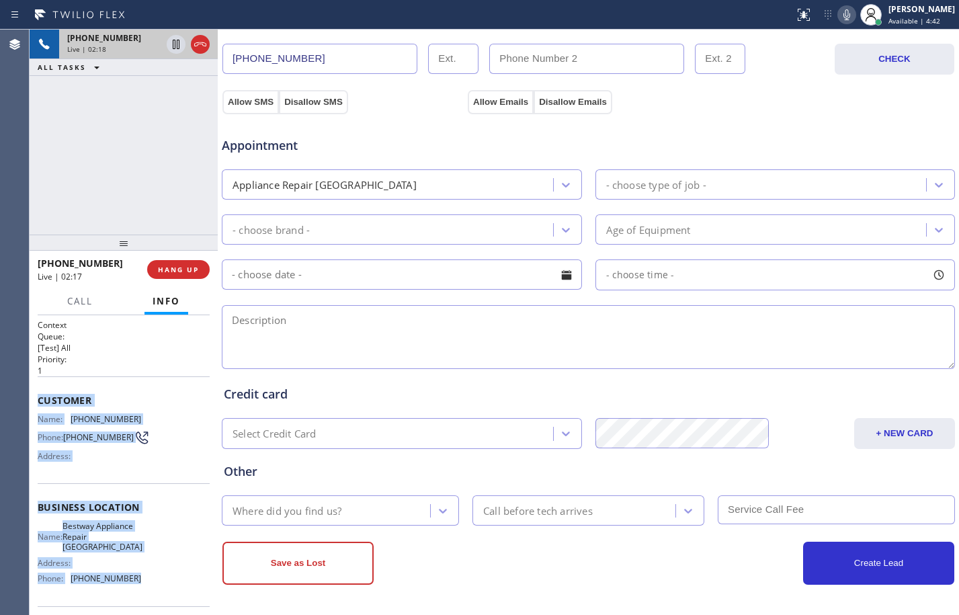
click at [152, 146] on div "[PHONE_NUMBER] Live | 02:18 ALL TASKS ALL TASKS ACTIVE TASKS TASKS IN WRAP UP" at bounding box center [124, 132] width 188 height 205
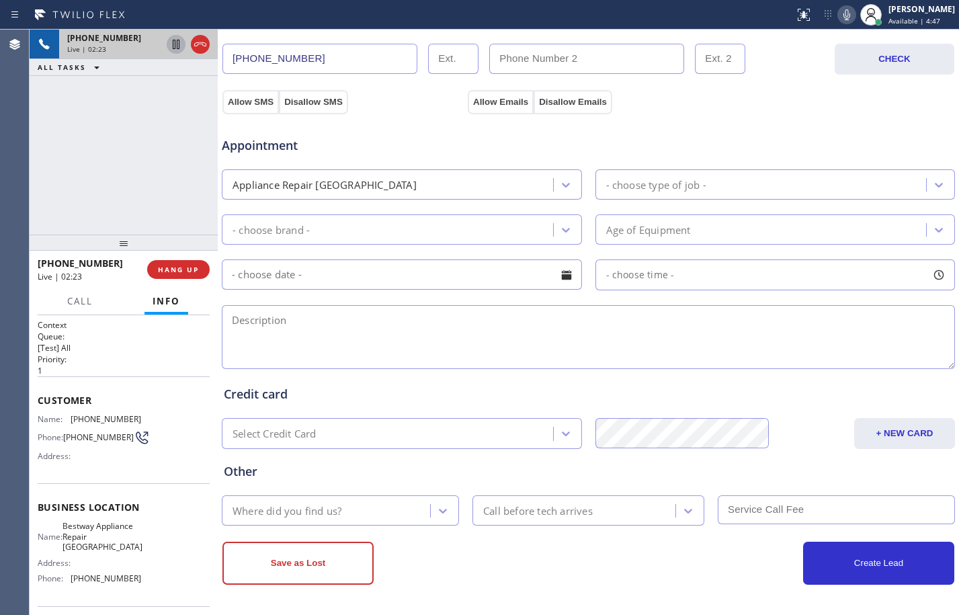
click at [176, 44] on icon at bounding box center [176, 44] width 16 height 16
click at [838, 21] on icon at bounding box center [846, 15] width 16 height 16
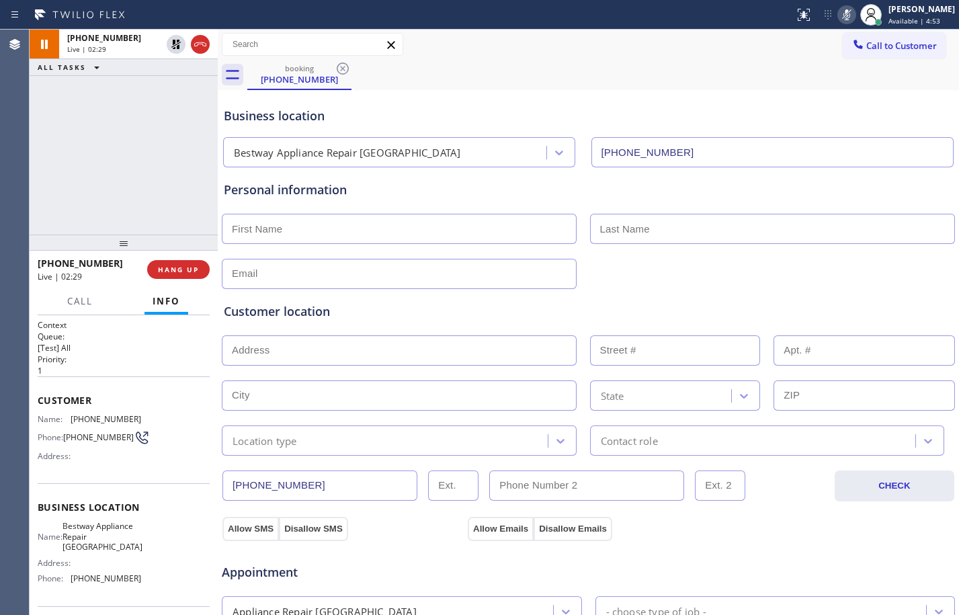
click at [298, 241] on input "text" at bounding box center [399, 229] width 355 height 30
type input "Mr."
type input "[PERSON_NAME]"
click at [411, 268] on input "text" at bounding box center [399, 274] width 355 height 30
type input "[EMAIL_ADDRESS][DOMAIN_NAME]"
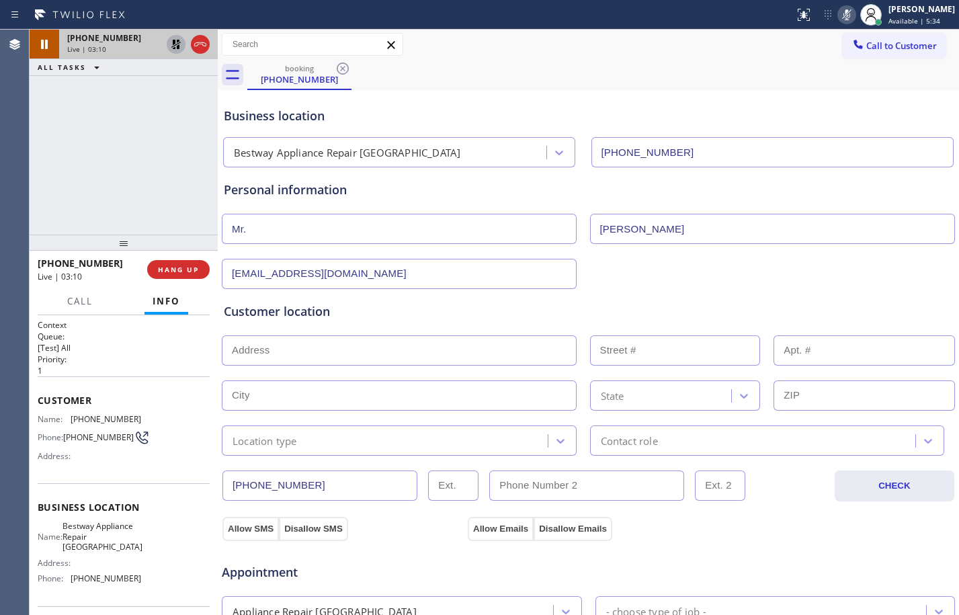
click at [175, 44] on icon at bounding box center [176, 44] width 16 height 16
click at [843, 15] on icon at bounding box center [846, 14] width 7 height 11
click at [174, 45] on icon at bounding box center [176, 44] width 16 height 16
click at [840, 8] on icon at bounding box center [846, 15] width 16 height 16
click at [171, 44] on icon at bounding box center [176, 44] width 16 height 16
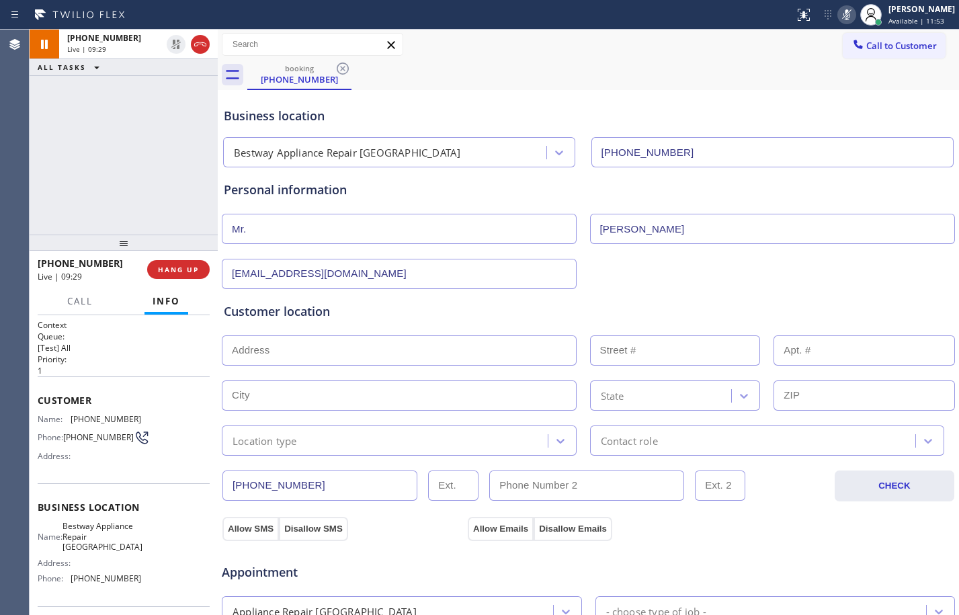
click at [838, 15] on icon at bounding box center [846, 15] width 16 height 16
click at [142, 155] on div "[PHONE_NUMBER] Live | 09:52 ALL TASKS ALL TASKS ACTIVE TASKS TASKS IN WRAP UP" at bounding box center [124, 132] width 188 height 205
click at [511, 280] on input "[EMAIL_ADDRESS][DOMAIN_NAME]" at bounding box center [399, 274] width 355 height 30
drag, startPoint x: 511, startPoint y: 280, endPoint x: 151, endPoint y: 286, distance: 359.5
click at [151, 286] on div "[PHONE_NUMBER] Live | 09:55 ALL TASKS ALL TASKS ACTIVE TASKS TASKS IN WRAP UP […" at bounding box center [494, 322] width 929 height 585
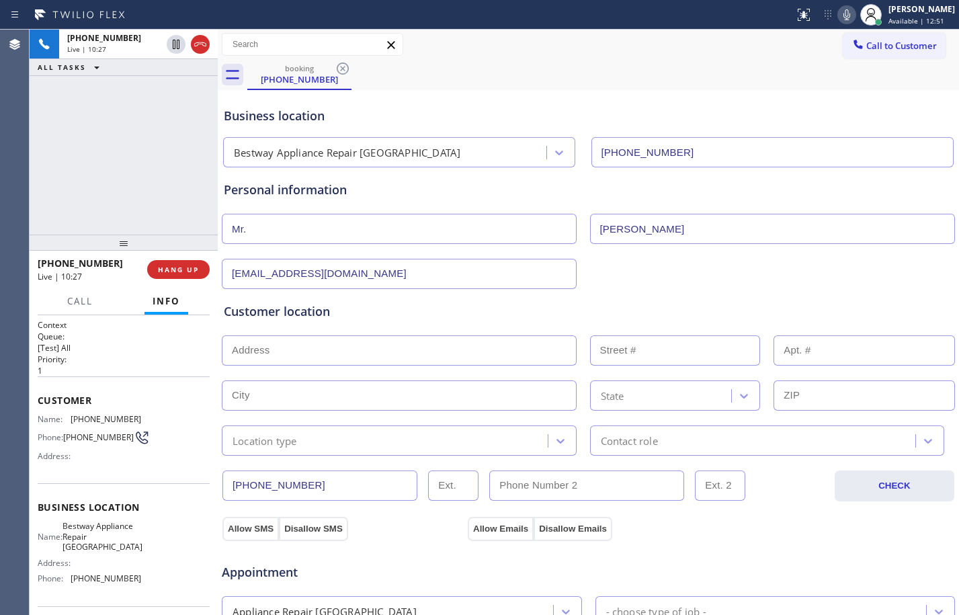
type input "[EMAIL_ADDRESS][DOMAIN_NAME]"
click at [535, 235] on input "Mr." at bounding box center [399, 229] width 355 height 30
type input "M"
click at [595, 228] on input "[PERSON_NAME]" at bounding box center [772, 229] width 365 height 30
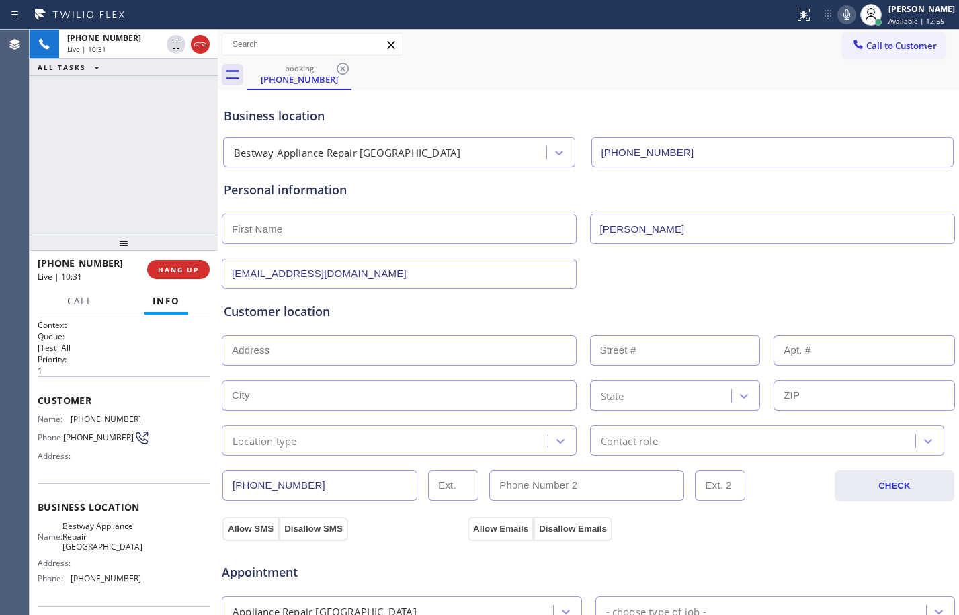
click at [395, 243] on input "text" at bounding box center [399, 229] width 355 height 30
paste input "[PERSON_NAME]"
type input "[PERSON_NAME]"
click at [603, 232] on input "[PERSON_NAME]" at bounding box center [772, 229] width 365 height 30
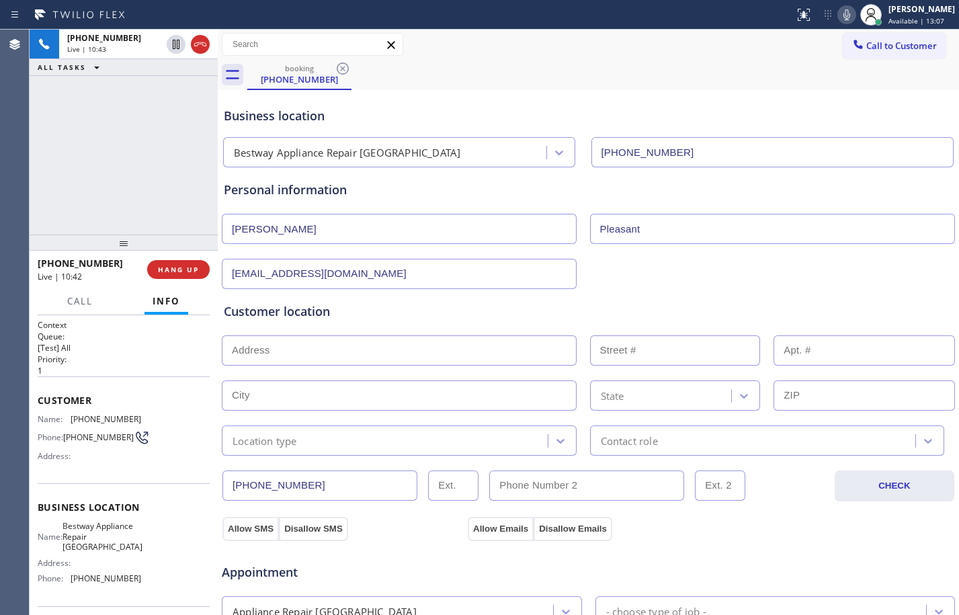
type input "Pleasant"
click at [355, 341] on input "text" at bounding box center [399, 350] width 355 height 30
click at [295, 359] on input "text" at bounding box center [399, 350] width 355 height 30
paste input "[STREET_ADDRESS][PERSON_NAME]"
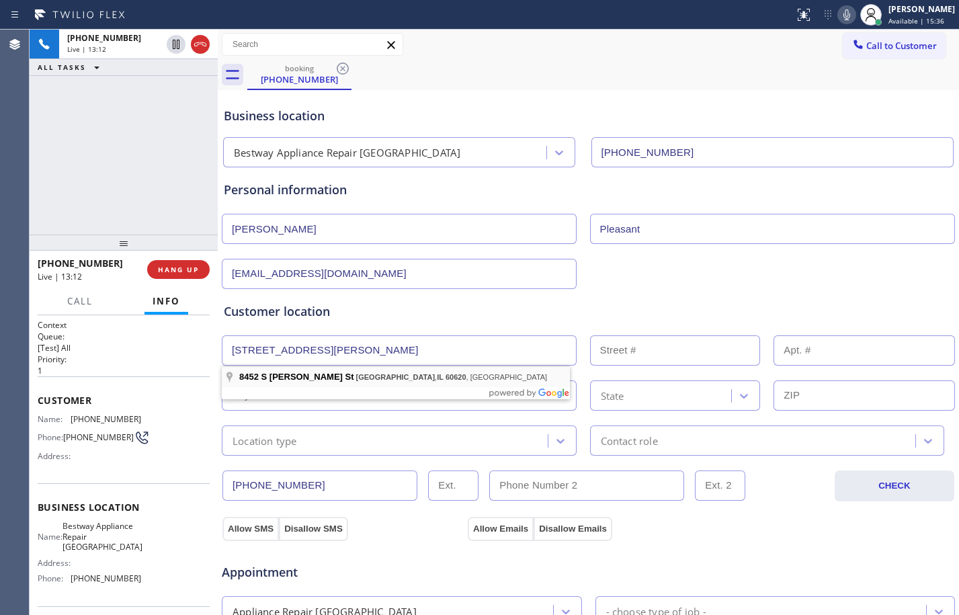
type input "[STREET_ADDRESS][PERSON_NAME]"
type input "8452"
type input "[GEOGRAPHIC_DATA]"
type input "60620"
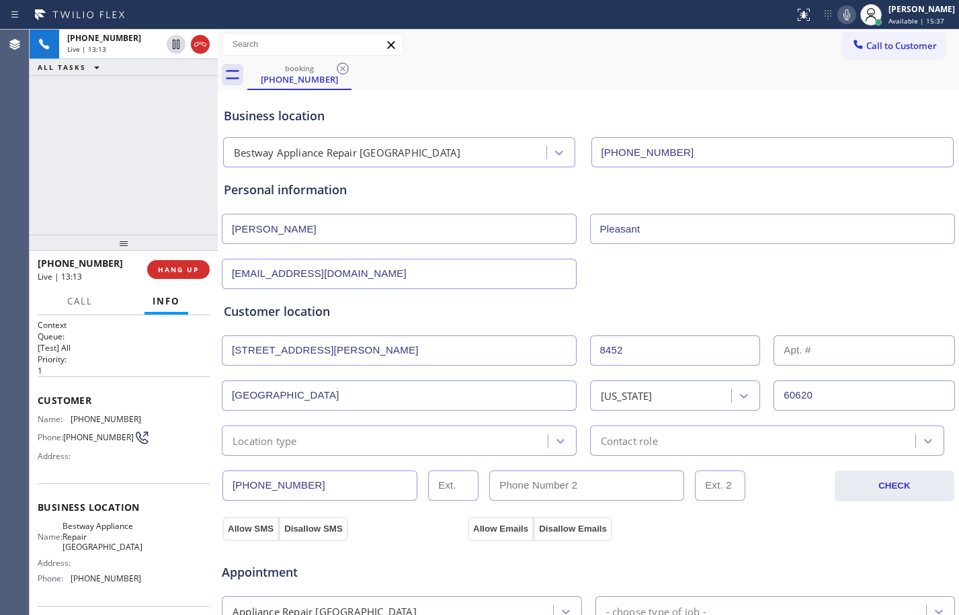
click at [391, 431] on div "Location type" at bounding box center [387, 441] width 322 height 24
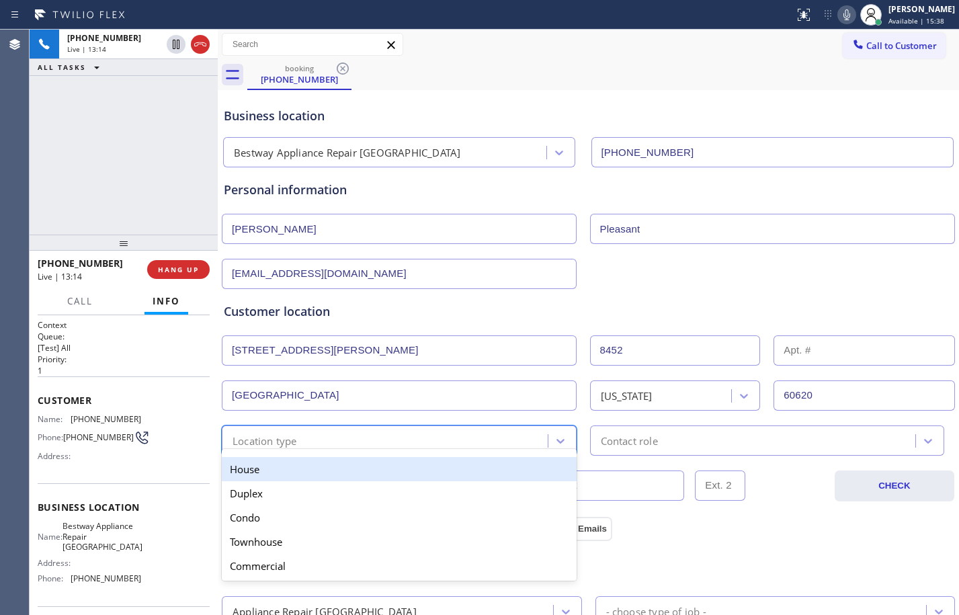
click at [318, 463] on div "House" at bounding box center [399, 469] width 355 height 24
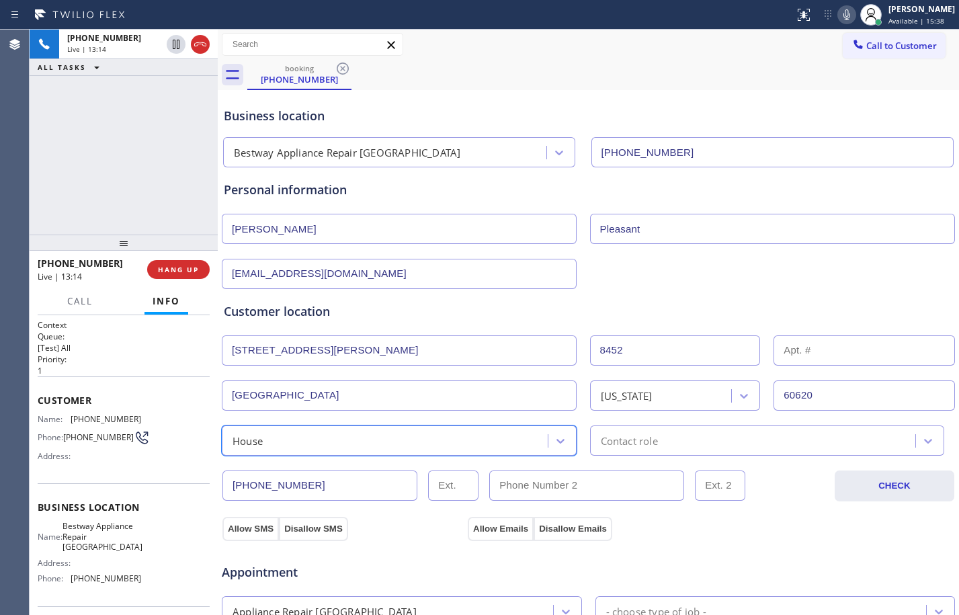
click at [627, 442] on div "Contact role" at bounding box center [629, 440] width 57 height 15
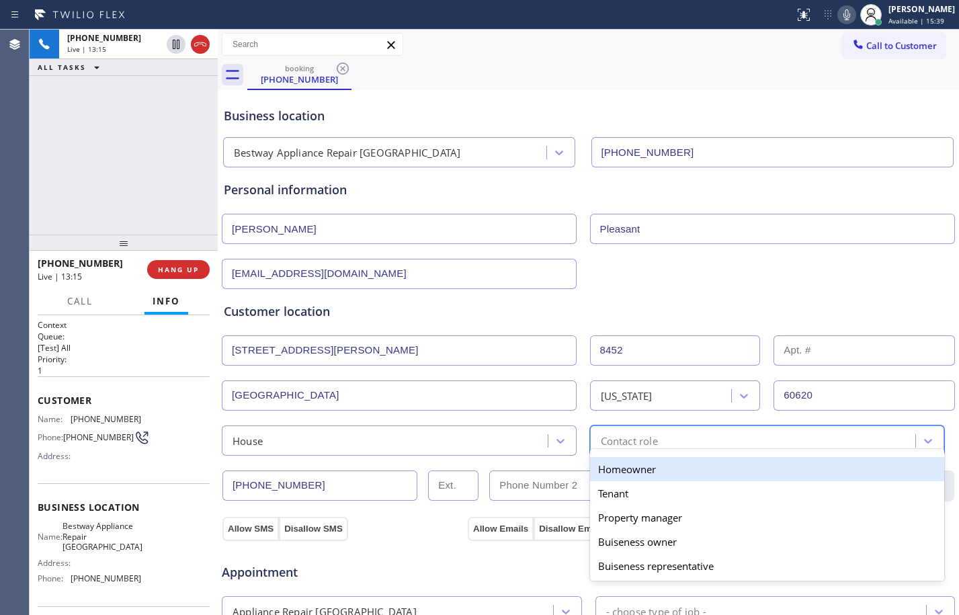
click at [607, 467] on div "Homeowner" at bounding box center [767, 469] width 355 height 24
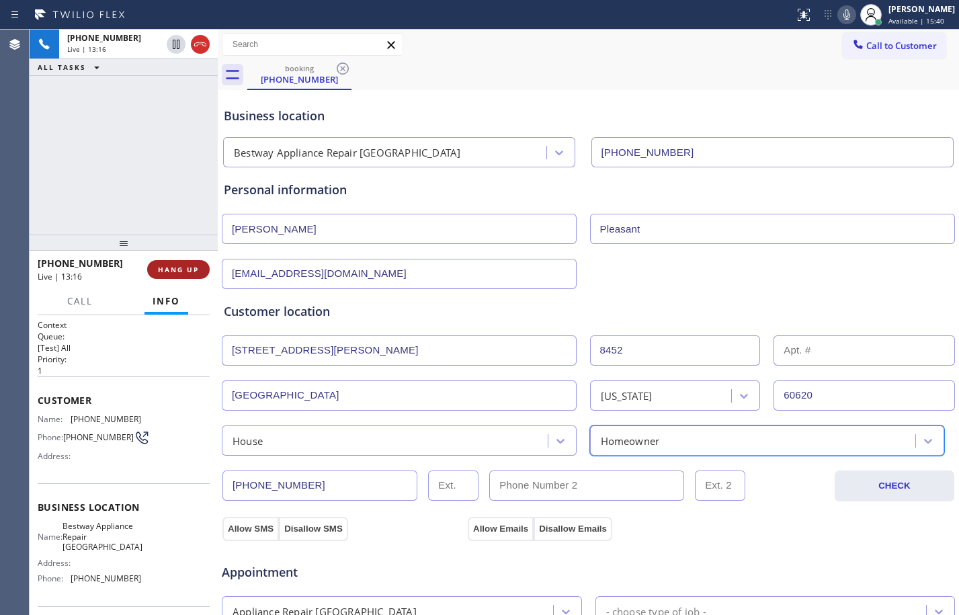
click at [178, 269] on span "HANG UP" at bounding box center [178, 269] width 41 height 9
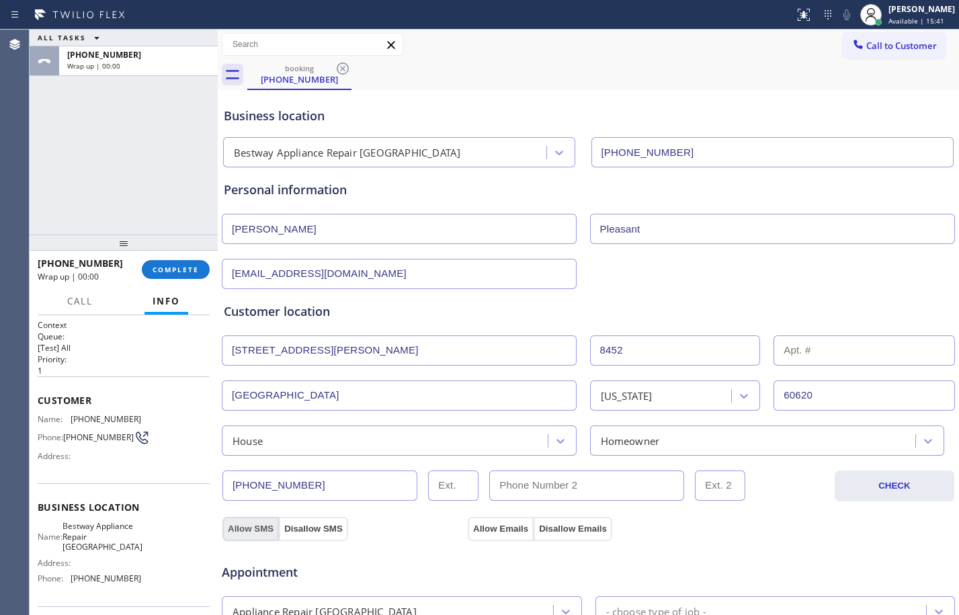
click at [249, 529] on button "Allow SMS" at bounding box center [250, 529] width 56 height 24
click at [486, 521] on button "Allow Emails" at bounding box center [501, 529] width 66 height 24
click at [337, 486] on input "[PHONE_NUMBER]" at bounding box center [319, 485] width 195 height 30
drag, startPoint x: 358, startPoint y: 489, endPoint x: 177, endPoint y: 488, distance: 181.4
click at [183, 488] on div "ALL TASKS ALL TASKS ACTIVE TASKS TASKS IN WRAP UP [PHONE_NUMBER] Wrap up | 00:0…" at bounding box center [494, 322] width 929 height 585
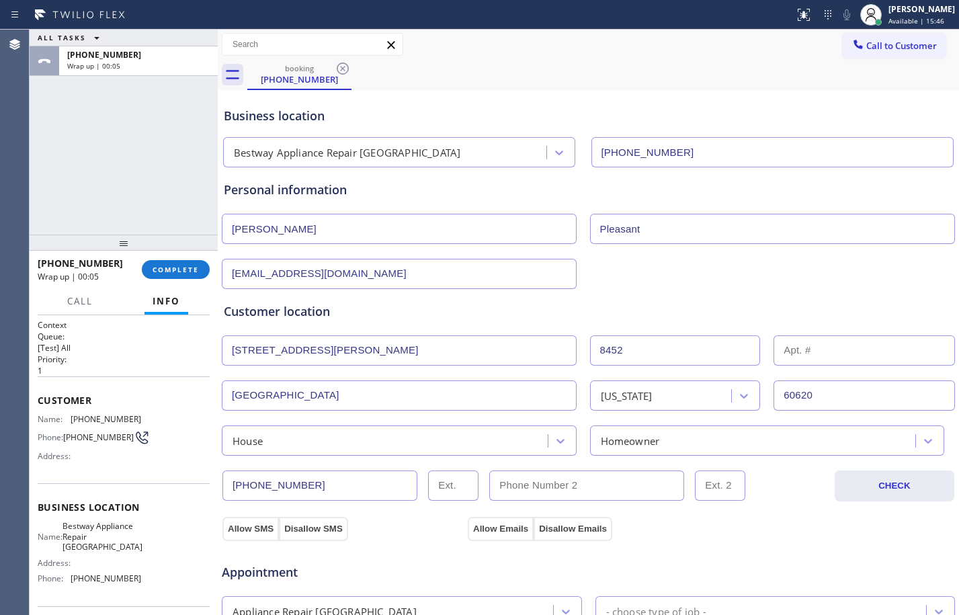
paste input "806-3949"
type input "[PHONE_NUMBER]"
click at [603, 483] on input "text" at bounding box center [586, 485] width 195 height 30
paste input "872) 209-7025"
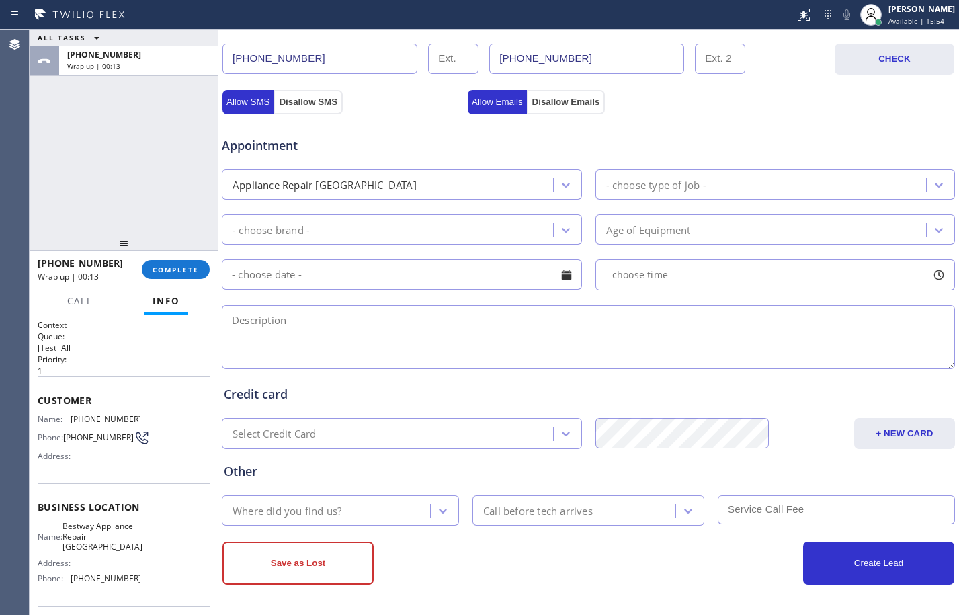
type input "[PHONE_NUMBER]"
click at [422, 184] on div "Appliance Repair [GEOGRAPHIC_DATA]" at bounding box center [389, 185] width 327 height 24
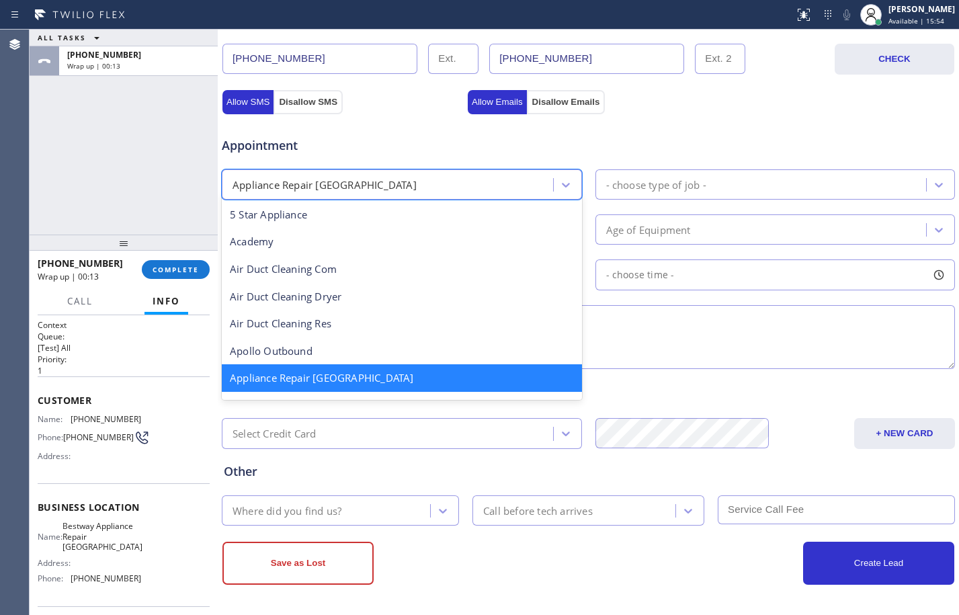
scroll to position [2, 0]
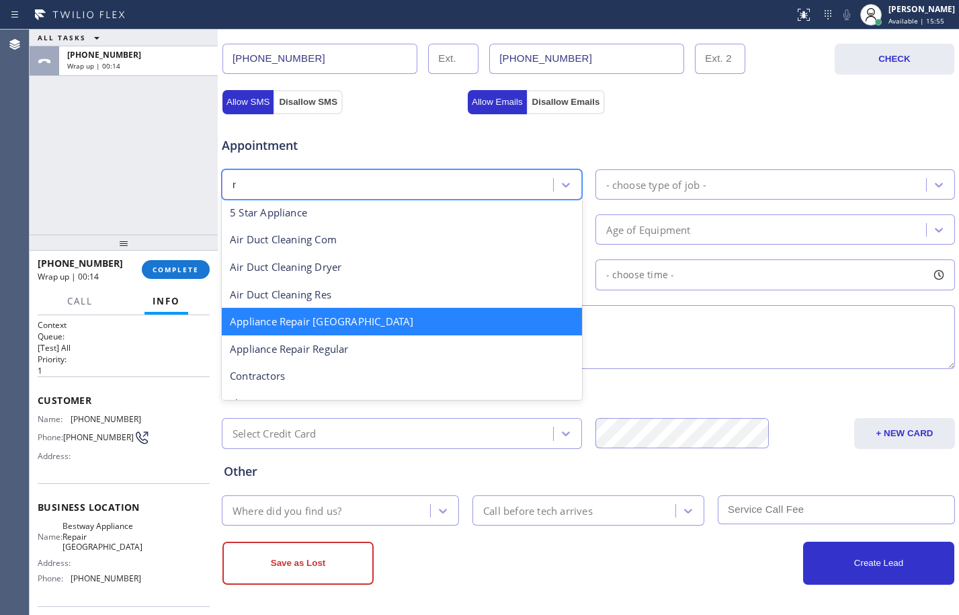
type input "re"
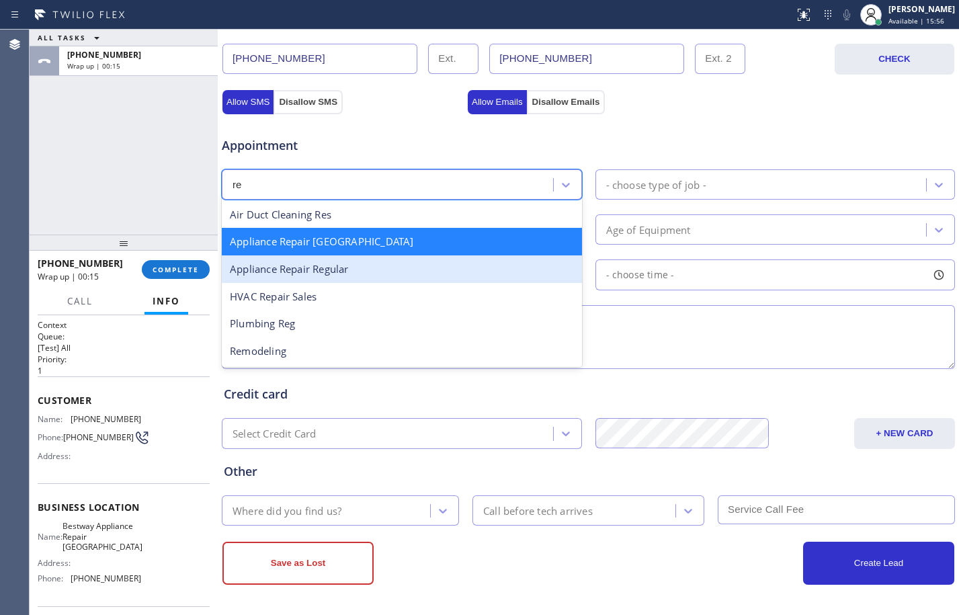
click at [337, 267] on div "Appliance Repair Regular" at bounding box center [402, 269] width 360 height 28
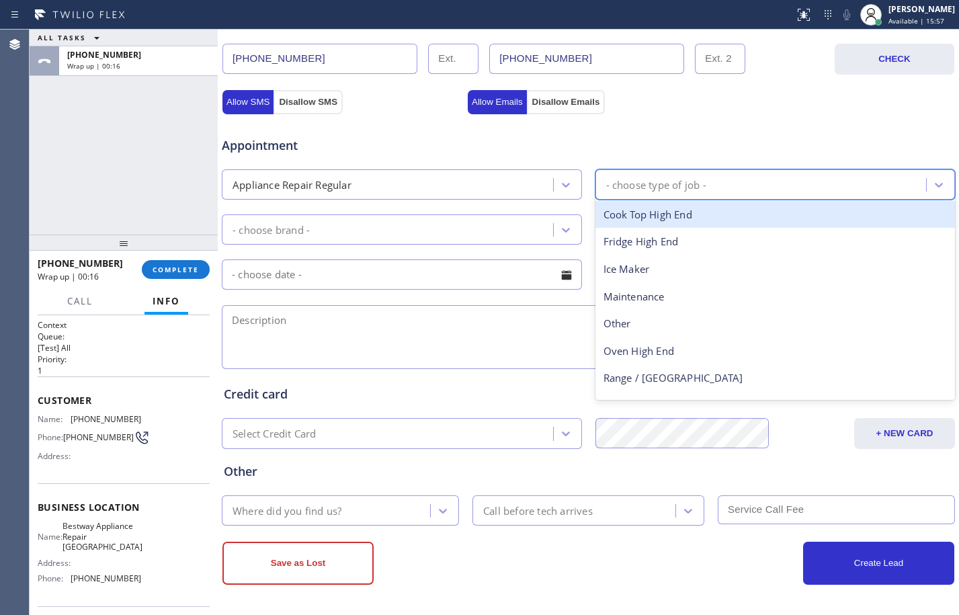
click at [654, 189] on div "- choose type of job -" at bounding box center [656, 184] width 100 height 15
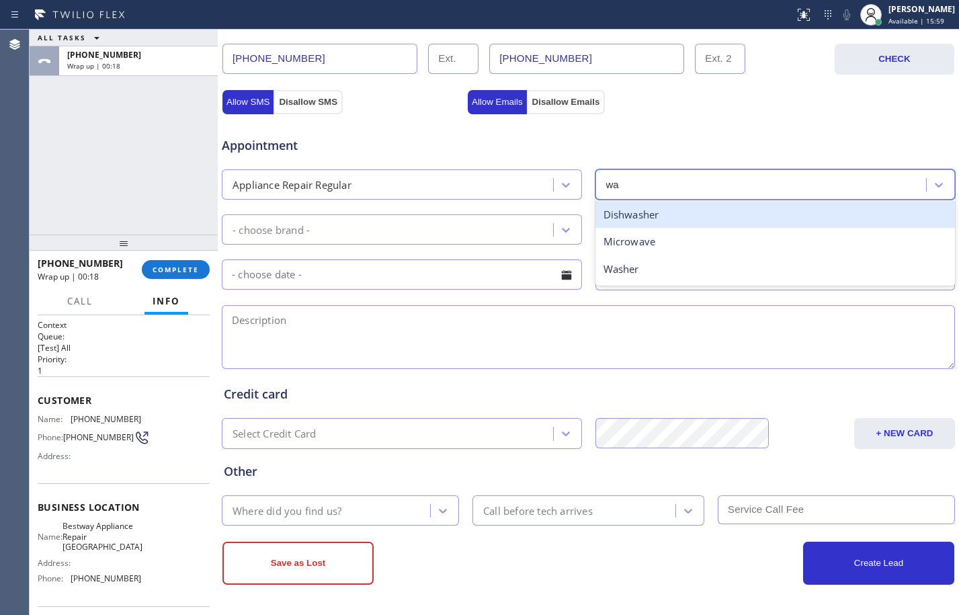
type input "was"
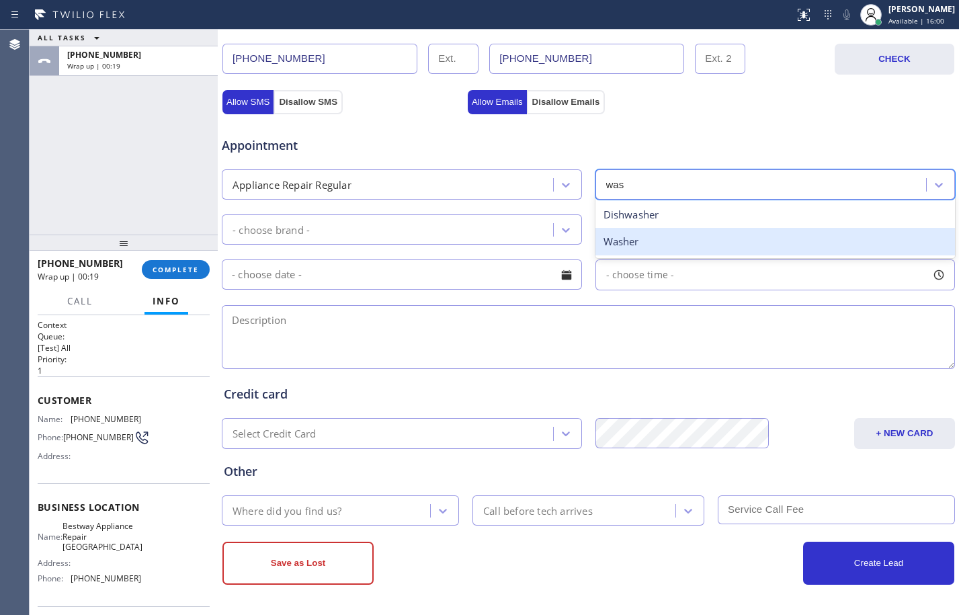
click at [654, 250] on div "Washer" at bounding box center [775, 242] width 360 height 28
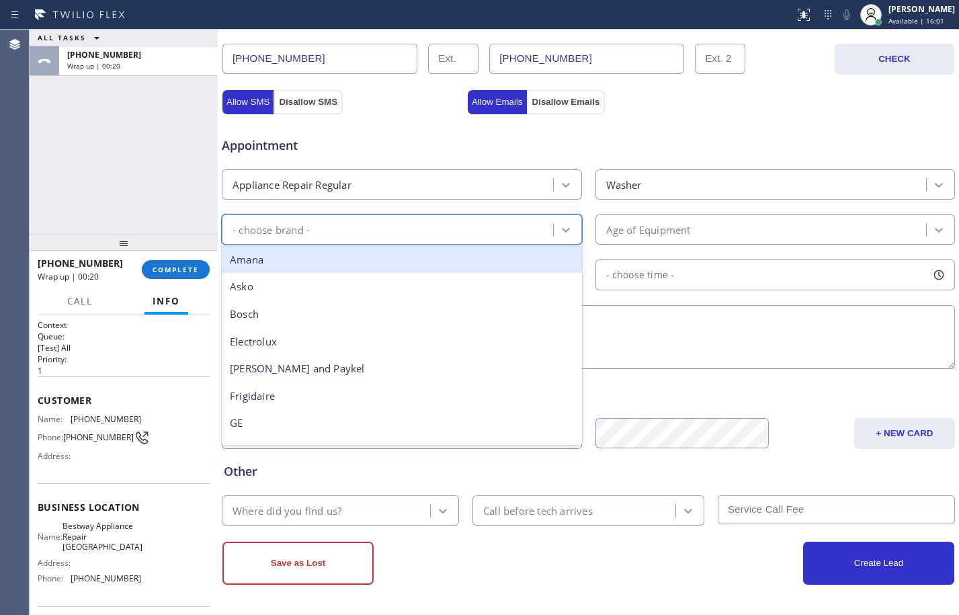
click at [462, 216] on div "- choose brand -" at bounding box center [402, 229] width 360 height 30
type input "lg"
click at [425, 253] on div "LG" at bounding box center [402, 260] width 360 height 28
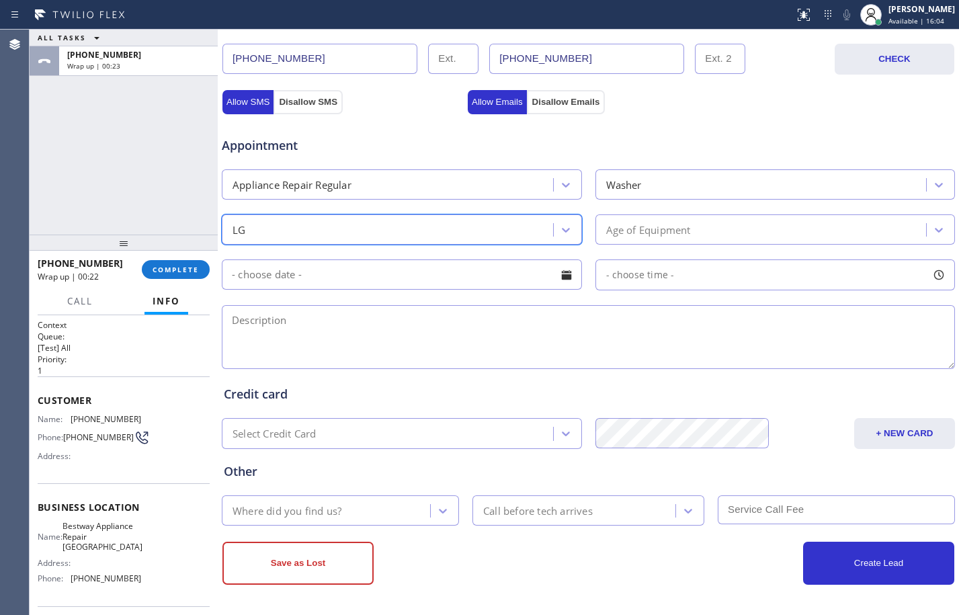
click at [739, 234] on div "Age of Equipment" at bounding box center [762, 230] width 327 height 24
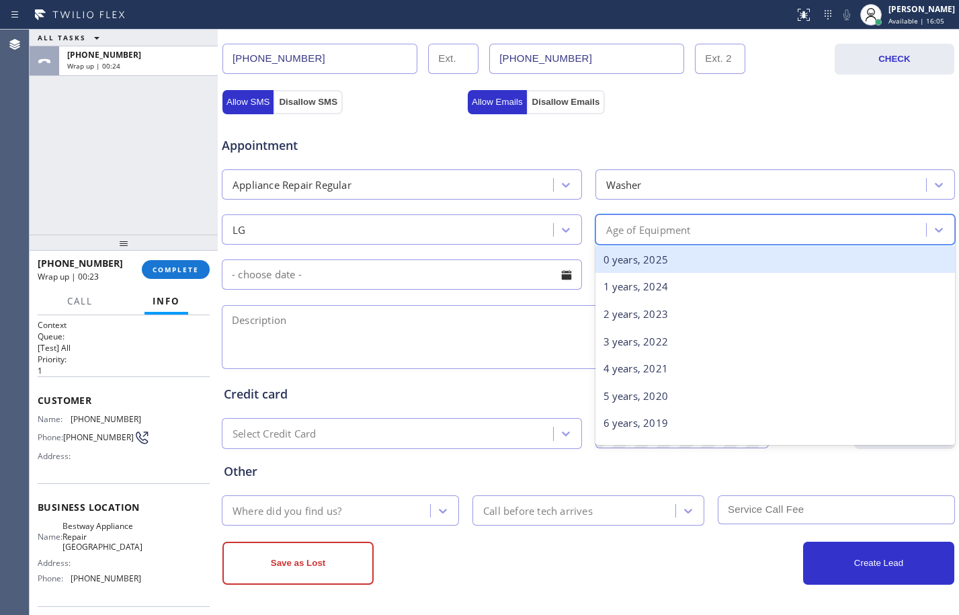
click at [739, 265] on div "0 years, 2025" at bounding box center [775, 260] width 360 height 28
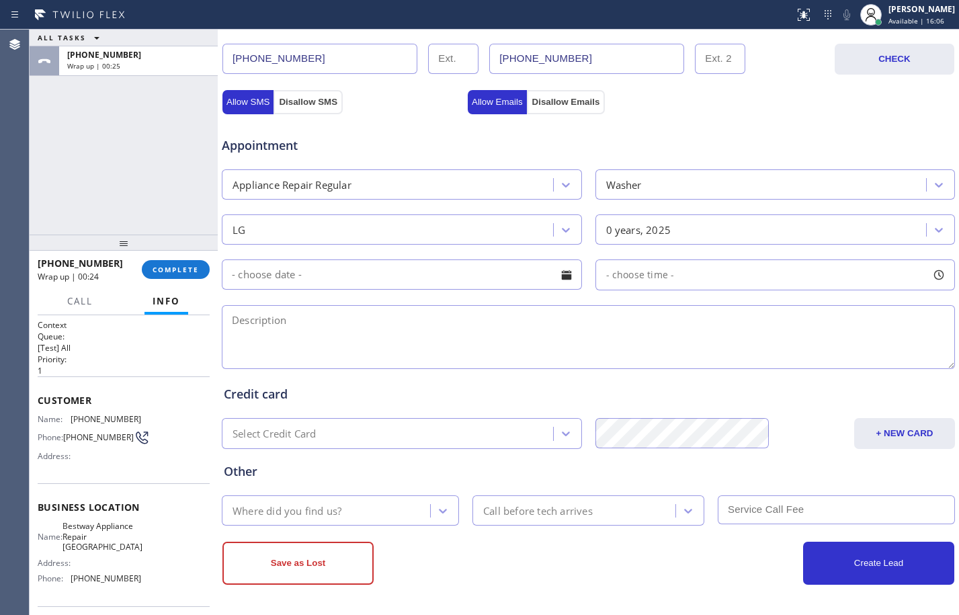
click at [453, 269] on input "text" at bounding box center [402, 274] width 360 height 30
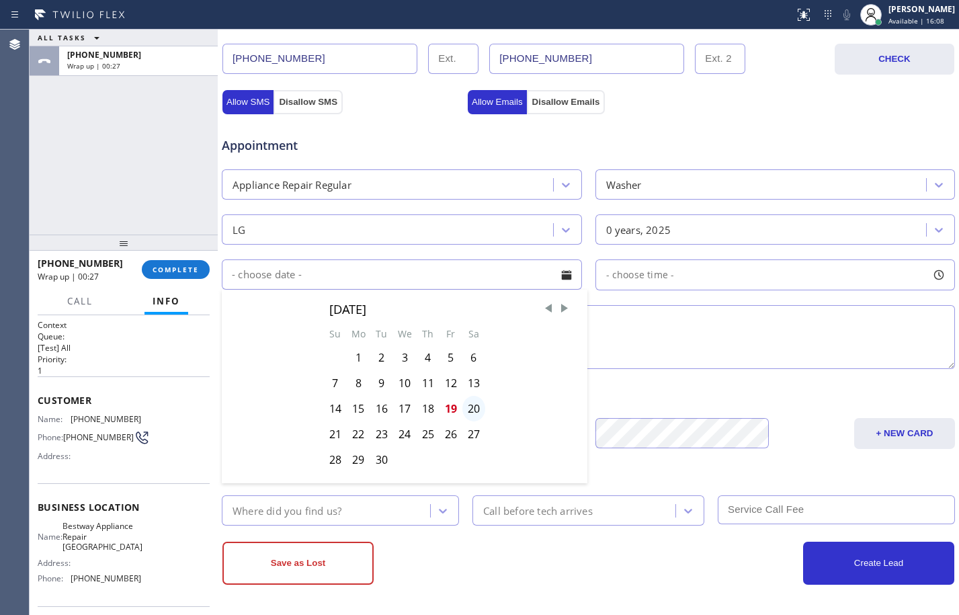
click at [471, 409] on div "20" at bounding box center [473, 409] width 23 height 26
type input "[DATE]"
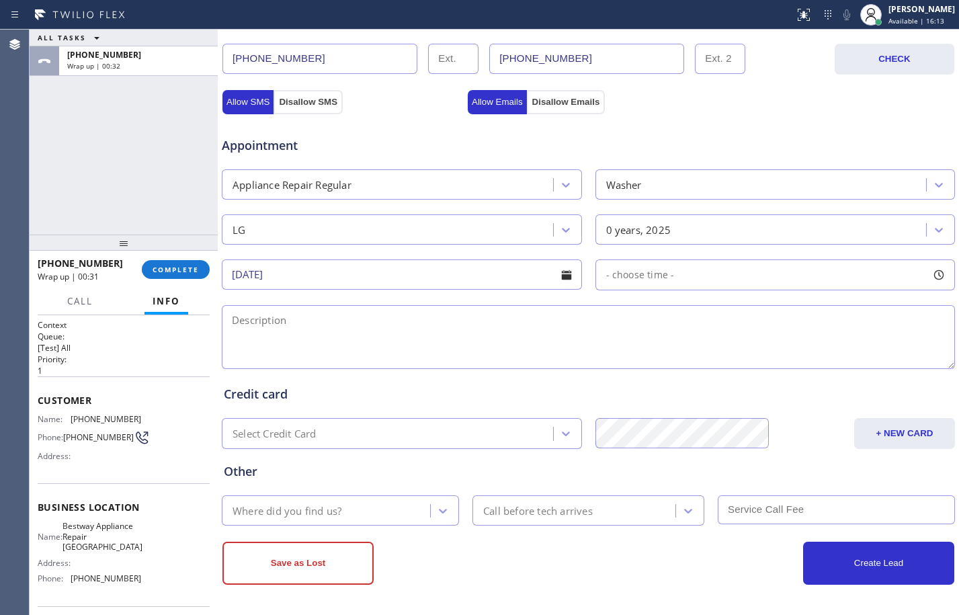
click at [107, 201] on div "ALL TASKS ALL TASKS ACTIVE TASKS TASKS IN WRAP UP [PHONE_NUMBER] Wrap up | 00:32" at bounding box center [124, 132] width 188 height 205
click at [699, 285] on div "- choose time -" at bounding box center [775, 274] width 360 height 31
drag, startPoint x: 601, startPoint y: 353, endPoint x: 712, endPoint y: 370, distance: 112.8
click at [716, 370] on div at bounding box center [724, 357] width 16 height 28
drag, startPoint x: 721, startPoint y: 353, endPoint x: 707, endPoint y: 350, distance: 13.7
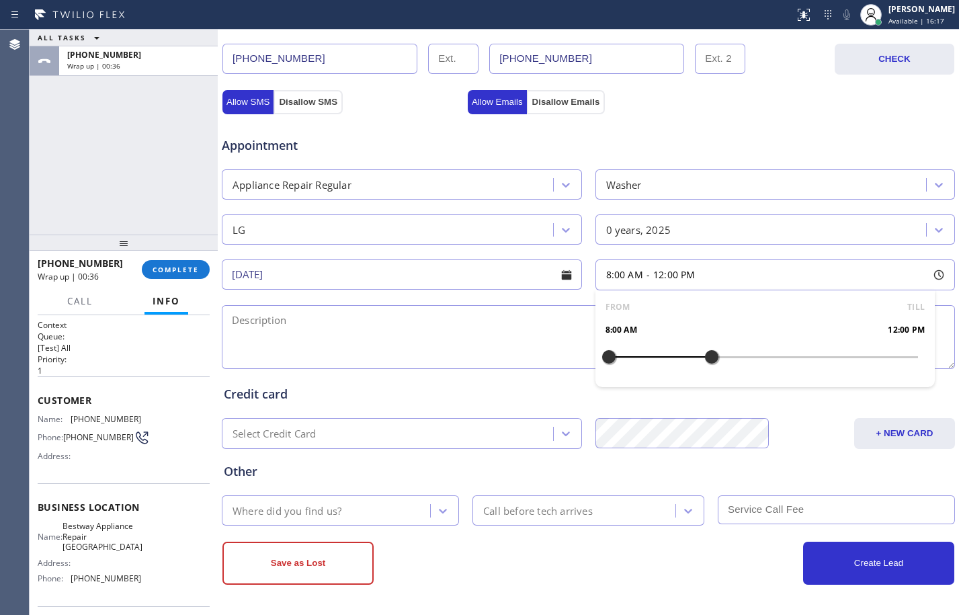
click at [707, 350] on div at bounding box center [711, 357] width 16 height 28
drag, startPoint x: 605, startPoint y: 350, endPoint x: 631, endPoint y: 354, distance: 25.8
click at [631, 354] on div at bounding box center [634, 357] width 16 height 28
click at [501, 347] on textarea at bounding box center [588, 337] width 733 height 64
click at [338, 327] on textarea "9-12/free scf/" at bounding box center [588, 337] width 733 height 64
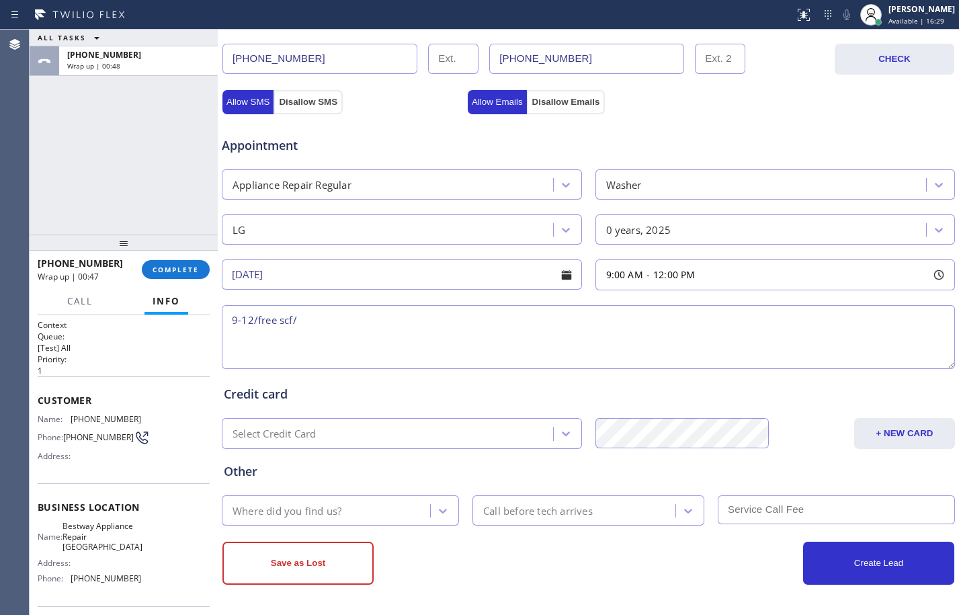
paste textarea "LG/Washer/making loud noise/not finishing the cycle/front load-sbs/about month …"
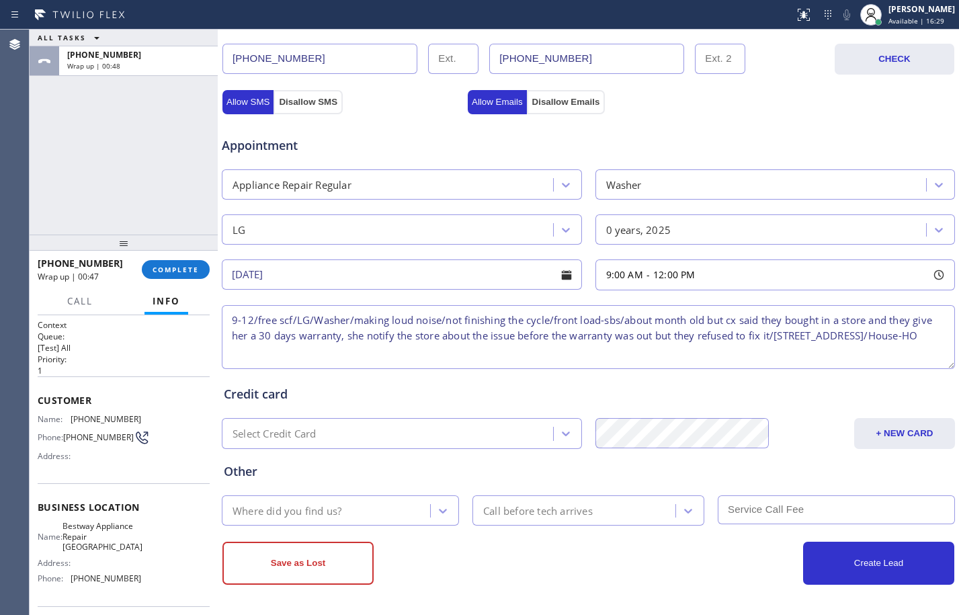
scroll to position [5, 0]
click at [799, 329] on textarea "9-12/free scf/LG/Washer/making loud noise/not finishing the cycle/front load-sb…" at bounding box center [588, 337] width 733 height 64
drag, startPoint x: 799, startPoint y: 329, endPoint x: 820, endPoint y: 342, distance: 24.8
click at [820, 342] on textarea "9-12/free scf/LG/Washer/making loud noise/not finishing the cycle/front load-sb…" at bounding box center [588, 337] width 733 height 64
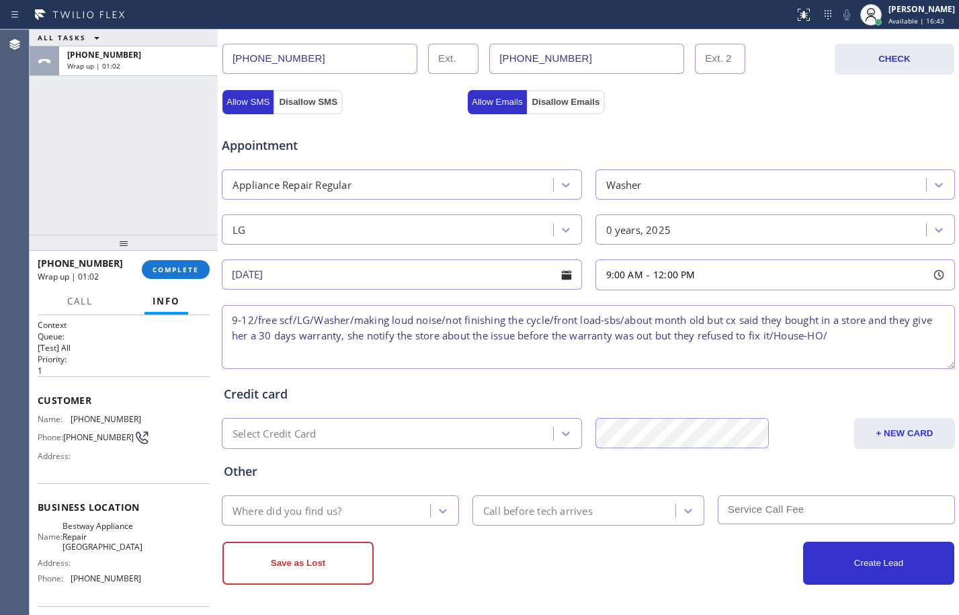
paste textarea "[STREET_ADDRESS][PERSON_NAME]"
click at [569, 357] on textarea "9-12/free scf/LG/Washer/making loud noise/not finishing the cycle/front load-sb…" at bounding box center [588, 337] width 733 height 64
paste textarea "Bestway Appliance Repair [GEOGRAPHIC_DATA]"
click at [580, 348] on textarea "9-12/free scf/LG/Washer/making loud noise/not finishing the cycle/front load-sb…" at bounding box center [588, 337] width 733 height 64
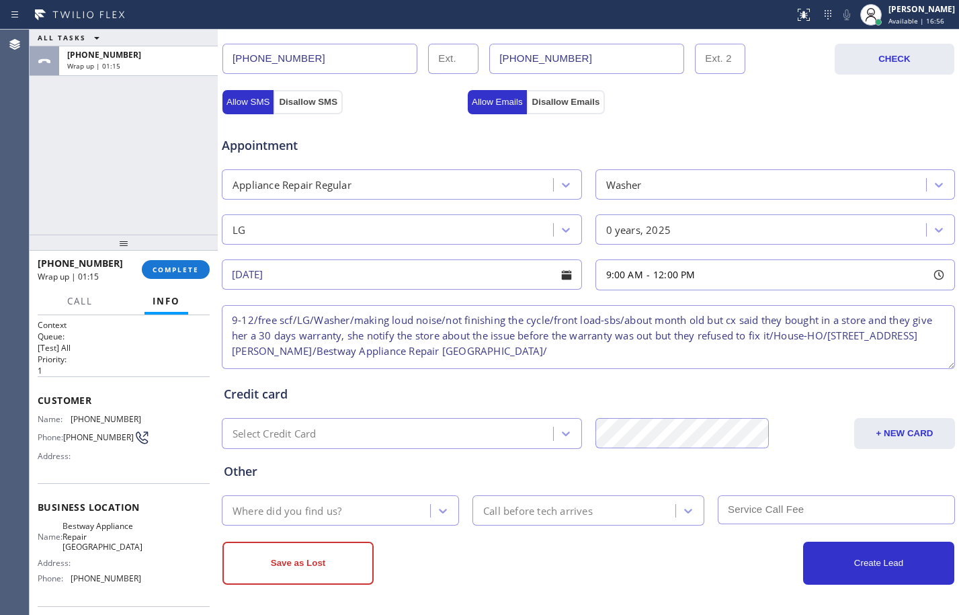
paste textarea "Please call customer 30 minutes prior to arrival"
type textarea "9-12/free scf/LG/Washer/making loud noise/not finishing the cycle/front load-sb…"
click at [359, 509] on div "Where did you find us?" at bounding box center [328, 510] width 204 height 24
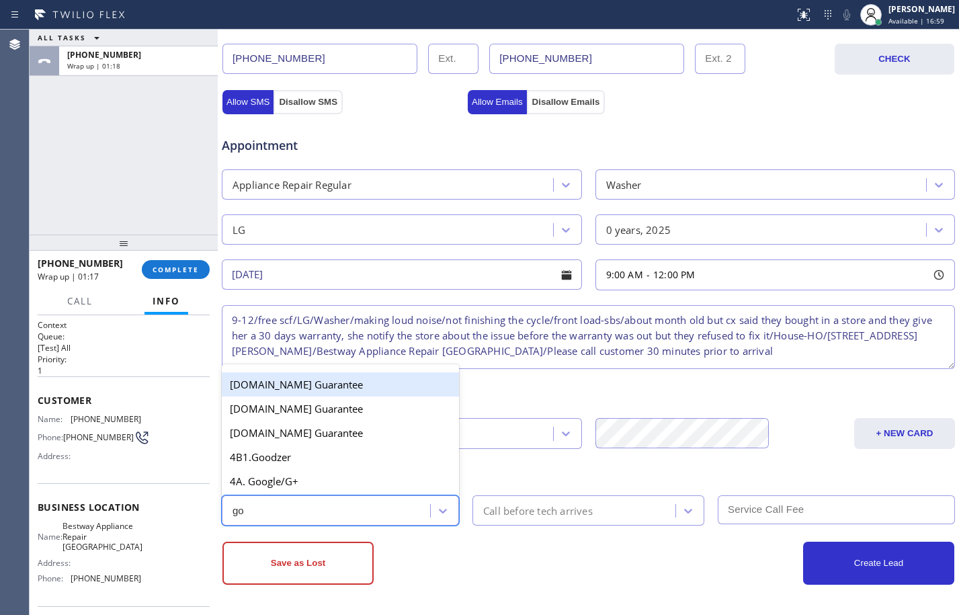
type input "goo"
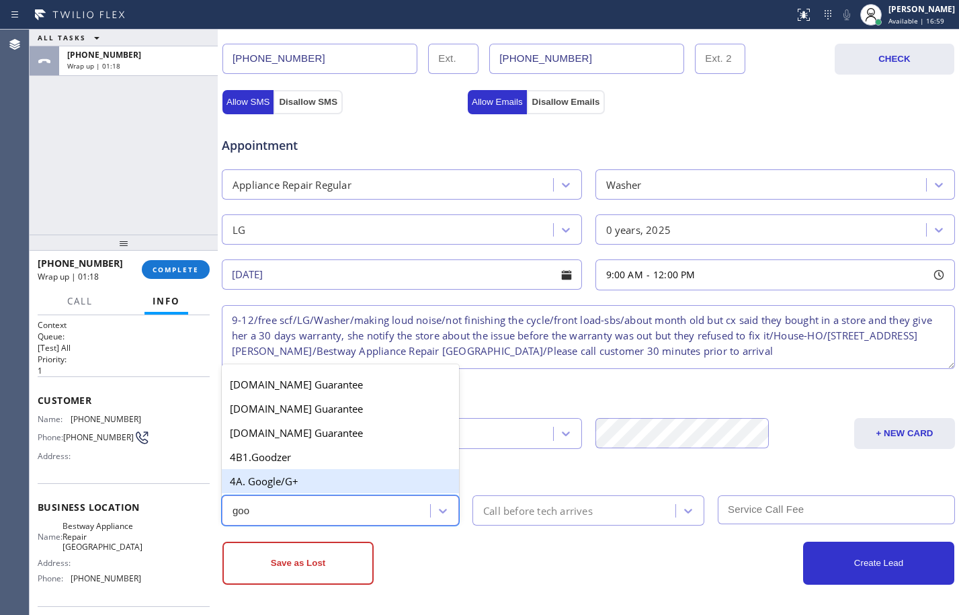
click at [333, 480] on div "4A. Google/G+" at bounding box center [340, 481] width 237 height 24
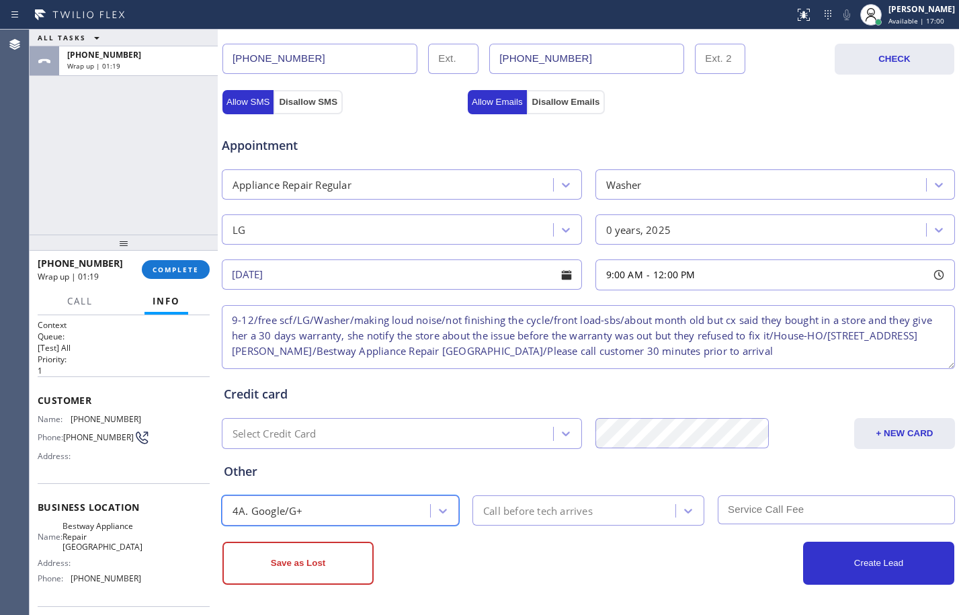
click at [601, 496] on div "Call before tech arrives" at bounding box center [588, 510] width 232 height 30
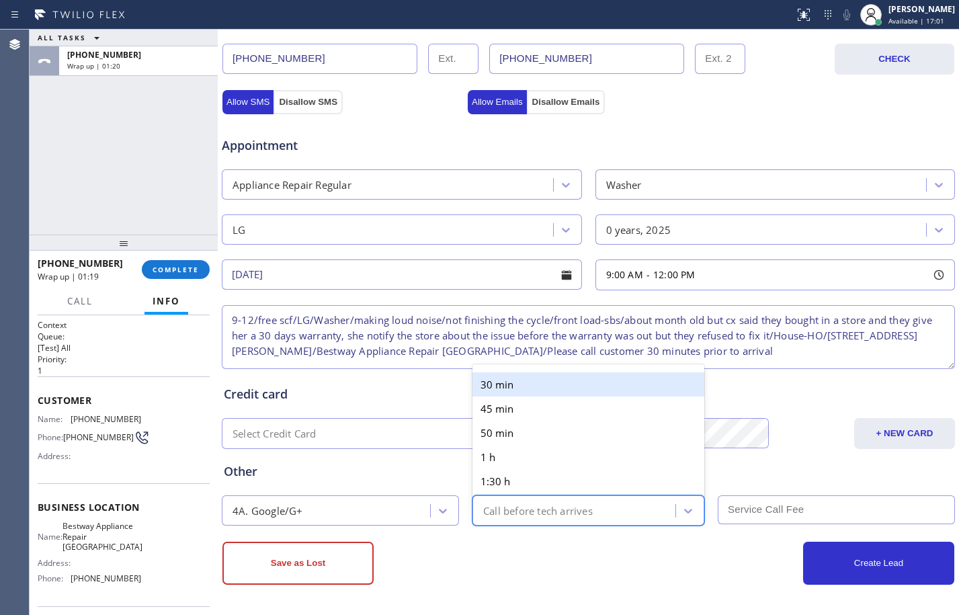
click at [519, 385] on div "30 min" at bounding box center [588, 384] width 232 height 24
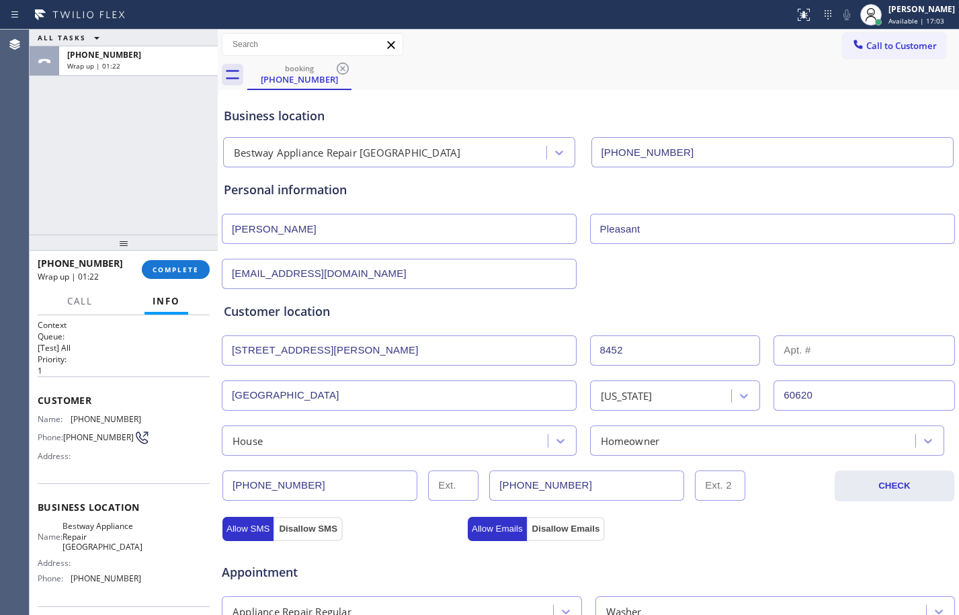
scroll to position [427, 0]
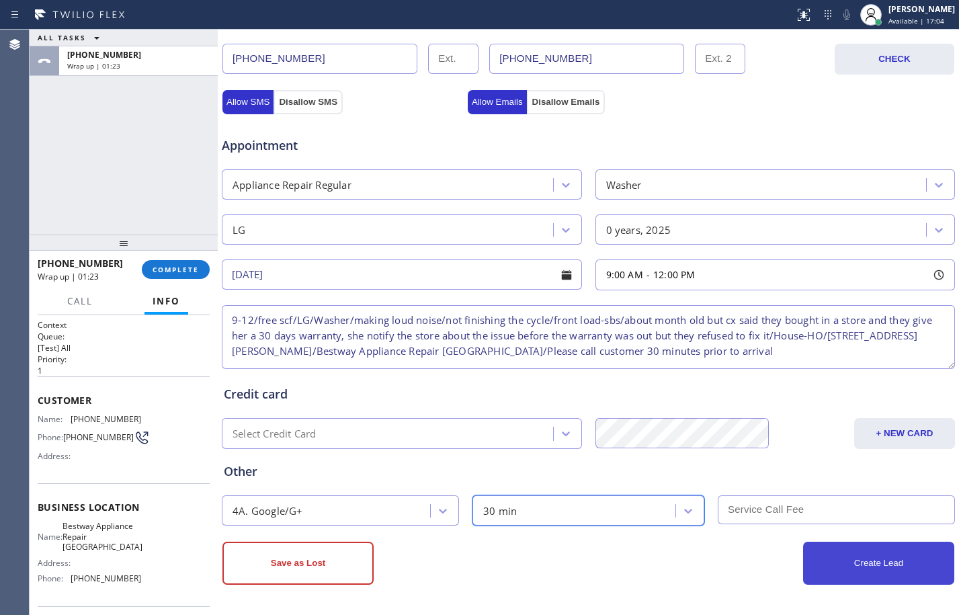
click at [883, 570] on button "Create Lead" at bounding box center [878, 562] width 151 height 43
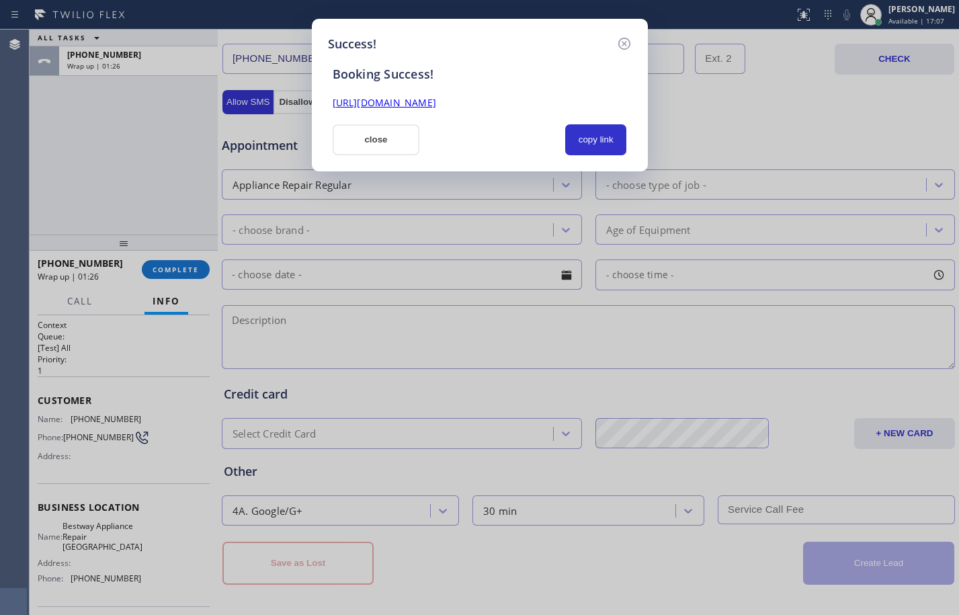
scroll to position [0, 0]
click at [604, 144] on button "copy link" at bounding box center [596, 139] width 62 height 31
click at [436, 103] on link "[URL][DOMAIN_NAME]" at bounding box center [384, 102] width 103 height 13
click at [376, 140] on button "close" at bounding box center [376, 139] width 87 height 31
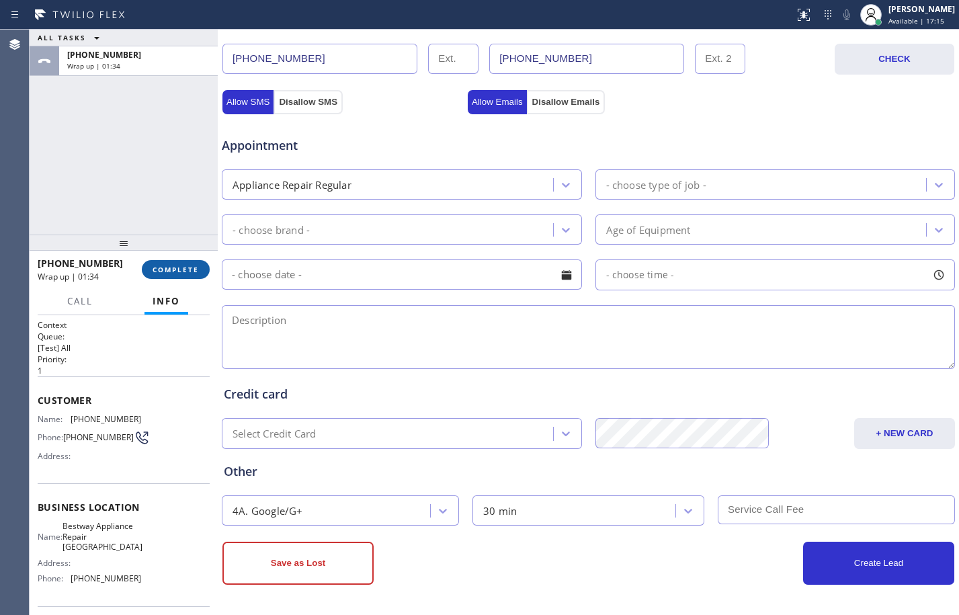
click at [173, 267] on span "COMPLETE" at bounding box center [175, 269] width 46 height 9
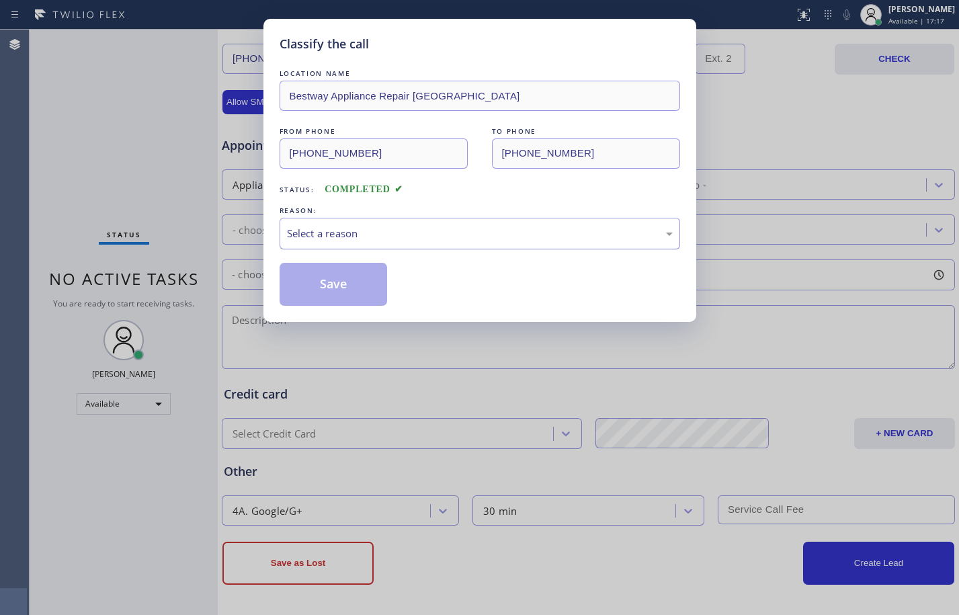
click at [380, 249] on div "Select a reason" at bounding box center [479, 234] width 400 height 32
click at [335, 275] on button "Save" at bounding box center [333, 284] width 108 height 43
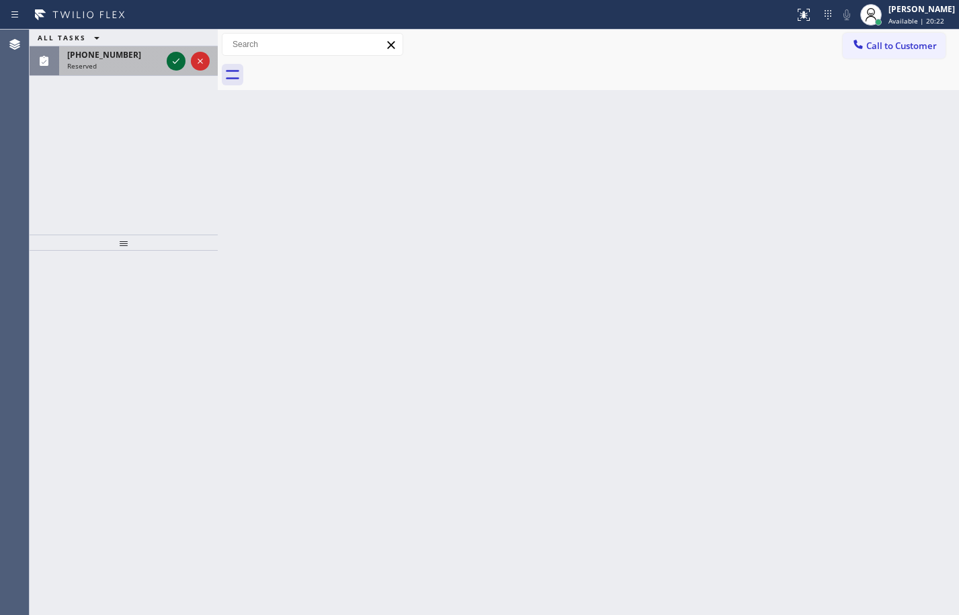
click at [174, 63] on icon at bounding box center [176, 60] width 7 height 5
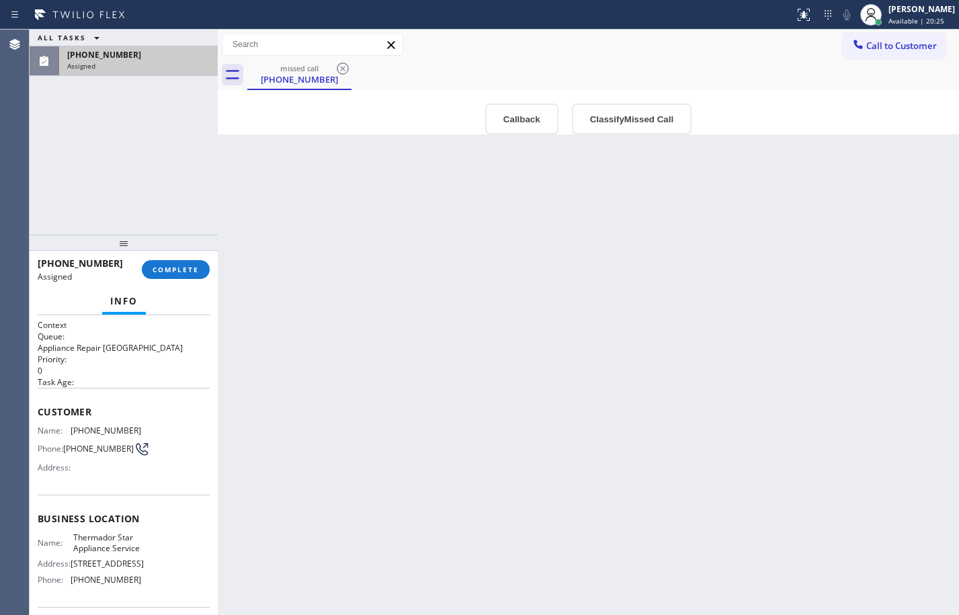
click at [38, 415] on span "Customer" at bounding box center [124, 411] width 172 height 13
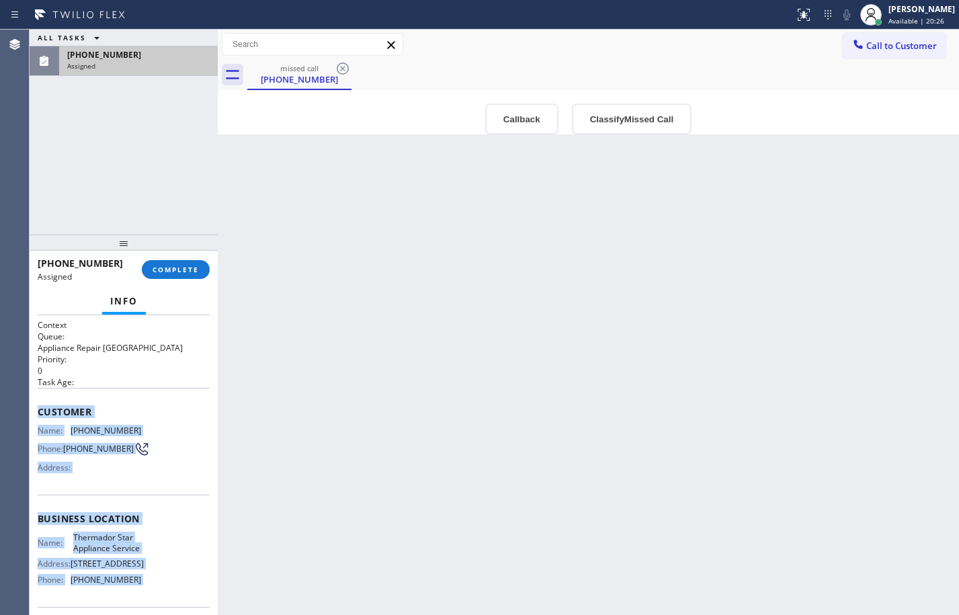
drag, startPoint x: 38, startPoint y: 415, endPoint x: 157, endPoint y: 588, distance: 210.2
click at [157, 588] on div "Context Queue: Appliance Repair High End Priority: 0 Task Age: Customer Name: […" at bounding box center [124, 514] width 172 height 390
copy div "Customer Name: [PHONE_NUMBER] Phone: [PHONE_NUMBER] Address: Business location …"
click at [174, 261] on button "COMPLETE" at bounding box center [176, 269] width 68 height 19
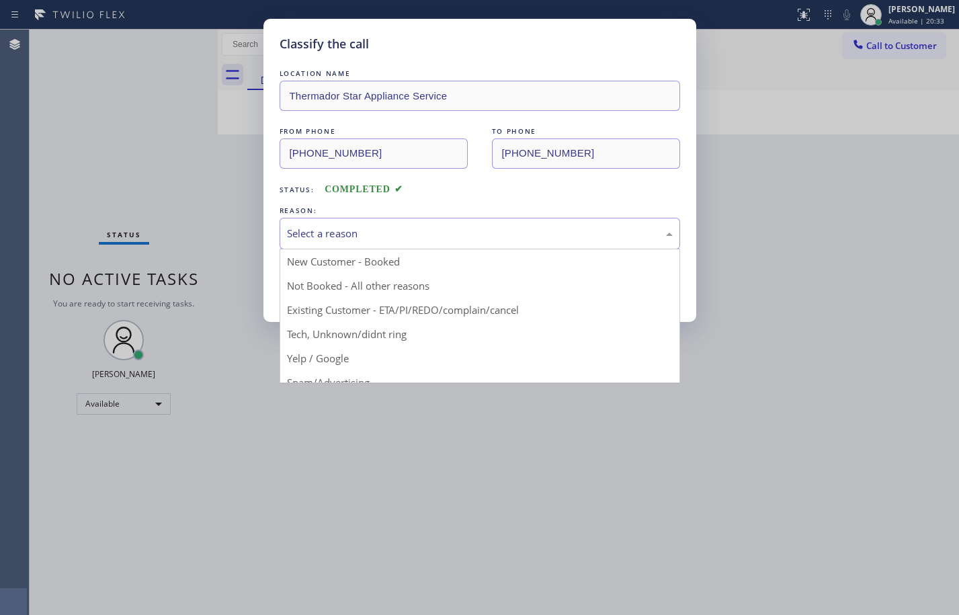
click at [372, 232] on div "Select a reason" at bounding box center [480, 233] width 386 height 15
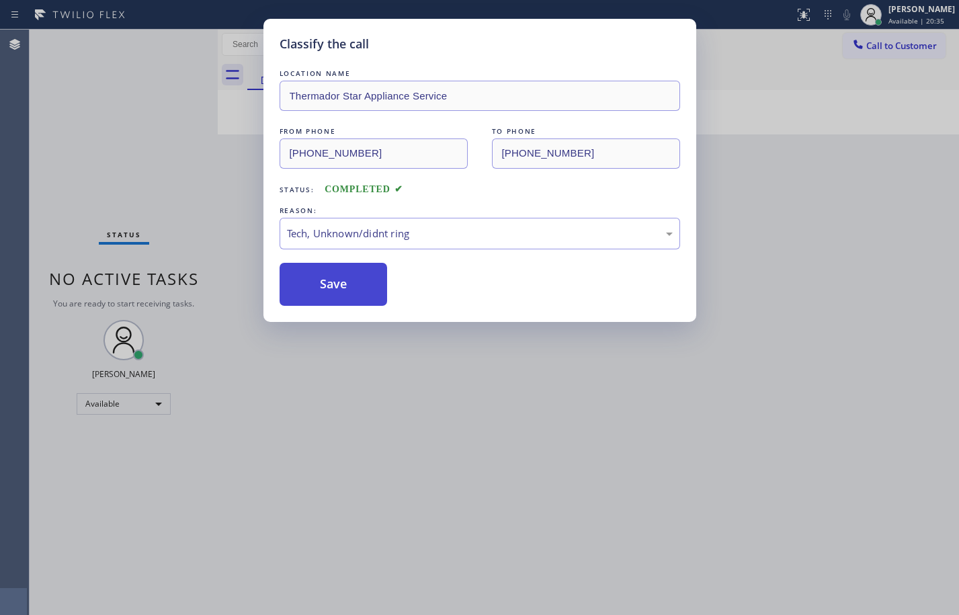
click at [331, 290] on button "Save" at bounding box center [333, 284] width 108 height 43
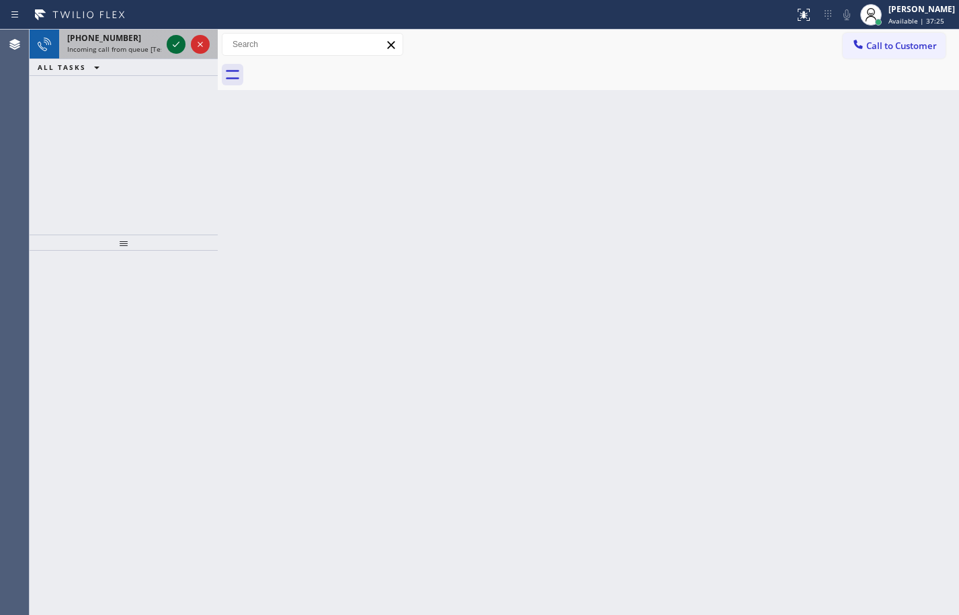
click at [168, 48] on icon at bounding box center [176, 44] width 16 height 16
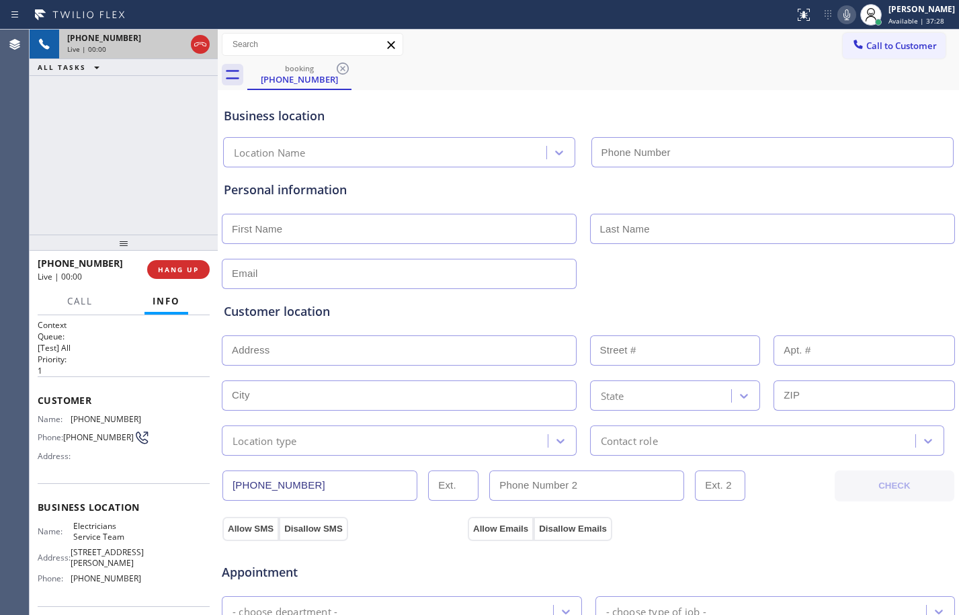
type input "[PHONE_NUMBER]"
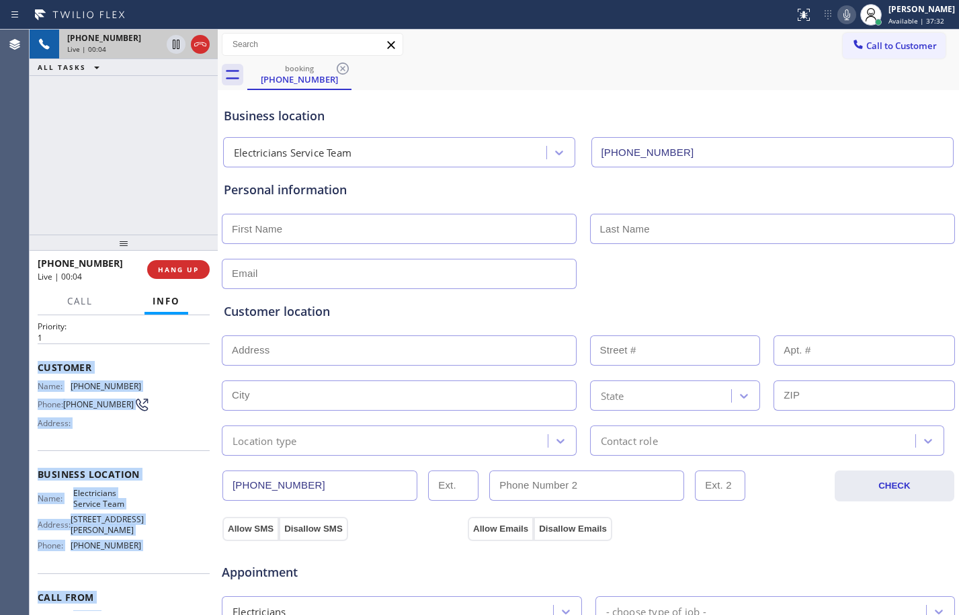
scroll to position [102, 0]
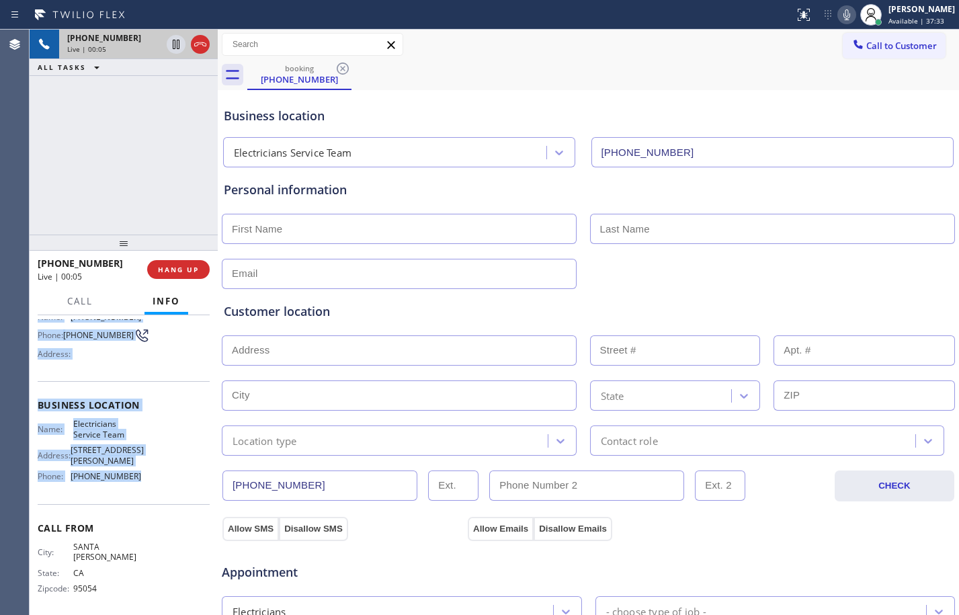
drag, startPoint x: 34, startPoint y: 400, endPoint x: 144, endPoint y: 483, distance: 138.3
click at [144, 483] on div "Context Queue: [Test] All Priority: 1 Customer Name: [PHONE_NUMBER] Phone: [PHO…" at bounding box center [124, 465] width 188 height 300
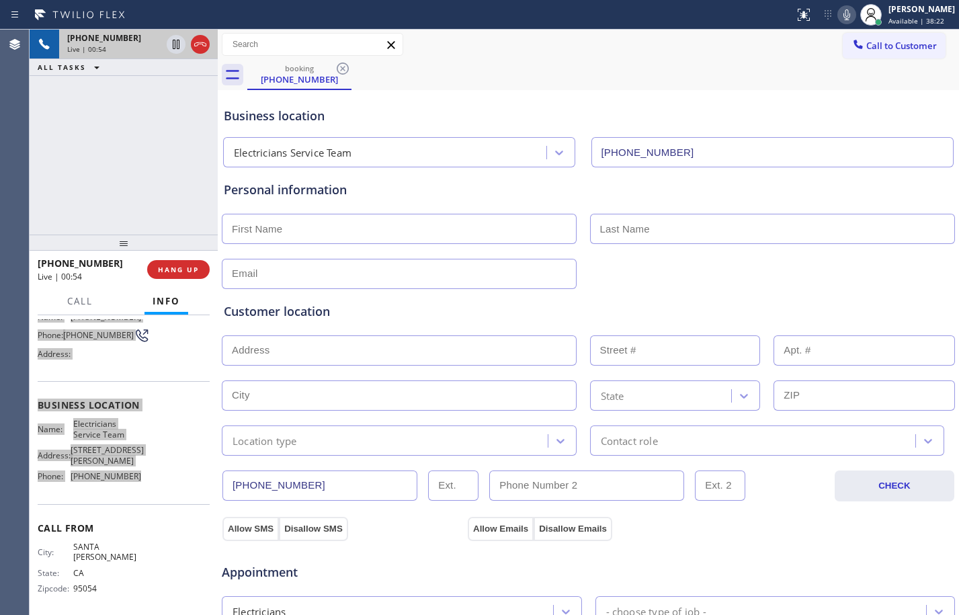
scroll to position [427, 0]
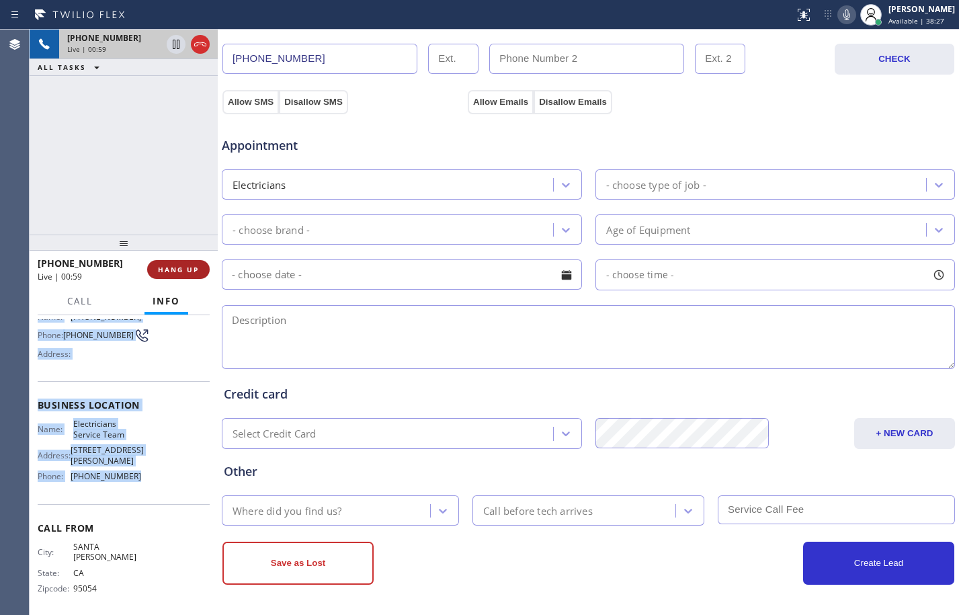
click at [184, 263] on button "HANG UP" at bounding box center [178, 269] width 62 height 19
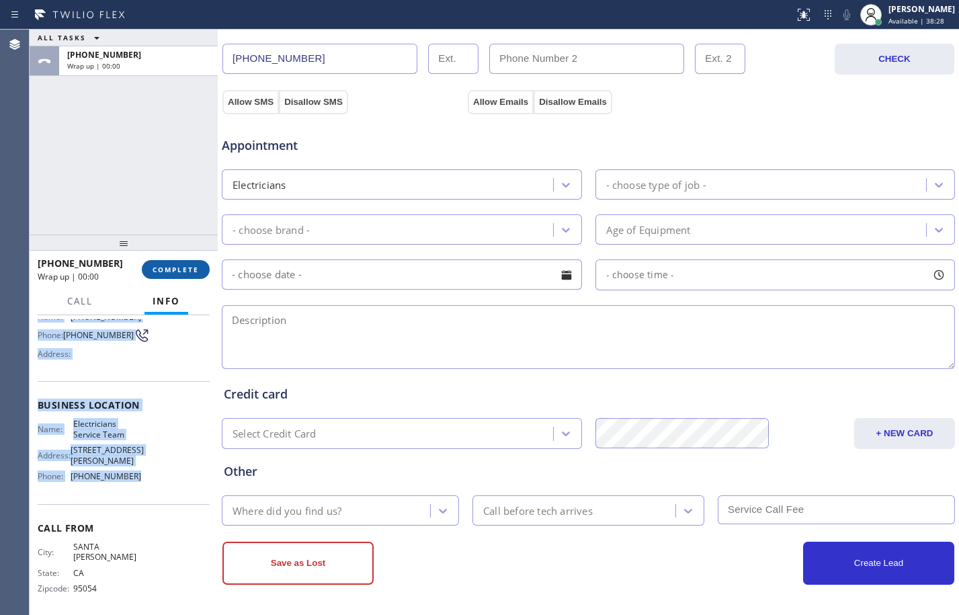
click at [184, 263] on button "COMPLETE" at bounding box center [176, 269] width 68 height 19
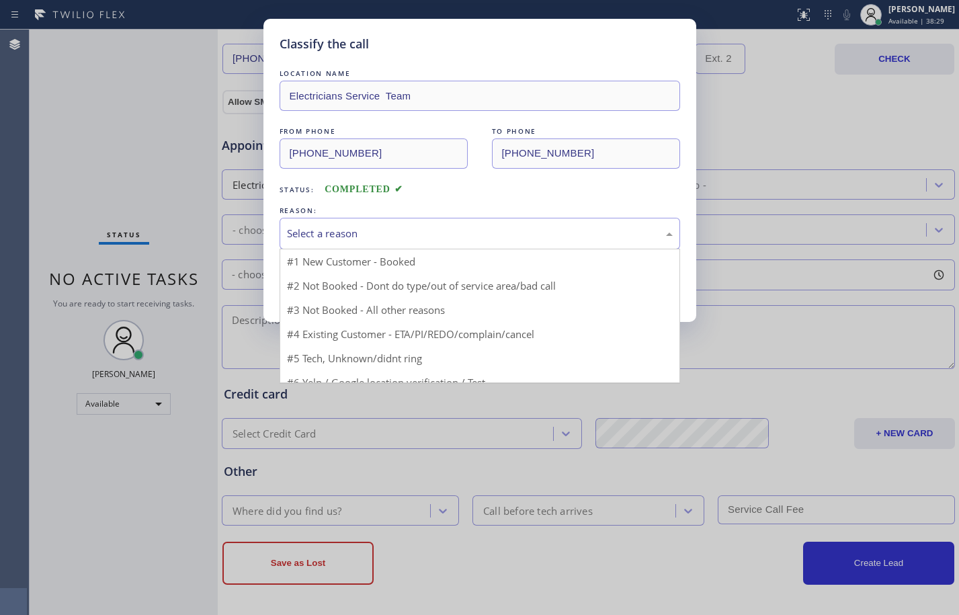
click at [457, 237] on div "Select a reason" at bounding box center [480, 233] width 386 height 15
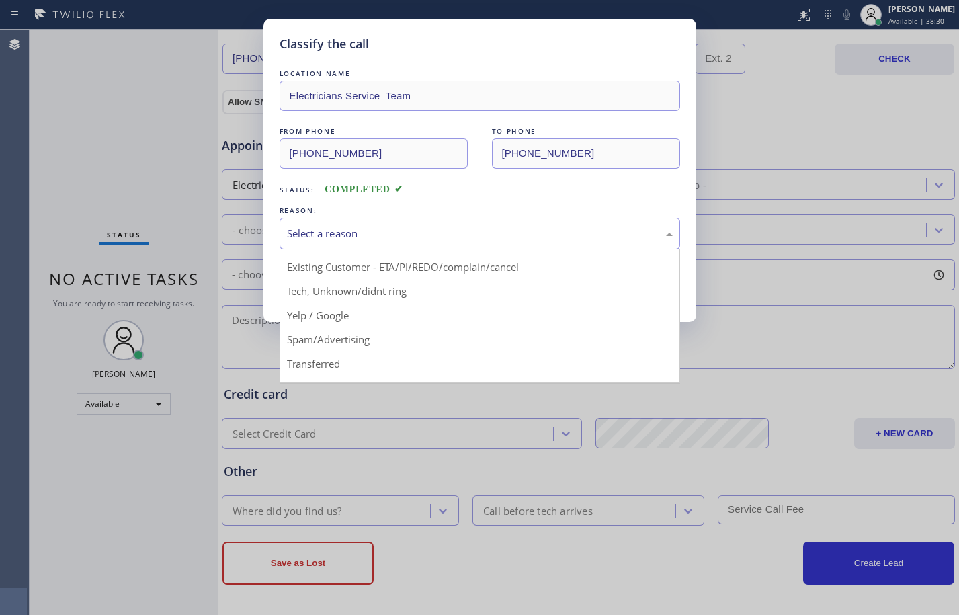
scroll to position [85, 0]
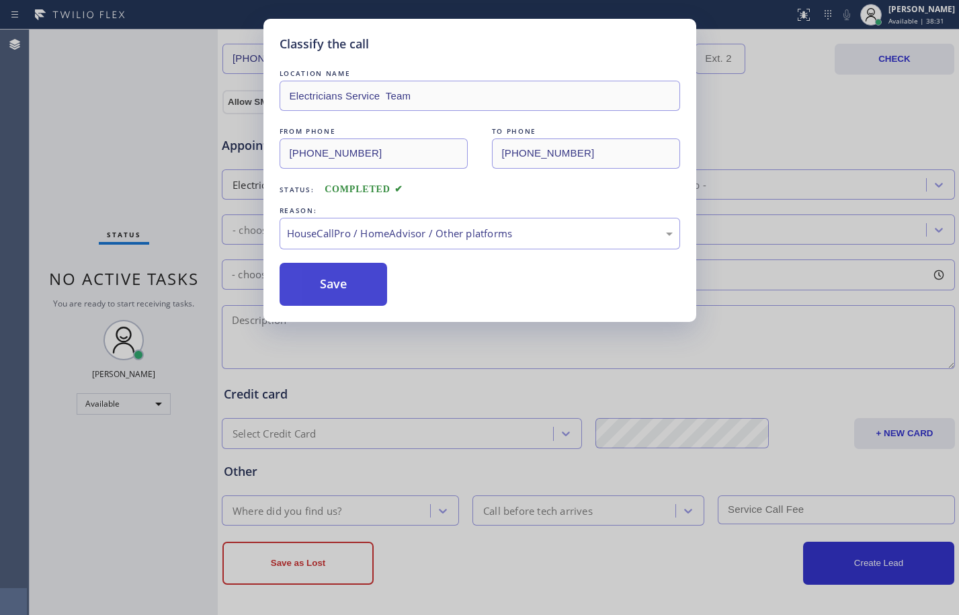
click at [357, 302] on button "Save" at bounding box center [333, 284] width 108 height 43
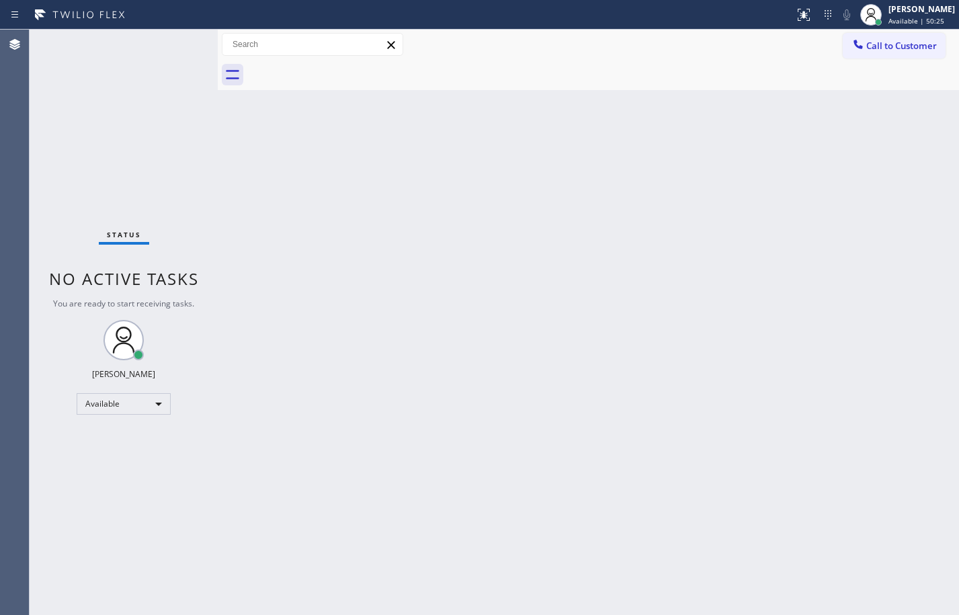
click at [206, 164] on div "Status No active tasks You are ready to start receiving tasks. [PERSON_NAME] Av…" at bounding box center [124, 322] width 188 height 585
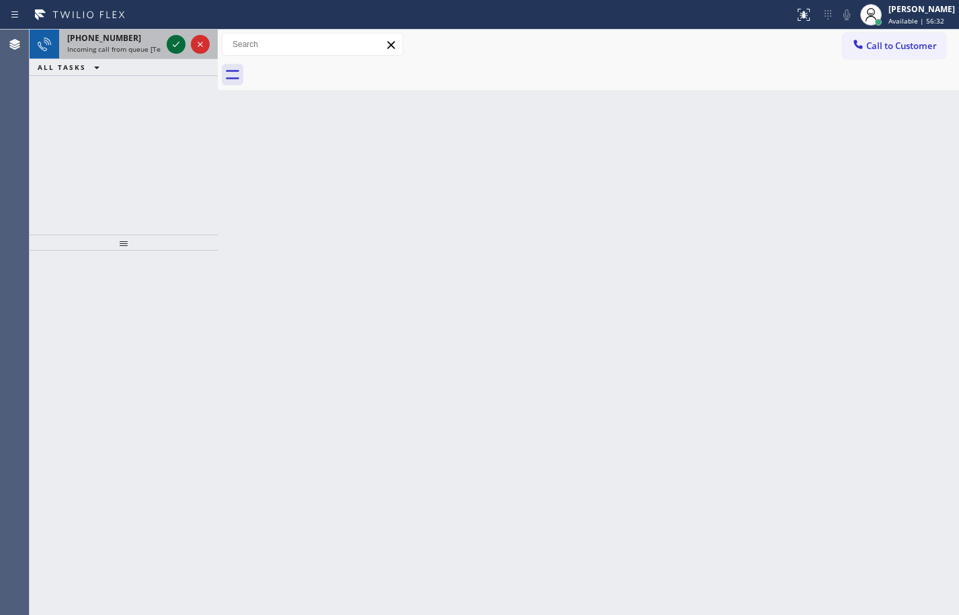
click at [172, 42] on icon at bounding box center [176, 44] width 16 height 16
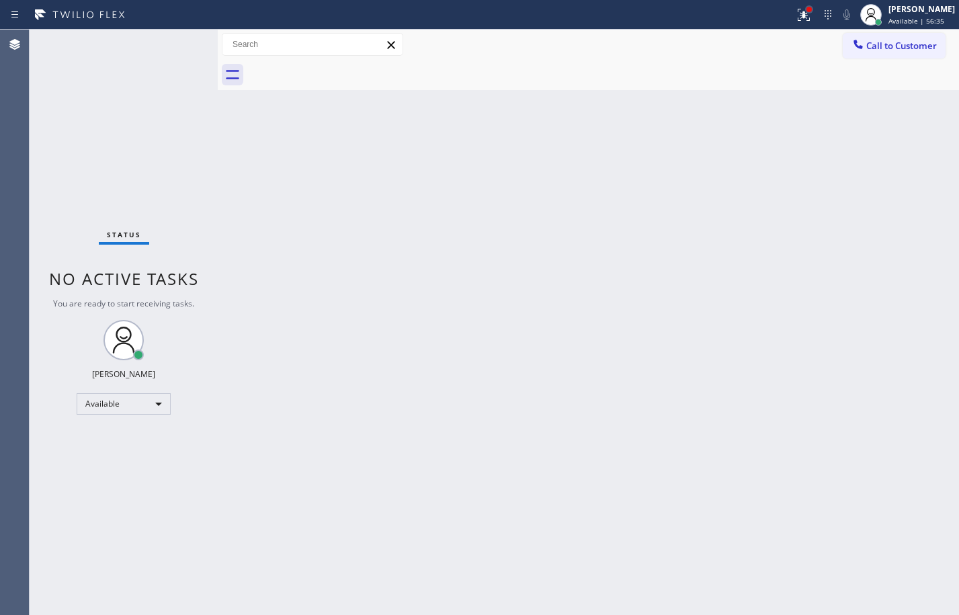
click at [805, 5] on div at bounding box center [809, 9] width 8 height 8
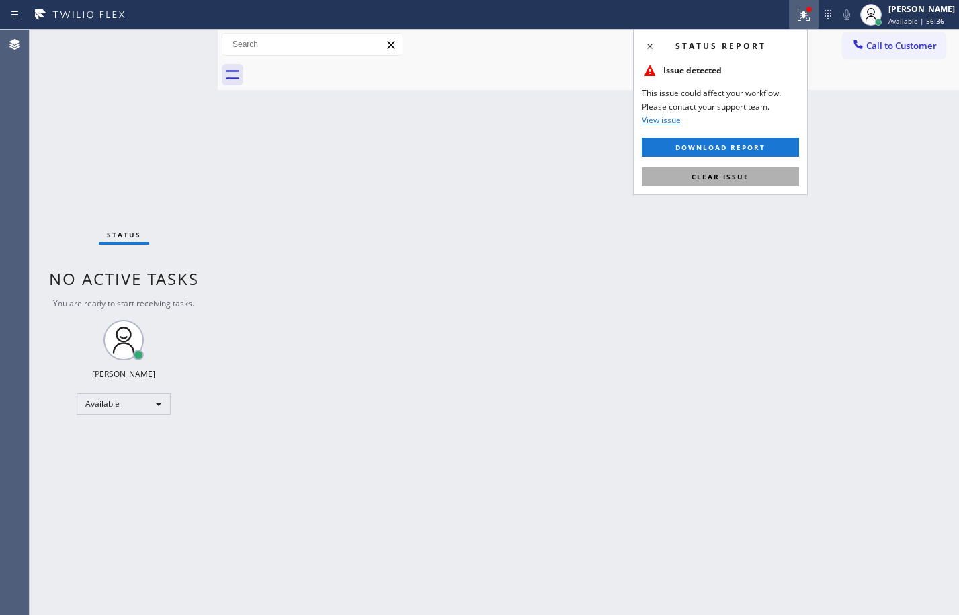
click at [738, 177] on span "Clear issue" at bounding box center [720, 176] width 58 height 9
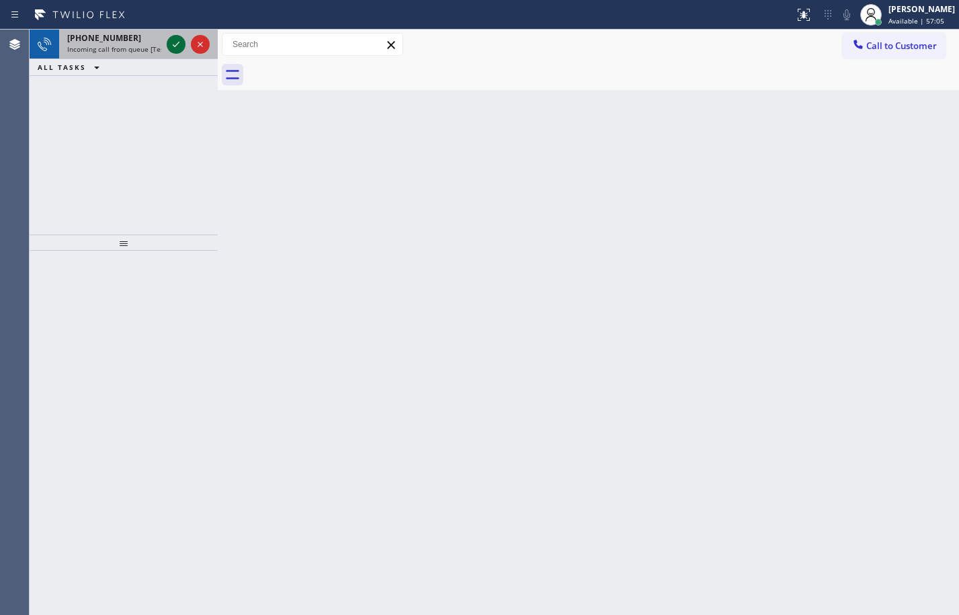
click at [175, 46] on icon at bounding box center [176, 44] width 7 height 5
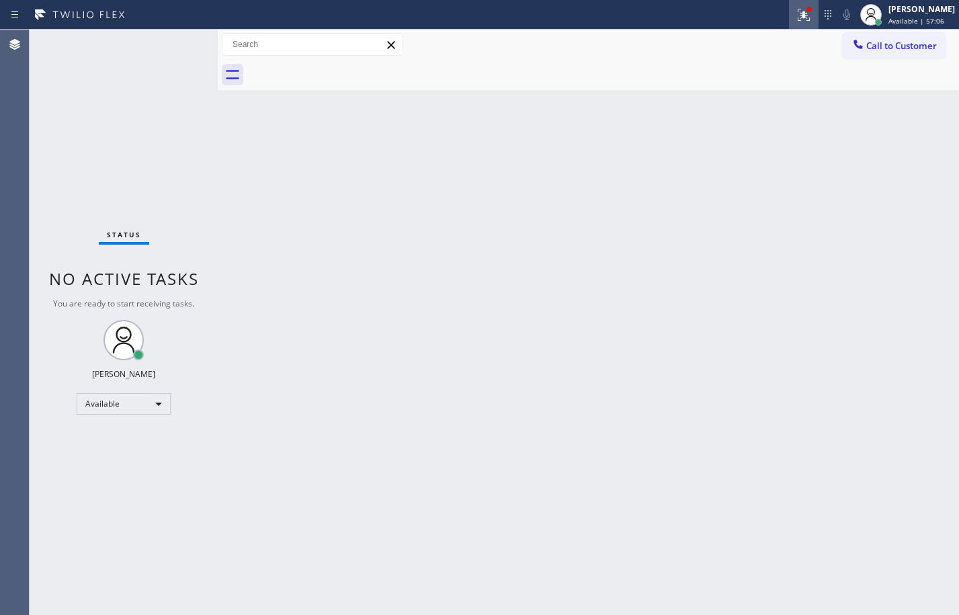
click at [793, 23] on button at bounding box center [804, 15] width 30 height 30
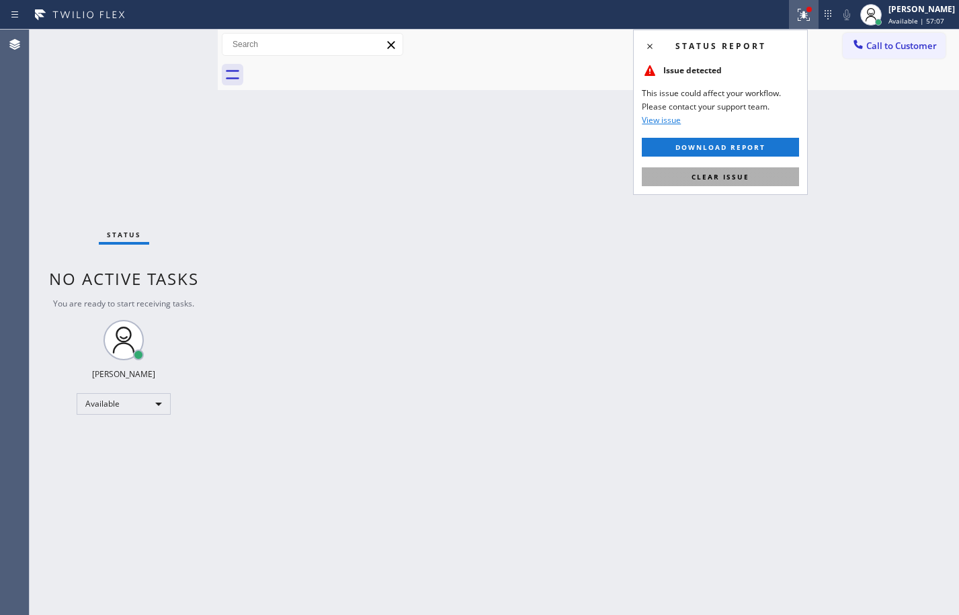
click at [712, 176] on span "Clear issue" at bounding box center [720, 176] width 58 height 9
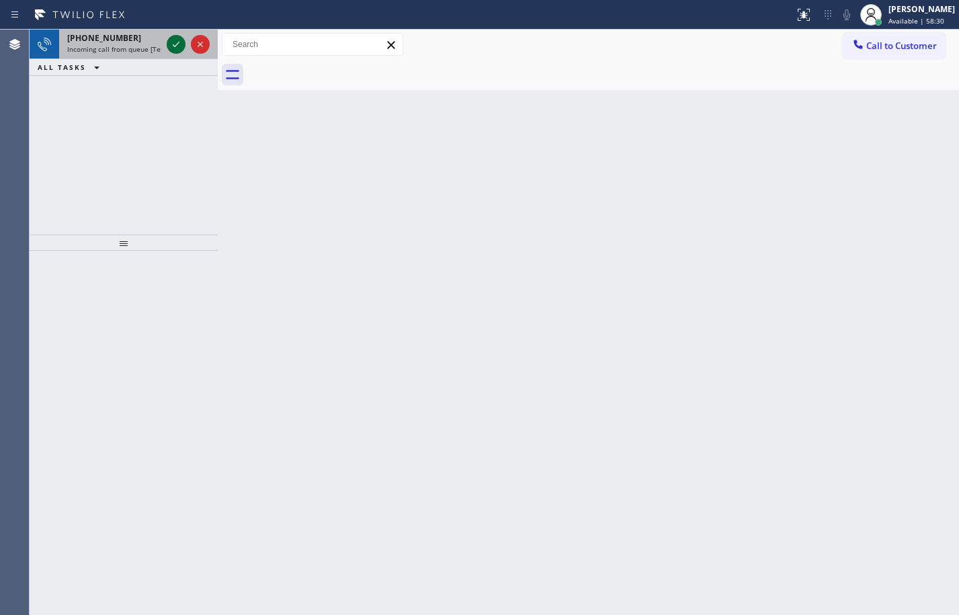
click at [183, 49] on icon at bounding box center [176, 44] width 16 height 16
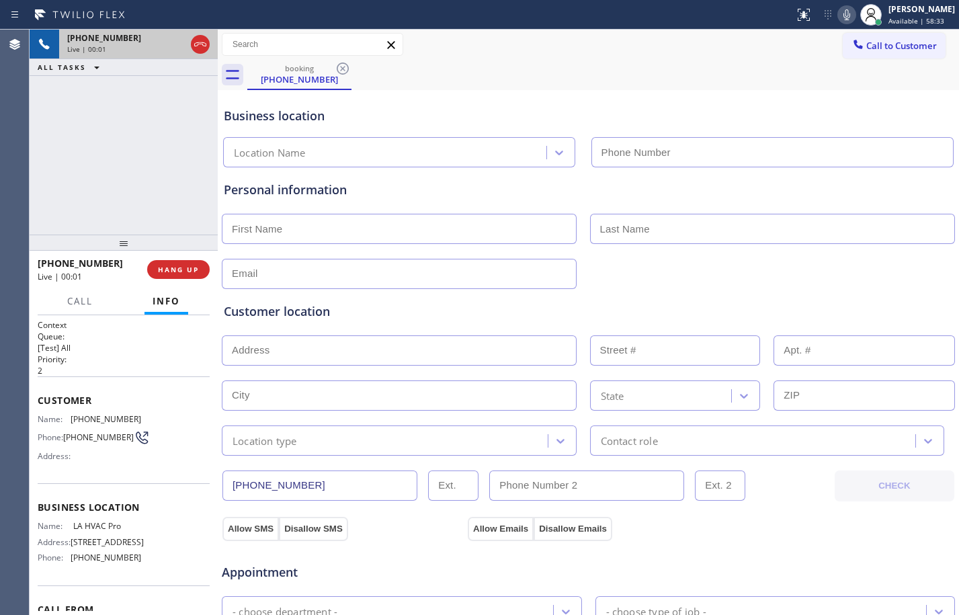
type input "[PHONE_NUMBER]"
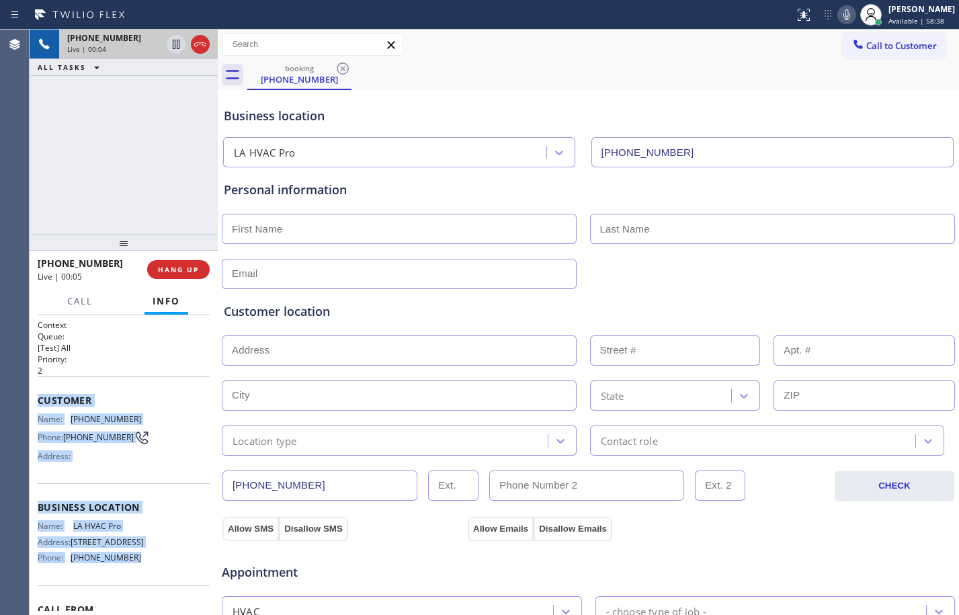
drag, startPoint x: 32, startPoint y: 400, endPoint x: 141, endPoint y: 578, distance: 208.1
click at [141, 578] on div "Context Queue: [Test] All Priority: 2 Customer Name: [PHONE_NUMBER] Phone: [PHO…" at bounding box center [124, 465] width 188 height 300
copy div "Customer Name: [PHONE_NUMBER] Phone: [PHONE_NUMBER] Address: Business location …"
click at [176, 46] on icon at bounding box center [176, 44] width 16 height 16
click at [841, 20] on icon at bounding box center [846, 15] width 16 height 16
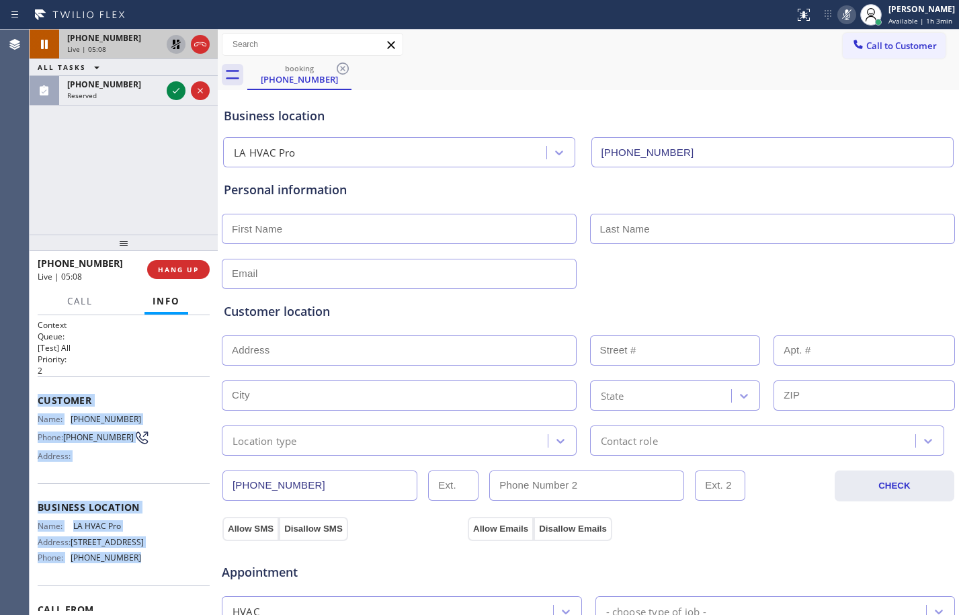
click at [180, 46] on icon at bounding box center [176, 44] width 16 height 16
click at [842, 10] on rect at bounding box center [846, 13] width 9 height 9
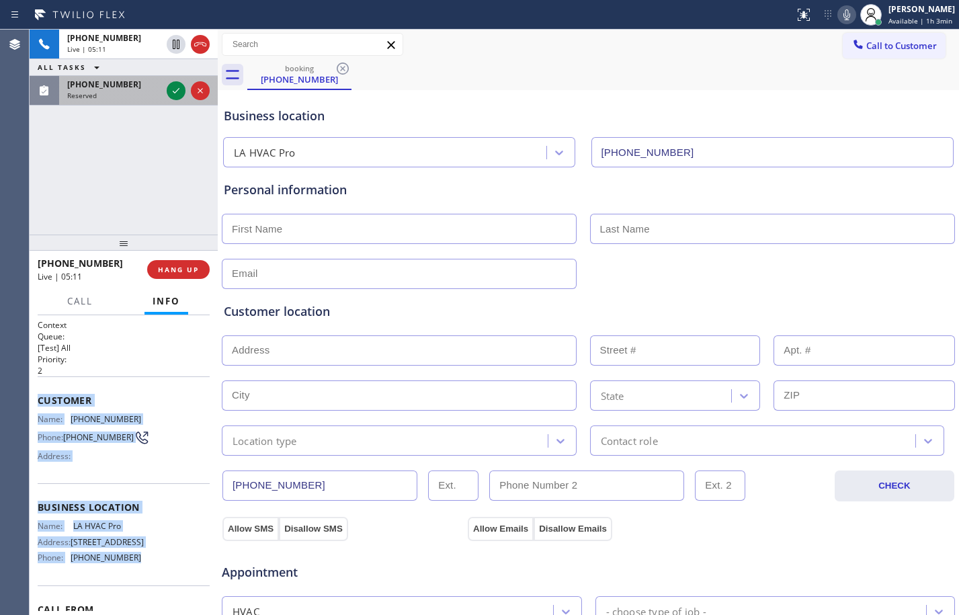
click at [182, 99] on div at bounding box center [188, 91] width 48 height 30
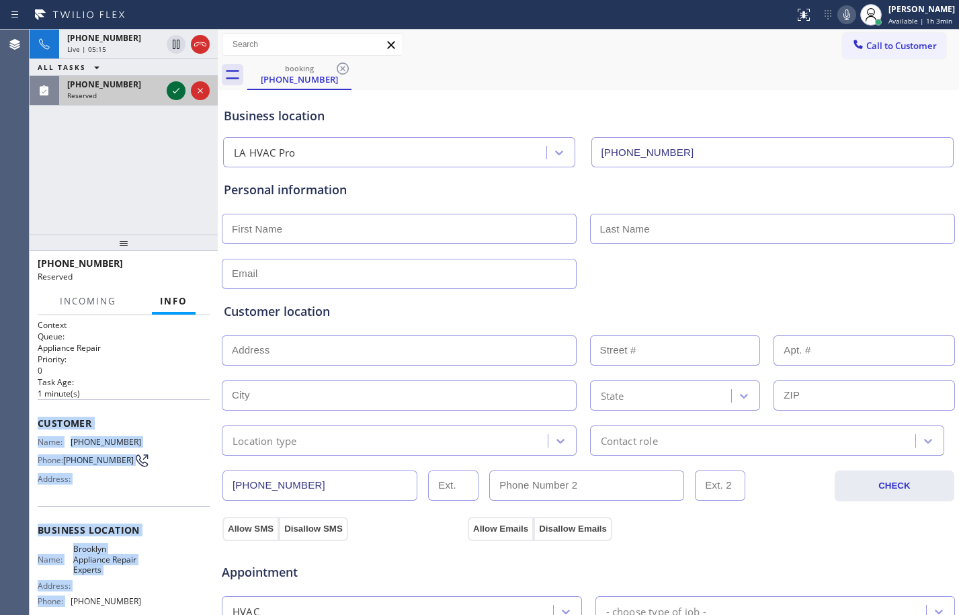
click at [176, 91] on icon at bounding box center [176, 90] width 7 height 5
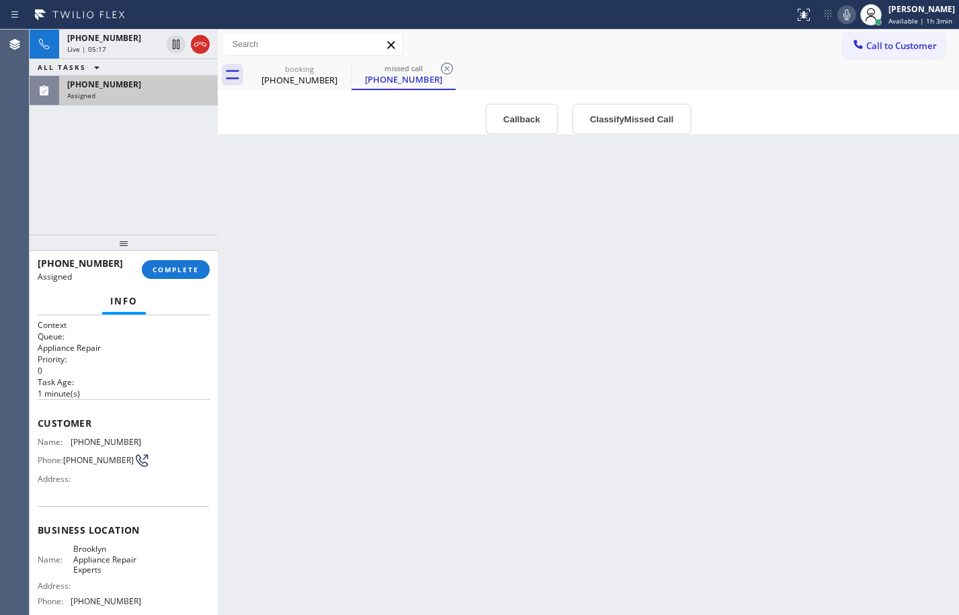
click at [161, 384] on h2 "Task Age:" at bounding box center [124, 381] width 172 height 11
click at [40, 423] on span "Customer" at bounding box center [124, 423] width 172 height 13
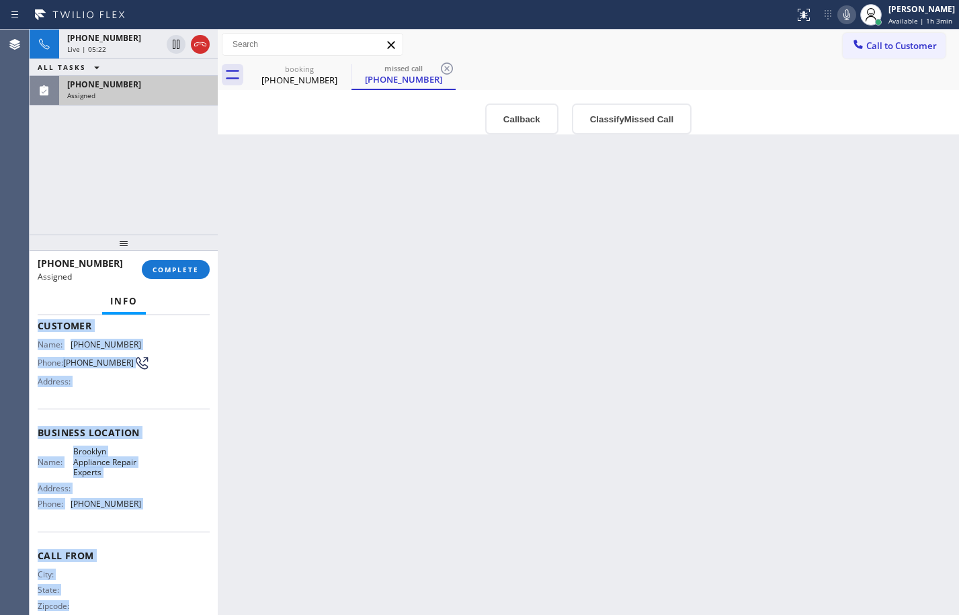
scroll to position [125, 0]
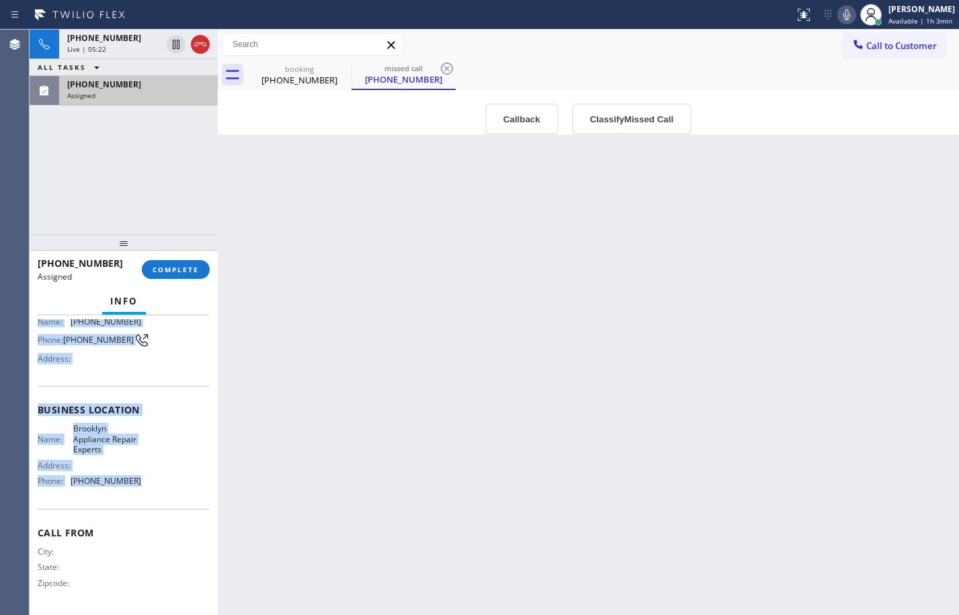
drag, startPoint x: 36, startPoint y: 426, endPoint x: 157, endPoint y: 475, distance: 130.5
click at [157, 475] on div "Context Queue: Appliance Repair Priority: 0 Task Age: [DEMOGRAPHIC_DATA] minute…" at bounding box center [124, 465] width 188 height 300
copy div "Customer Name: [PHONE_NUMBER] Phone: [PHONE_NUMBER] Address: Business location …"
click at [179, 274] on button "COMPLETE" at bounding box center [176, 269] width 68 height 19
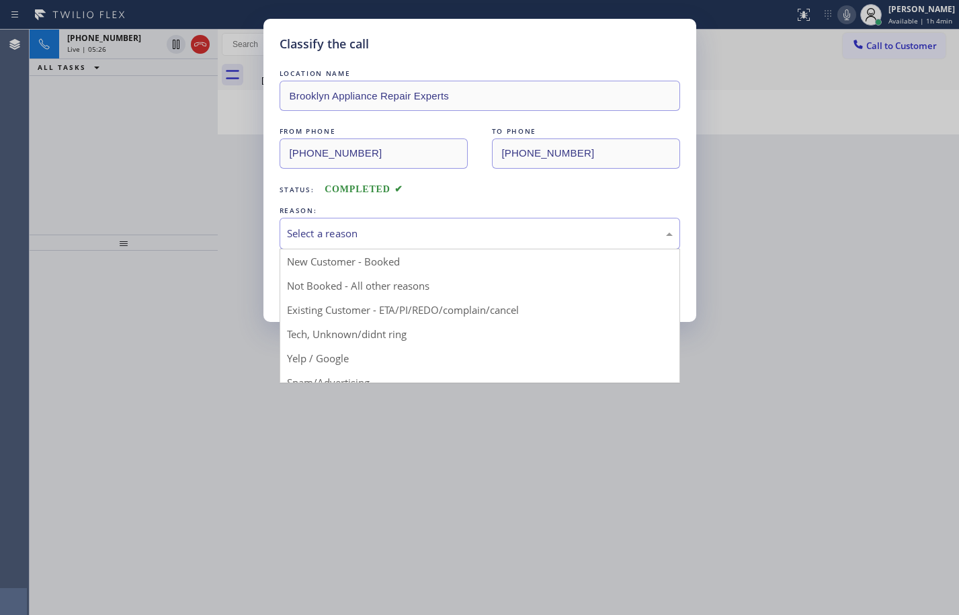
click at [345, 227] on div "Select a reason" at bounding box center [480, 233] width 386 height 15
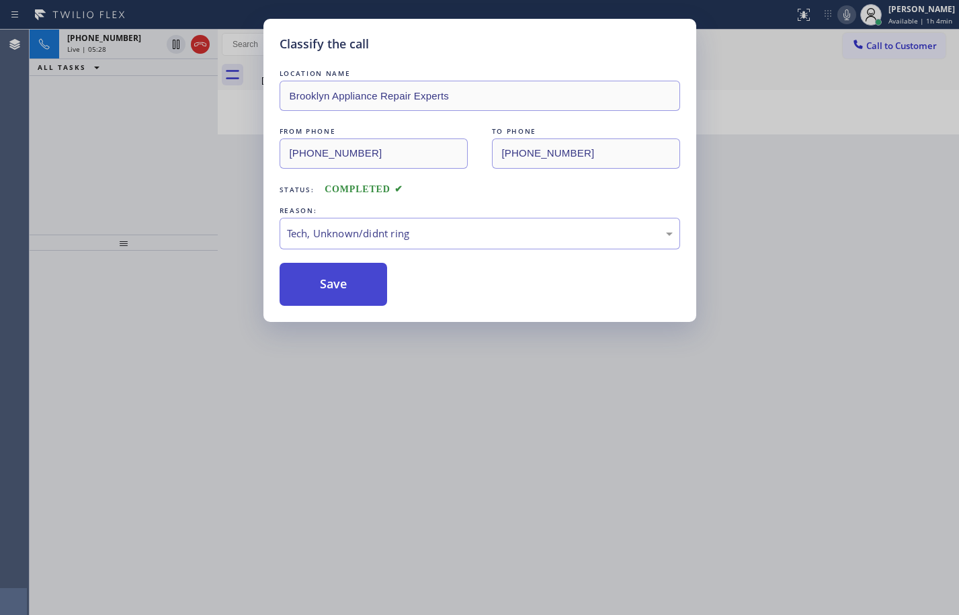
click at [335, 286] on button "Save" at bounding box center [333, 284] width 108 height 43
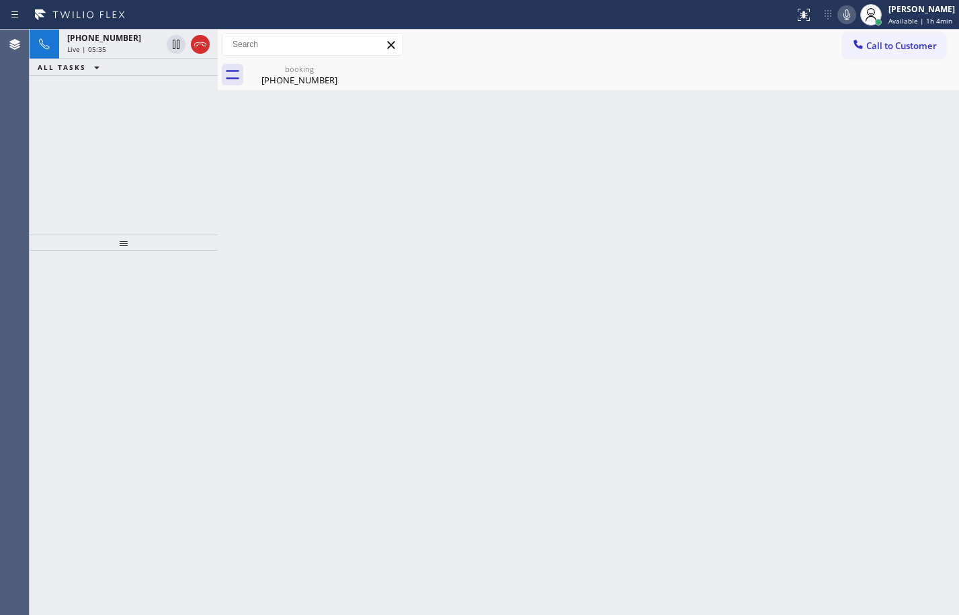
drag, startPoint x: 176, startPoint y: 47, endPoint x: 568, endPoint y: 39, distance: 392.4
click at [176, 47] on icon at bounding box center [176, 44] width 16 height 16
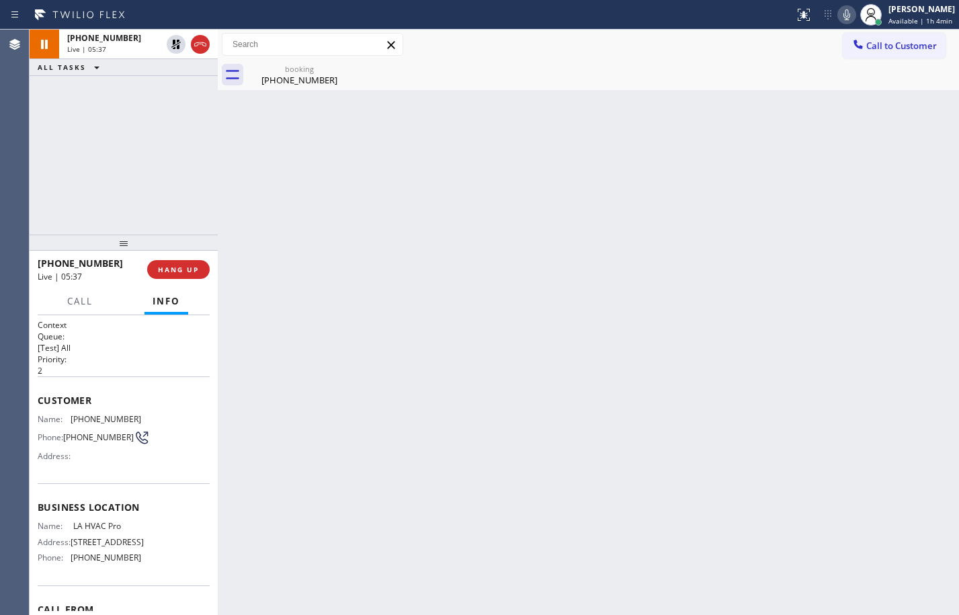
click at [838, 20] on icon at bounding box center [846, 15] width 16 height 16
click at [269, 86] on div "booking [PHONE_NUMBER]" at bounding box center [299, 75] width 101 height 30
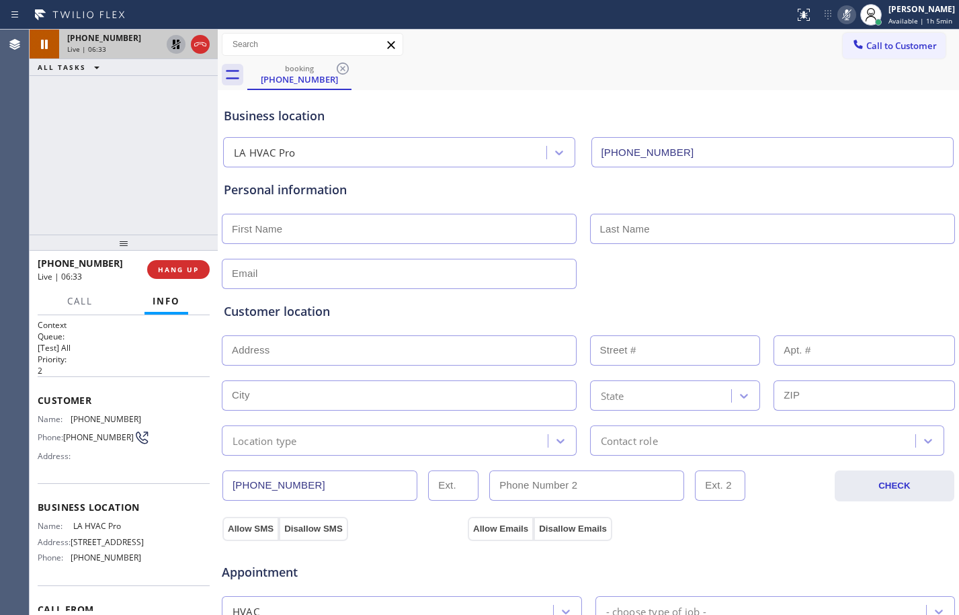
click at [174, 43] on icon at bounding box center [175, 44] width 9 height 9
click at [838, 15] on icon at bounding box center [846, 15] width 16 height 16
click at [177, 43] on icon at bounding box center [176, 44] width 7 height 9
click at [838, 19] on icon at bounding box center [846, 15] width 16 height 16
click at [175, 44] on icon at bounding box center [176, 44] width 16 height 16
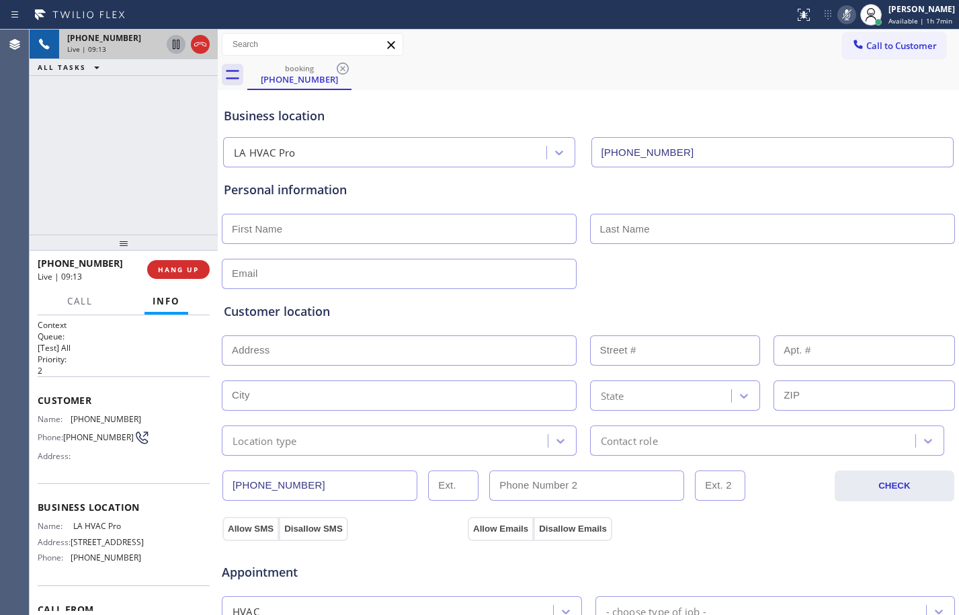
click at [840, 21] on icon at bounding box center [846, 15] width 16 height 16
click at [840, 7] on icon at bounding box center [846, 15] width 16 height 16
click at [169, 47] on icon at bounding box center [176, 44] width 16 height 16
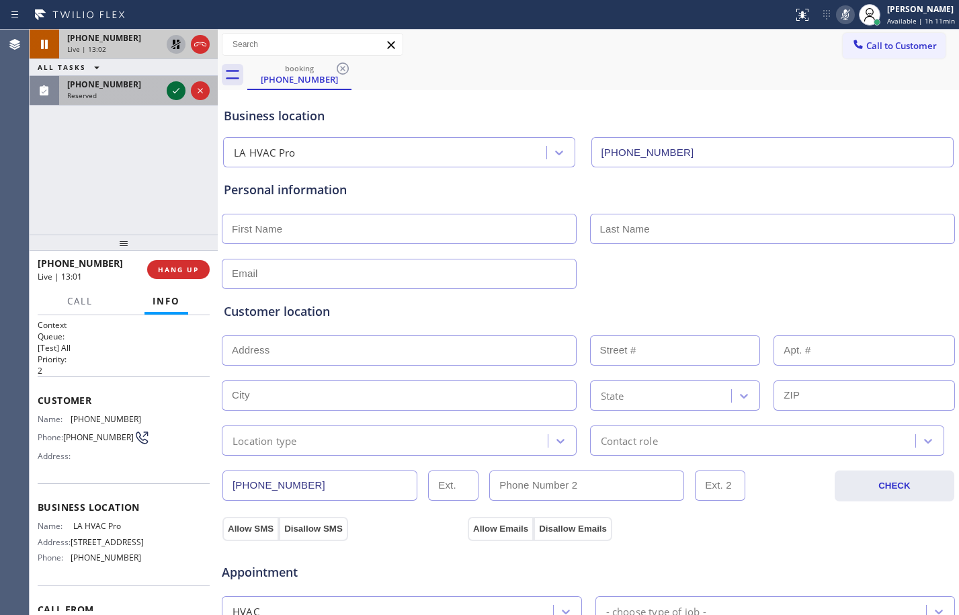
click at [181, 93] on icon at bounding box center [176, 91] width 16 height 16
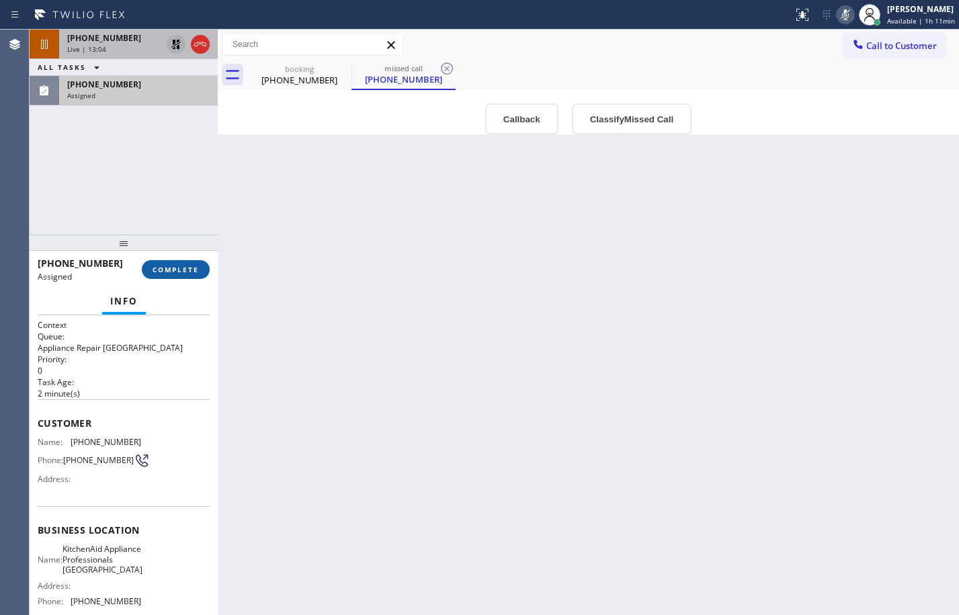
click at [191, 273] on span "COMPLETE" at bounding box center [175, 269] width 46 height 9
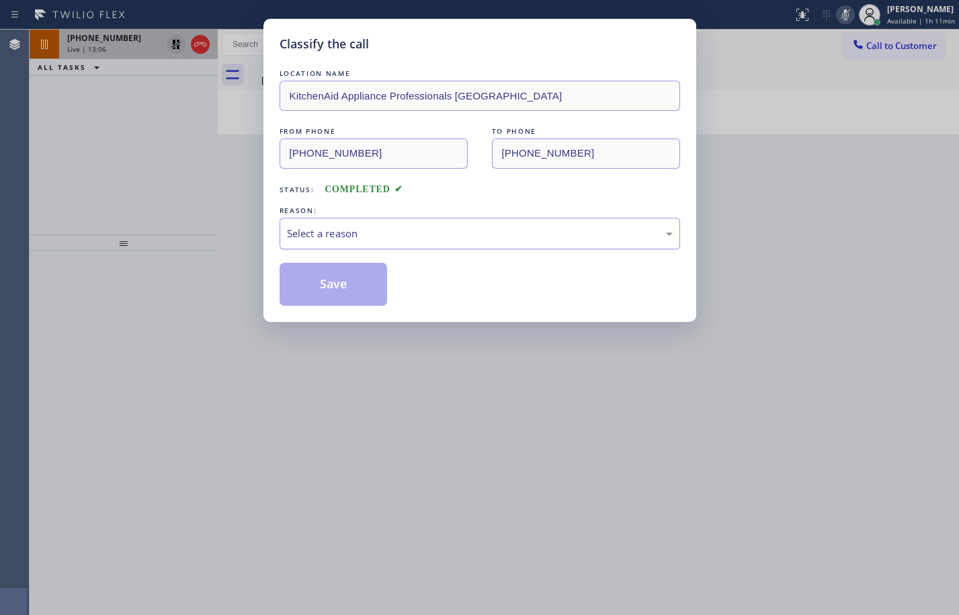
click at [386, 239] on div "Select a reason" at bounding box center [480, 233] width 386 height 15
click at [357, 271] on button "Save" at bounding box center [333, 284] width 108 height 43
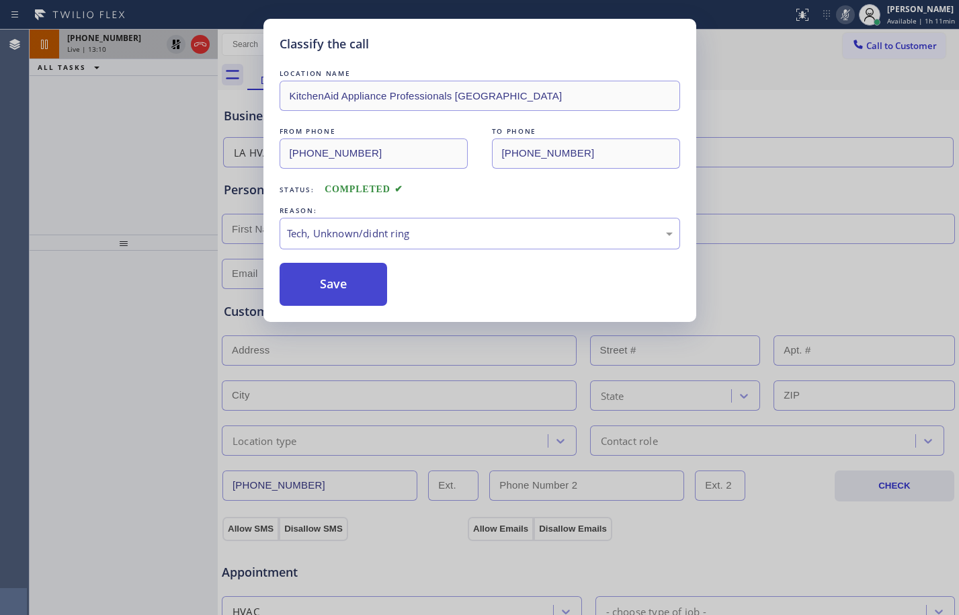
click at [353, 277] on button "Save" at bounding box center [333, 284] width 108 height 43
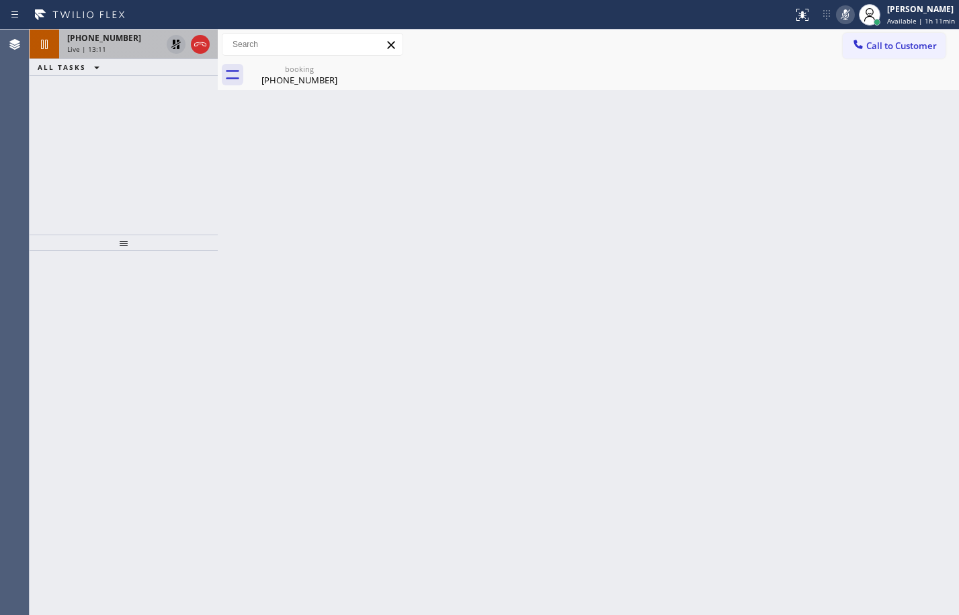
click at [81, 46] on span "Live | 13:11" at bounding box center [86, 48] width 39 height 9
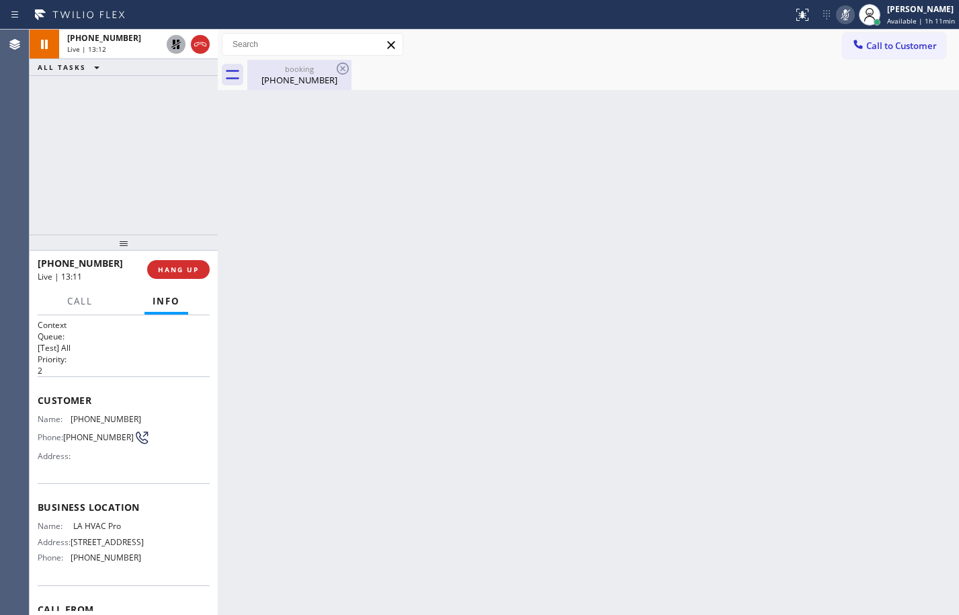
click at [296, 81] on div "[PHONE_NUMBER]" at bounding box center [299, 80] width 101 height 12
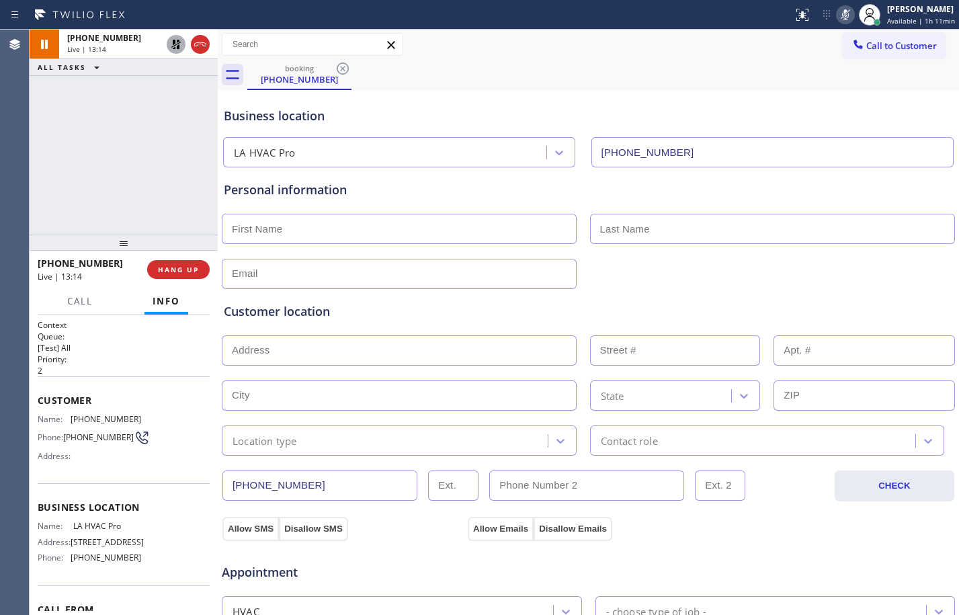
click at [184, 48] on div at bounding box center [176, 44] width 19 height 16
click at [838, 13] on icon at bounding box center [845, 15] width 16 height 16
click at [113, 146] on div "[PHONE_NUMBER] Live | 14:21 ALL TASKS ALL TASKS ACTIVE TASKS TASKS IN WRAP UP" at bounding box center [124, 132] width 188 height 205
click at [275, 227] on input "text" at bounding box center [399, 229] width 355 height 30
click at [430, 226] on input "text" at bounding box center [399, 229] width 355 height 30
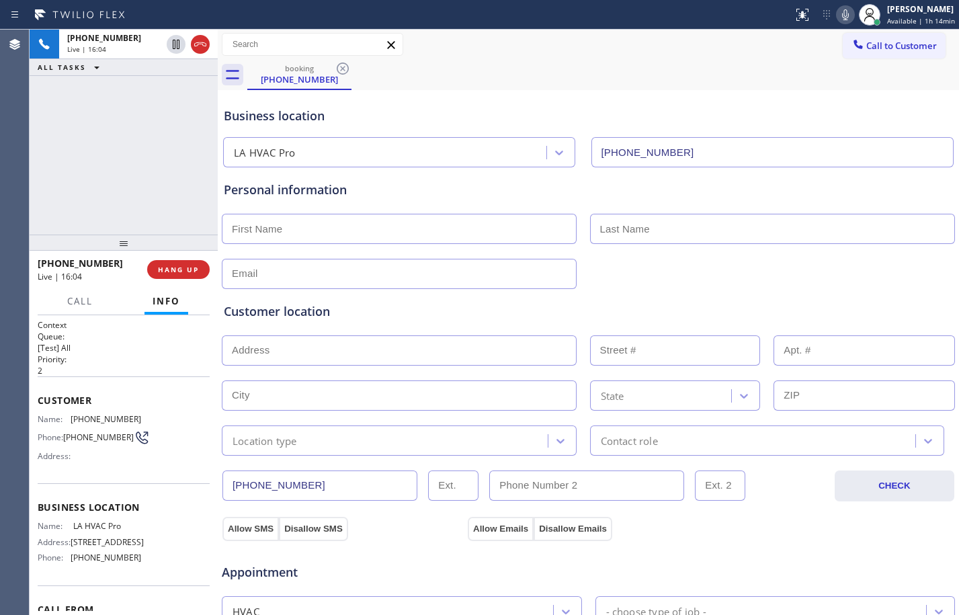
paste input "[PERSON_NAME]"
type input "[PERSON_NAME]"
click at [179, 273] on span "HANG UP" at bounding box center [178, 269] width 41 height 9
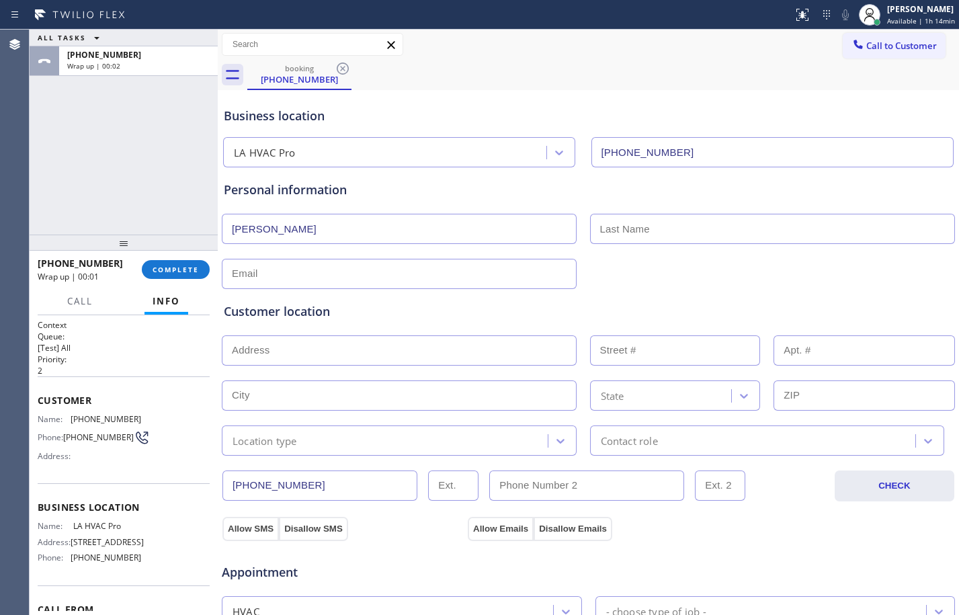
click at [712, 230] on input "text" at bounding box center [772, 229] width 365 height 30
paste input "Staffhost"
type input "Staffhost"
click at [337, 287] on div "Customer location >> ADD NEW ADDRESS << + NEW ADDRESS State Location type Conta…" at bounding box center [588, 369] width 734 height 172
click at [337, 283] on div "Customer location >> ADD NEW ADDRESS << + NEW ADDRESS State Location type Conta…" at bounding box center [588, 369] width 734 height 172
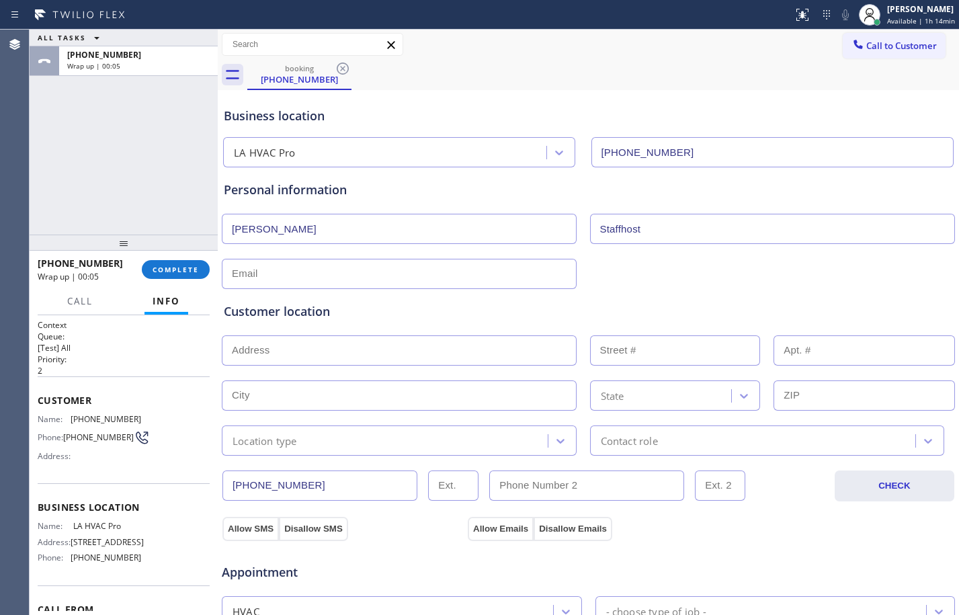
click at [336, 282] on input "text" at bounding box center [399, 274] width 355 height 30
paste input "[PERSON_NAME][EMAIL_ADDRESS][DOMAIN_NAME]"
type input "[PERSON_NAME][EMAIL_ADDRESS][DOMAIN_NAME]"
click at [337, 359] on input "text" at bounding box center [399, 350] width 355 height 30
paste input "[STREET_ADDRESS][PERSON_NAME]"
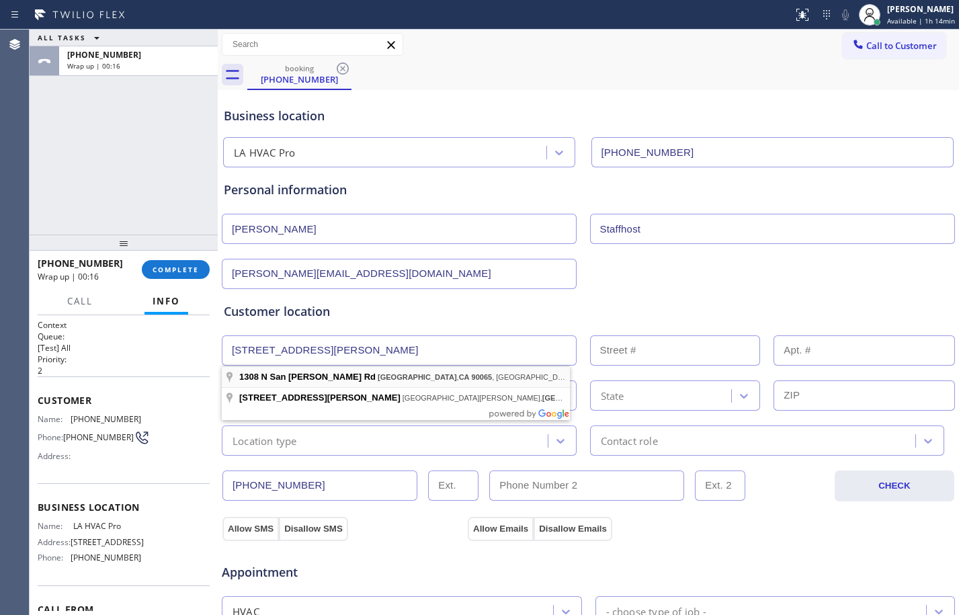
type input "[STREET_ADDRESS][PERSON_NAME]"
type input "1308"
type input "[GEOGRAPHIC_DATA]"
type input "90065"
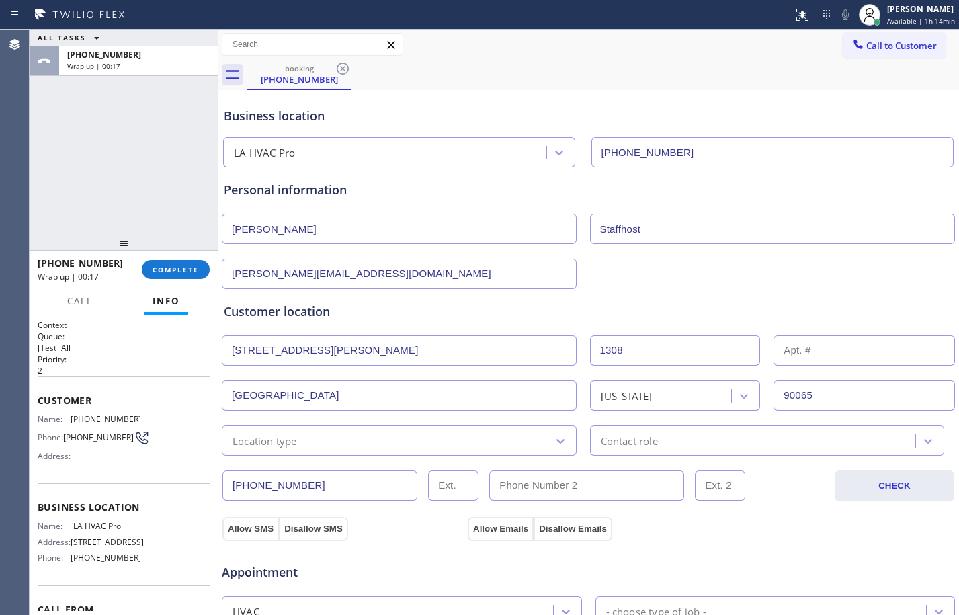
click at [337, 436] on div "Location type" at bounding box center [387, 441] width 322 height 24
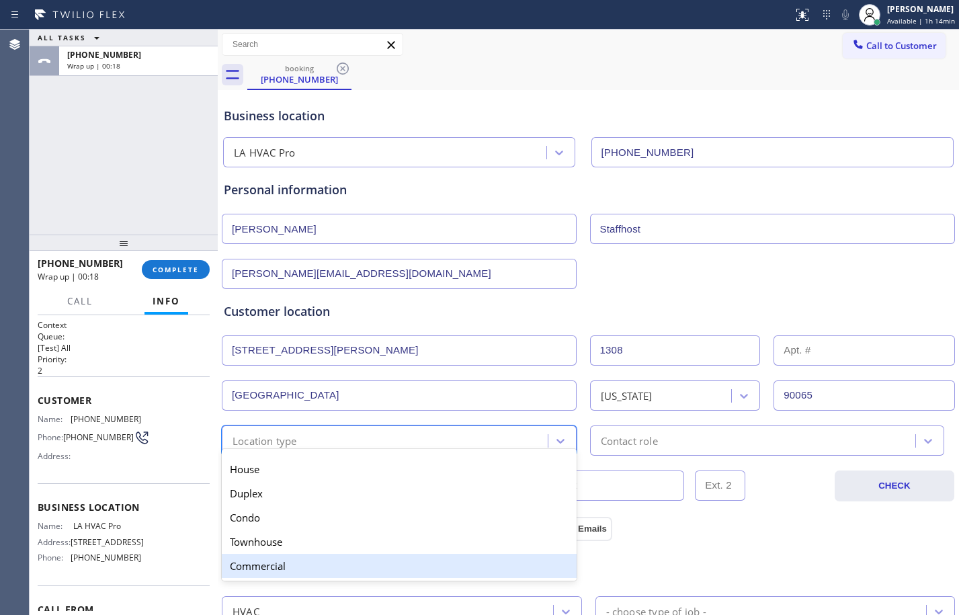
click at [275, 566] on div "Commercial" at bounding box center [399, 566] width 355 height 24
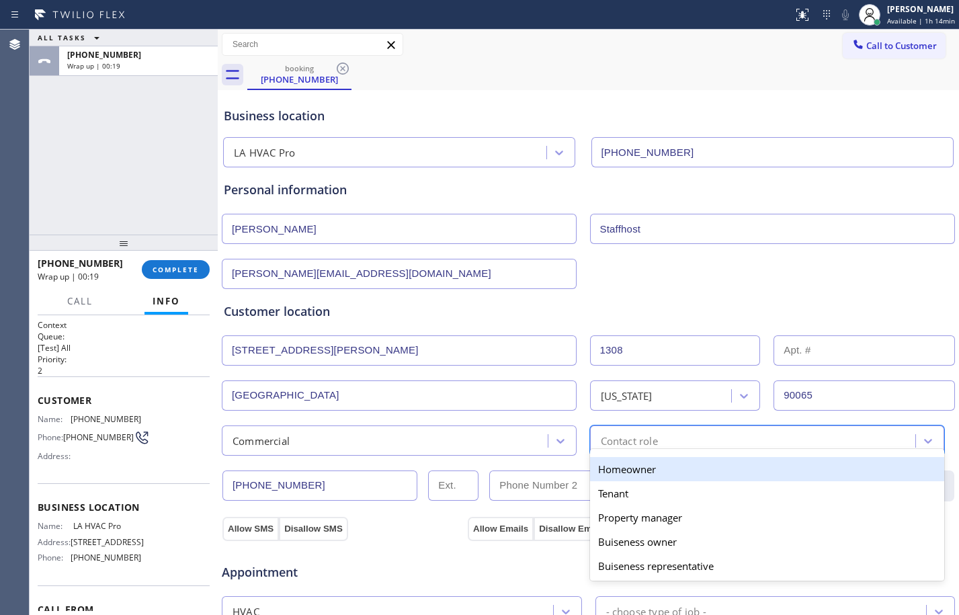
click at [658, 440] on div "Contact role" at bounding box center [755, 441] width 322 height 24
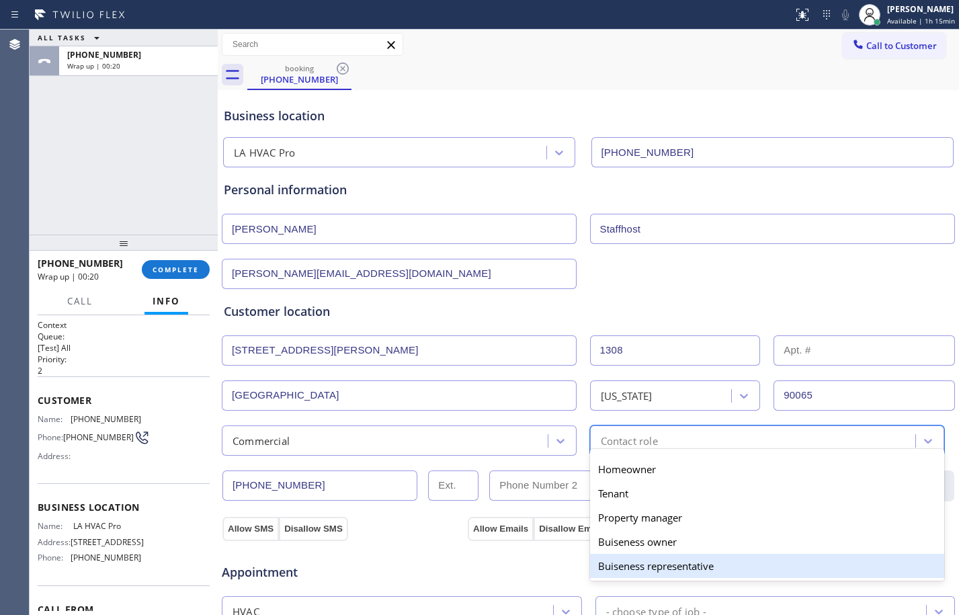
click at [674, 566] on div "Buiseness representative" at bounding box center [767, 566] width 355 height 24
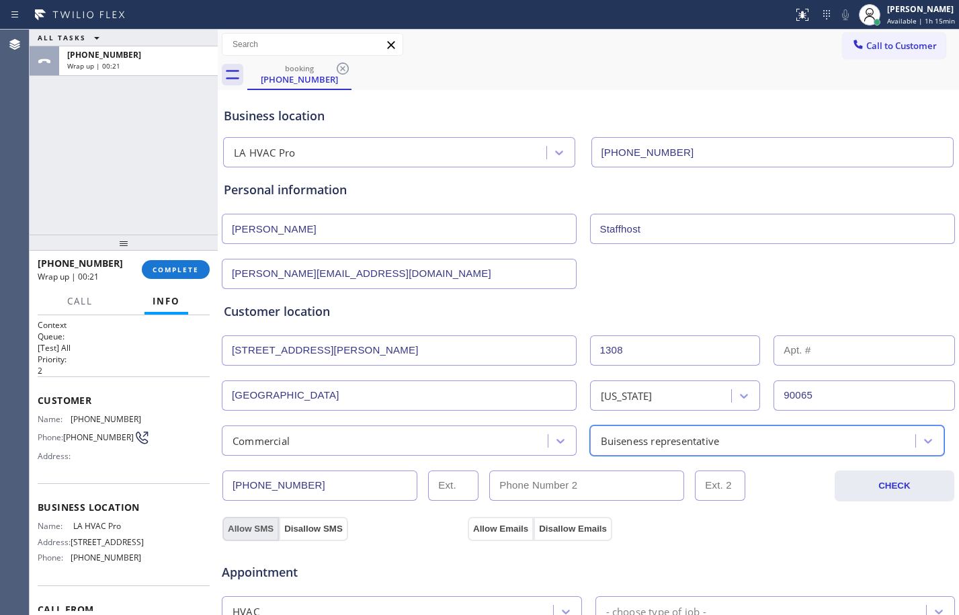
click at [262, 525] on button "Allow SMS" at bounding box center [250, 529] width 56 height 24
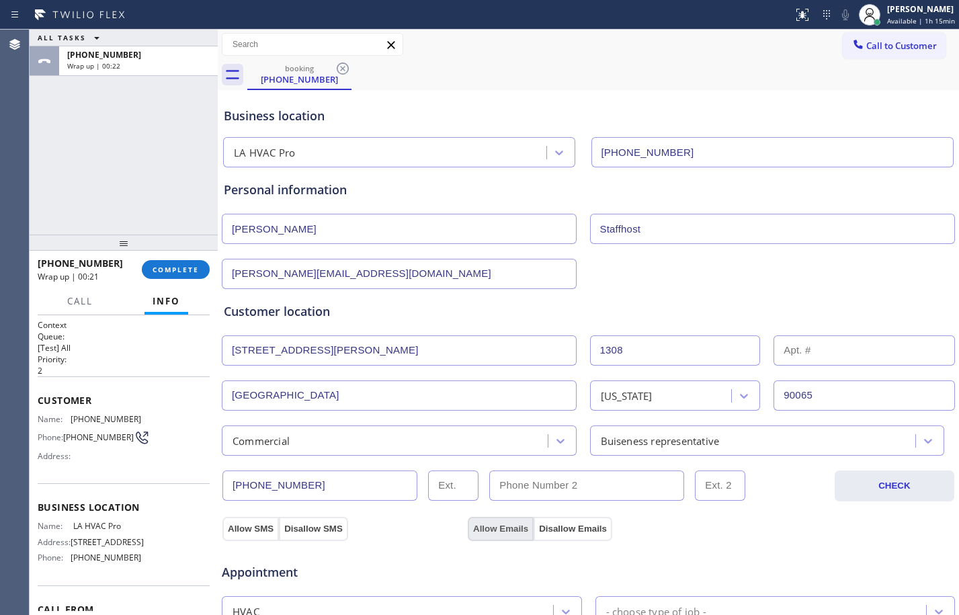
click at [498, 526] on button "Allow Emails" at bounding box center [501, 529] width 66 height 24
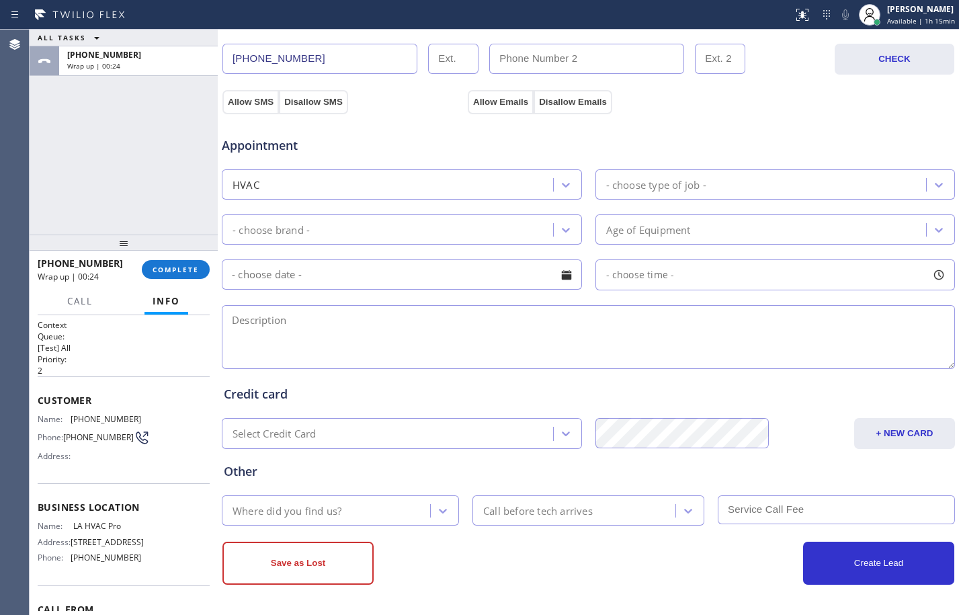
click at [445, 190] on div "HVAC" at bounding box center [389, 185] width 327 height 24
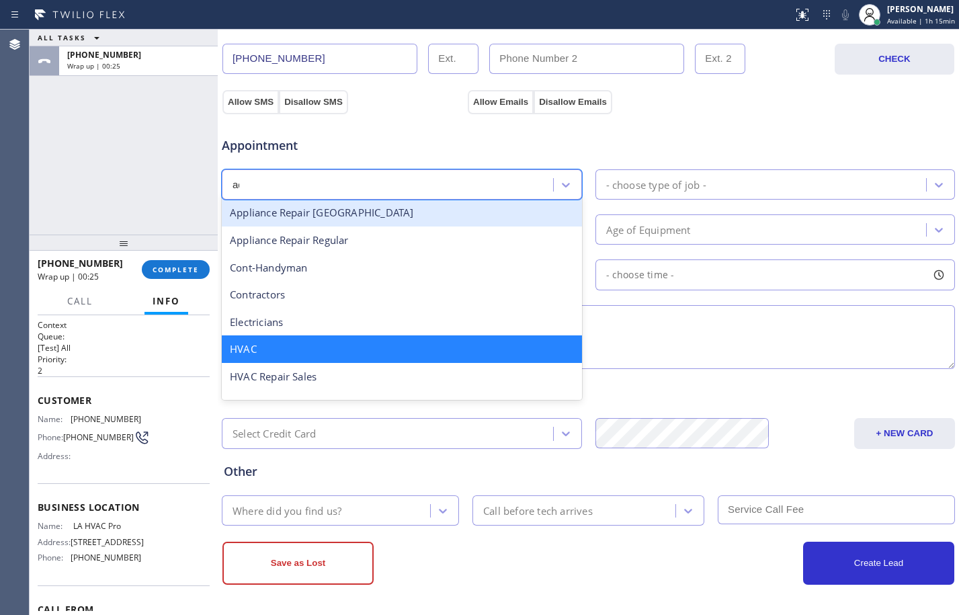
scroll to position [0, 0]
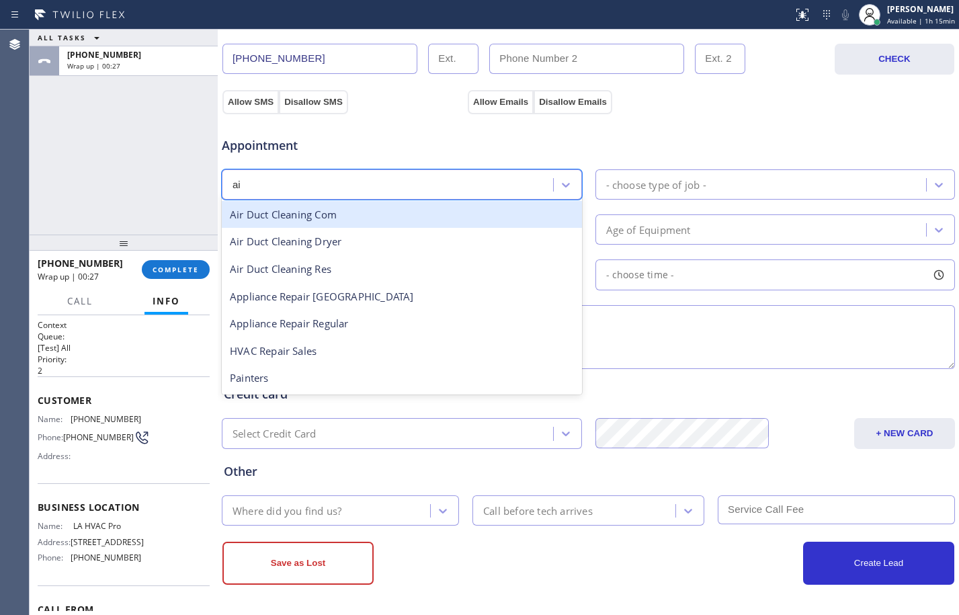
type input "air"
click at [342, 222] on div "Air Duct Cleaning Com" at bounding box center [402, 215] width 360 height 28
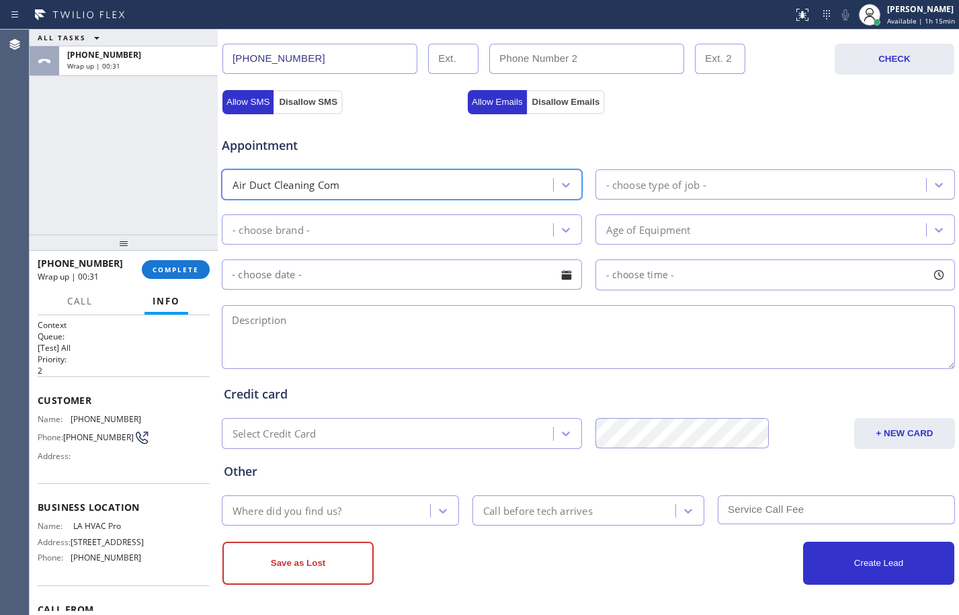
click at [634, 182] on div "- choose type of job -" at bounding box center [656, 184] width 100 height 15
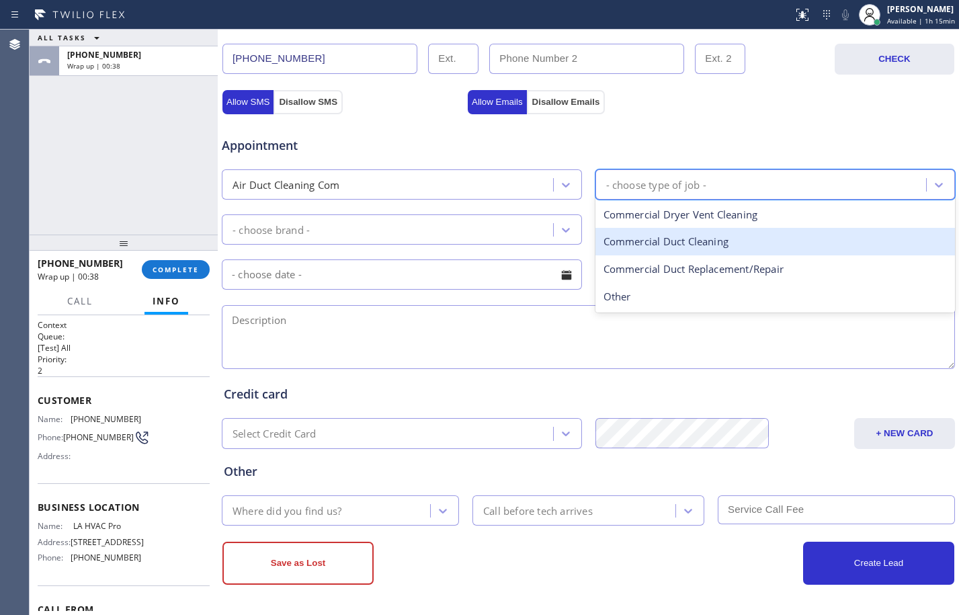
click at [638, 242] on div "Commercial Duct Cleaning" at bounding box center [775, 242] width 360 height 28
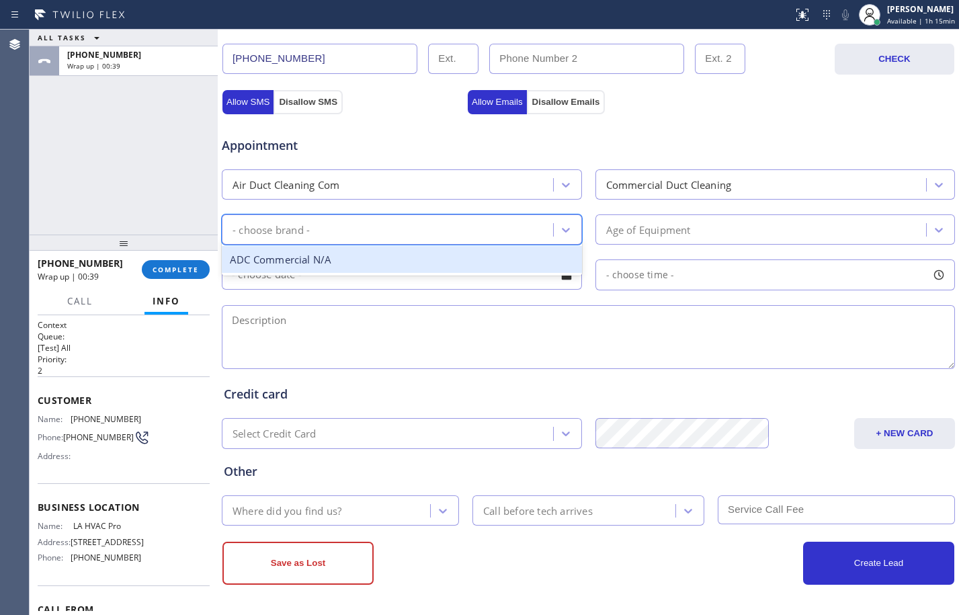
click at [486, 229] on div "- choose brand -" at bounding box center [389, 230] width 327 height 24
click at [360, 263] on div "ADC Commercial N/A" at bounding box center [402, 260] width 360 height 28
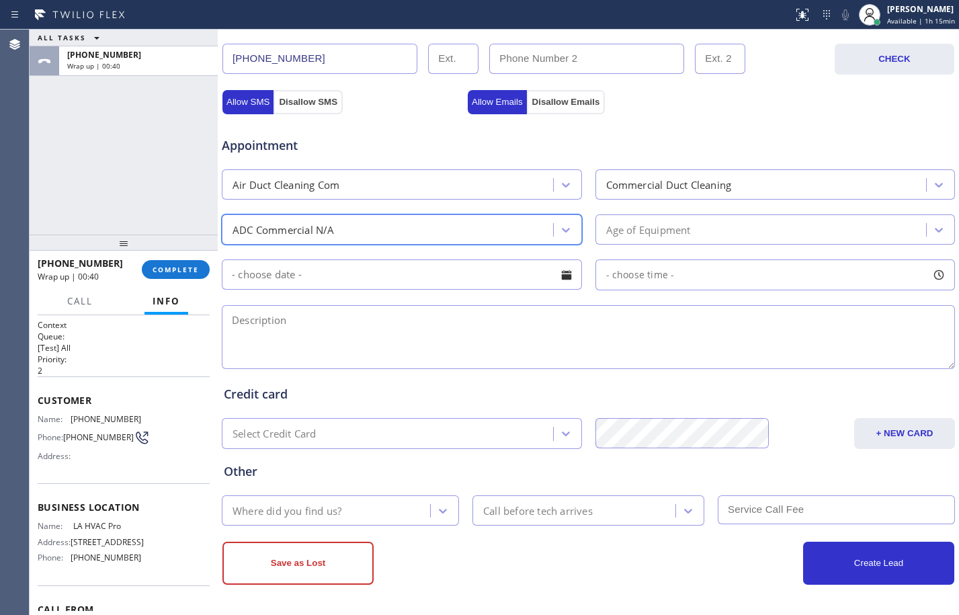
click at [611, 217] on div "Age of Equipment" at bounding box center [775, 229] width 360 height 30
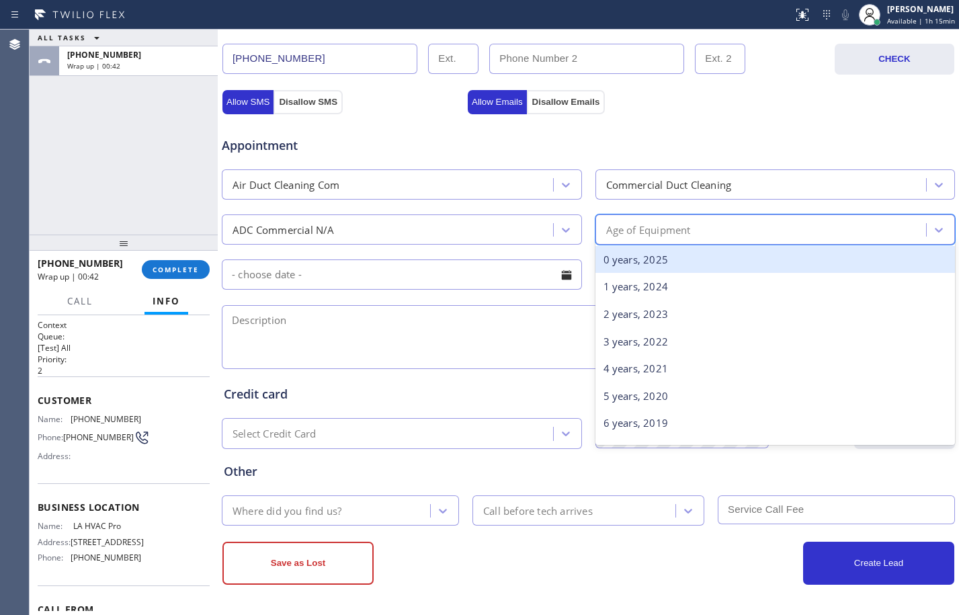
click at [638, 257] on div "0 years, 2025" at bounding box center [775, 260] width 360 height 28
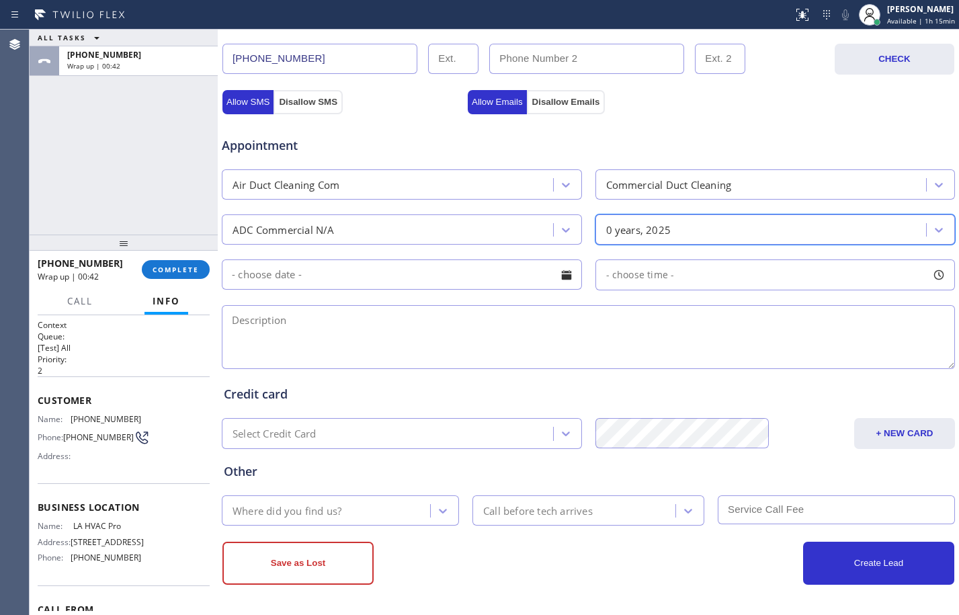
click at [429, 280] on input "text" at bounding box center [402, 274] width 360 height 30
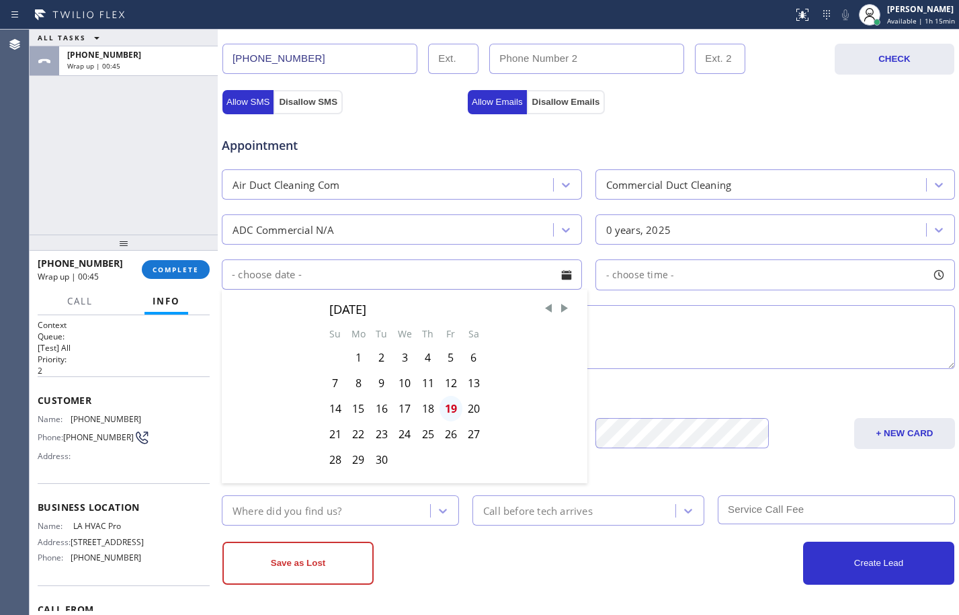
click at [453, 408] on div "19" at bounding box center [450, 409] width 23 height 26
type input "[DATE]"
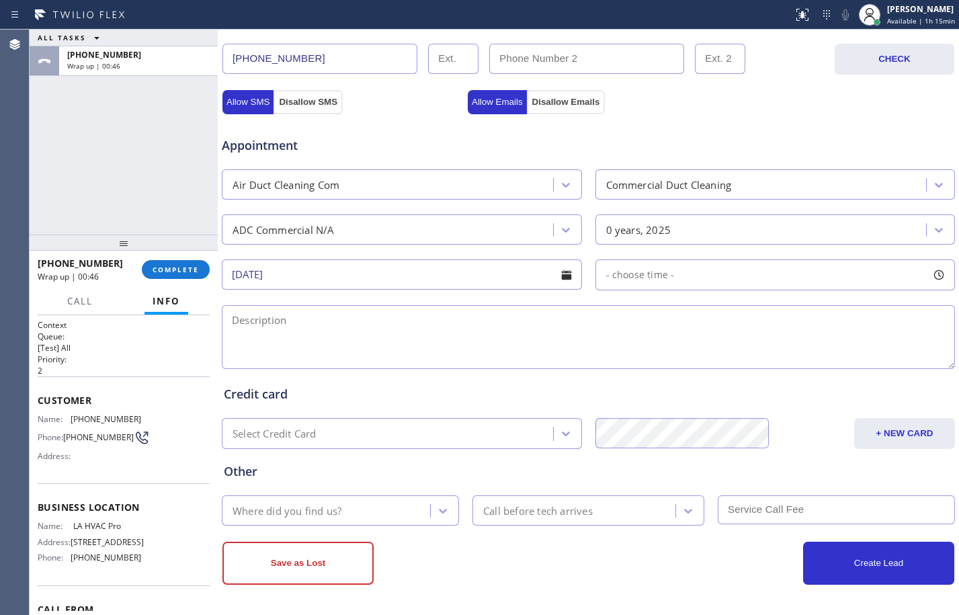
click at [675, 279] on div "- choose time -" at bounding box center [775, 274] width 360 height 31
click at [408, 366] on div "Credit card Select Credit Card + NEW CARD CANCEL SAVE" at bounding box center [588, 407] width 734 height 83
click at [326, 341] on textarea at bounding box center [588, 337] width 733 height 64
paste textarea "quote for air duct cleaning for a commercial building/1600 sq ft studio ft/not …"
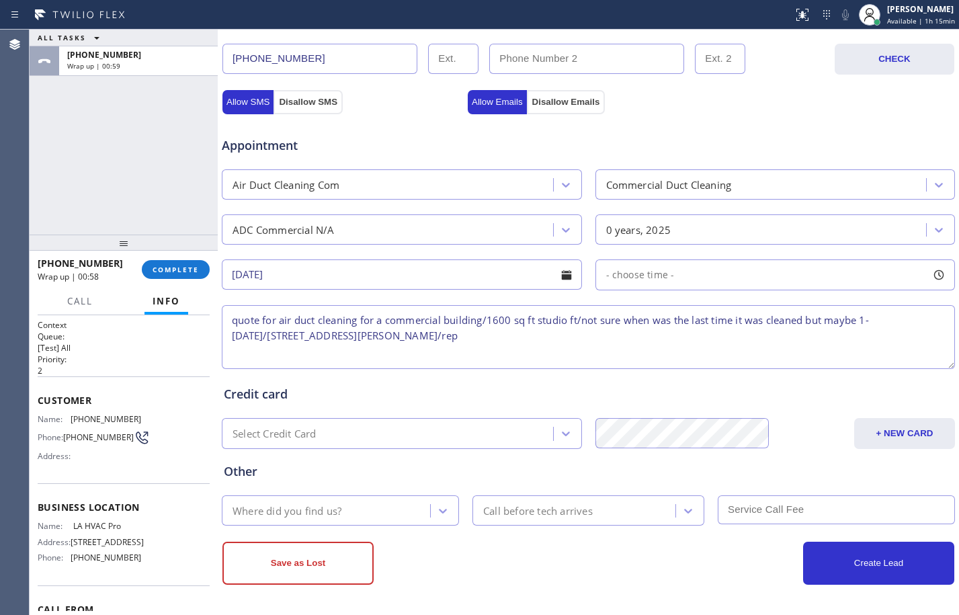
click at [255, 335] on textarea "quote for air duct cleaning for a commercial building/1600 sq ft studio ft/not …" at bounding box center [588, 337] width 733 height 64
click at [650, 276] on span "- choose time -" at bounding box center [640, 274] width 69 height 13
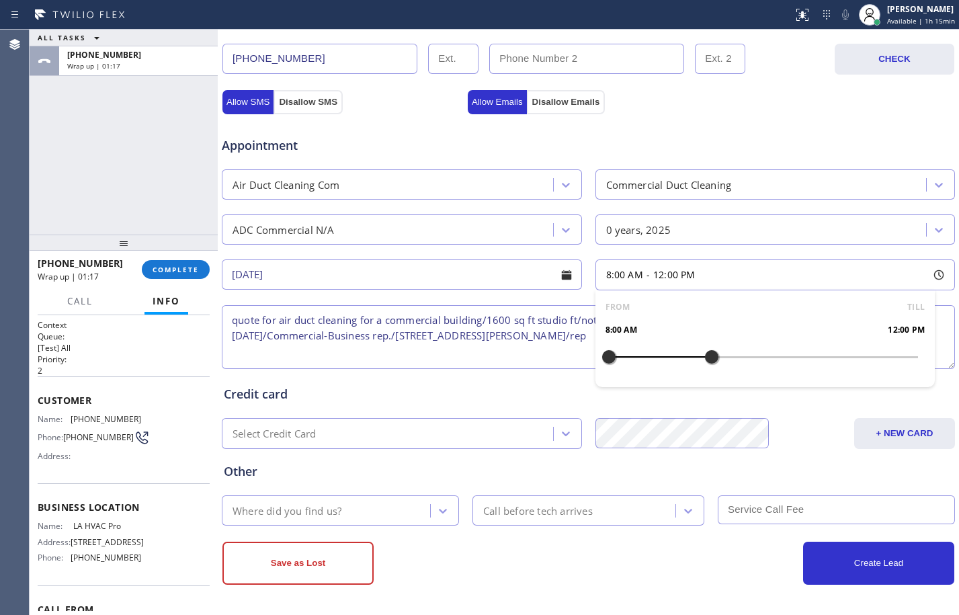
drag, startPoint x: 603, startPoint y: 357, endPoint x: 704, endPoint y: 363, distance: 100.9
click at [704, 363] on div at bounding box center [711, 357] width 16 height 28
drag, startPoint x: 137, startPoint y: 172, endPoint x: 210, endPoint y: 198, distance: 76.9
click at [137, 172] on div "ALL TASKS ALL TASKS ACTIVE TASKS TASKS IN WRAP UP [PHONE_NUMBER] Wrap up | 02:12" at bounding box center [124, 132] width 188 height 205
click at [654, 276] on span "12:00 PM" at bounding box center [674, 274] width 42 height 13
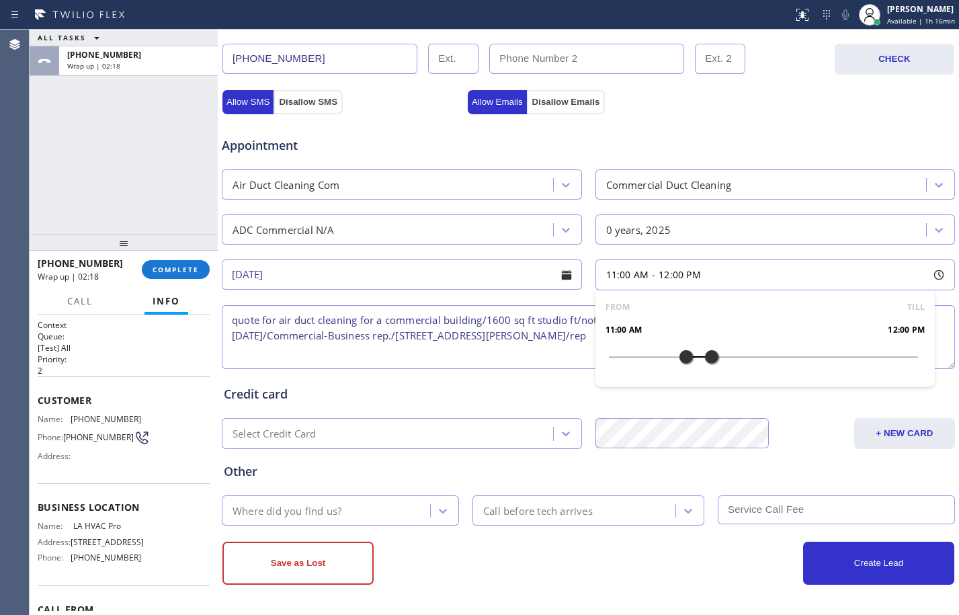
drag, startPoint x: 600, startPoint y: 355, endPoint x: 676, endPoint y: 363, distance: 77.0
click at [678, 363] on div at bounding box center [686, 357] width 16 height 28
click at [329, 341] on textarea "quote for air duct cleaning for a commercial building/1600 sq ft studio ft/not …" at bounding box center [588, 337] width 733 height 64
click at [679, 340] on textarea "quote for air duct cleaning for a commercial building/1600 sq ft studio ft/not …" at bounding box center [588, 337] width 733 height 64
click at [663, 334] on textarea "quote for air duct cleaning for a commercial building/1600 sq ft studio ft/not …" at bounding box center [588, 337] width 733 height 64
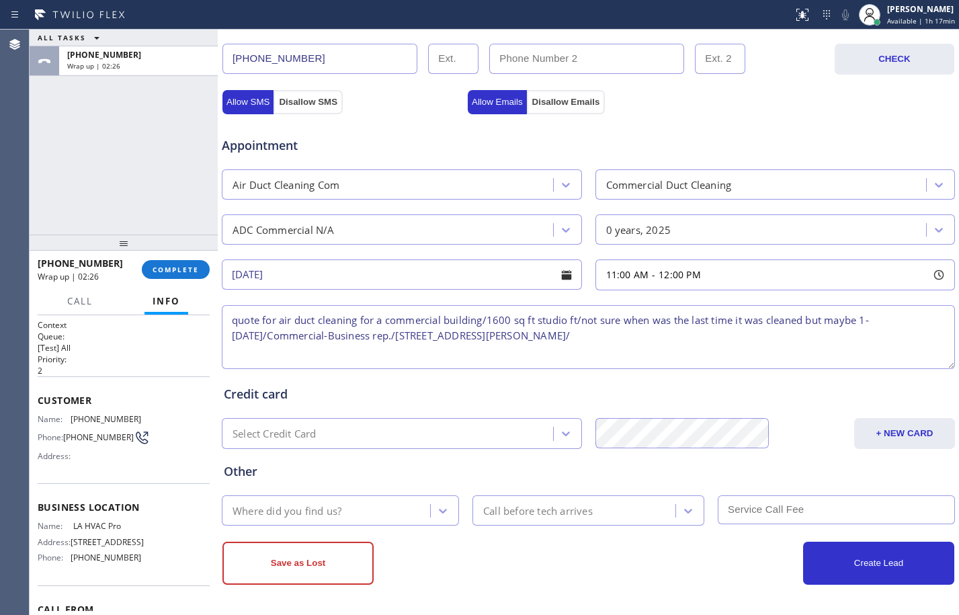
paste textarea "LA HVAC Pro"
click at [695, 331] on textarea "quote for air duct cleaning for a commercial building/1600 sq ft studio ft/not …" at bounding box center [588, 337] width 733 height 64
paste textarea "Please call customer 30 minutes prior to arrival"
type textarea "quote for air duct cleaning for a commercial building/1600 sq ft studio ft/not …"
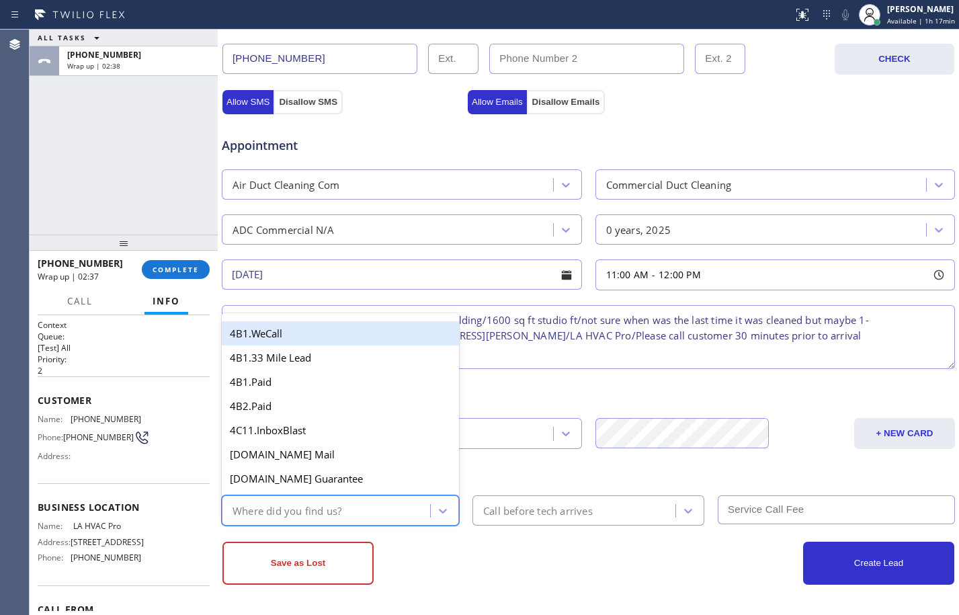
click at [382, 511] on div "Where did you find us?" at bounding box center [328, 510] width 204 height 24
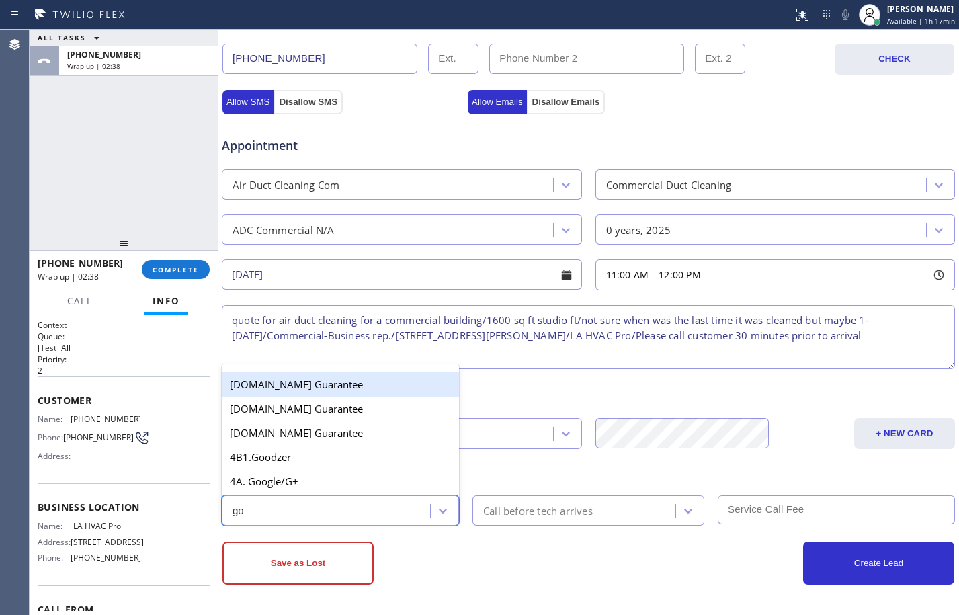
type input "goo"
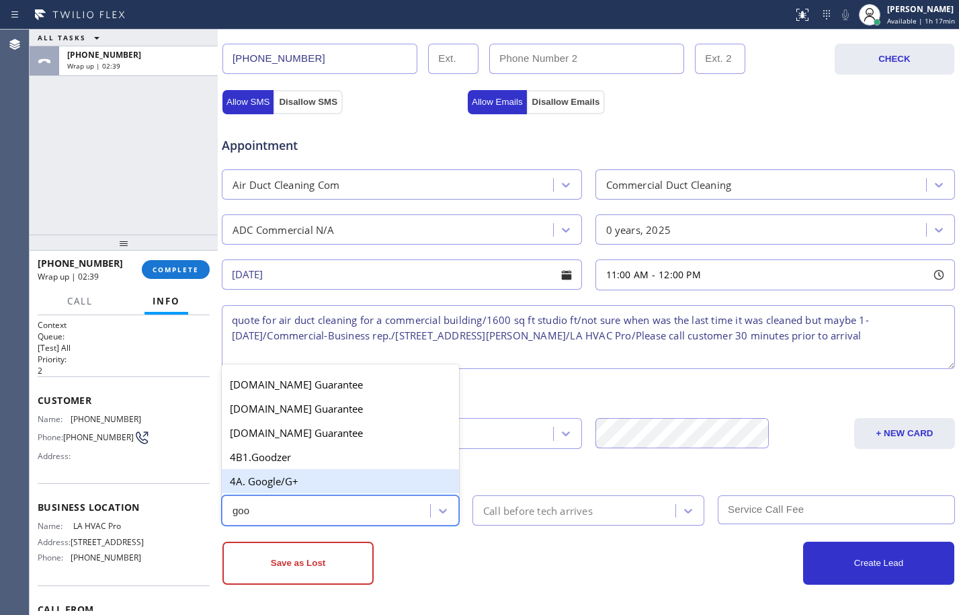
click at [315, 473] on div "4A. Google/G+" at bounding box center [340, 481] width 237 height 24
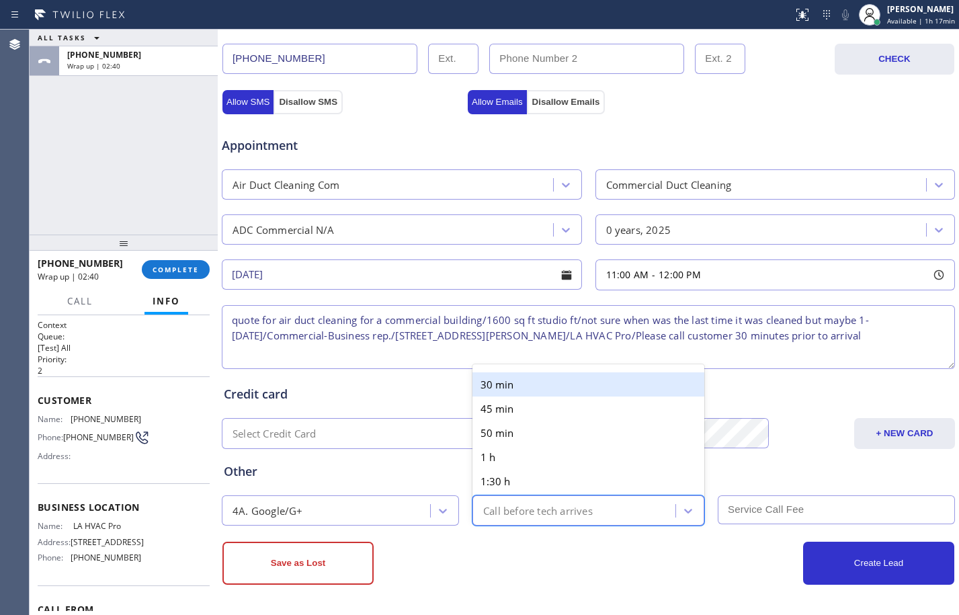
click at [556, 519] on div "Call before tech arrives" at bounding box center [575, 510] width 199 height 24
click at [502, 380] on div "30 min" at bounding box center [588, 384] width 232 height 24
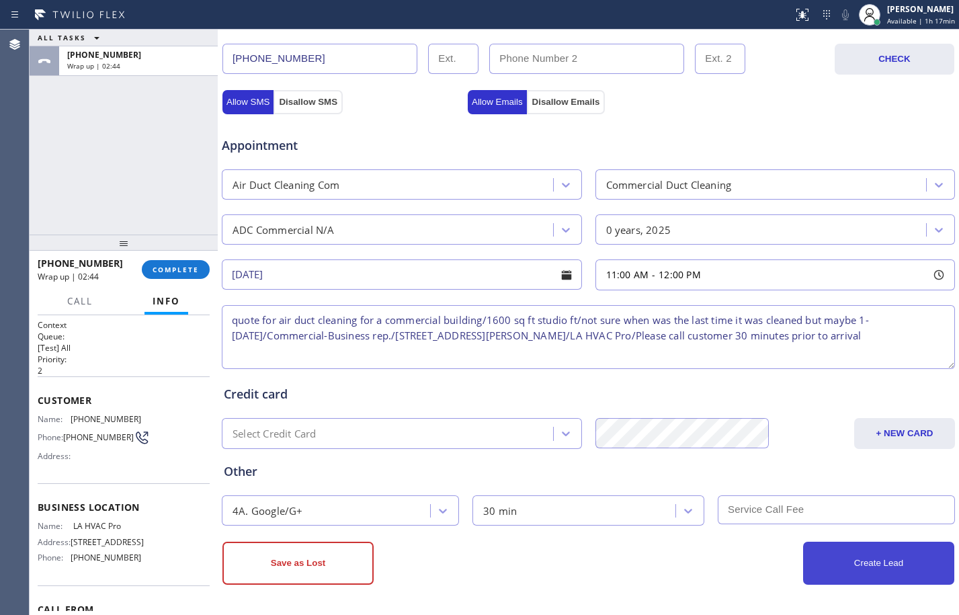
click at [838, 573] on button "Create Lead" at bounding box center [878, 562] width 151 height 43
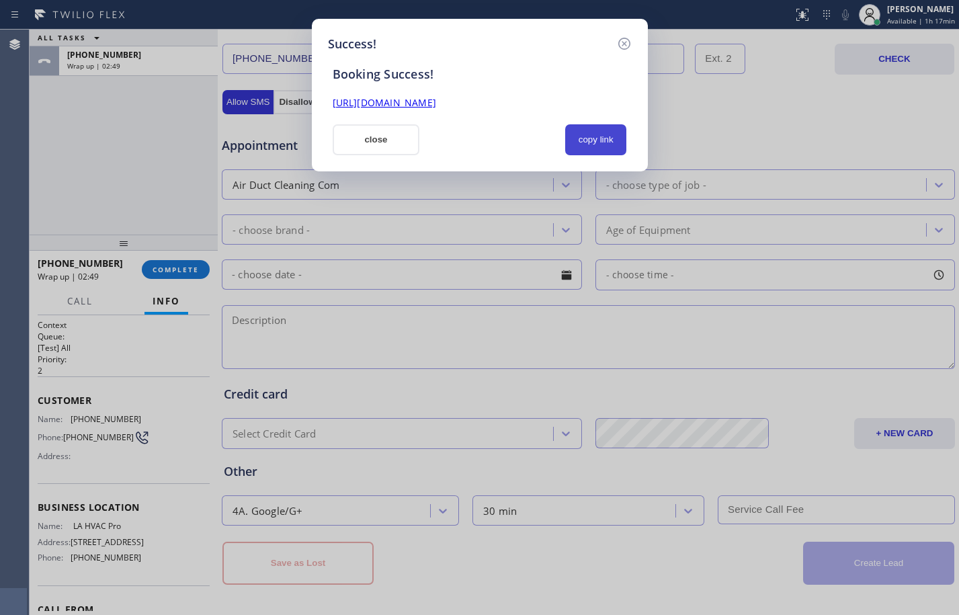
click at [595, 124] on button "copy link" at bounding box center [596, 139] width 62 height 31
click at [436, 103] on link "[URL][DOMAIN_NAME]" at bounding box center [384, 102] width 103 height 13
click at [409, 144] on button "close" at bounding box center [376, 139] width 87 height 31
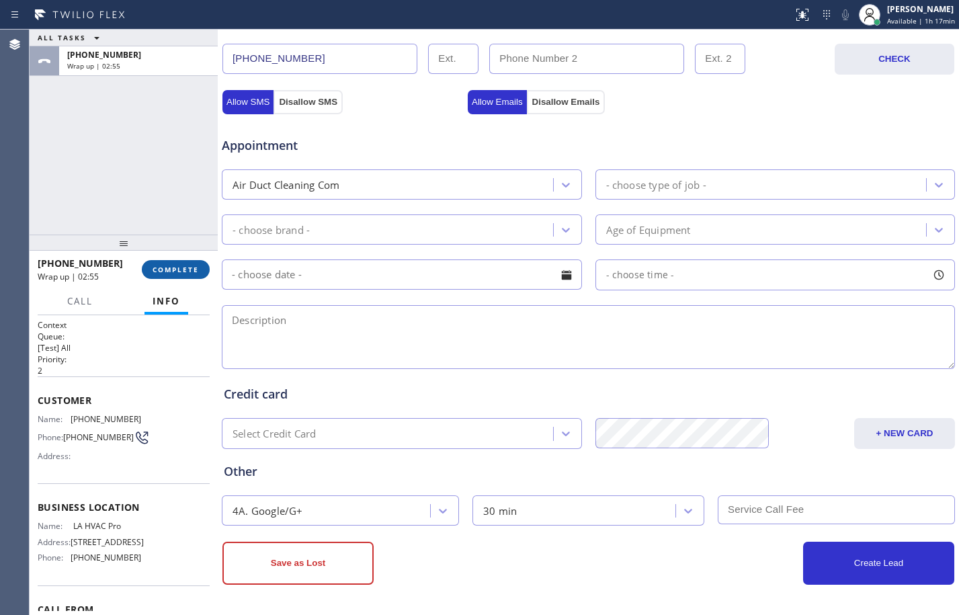
click at [164, 266] on span "COMPLETE" at bounding box center [175, 269] width 46 height 9
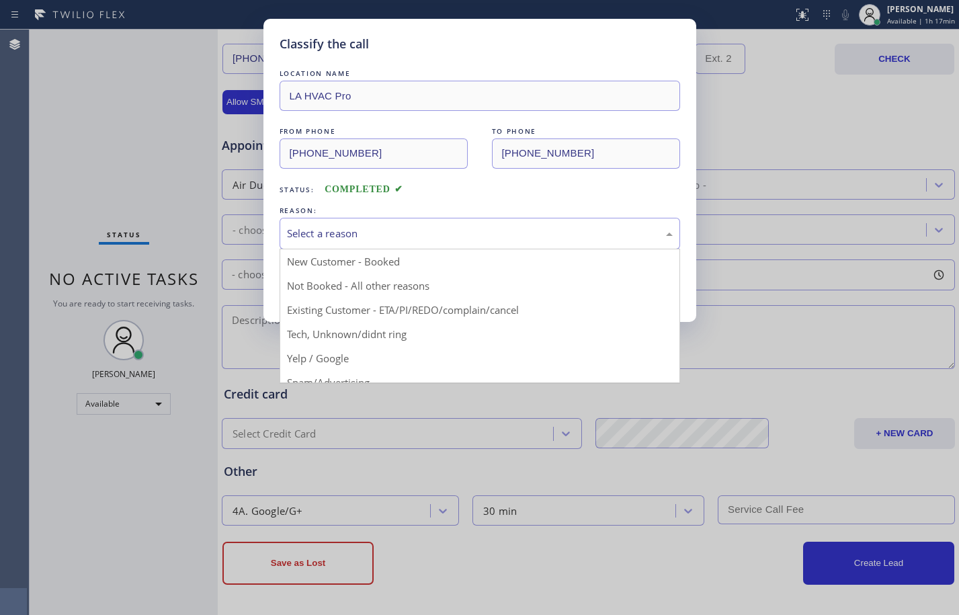
click at [443, 232] on div "Select a reason" at bounding box center [480, 233] width 386 height 15
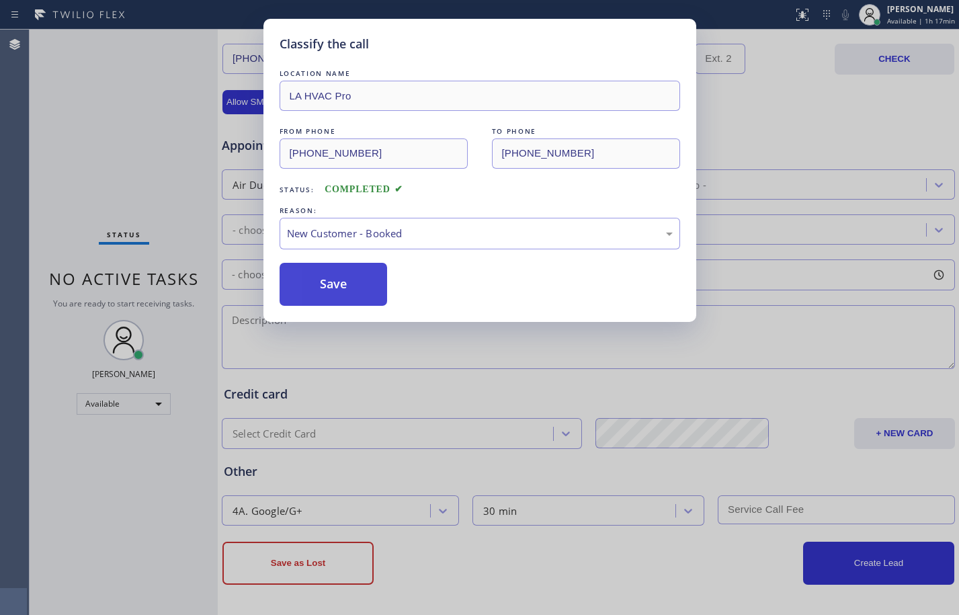
click at [324, 281] on button "Save" at bounding box center [333, 284] width 108 height 43
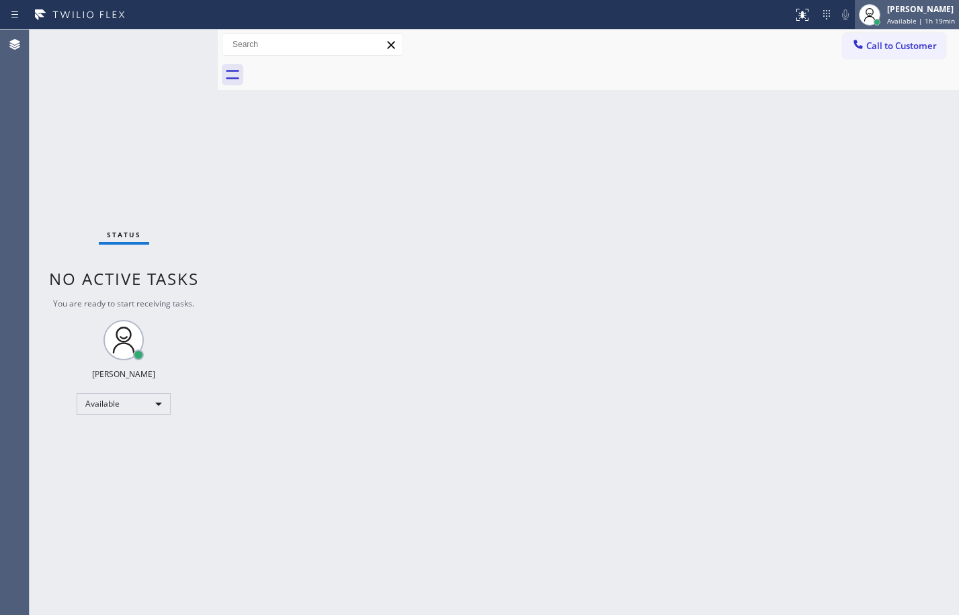
click at [917, 3] on div "[PERSON_NAME] Available | 1h 19min" at bounding box center [921, 15] width 75 height 24
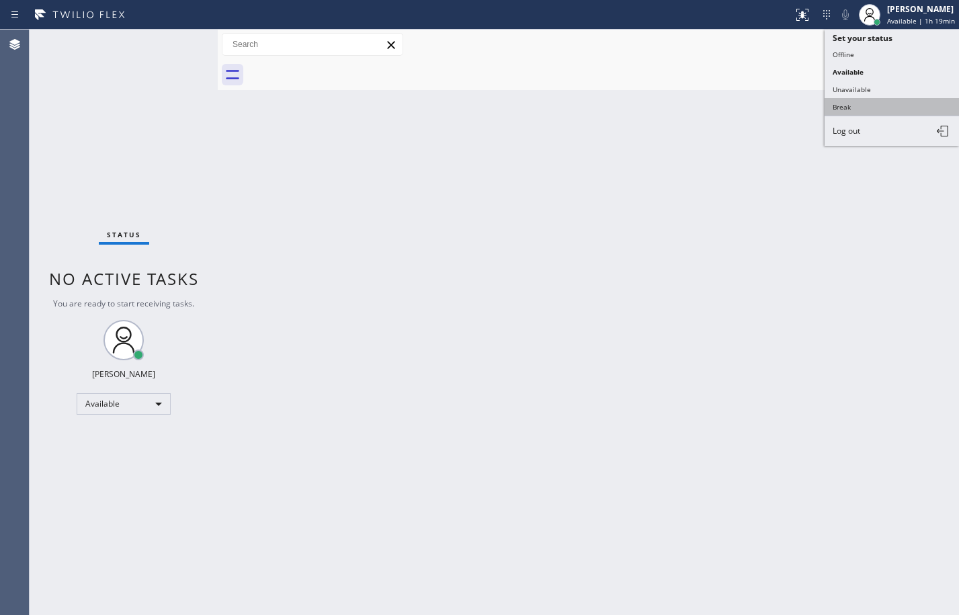
click at [886, 104] on button "Break" at bounding box center [891, 106] width 134 height 17
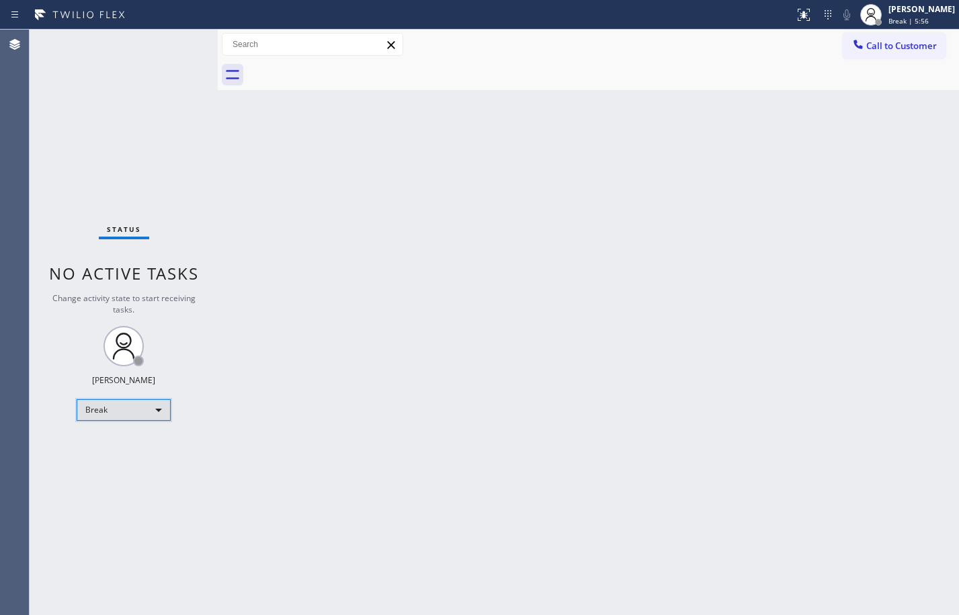
click at [150, 411] on div "Break" at bounding box center [124, 409] width 94 height 21
click at [115, 450] on li "Available" at bounding box center [122, 445] width 91 height 16
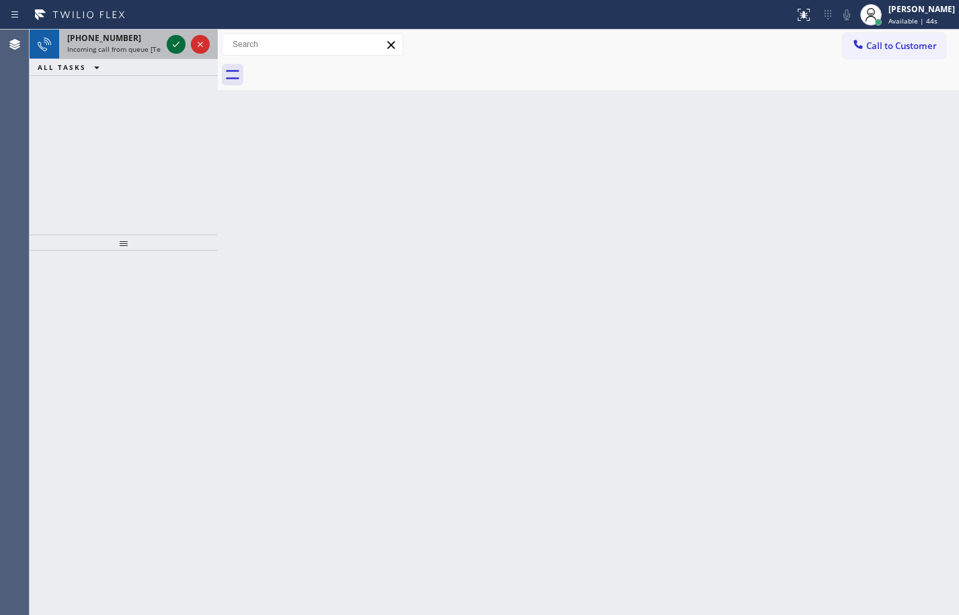
click at [170, 44] on icon at bounding box center [176, 44] width 16 height 16
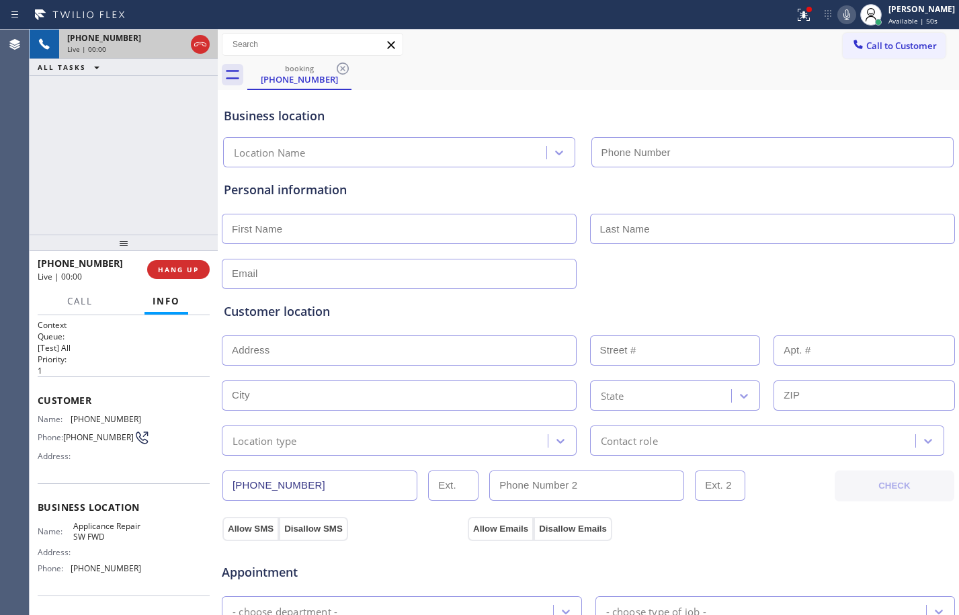
type input "[PHONE_NUMBER]"
click at [175, 269] on span "HANG UP" at bounding box center [178, 269] width 41 height 9
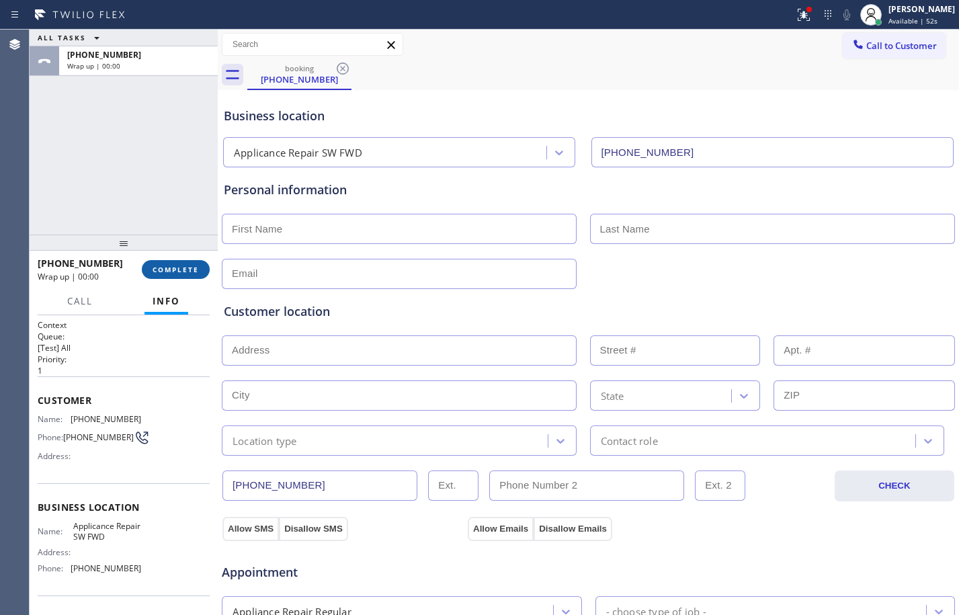
click at [175, 269] on span "COMPLETE" at bounding box center [175, 269] width 46 height 9
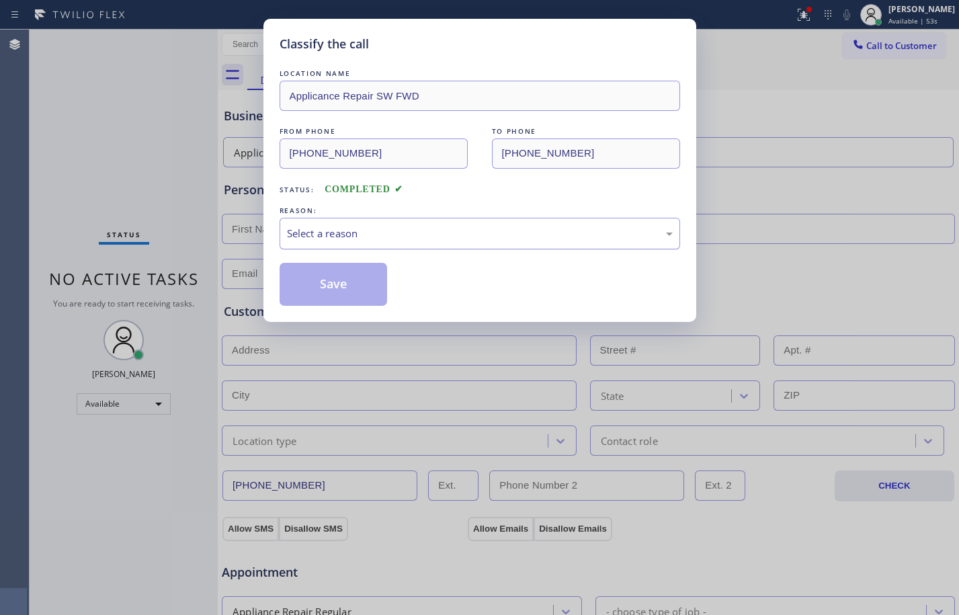
click at [372, 240] on div "Select a reason" at bounding box center [480, 233] width 386 height 15
click at [337, 282] on button "Save" at bounding box center [333, 284] width 108 height 43
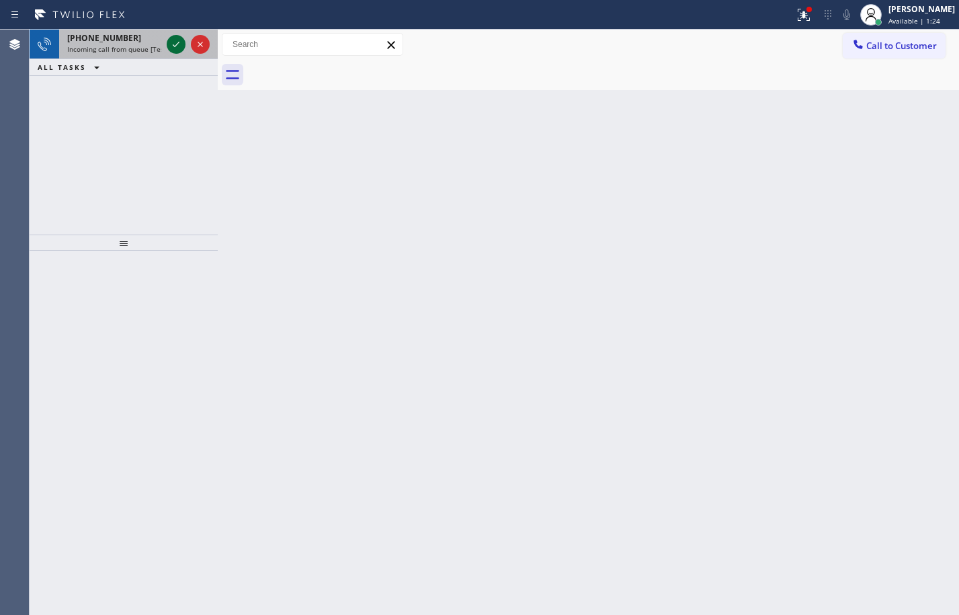
click at [173, 41] on icon at bounding box center [176, 44] width 16 height 16
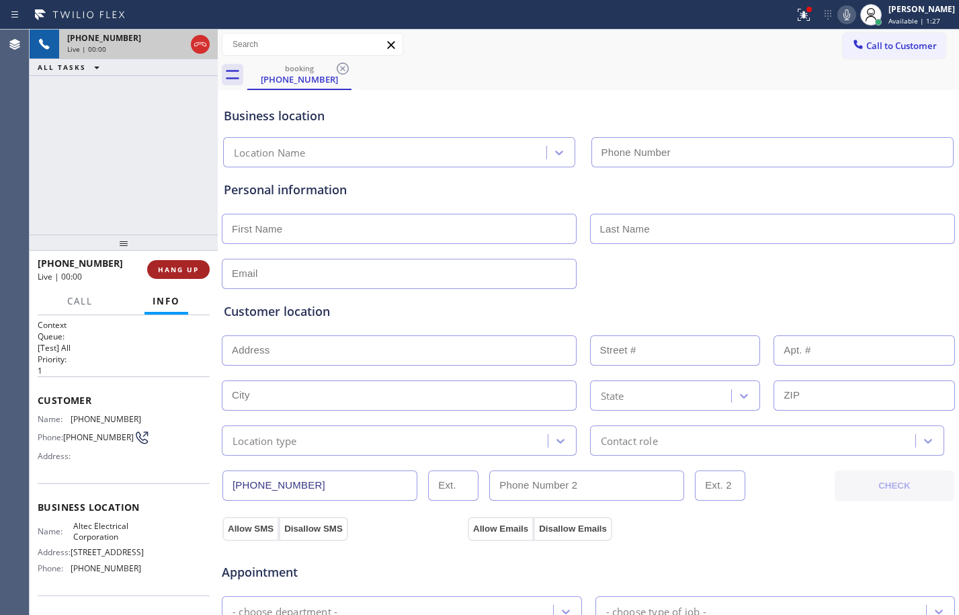
type input "[PHONE_NUMBER]"
click at [175, 270] on span "HANG UP" at bounding box center [178, 269] width 41 height 9
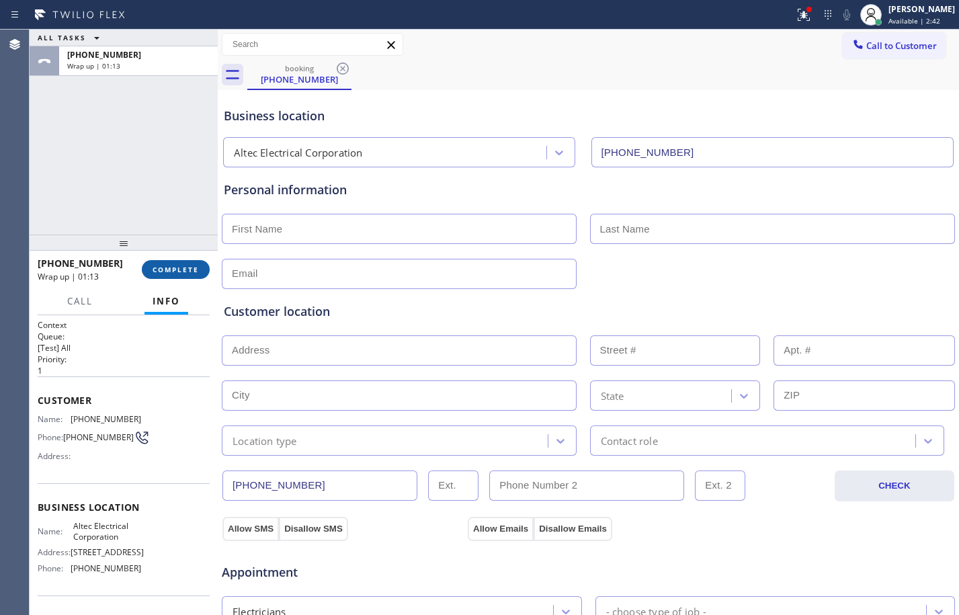
click at [156, 275] on button "COMPLETE" at bounding box center [176, 269] width 68 height 19
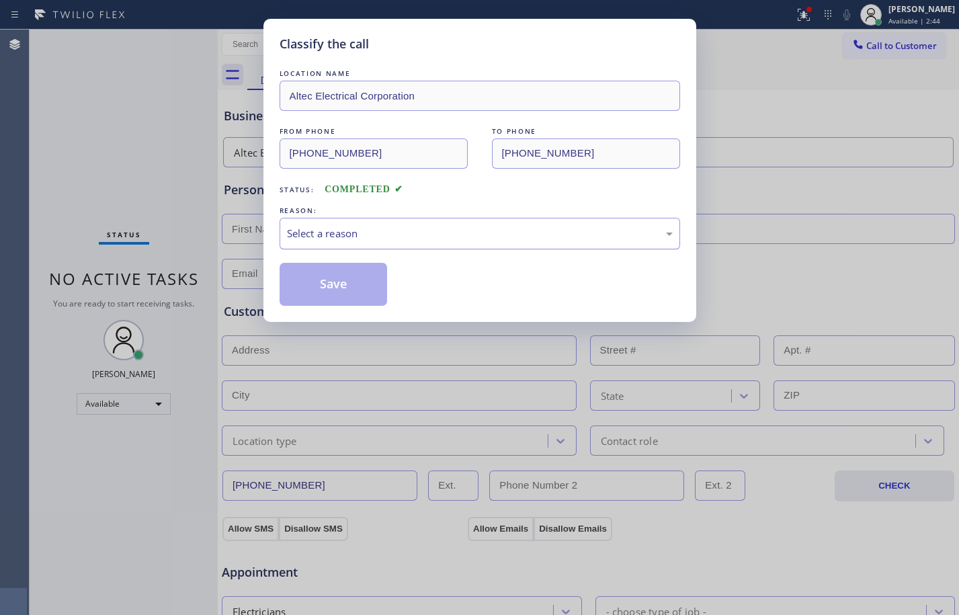
click at [404, 230] on div "Select a reason" at bounding box center [480, 233] width 386 height 15
click at [325, 285] on button "Save" at bounding box center [333, 284] width 108 height 43
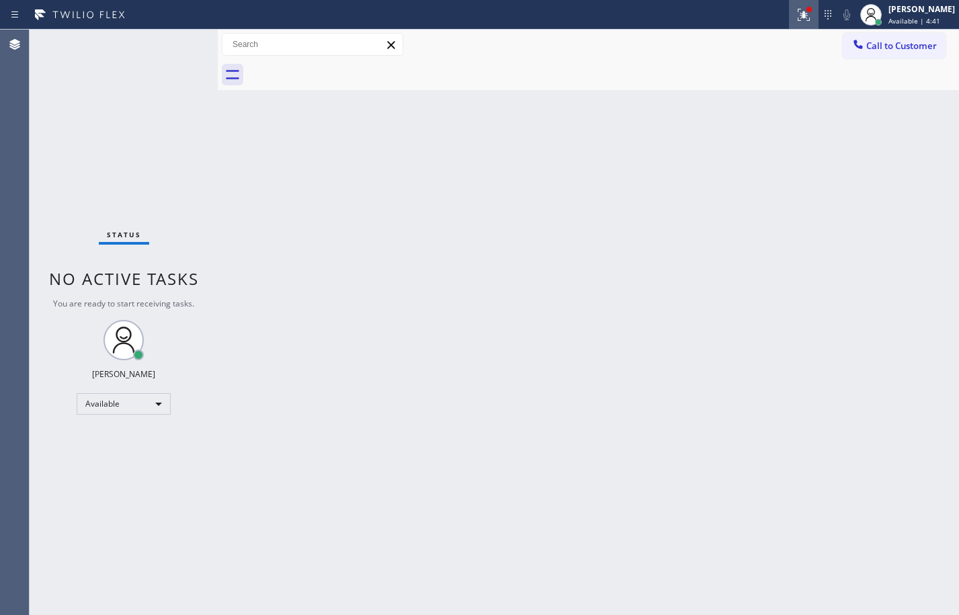
click at [797, 15] on icon at bounding box center [801, 13] width 8 height 9
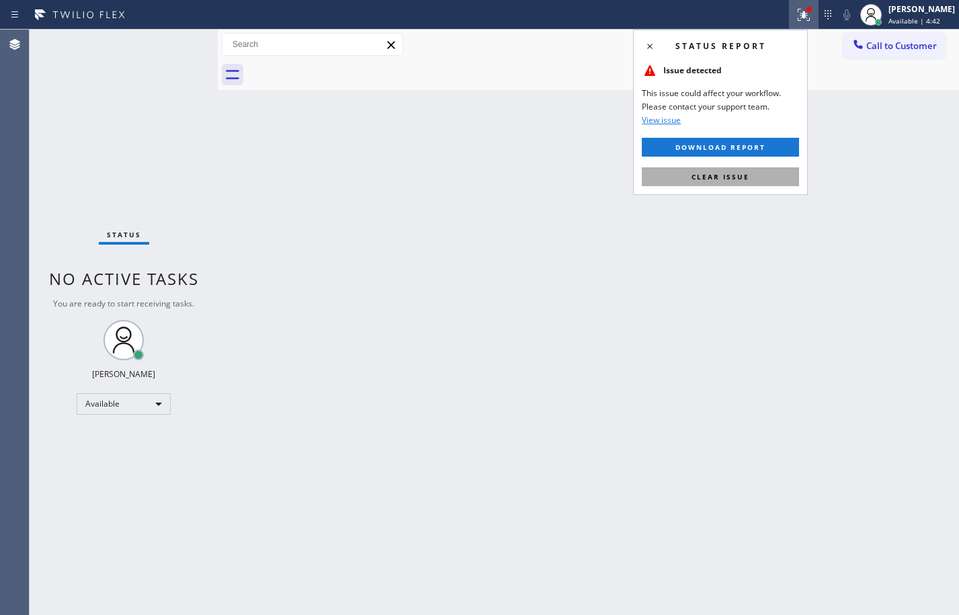
click at [740, 184] on button "Clear issue" at bounding box center [720, 176] width 157 height 19
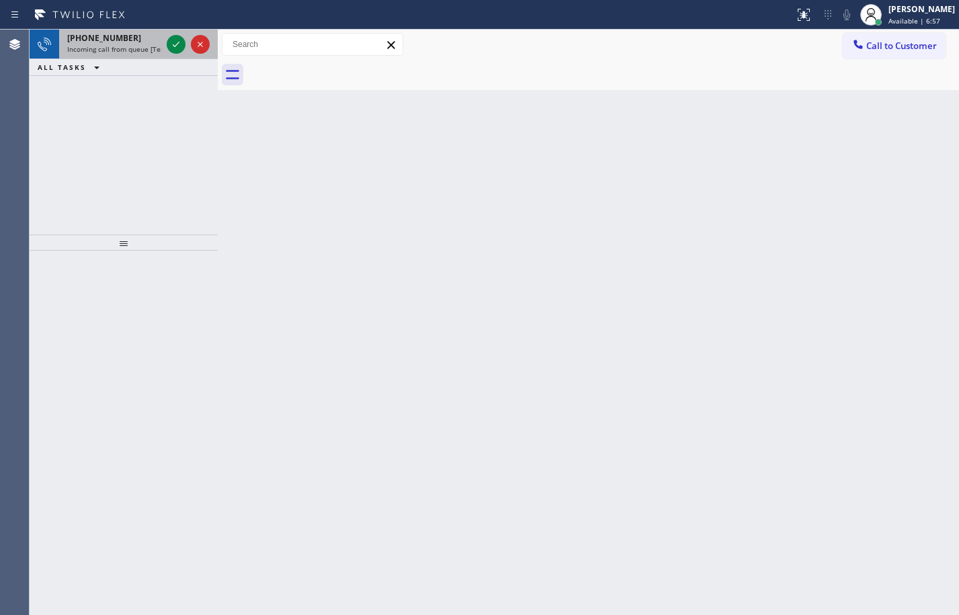
click at [165, 42] on div at bounding box center [188, 45] width 48 height 30
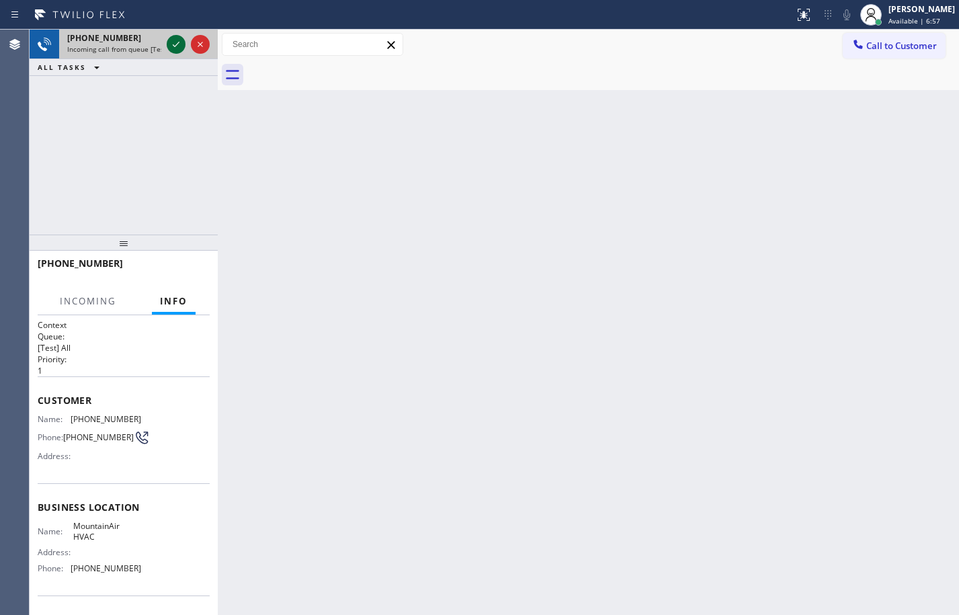
click at [177, 40] on icon at bounding box center [176, 44] width 16 height 16
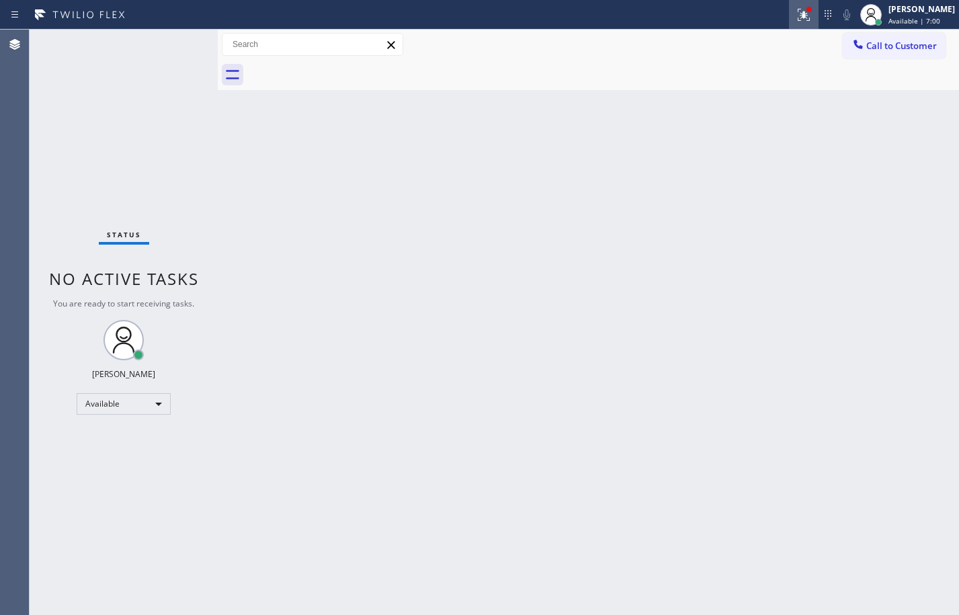
click at [803, 17] on div at bounding box center [804, 15] width 30 height 16
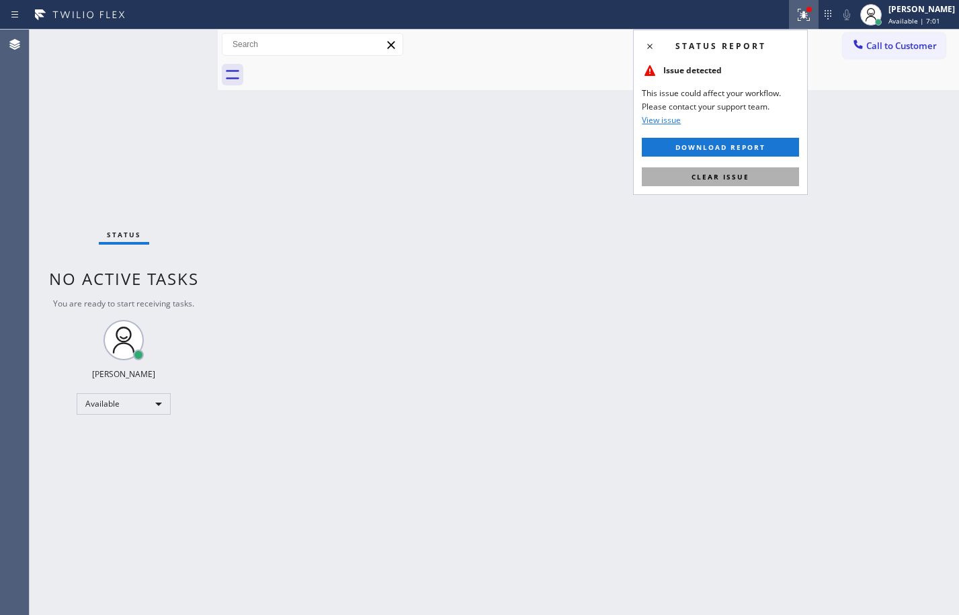
click at [763, 181] on button "Clear issue" at bounding box center [720, 176] width 157 height 19
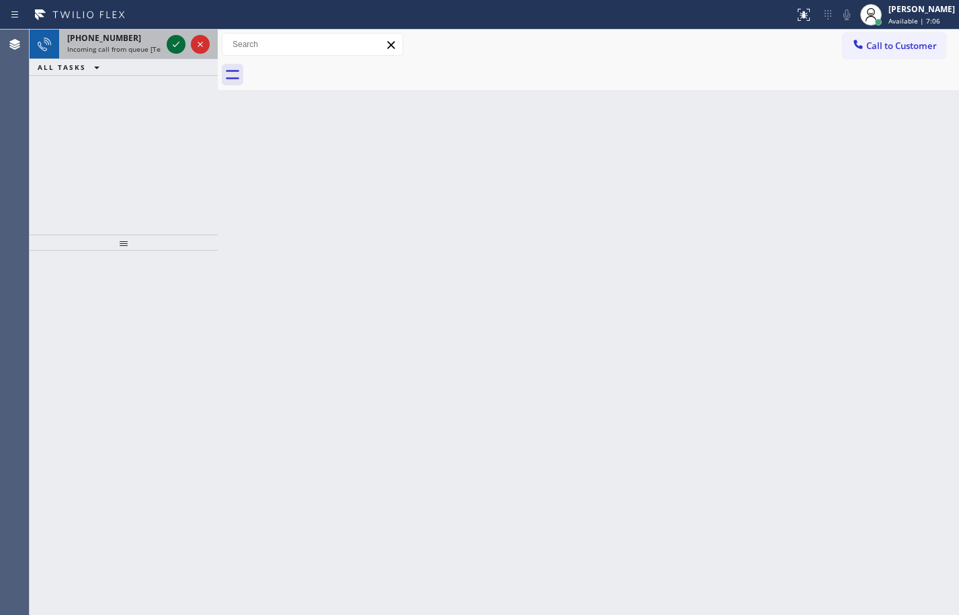
click at [179, 52] on icon at bounding box center [176, 44] width 16 height 16
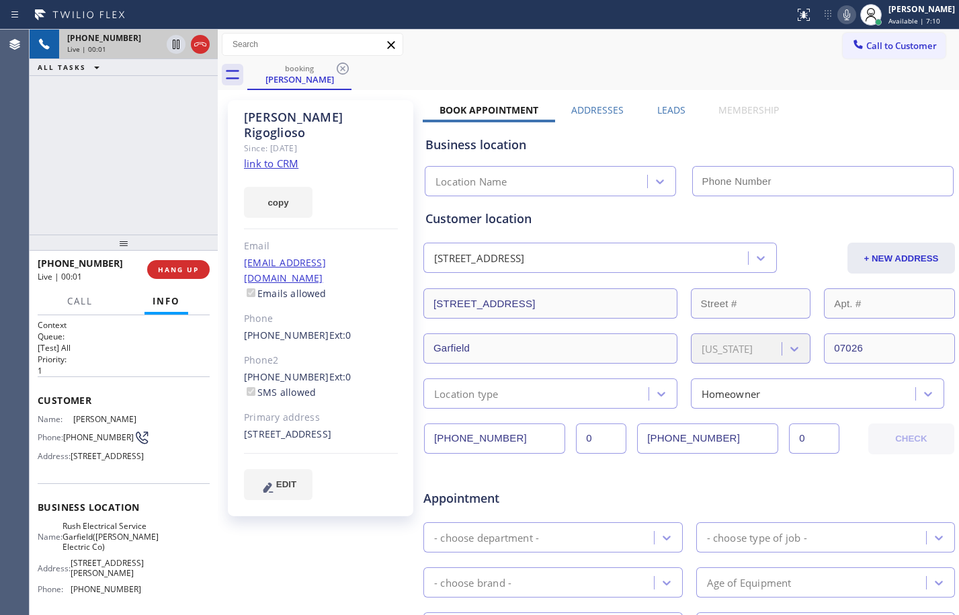
type input "[PHONE_NUMBER]"
click at [288, 157] on link "link to CRM" at bounding box center [271, 163] width 54 height 13
click at [176, 46] on icon at bounding box center [176, 44] width 16 height 16
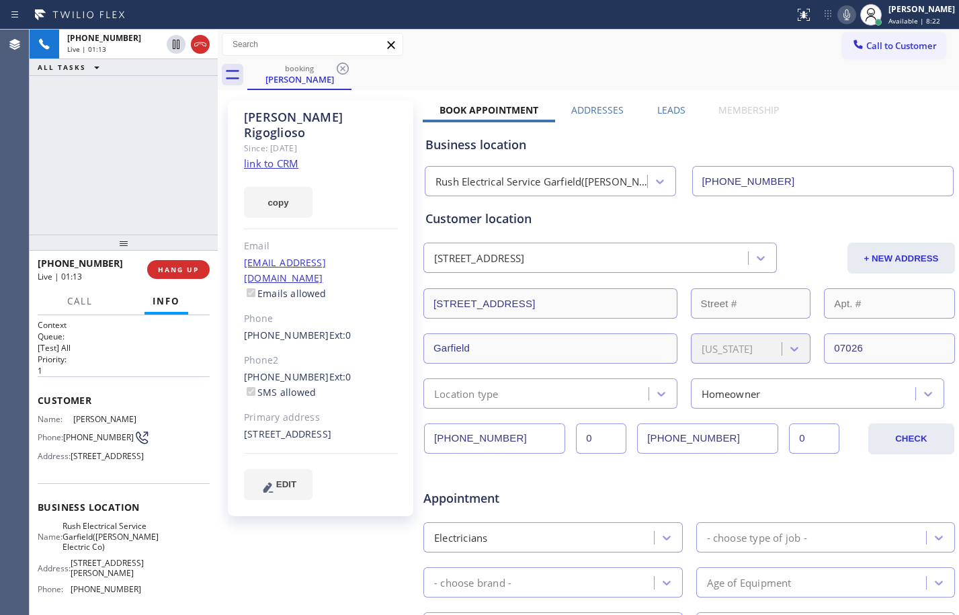
click at [838, 12] on icon at bounding box center [846, 15] width 16 height 16
click at [41, 394] on span "Customer" at bounding box center [124, 400] width 172 height 13
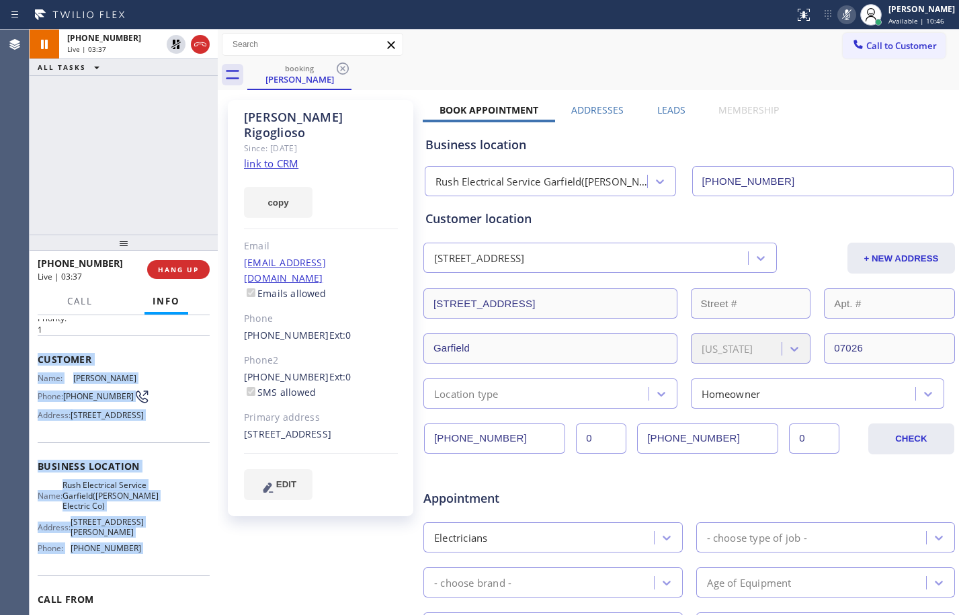
scroll to position [150, 0]
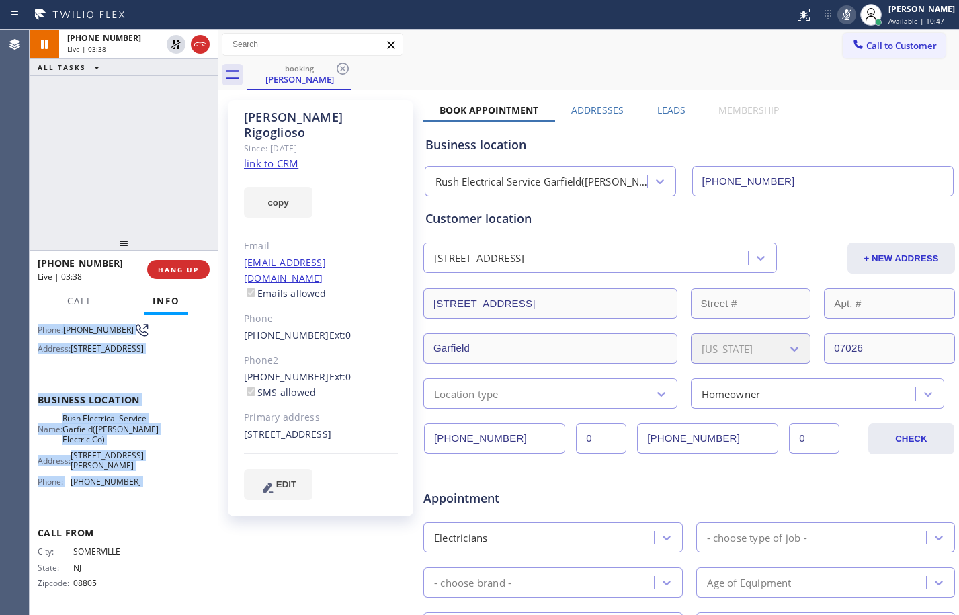
drag, startPoint x: 41, startPoint y: 394, endPoint x: 146, endPoint y: 513, distance: 158.9
click at [146, 513] on div "Context Queue: [Test] All Priority: 1 Customer Name: [PERSON_NAME] Phone: [PHON…" at bounding box center [124, 411] width 172 height 399
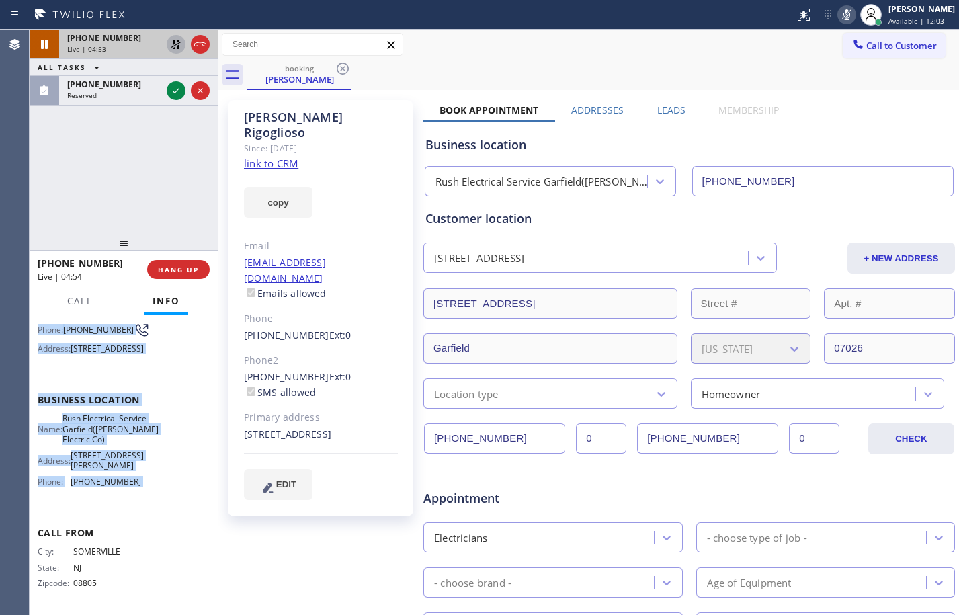
click at [171, 46] on icon at bounding box center [176, 44] width 16 height 16
click at [838, 15] on icon at bounding box center [846, 15] width 16 height 16
click at [173, 207] on div "[PHONE_NUMBER] Live | 05:32 ALL TASKS ALL TASKS ACTIVE TASKS TASKS IN WRAP UP […" at bounding box center [124, 132] width 188 height 205
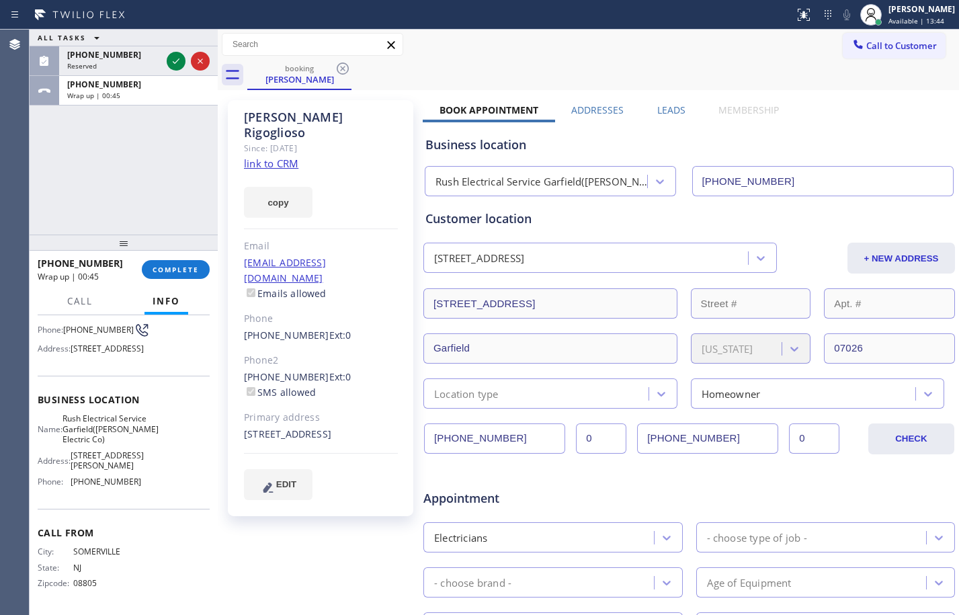
click at [95, 192] on div "ALL TASKS ALL TASKS ACTIVE TASKS TASKS IN WRAP UP [PHONE_NUMBER] Reserved [PHON…" at bounding box center [124, 132] width 188 height 205
click at [175, 67] on icon at bounding box center [176, 61] width 16 height 16
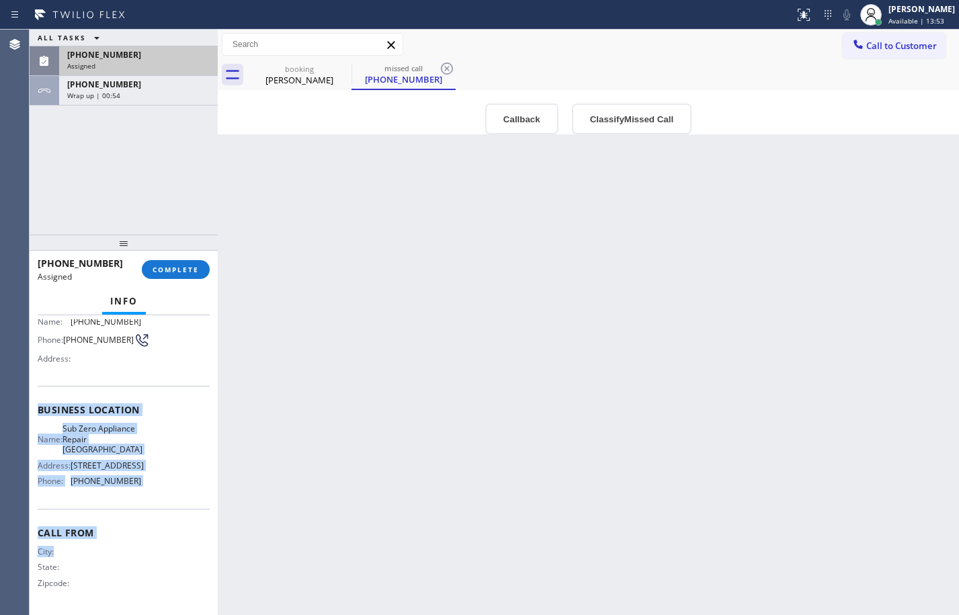
drag, startPoint x: 36, startPoint y: 395, endPoint x: 128, endPoint y: 372, distance: 94.2
click at [103, 544] on div "Context Queue: Appliance Repair High End Priority: 0 Task Age: [DEMOGRAPHIC_DAT…" at bounding box center [124, 465] width 188 height 300
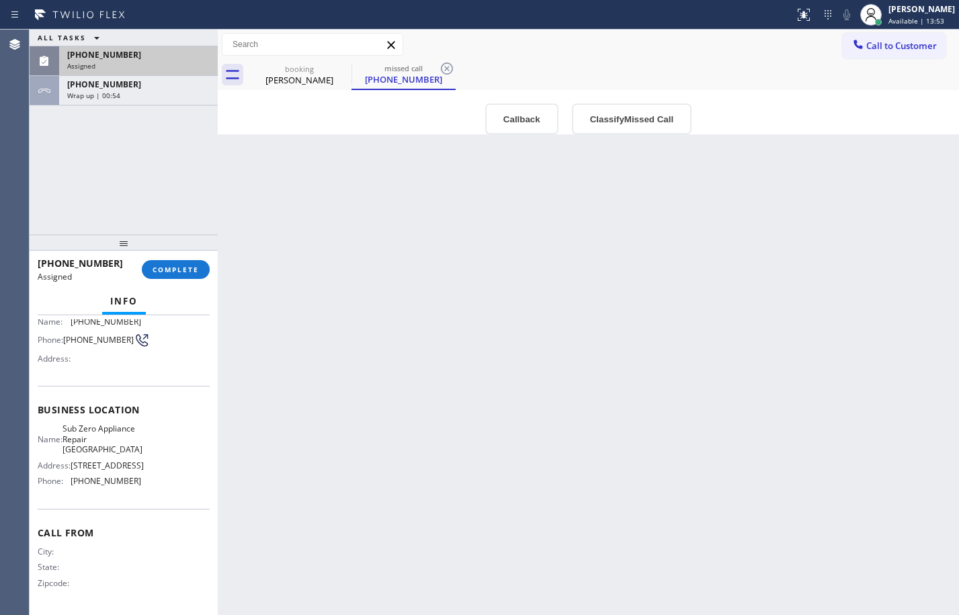
click at [128, 372] on div "Customer Name: [PHONE_NUMBER] Phone: [PHONE_NUMBER] Address:" at bounding box center [124, 332] width 172 height 107
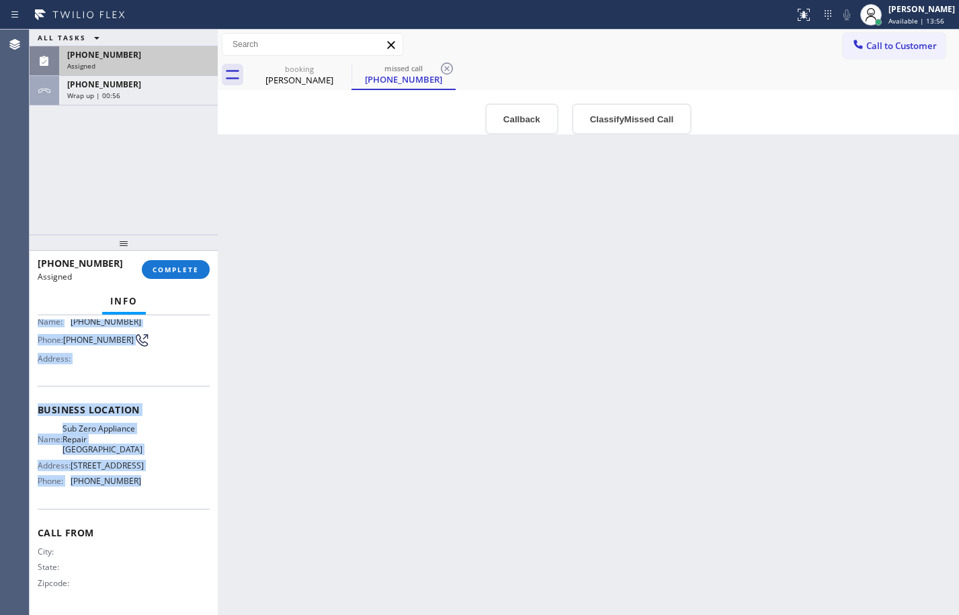
drag, startPoint x: 39, startPoint y: 420, endPoint x: 172, endPoint y: 494, distance: 152.2
click at [172, 494] on div "Context Queue: Appliance Repair High End Priority: 0 Task Age: [DEMOGRAPHIC_DAT…" at bounding box center [124, 405] width 172 height 412
click at [189, 271] on span "COMPLETE" at bounding box center [175, 269] width 46 height 9
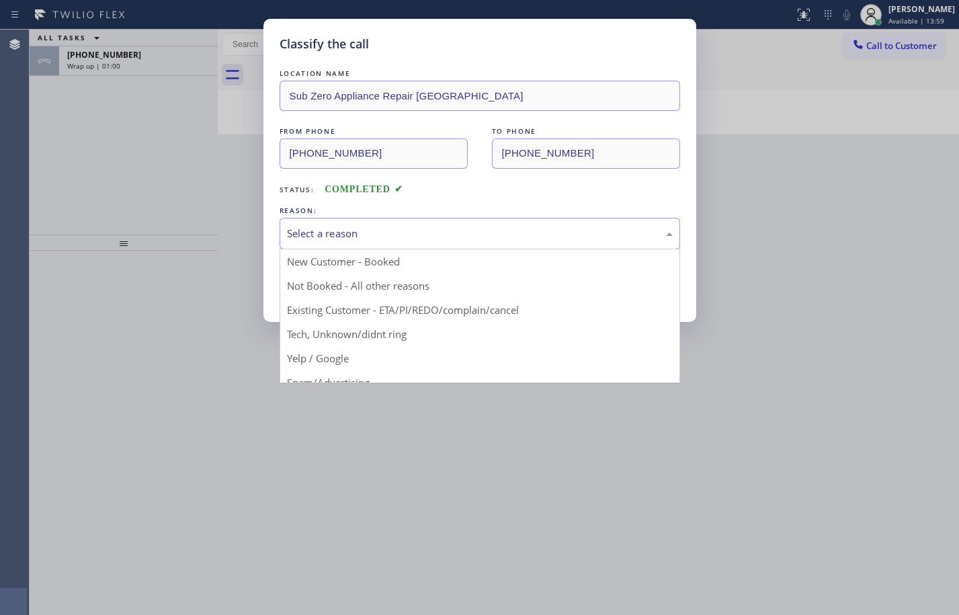
click at [416, 235] on div "Select a reason" at bounding box center [480, 233] width 386 height 15
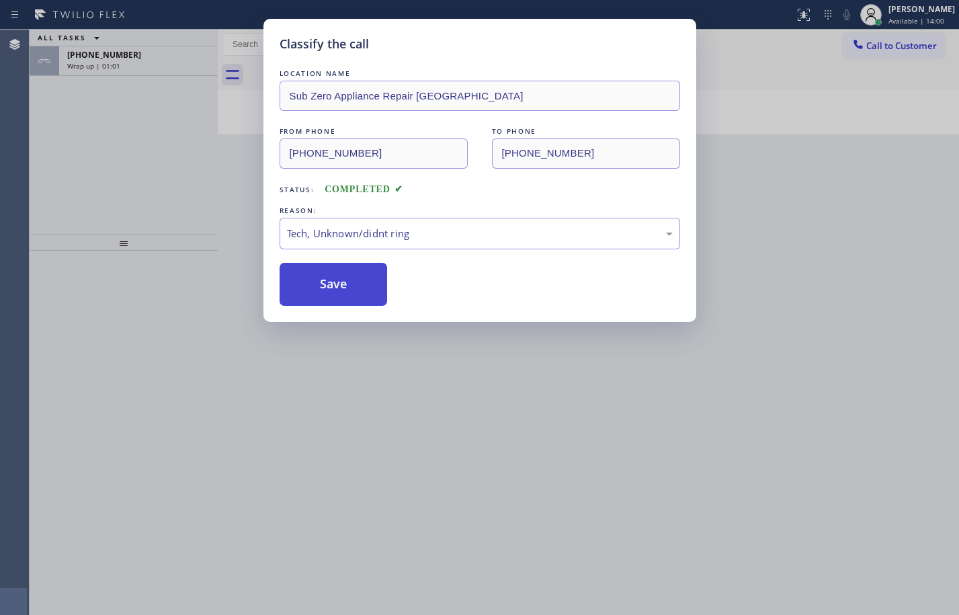
click at [337, 294] on button "Save" at bounding box center [333, 284] width 108 height 43
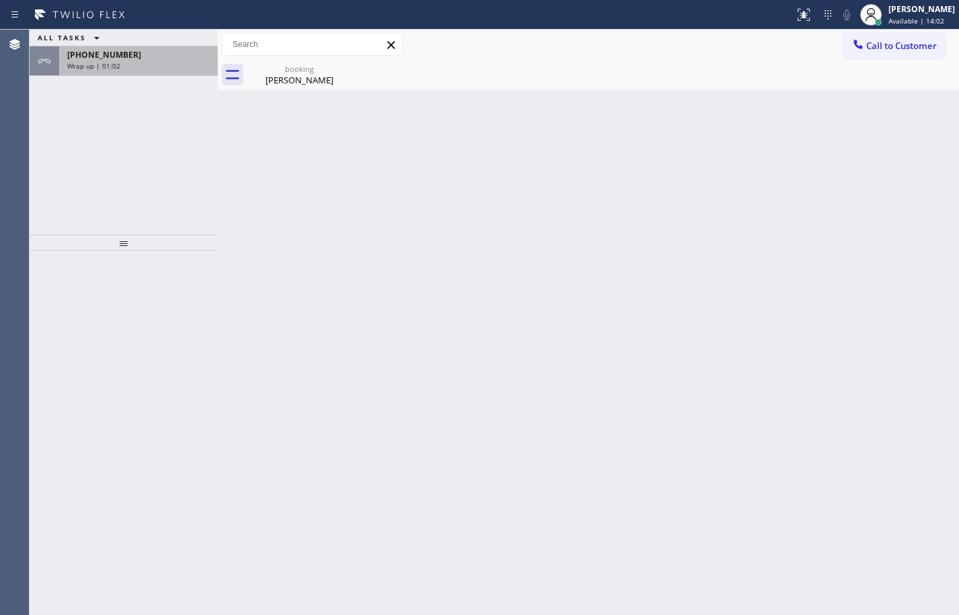
click at [170, 71] on div "[PHONE_NUMBER] Wrap up | 01:02" at bounding box center [135, 61] width 153 height 30
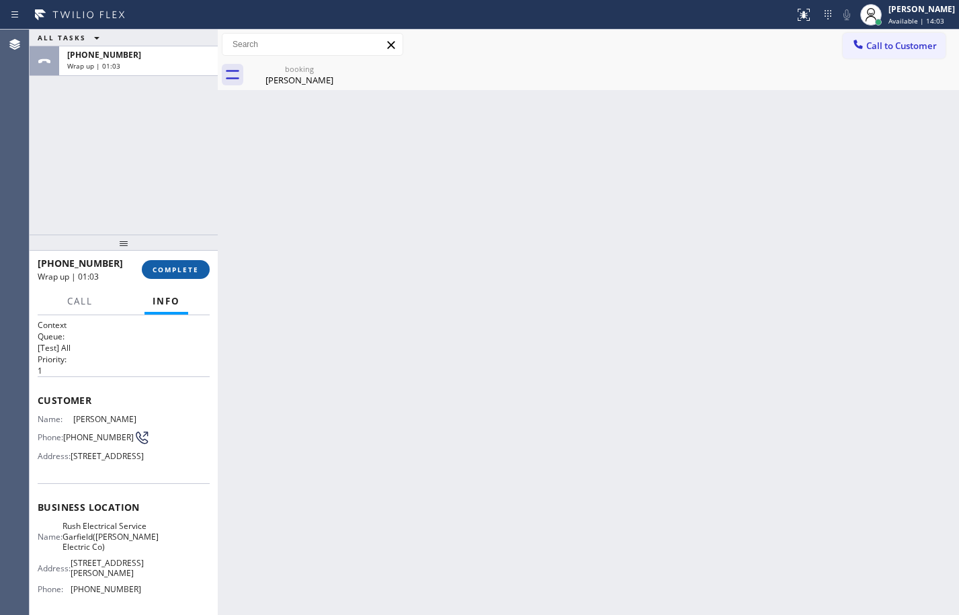
click at [181, 261] on button "COMPLETE" at bounding box center [176, 269] width 68 height 19
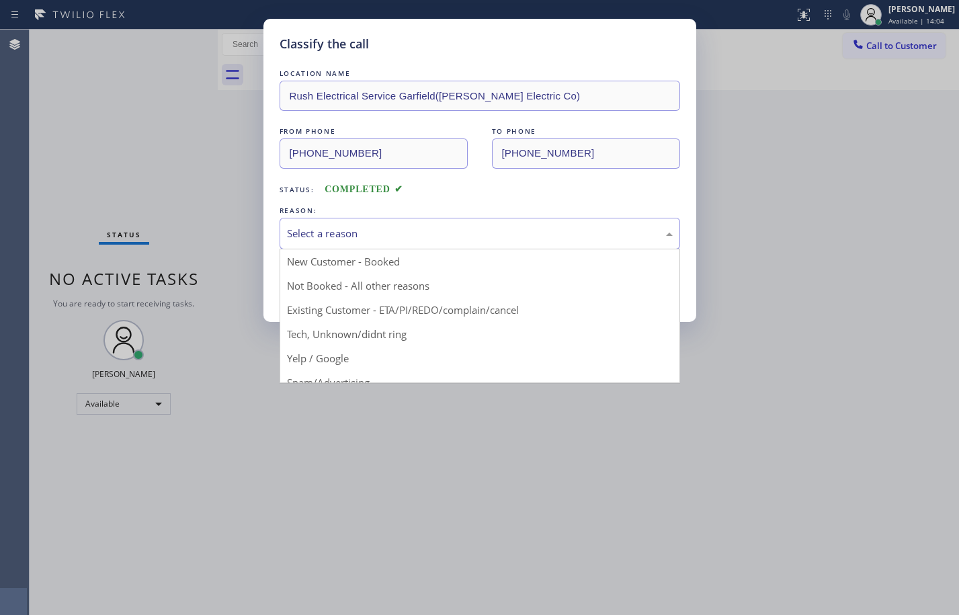
click at [391, 239] on div "Select a reason" at bounding box center [480, 233] width 386 height 15
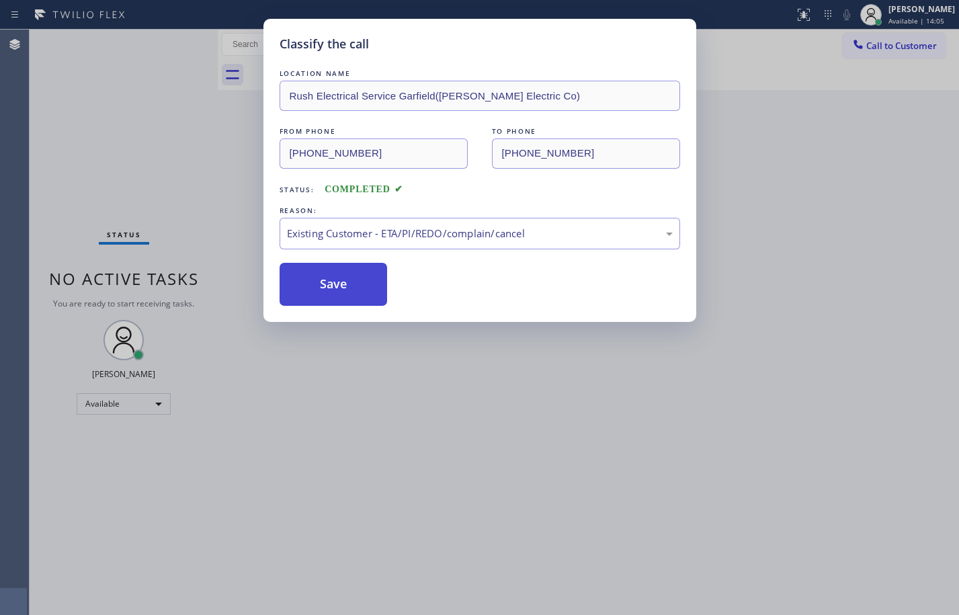
click at [362, 283] on button "Save" at bounding box center [333, 284] width 108 height 43
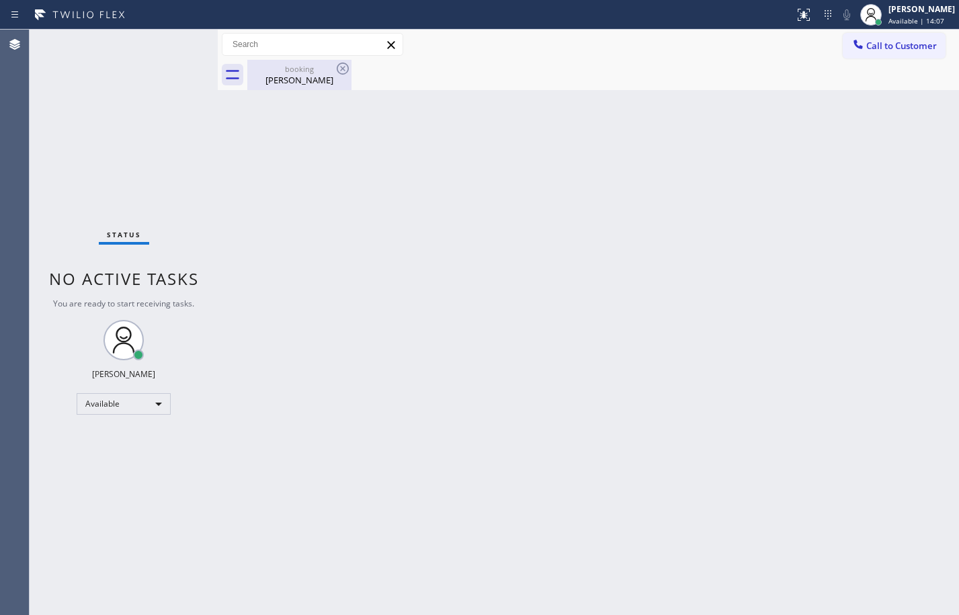
click at [302, 72] on div "booking" at bounding box center [299, 69] width 101 height 10
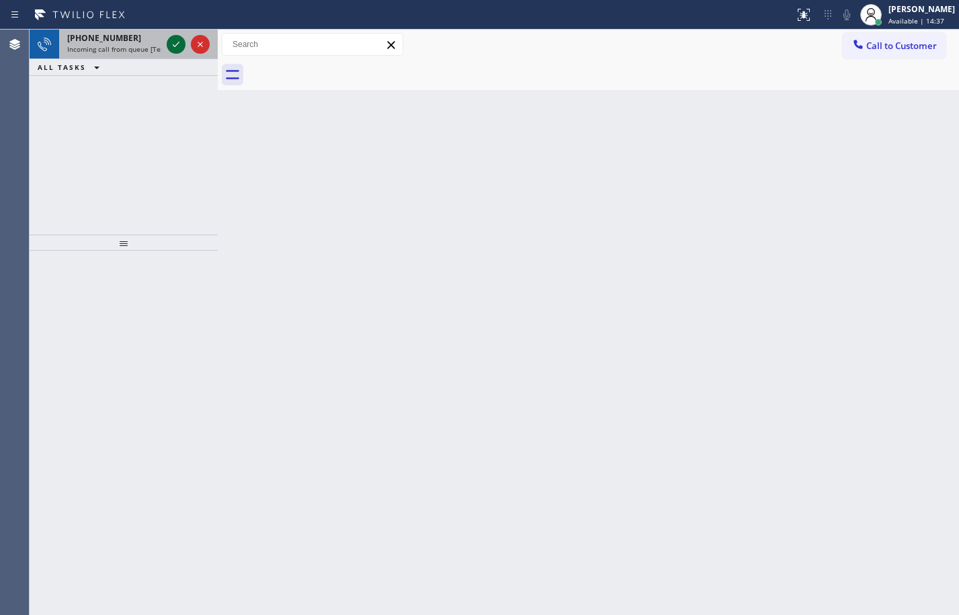
click at [174, 47] on icon at bounding box center [176, 44] width 16 height 16
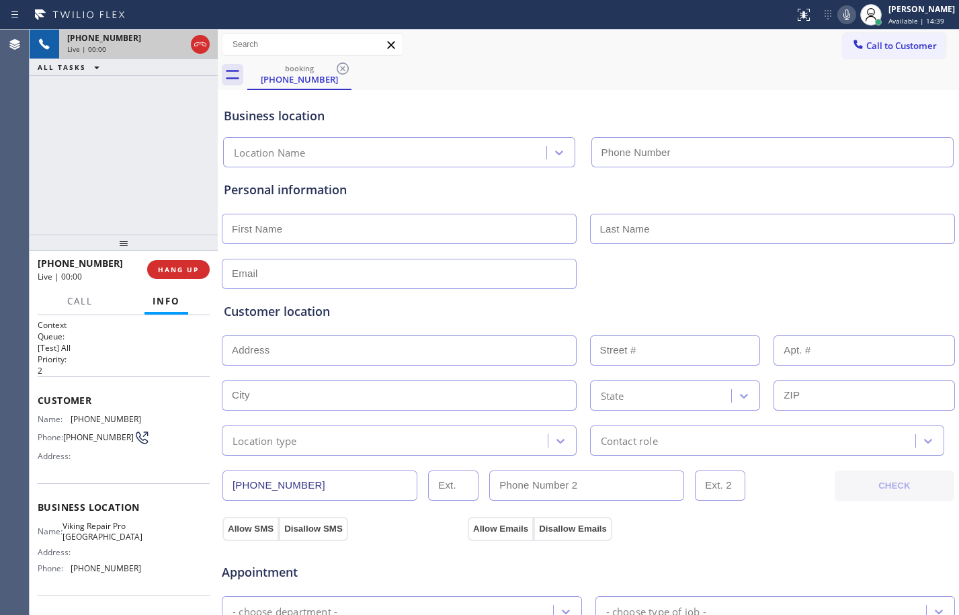
type input "[PHONE_NUMBER]"
click at [167, 277] on button "HANG UP" at bounding box center [178, 269] width 62 height 19
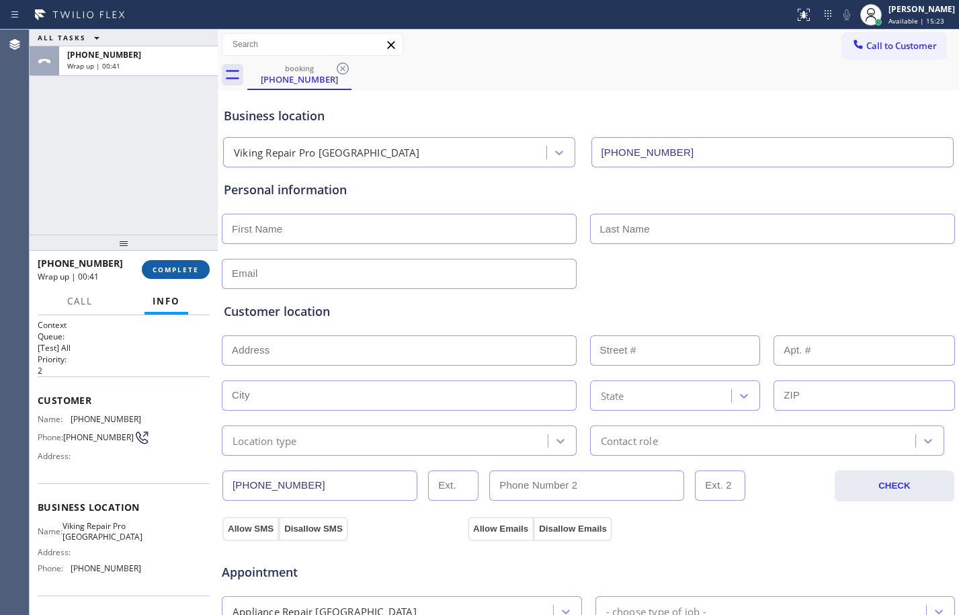
click at [161, 271] on span "COMPLETE" at bounding box center [175, 269] width 46 height 9
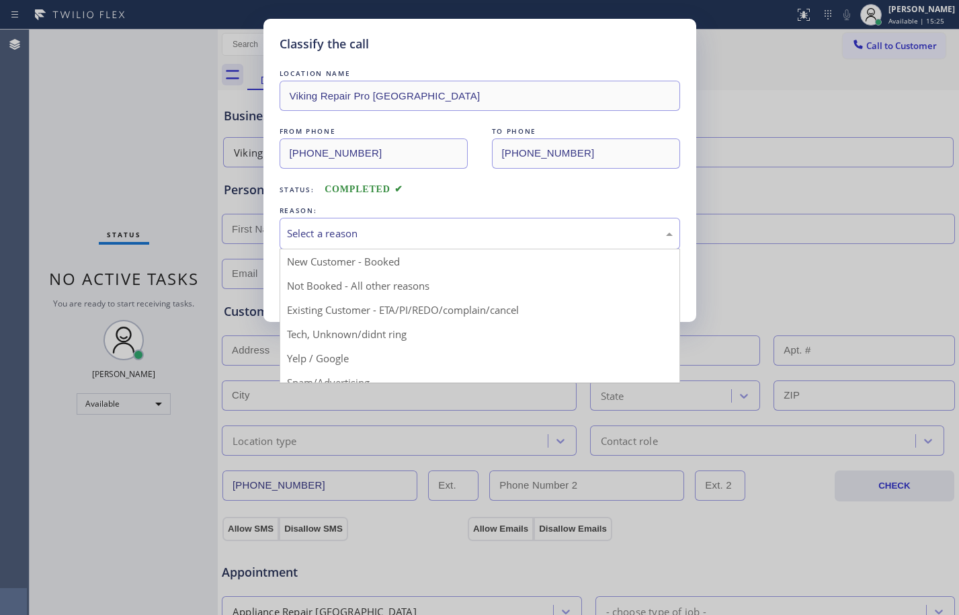
click at [372, 228] on div "Select a reason" at bounding box center [480, 233] width 386 height 15
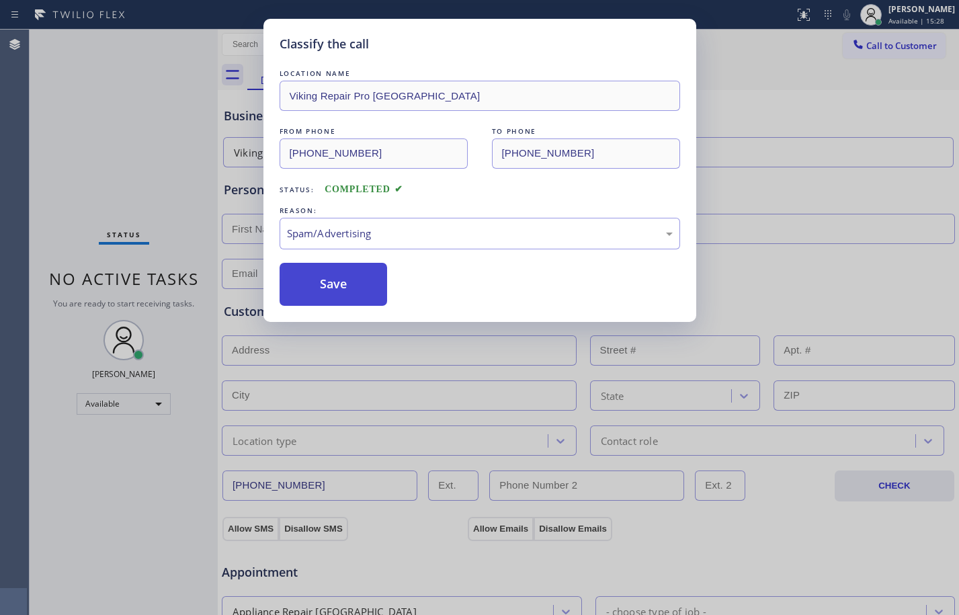
click at [344, 292] on button "Save" at bounding box center [333, 284] width 108 height 43
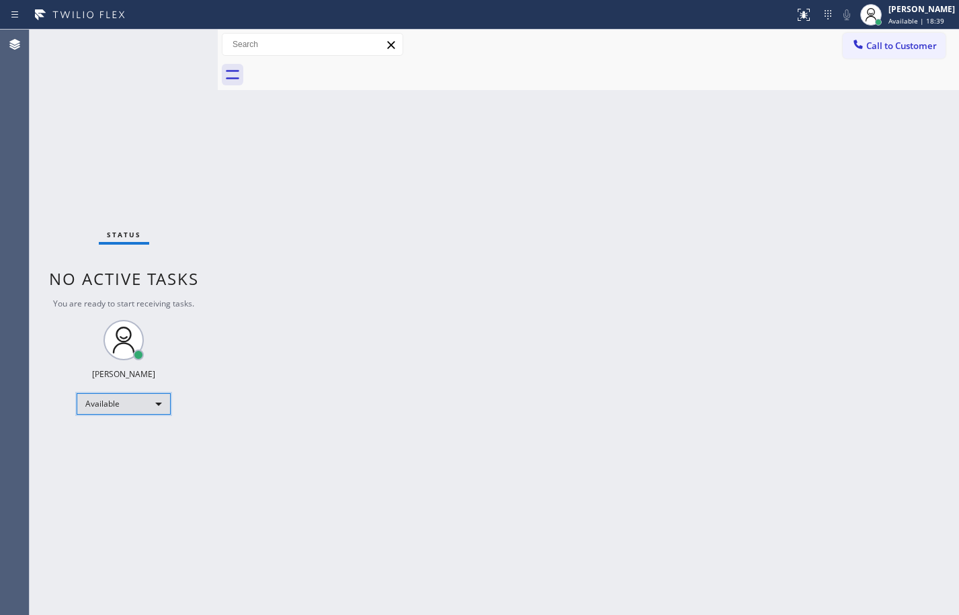
click at [146, 404] on div "Available" at bounding box center [124, 403] width 94 height 21
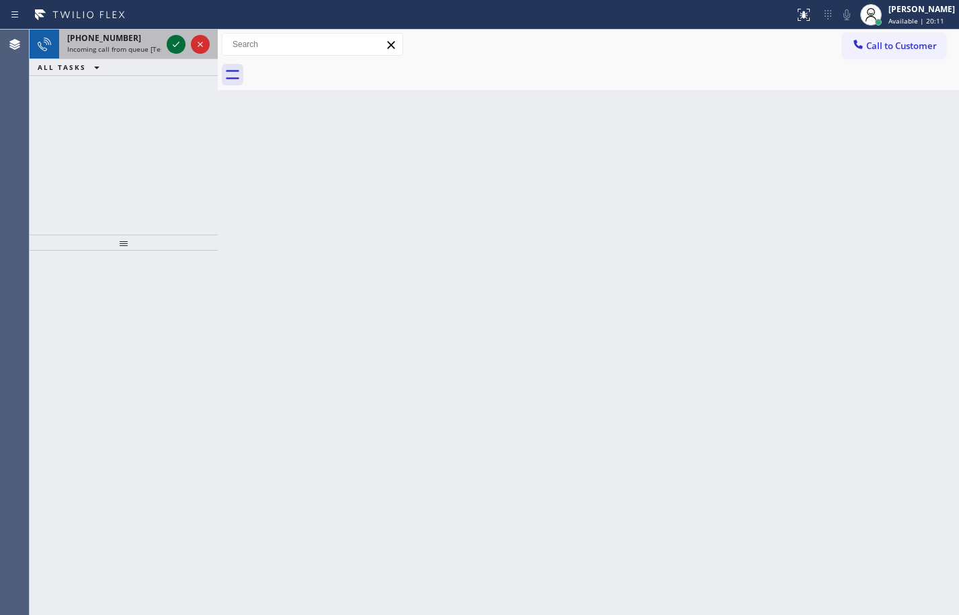
click at [175, 47] on icon at bounding box center [176, 44] width 16 height 16
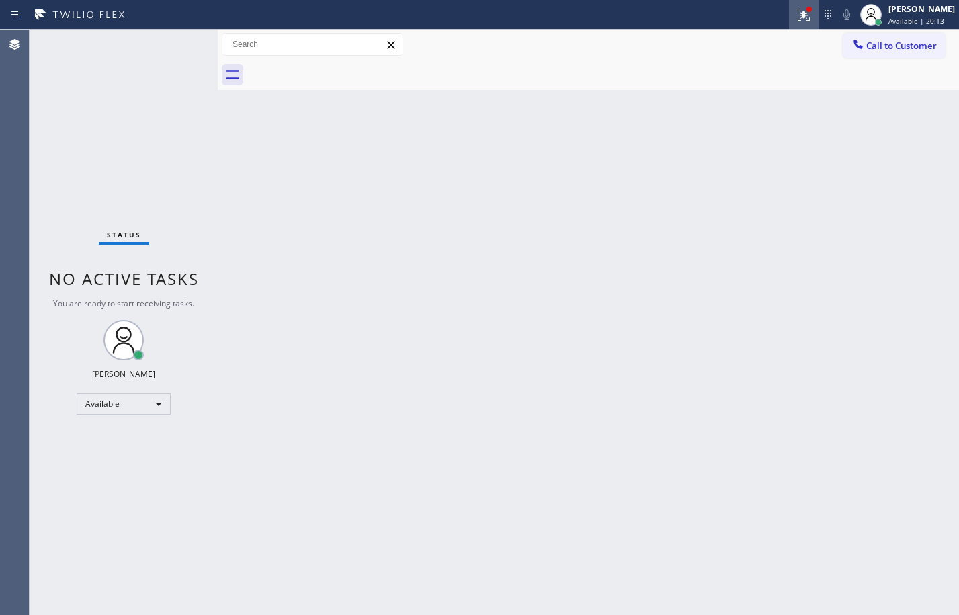
click at [797, 16] on icon at bounding box center [803, 15] width 16 height 16
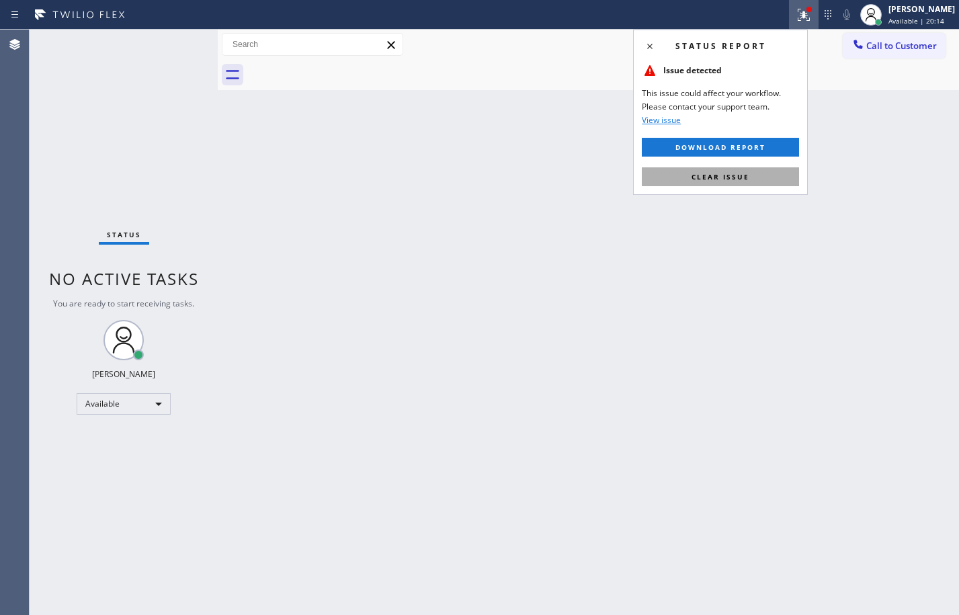
click at [763, 170] on button "Clear issue" at bounding box center [720, 176] width 157 height 19
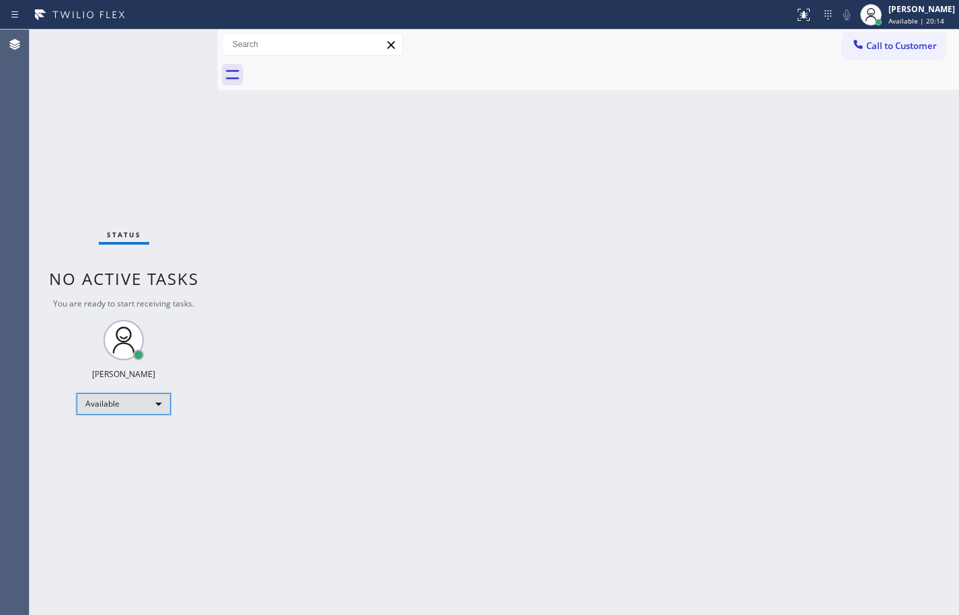
click at [94, 400] on div "Available" at bounding box center [124, 403] width 94 height 21
click at [121, 473] on li "Break" at bounding box center [122, 473] width 91 height 16
